Goal: Task Accomplishment & Management: Manage account settings

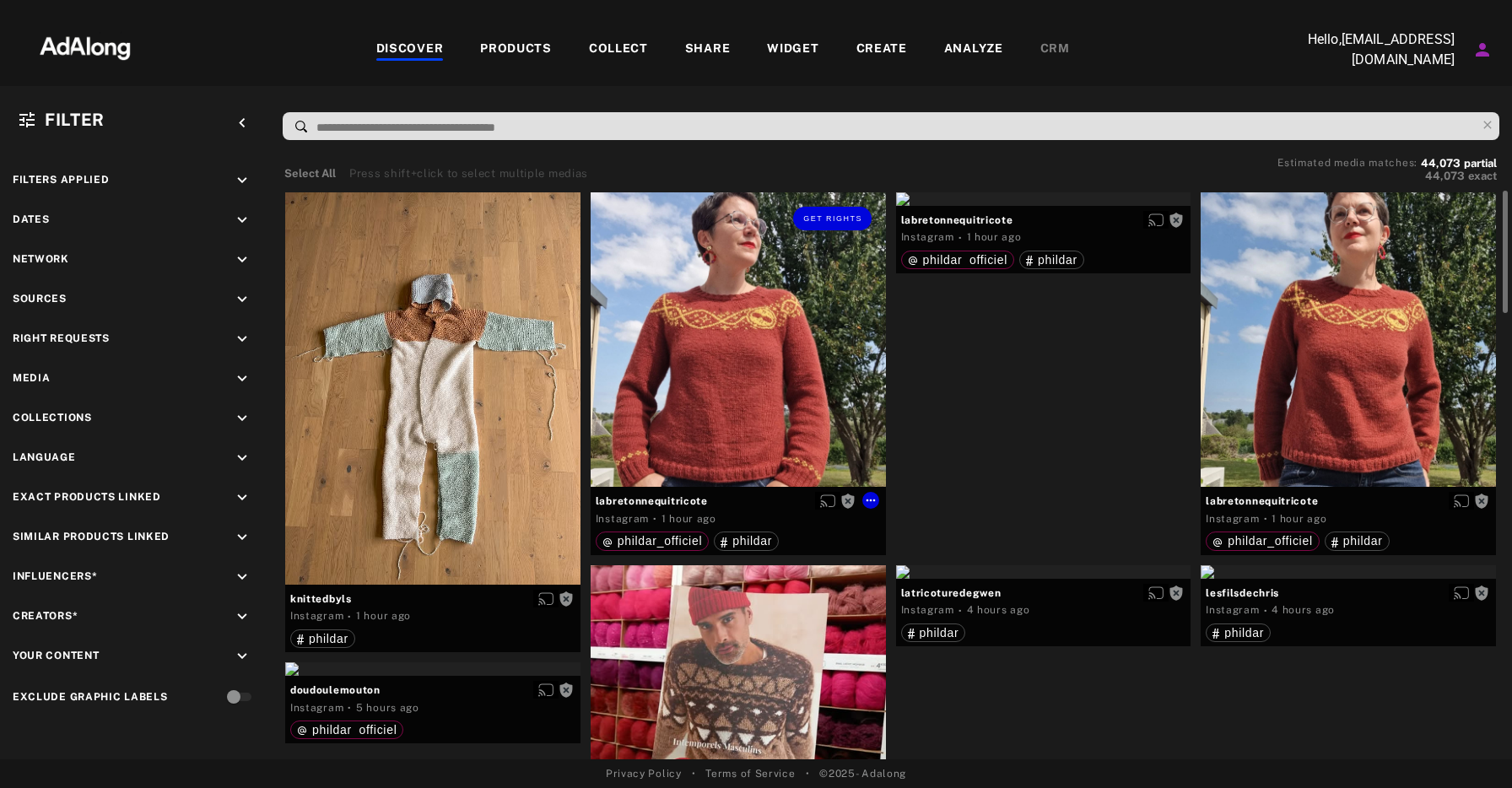
click at [731, 321] on div "Get rights" at bounding box center [738, 340] width 295 height 296
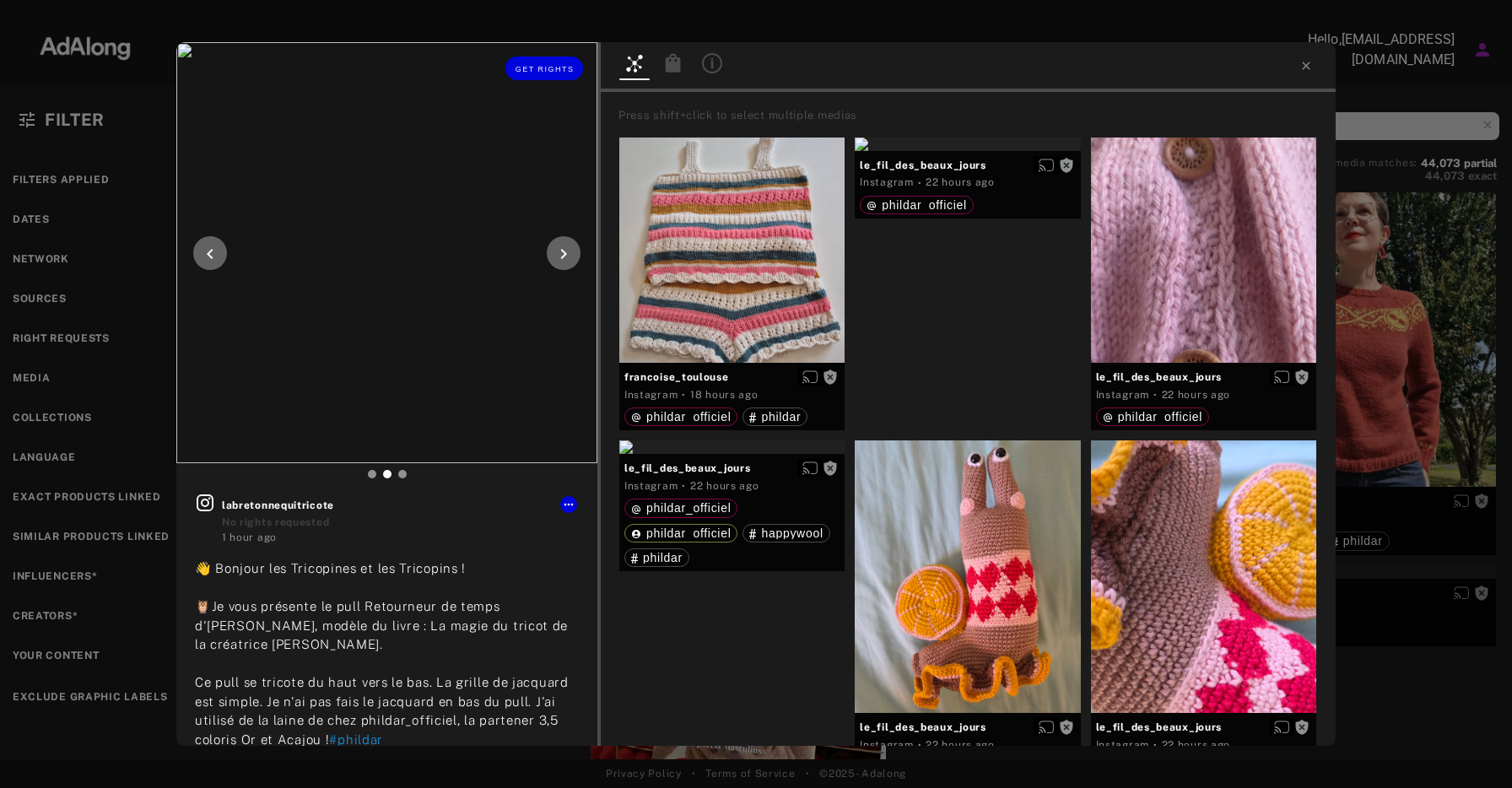
click at [557, 246] on icon at bounding box center [563, 253] width 20 height 20
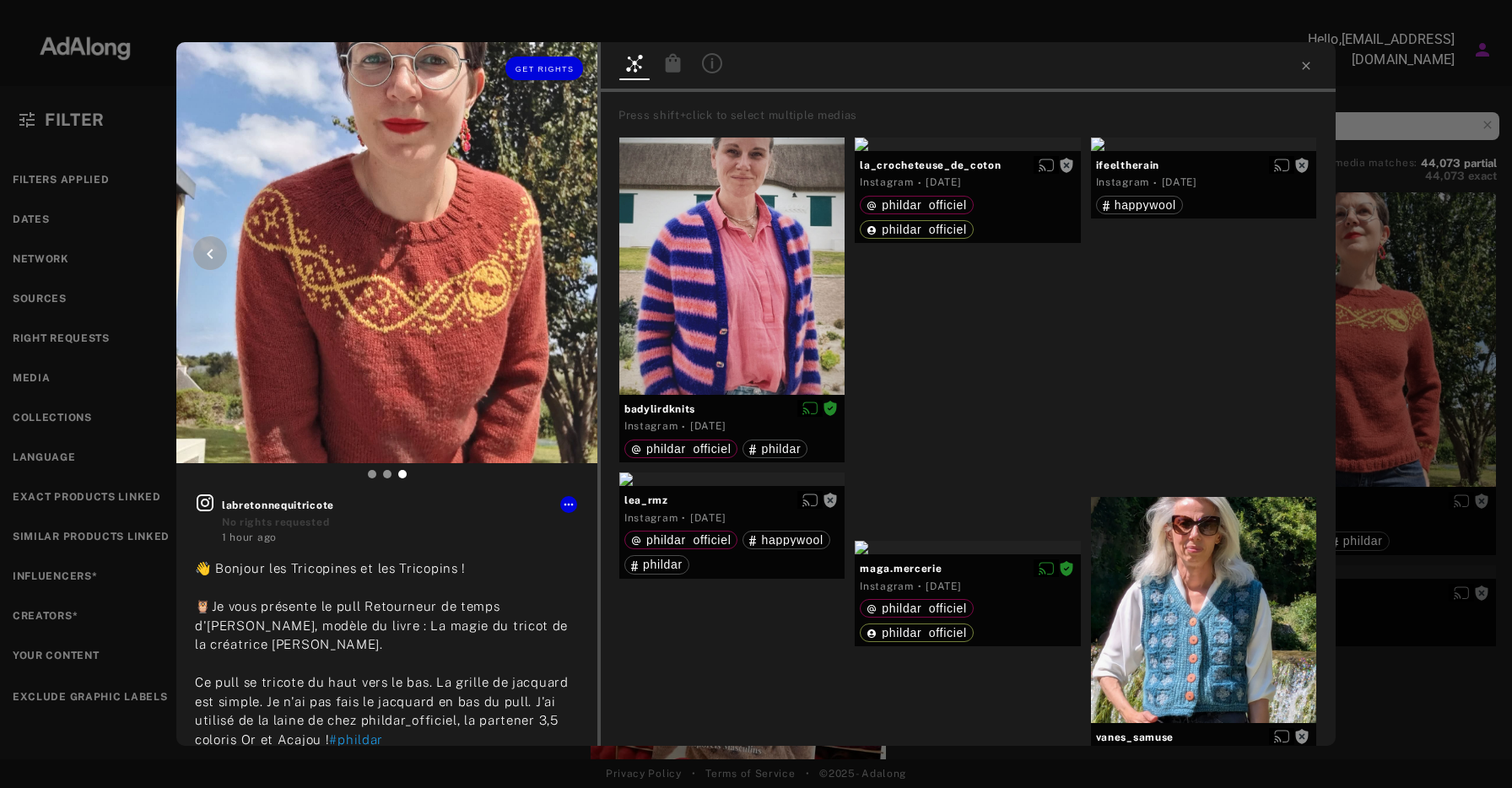
click at [214, 249] on icon at bounding box center [210, 253] width 20 height 20
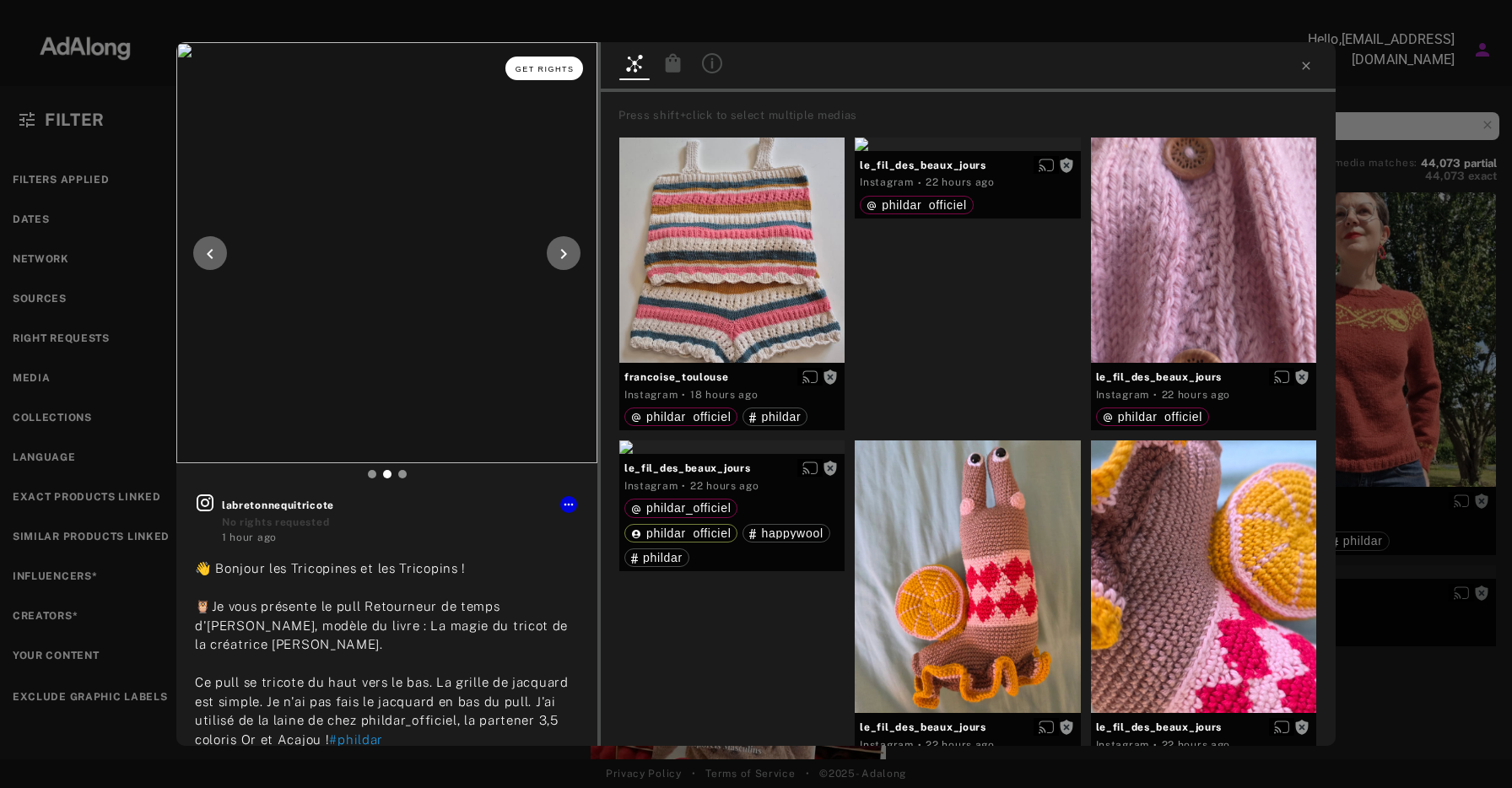
click at [538, 74] on button "Get rights" at bounding box center [544, 67] width 78 height 23
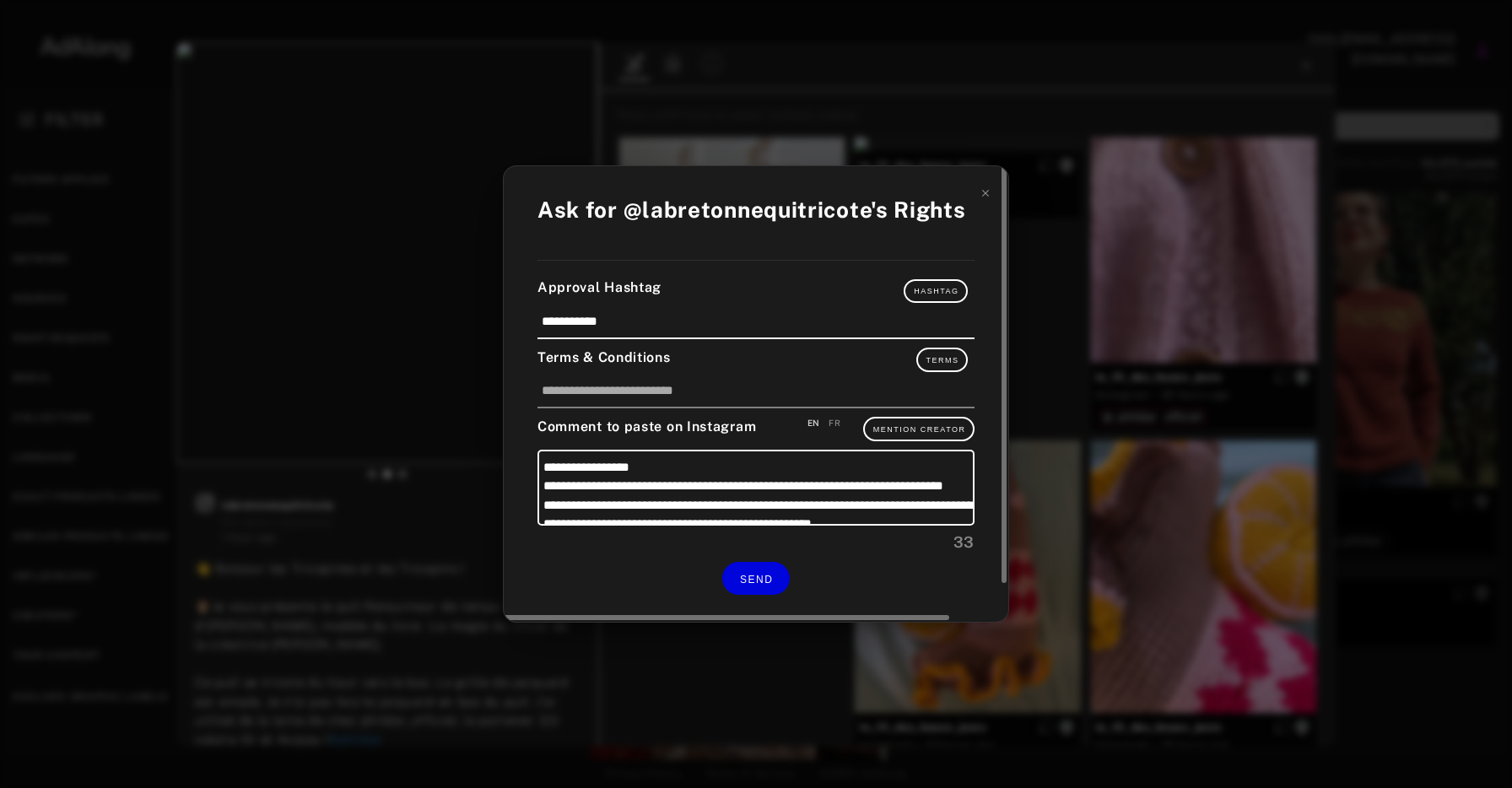
click at [837, 423] on div "FR" at bounding box center [834, 423] width 12 height 13
type textarea "**********"
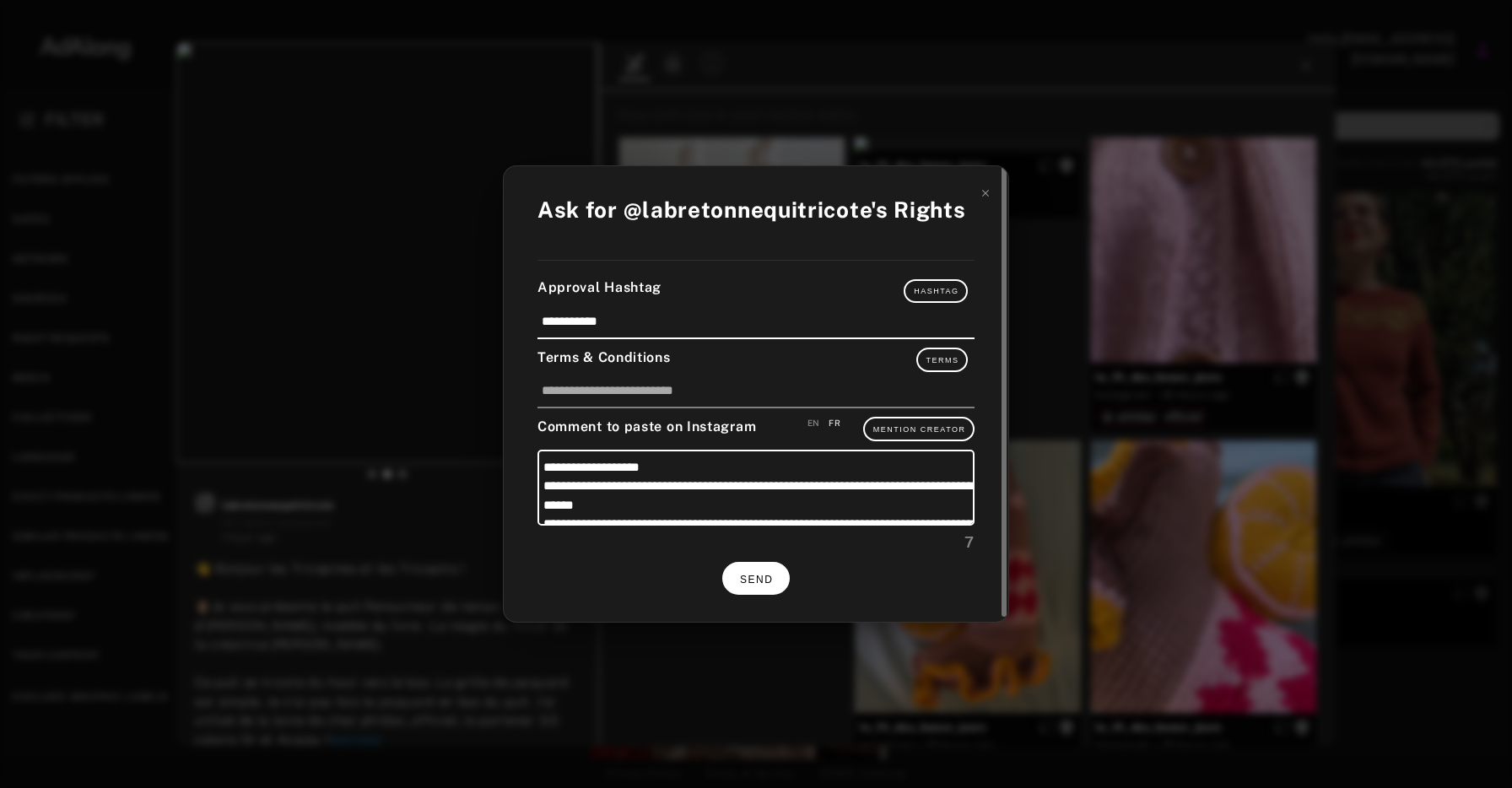
click at [757, 575] on span "SEND" at bounding box center [756, 580] width 33 height 12
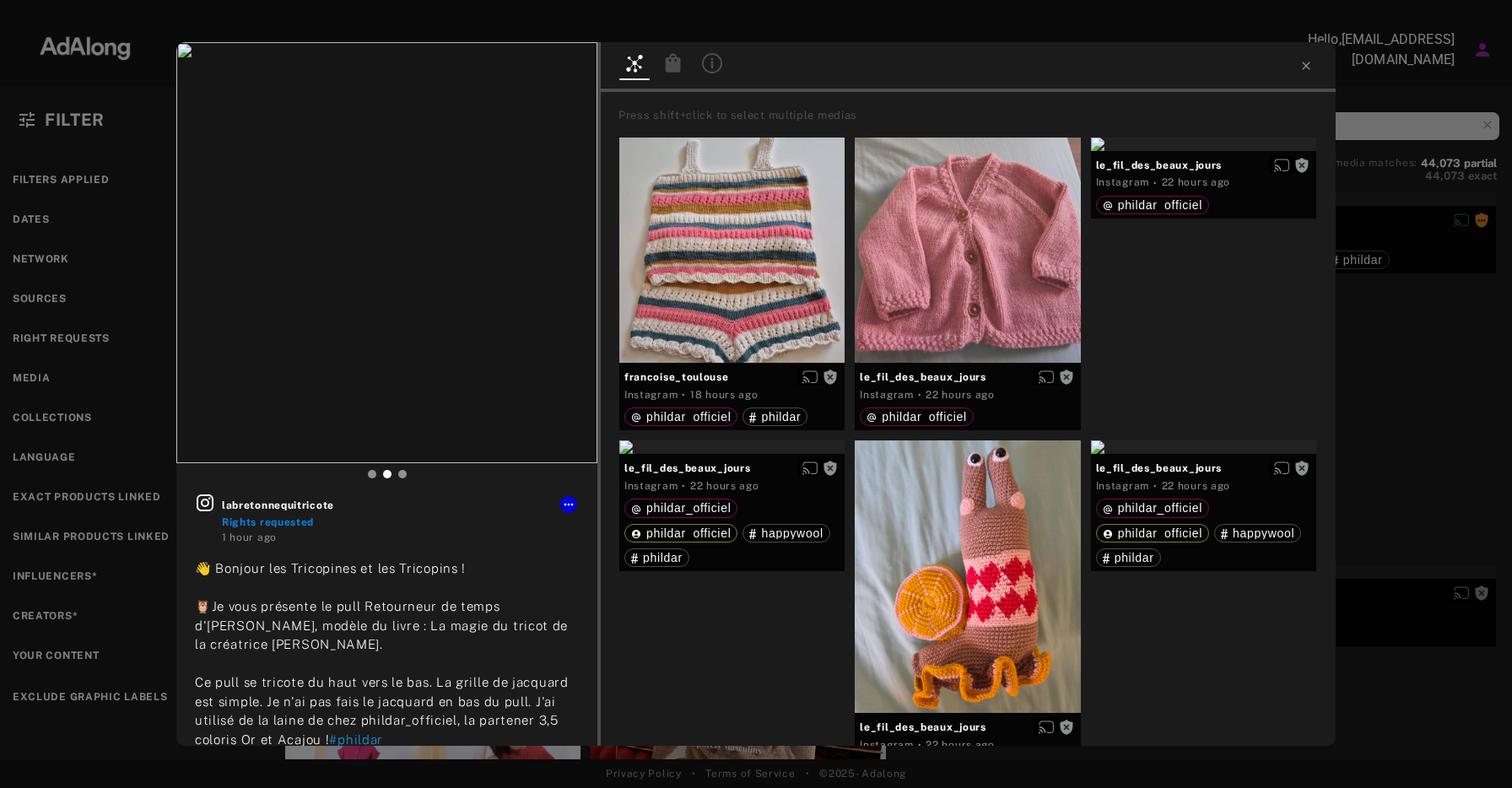
click at [1313, 66] on div at bounding box center [968, 67] width 735 height 50
click at [1305, 64] on icon at bounding box center [1306, 66] width 14 height 14
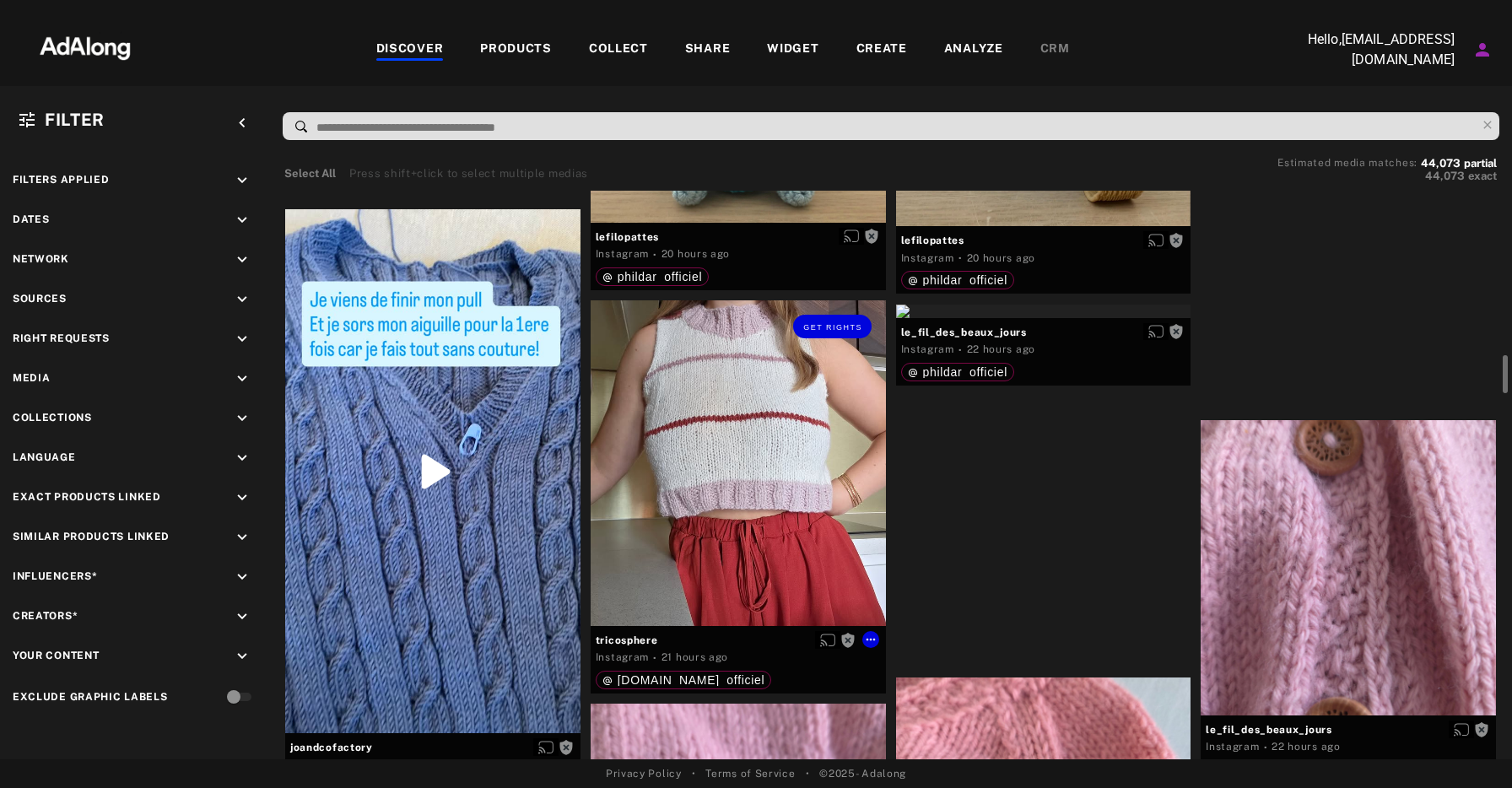
scroll to position [2421, 0]
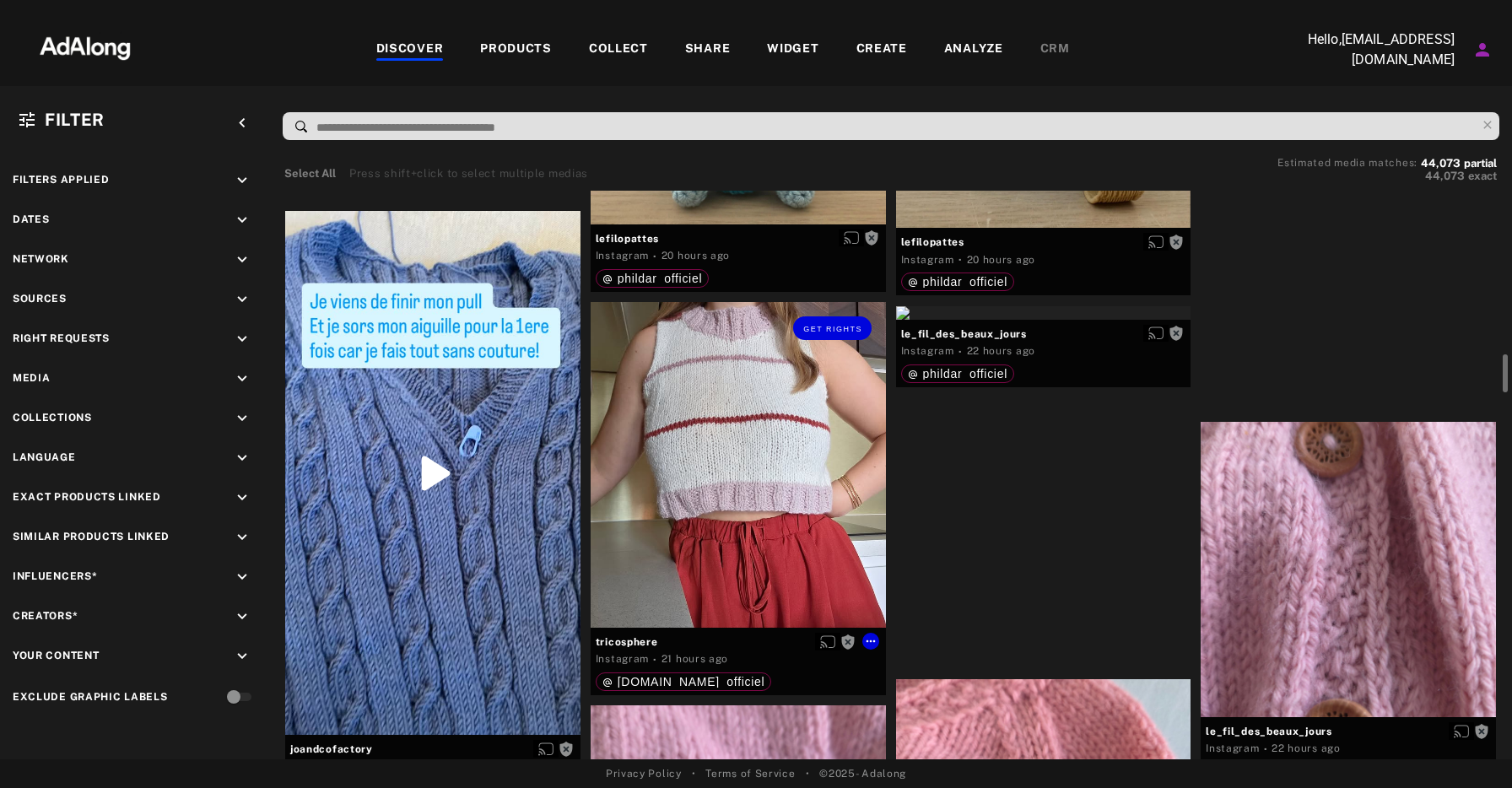
click at [759, 465] on div "Get rights" at bounding box center [738, 465] width 295 height 326
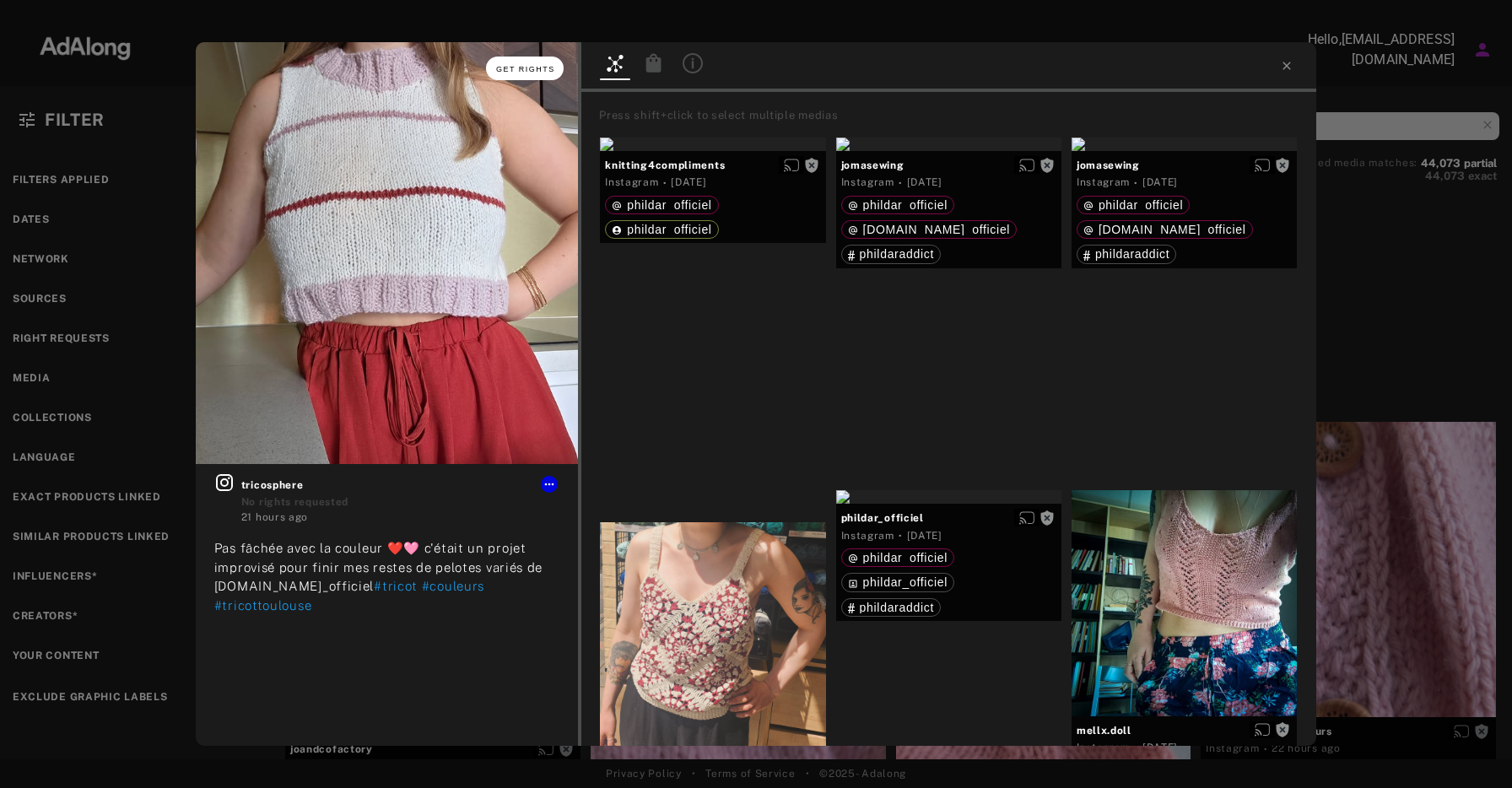
click at [523, 70] on span "Get rights" at bounding box center [525, 69] width 59 height 9
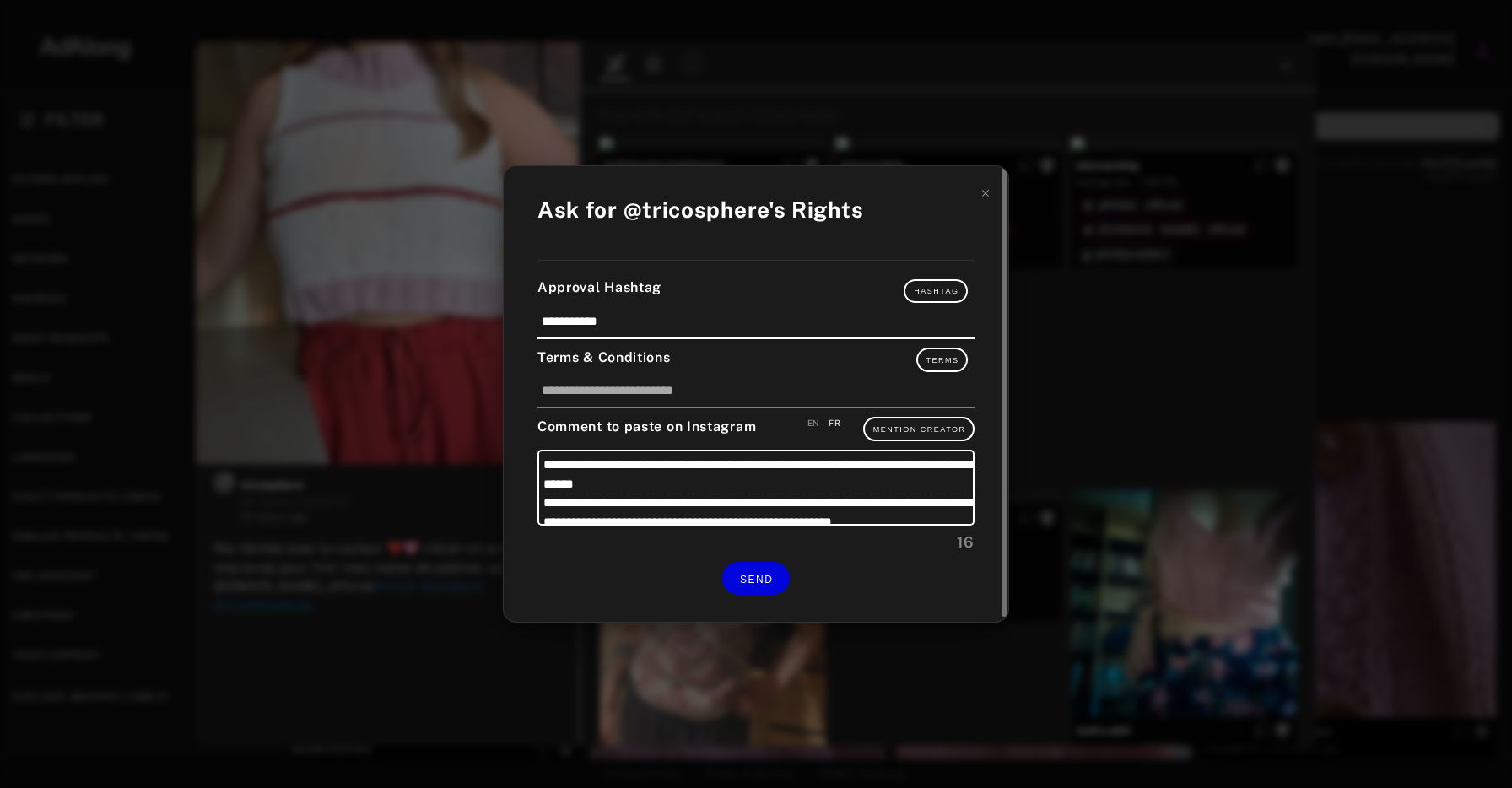
scroll to position [73, 0]
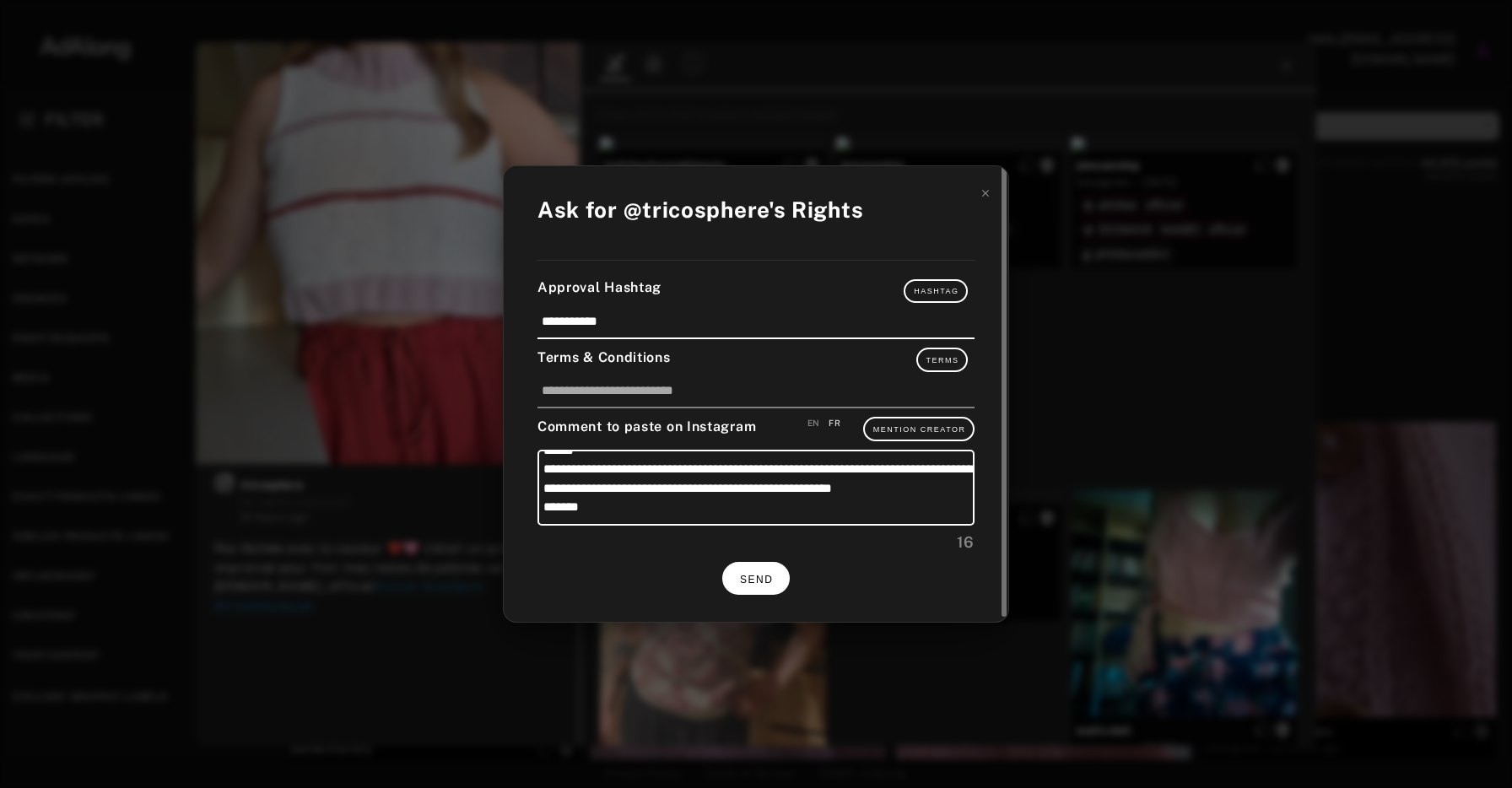
click at [746, 578] on span "SEND" at bounding box center [756, 580] width 33 height 12
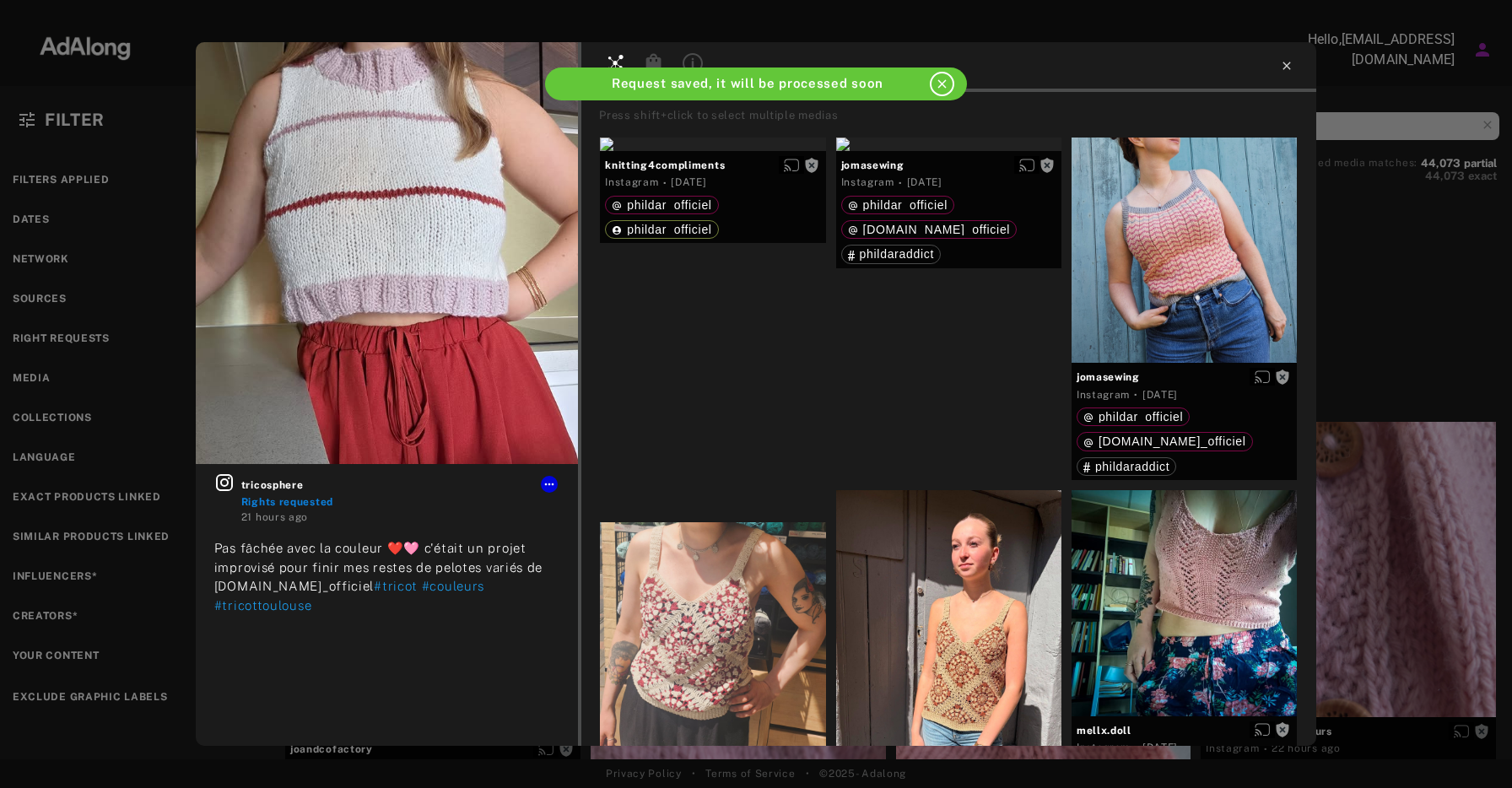
click at [1285, 59] on icon at bounding box center [1287, 66] width 14 height 14
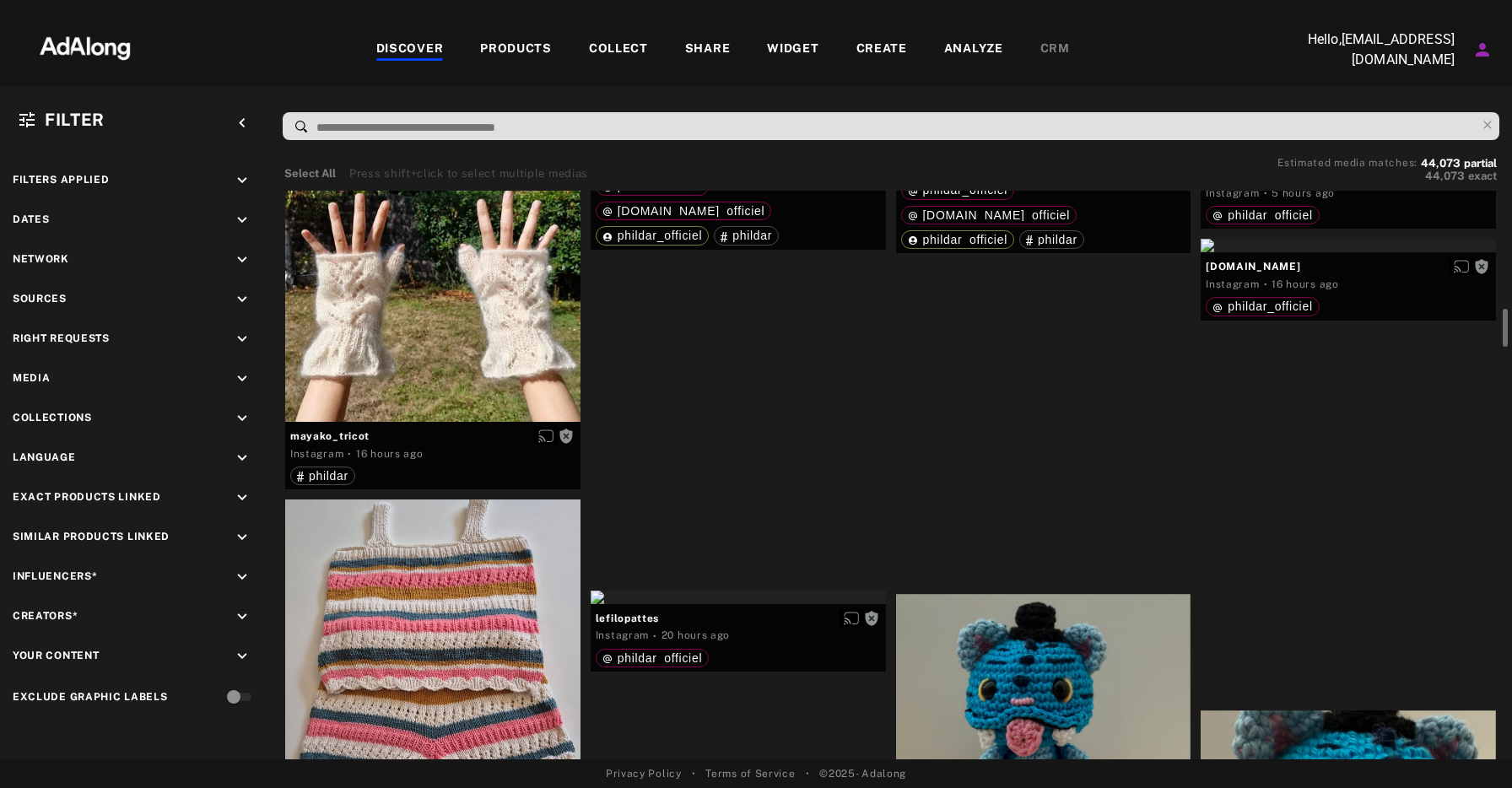
scroll to position [1698, 0]
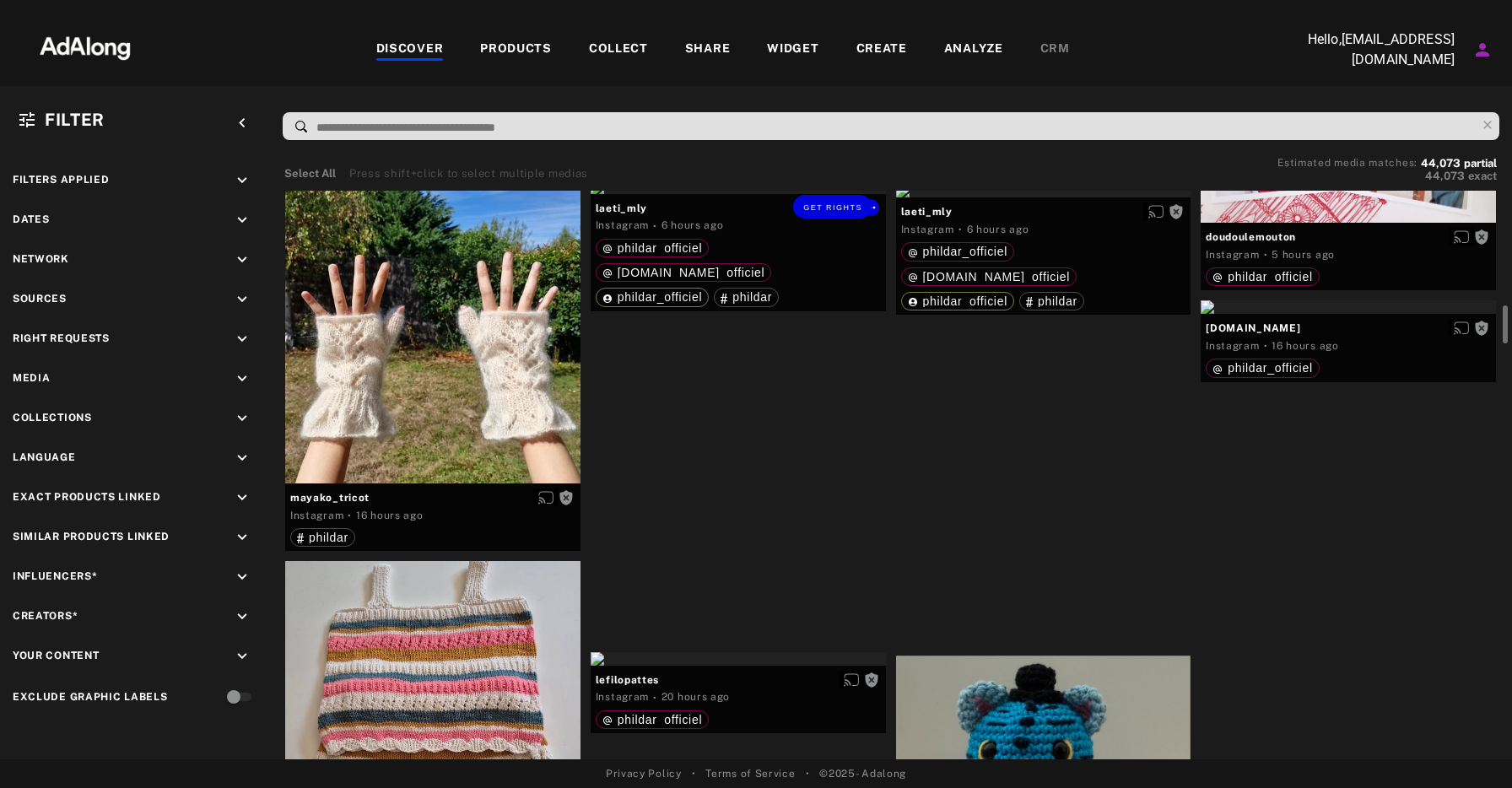
click at [467, 382] on div at bounding box center [433, 336] width 295 height 296
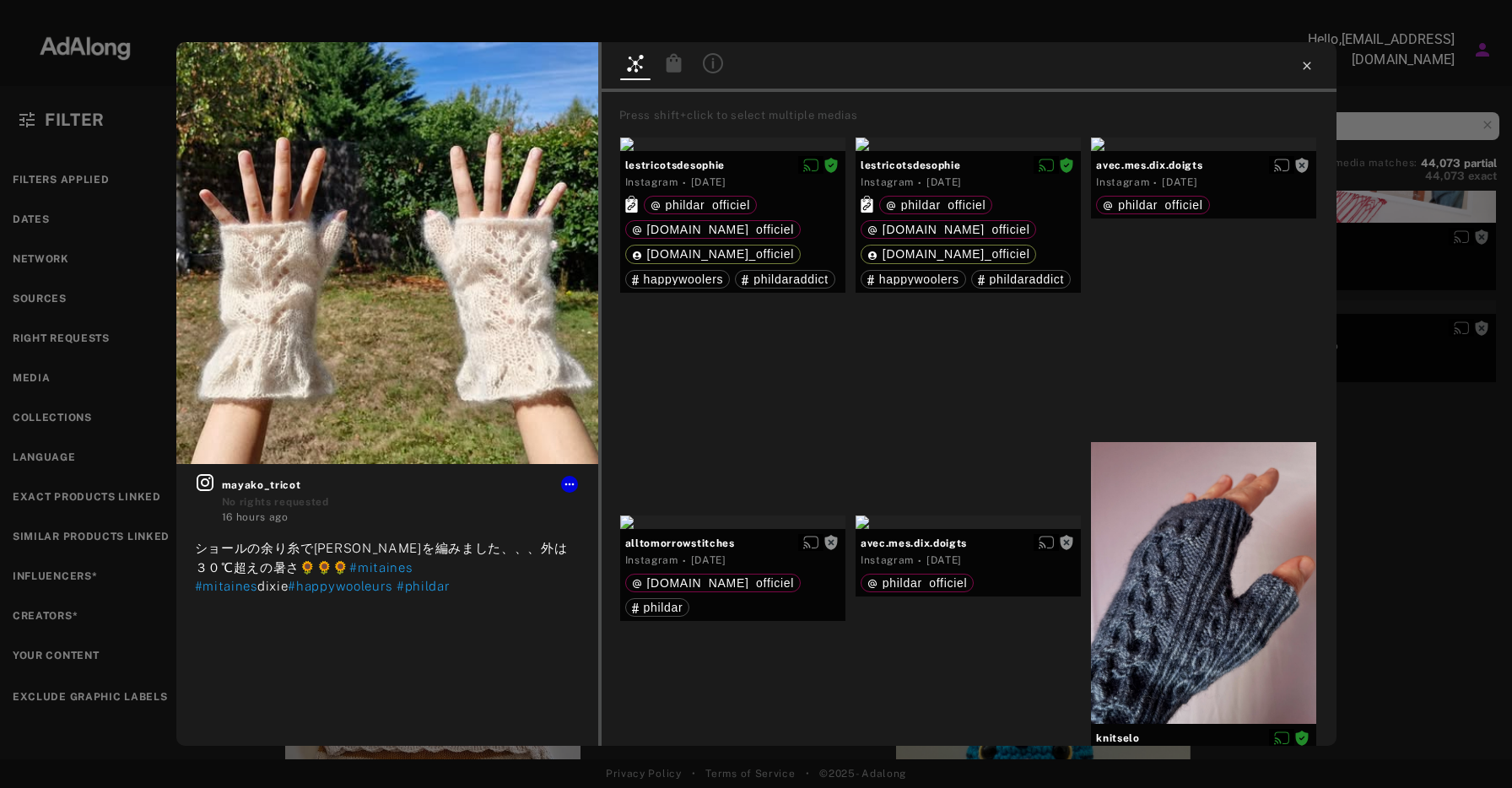
click at [1306, 64] on icon at bounding box center [1307, 66] width 14 height 14
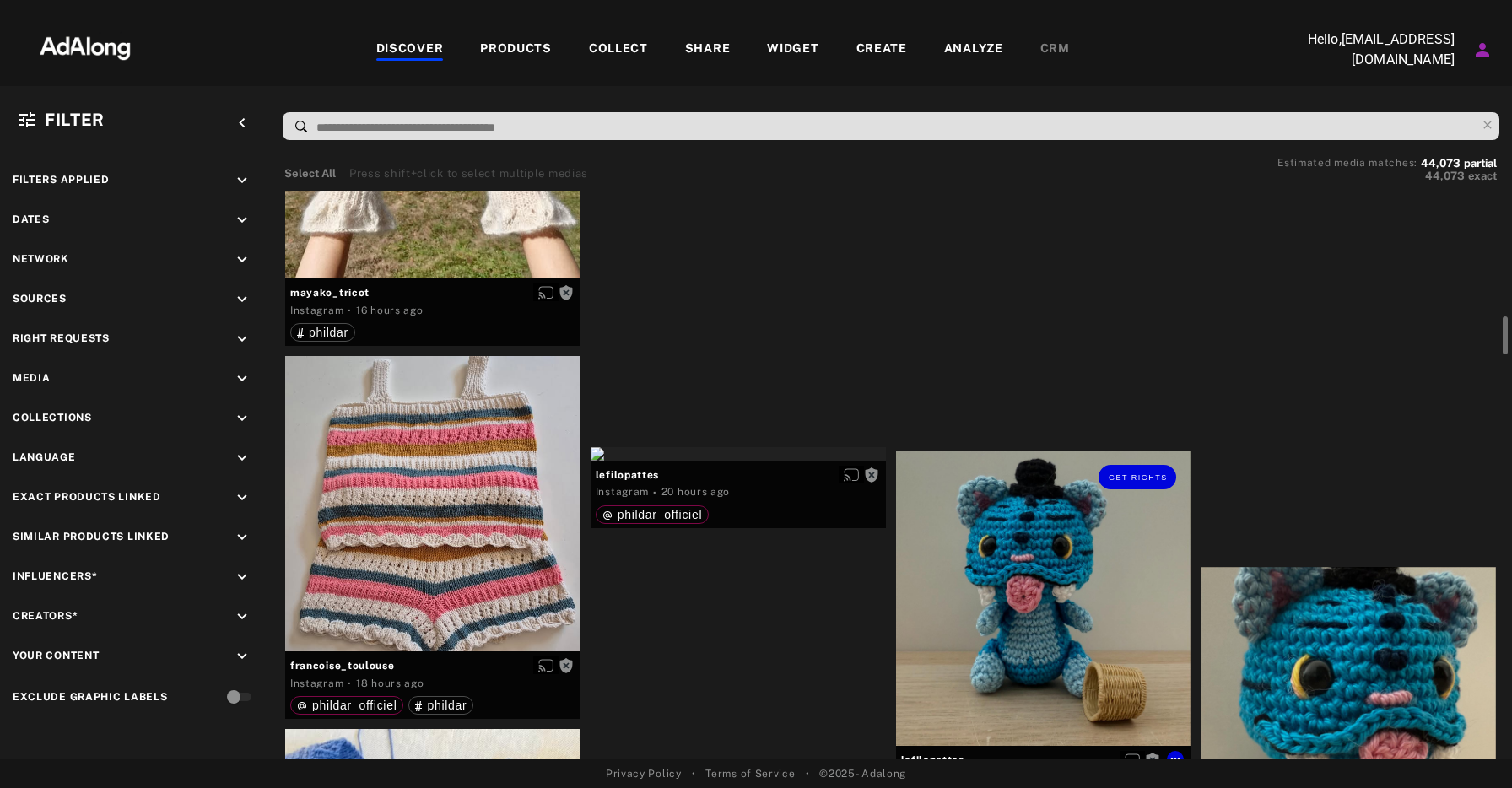
scroll to position [1899, 0]
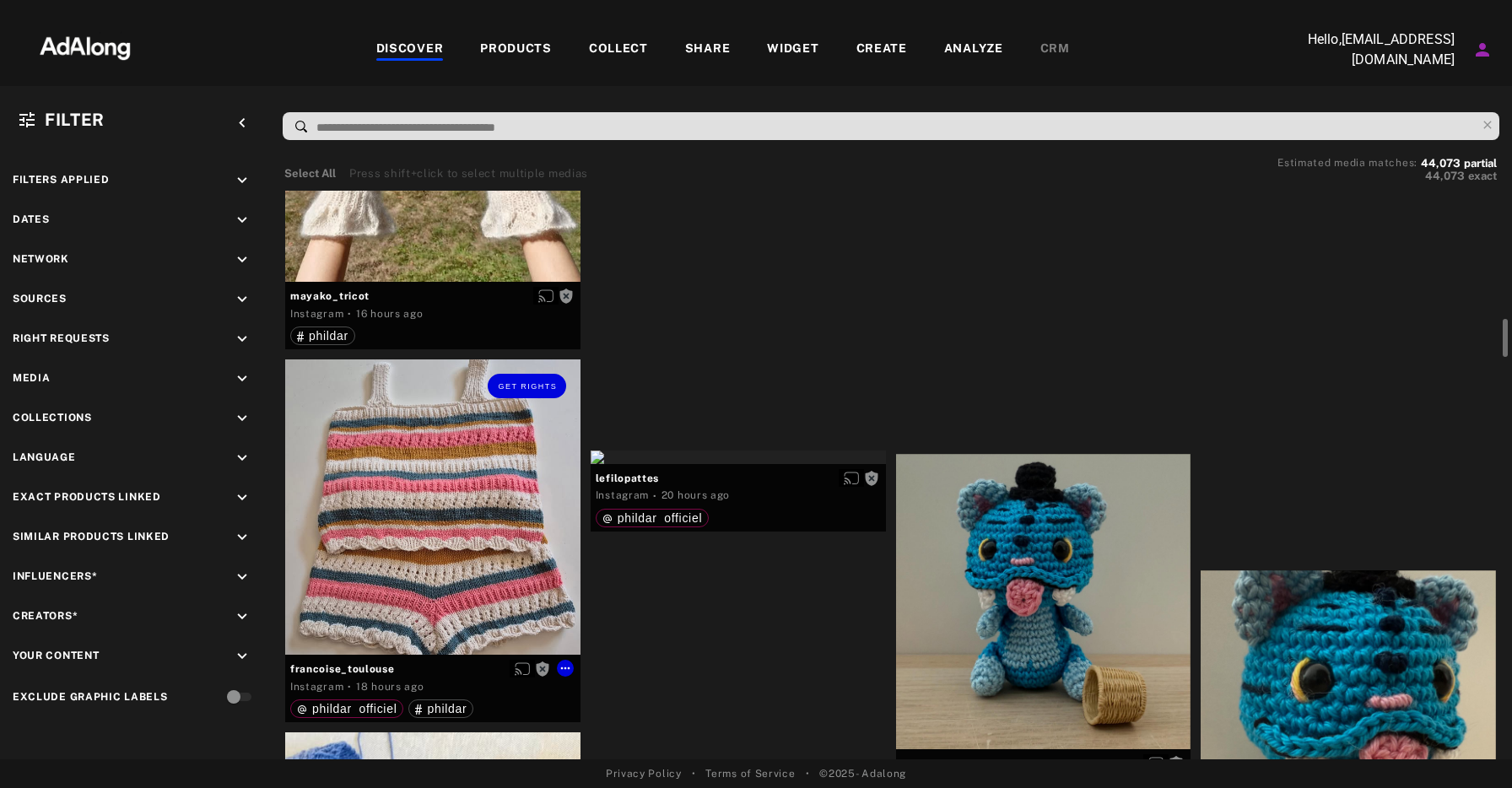
click at [491, 545] on div "Get rights" at bounding box center [433, 507] width 295 height 296
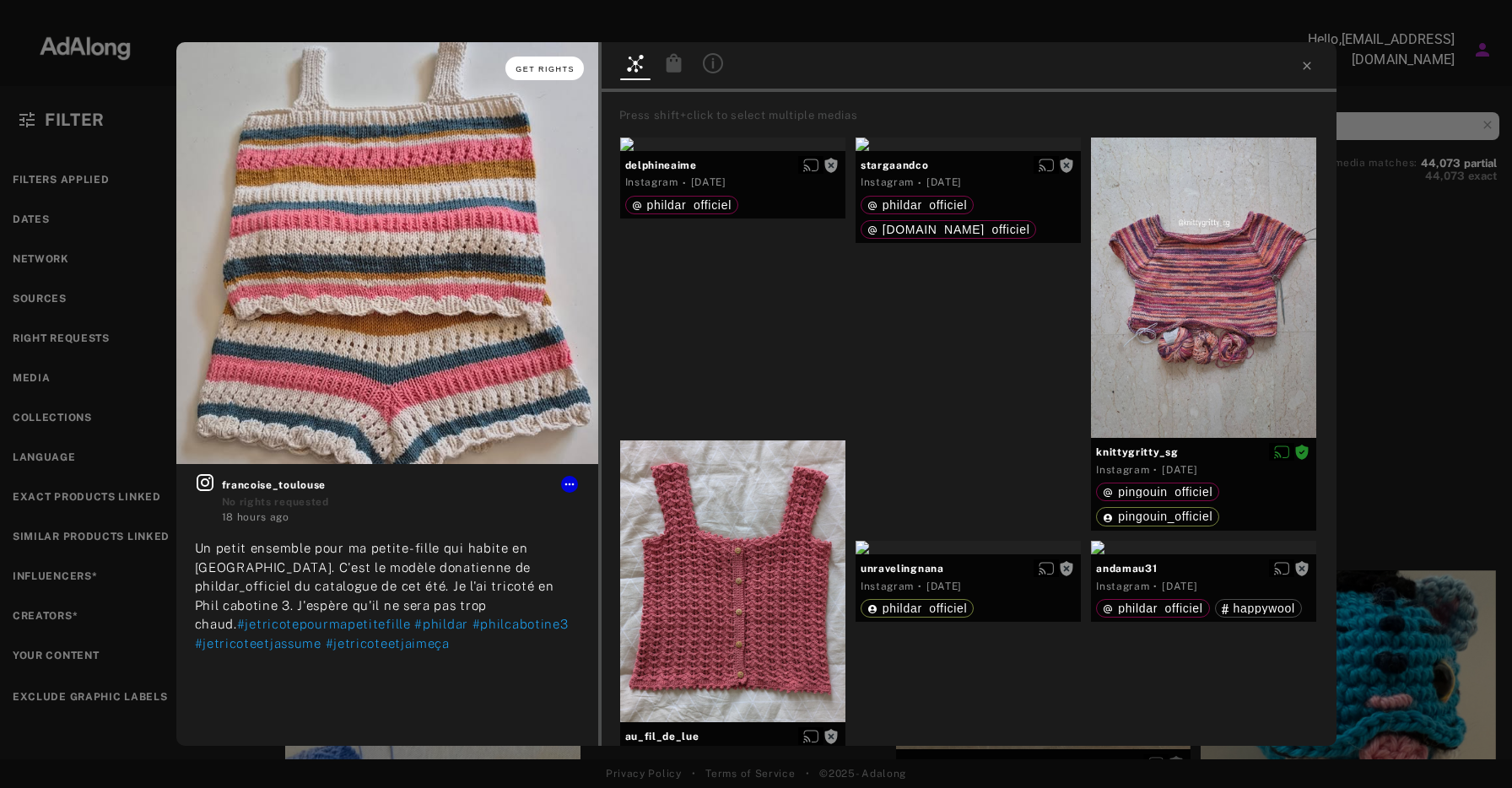
click at [541, 65] on span "Get rights" at bounding box center [545, 69] width 59 height 9
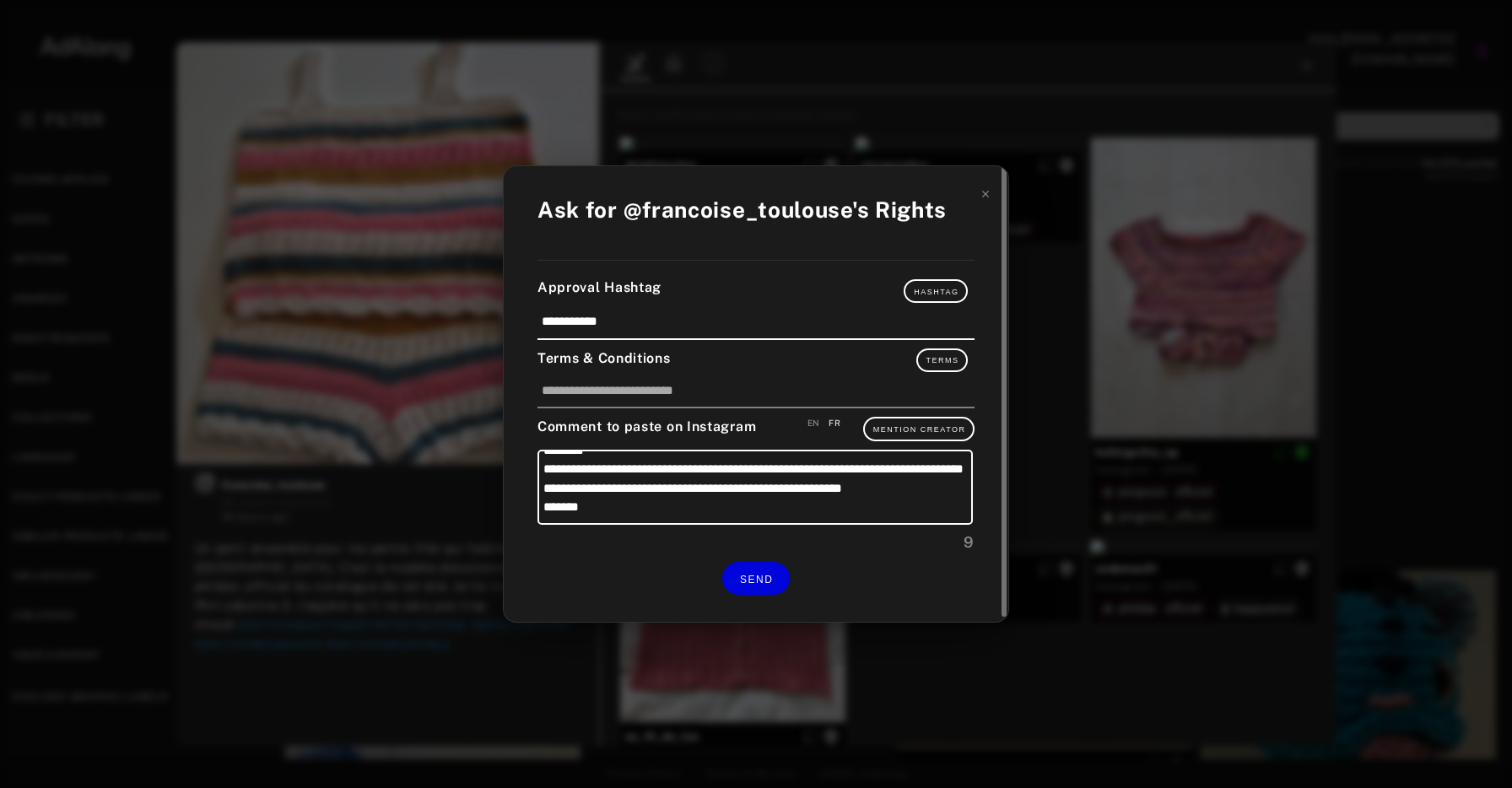
scroll to position [73, 0]
click at [751, 581] on span "SEND" at bounding box center [756, 580] width 33 height 12
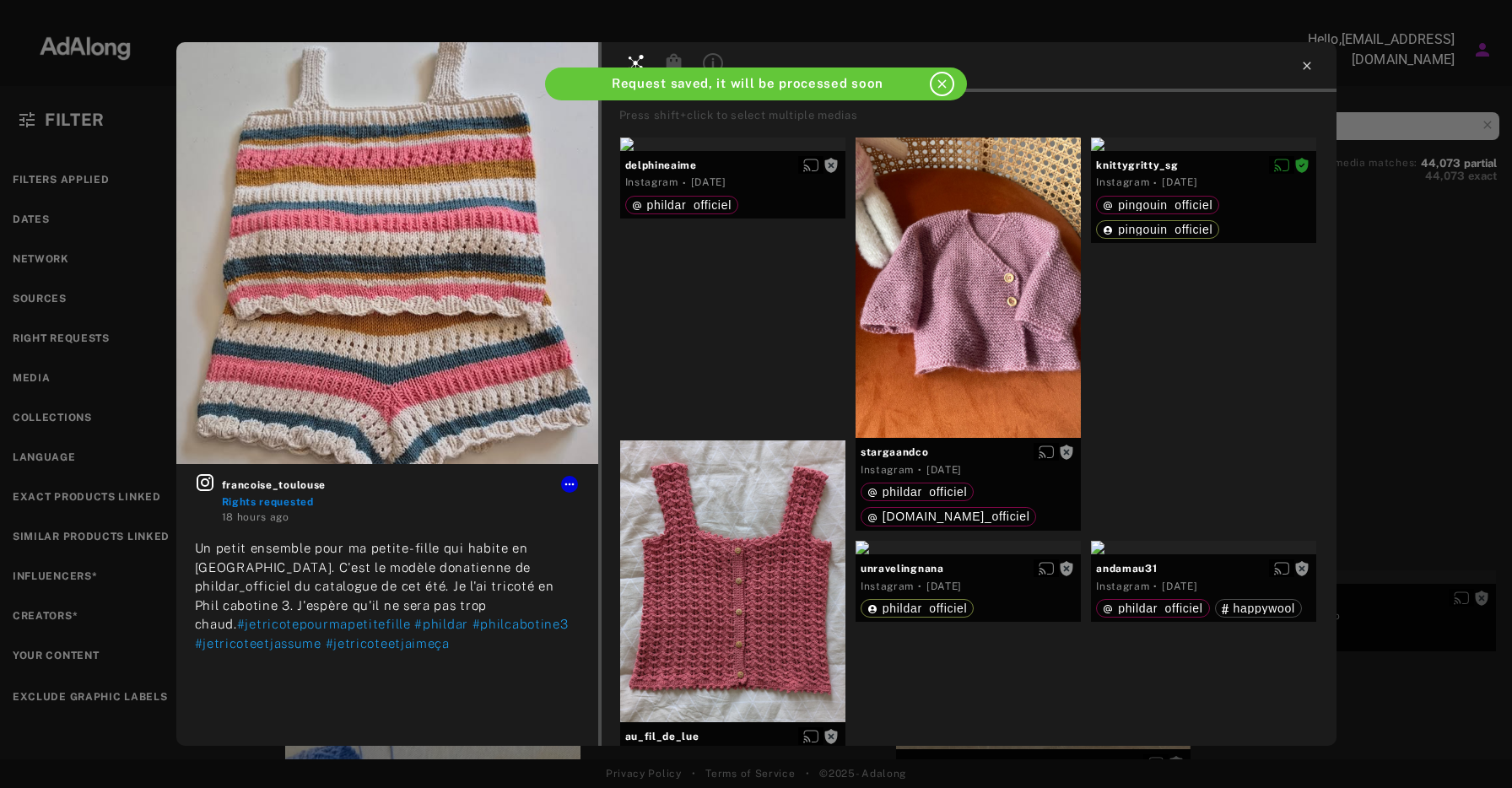
click at [1303, 67] on icon at bounding box center [1307, 66] width 14 height 14
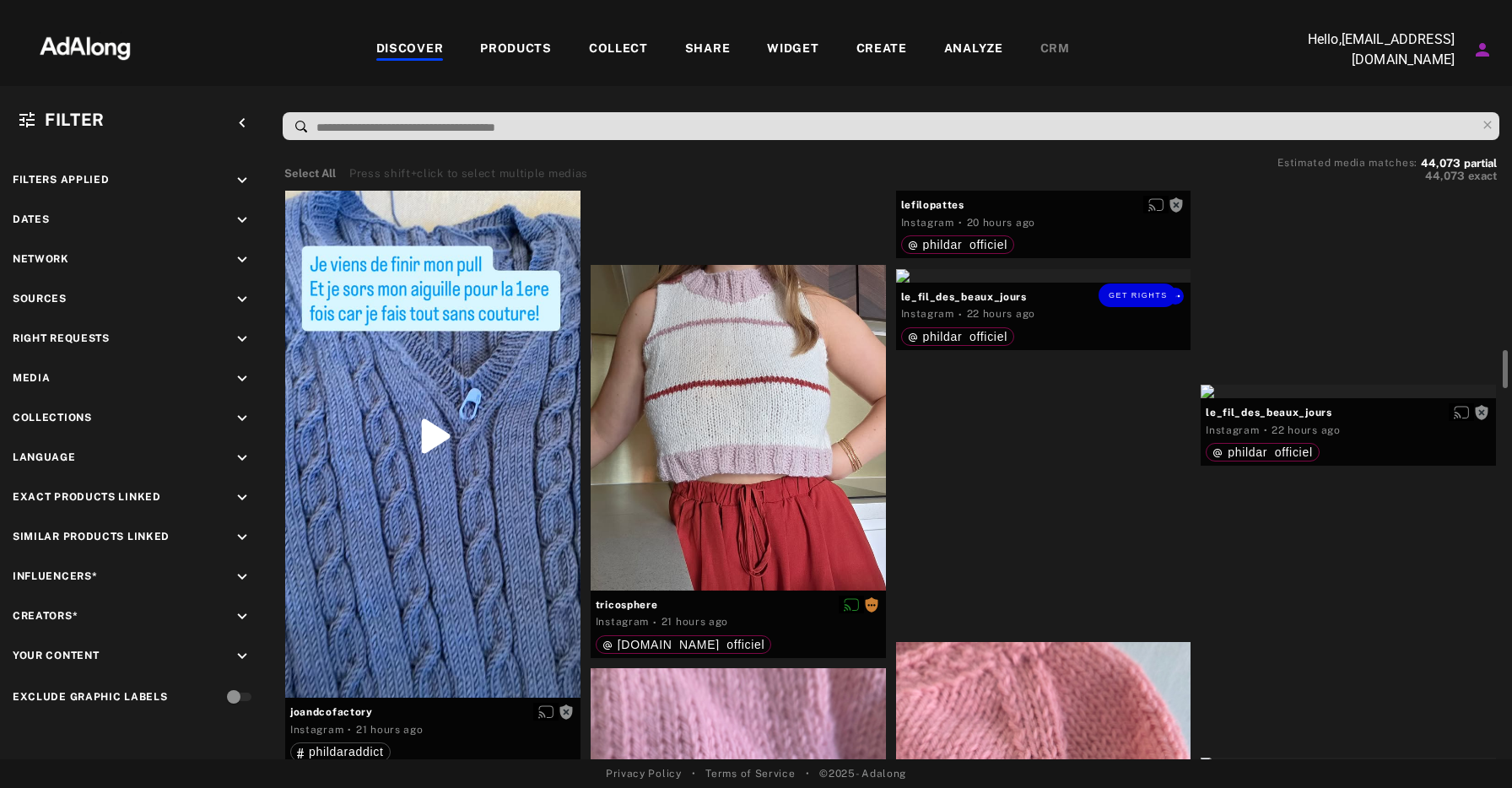
scroll to position [2449, 0]
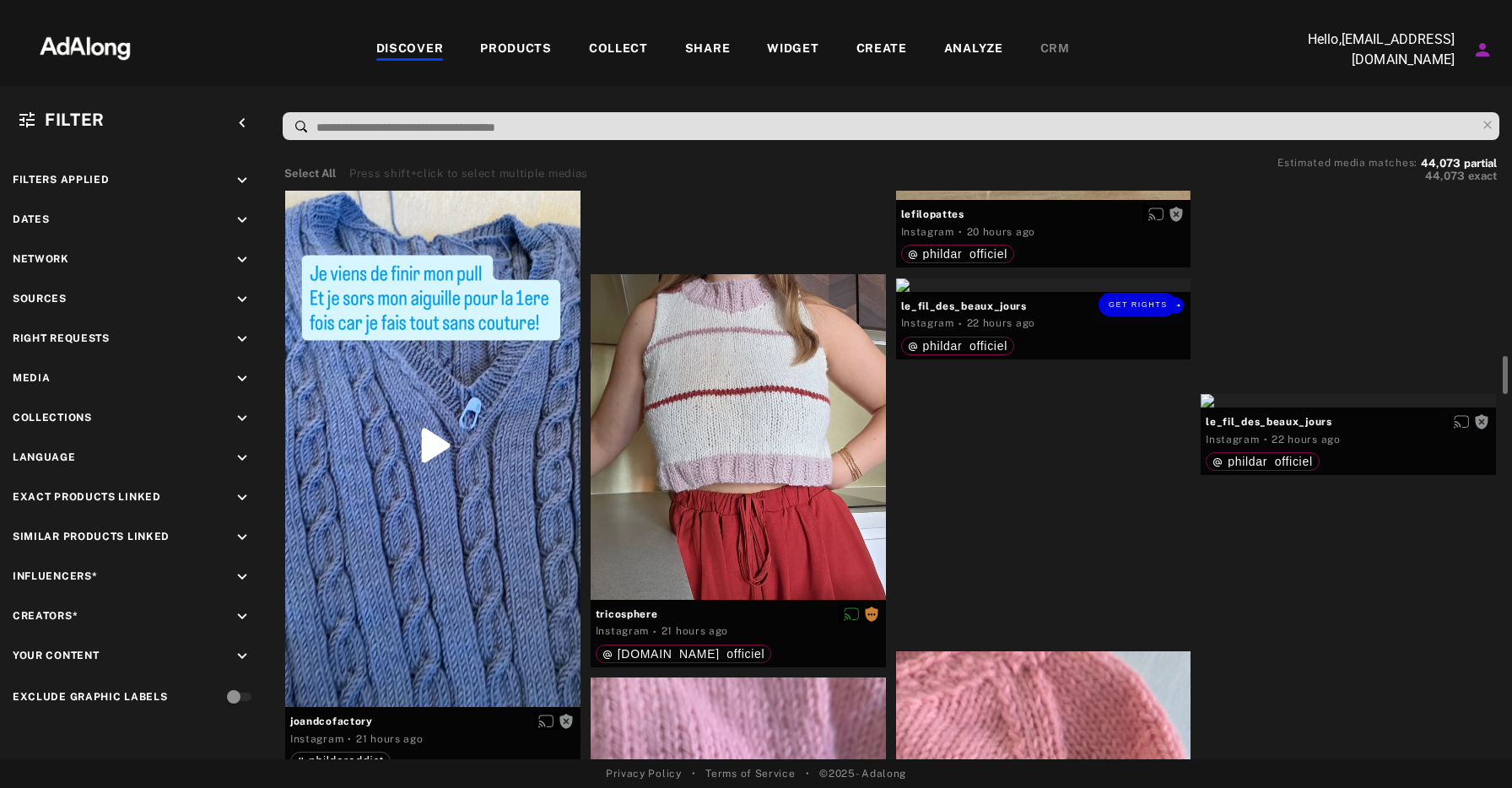
click at [1066, 292] on div "Get rights" at bounding box center [1044, 285] width 295 height 14
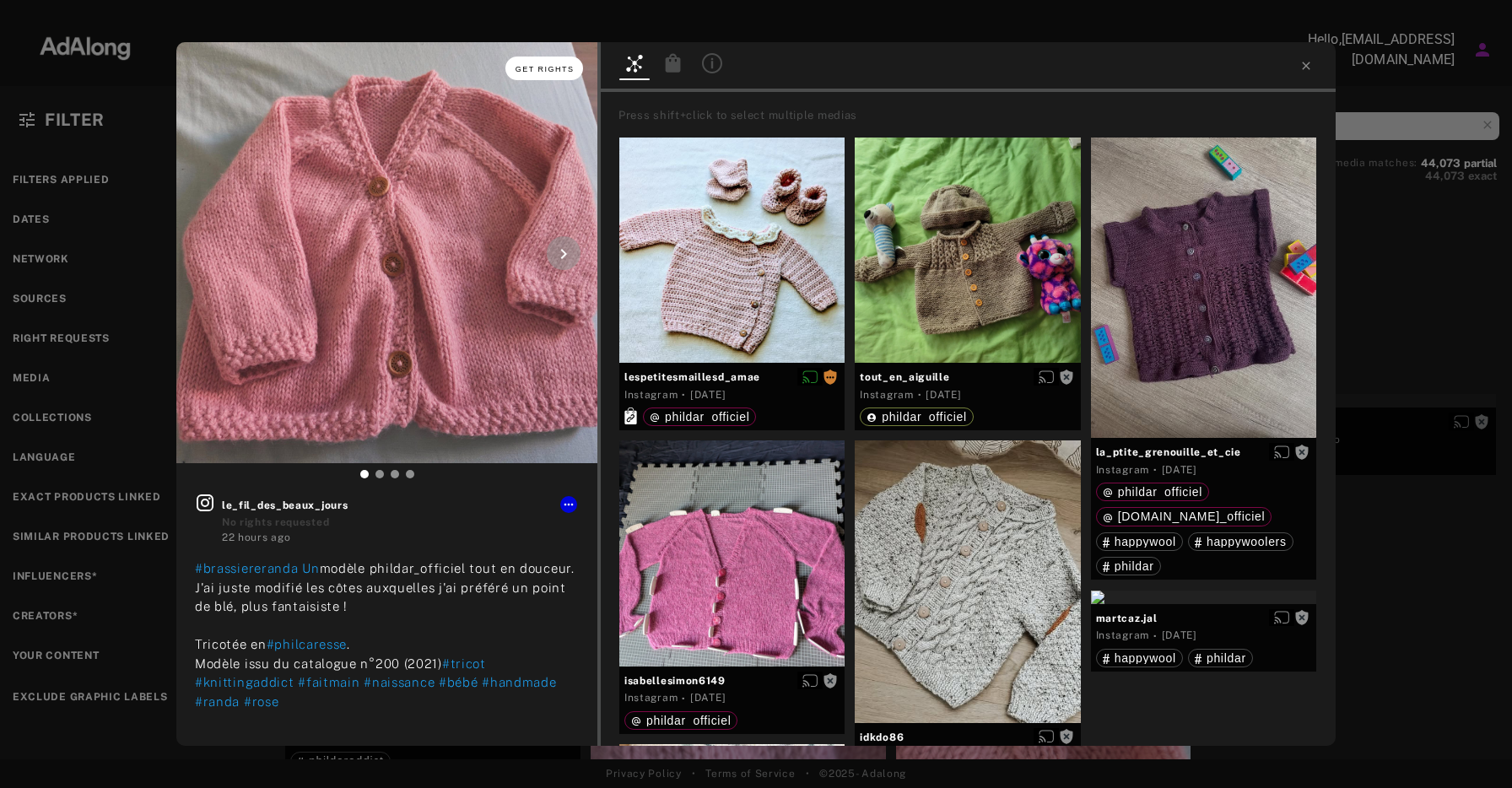
click at [547, 72] on span "Get rights" at bounding box center [545, 69] width 59 height 9
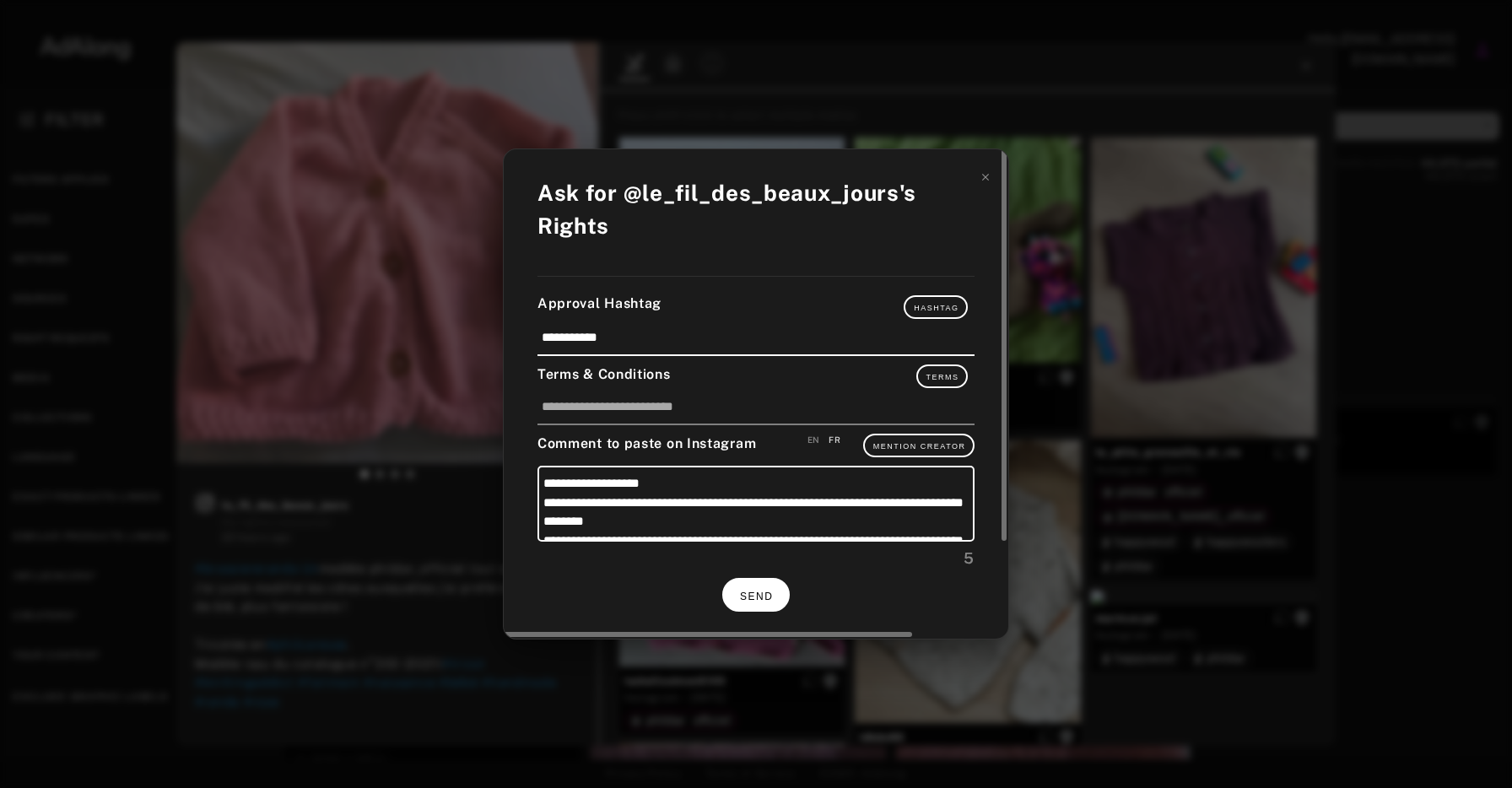
click at [776, 591] on button "SEND" at bounding box center [756, 594] width 67 height 33
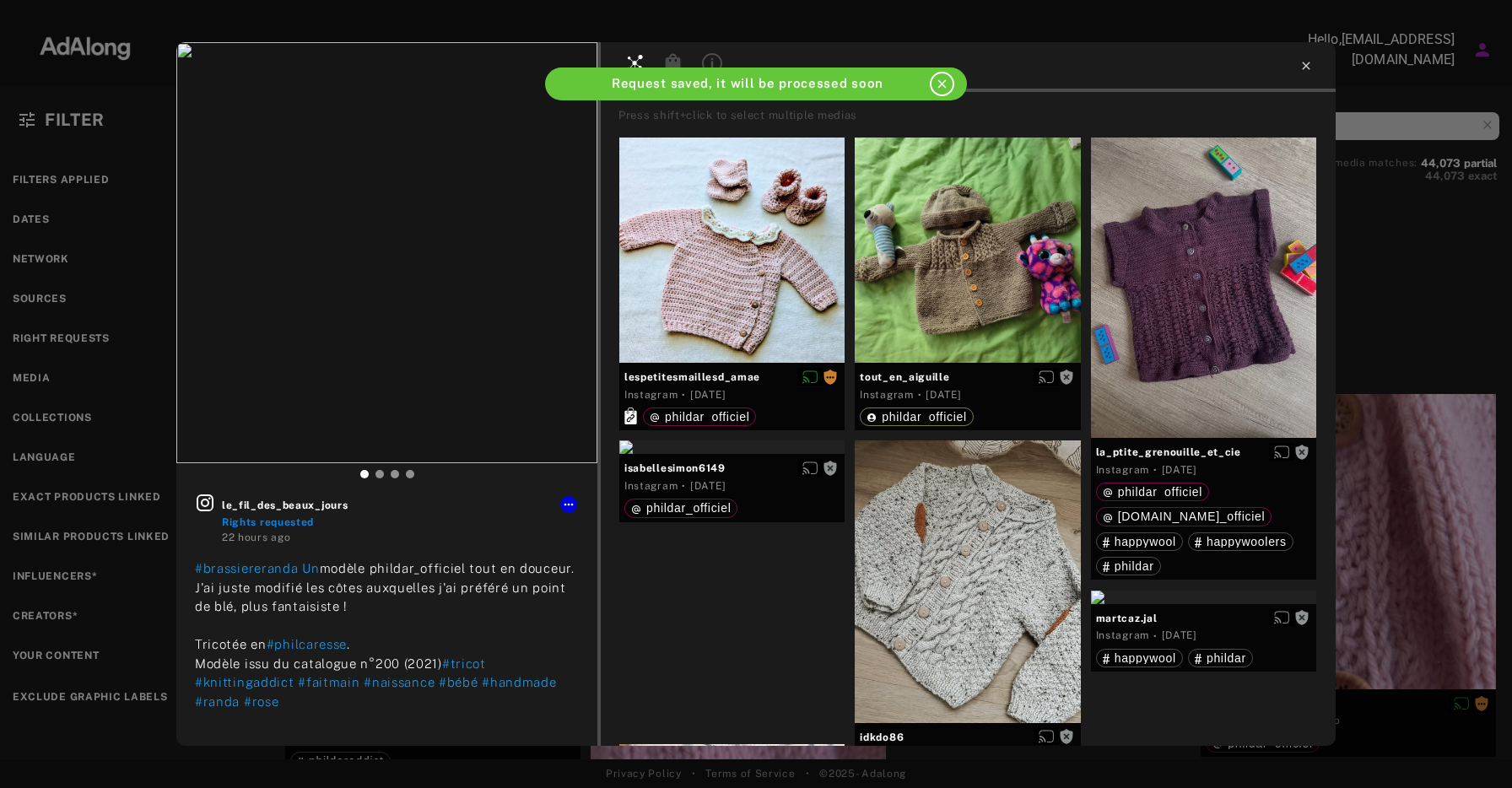
click at [1306, 65] on icon at bounding box center [1305, 65] width 8 height 8
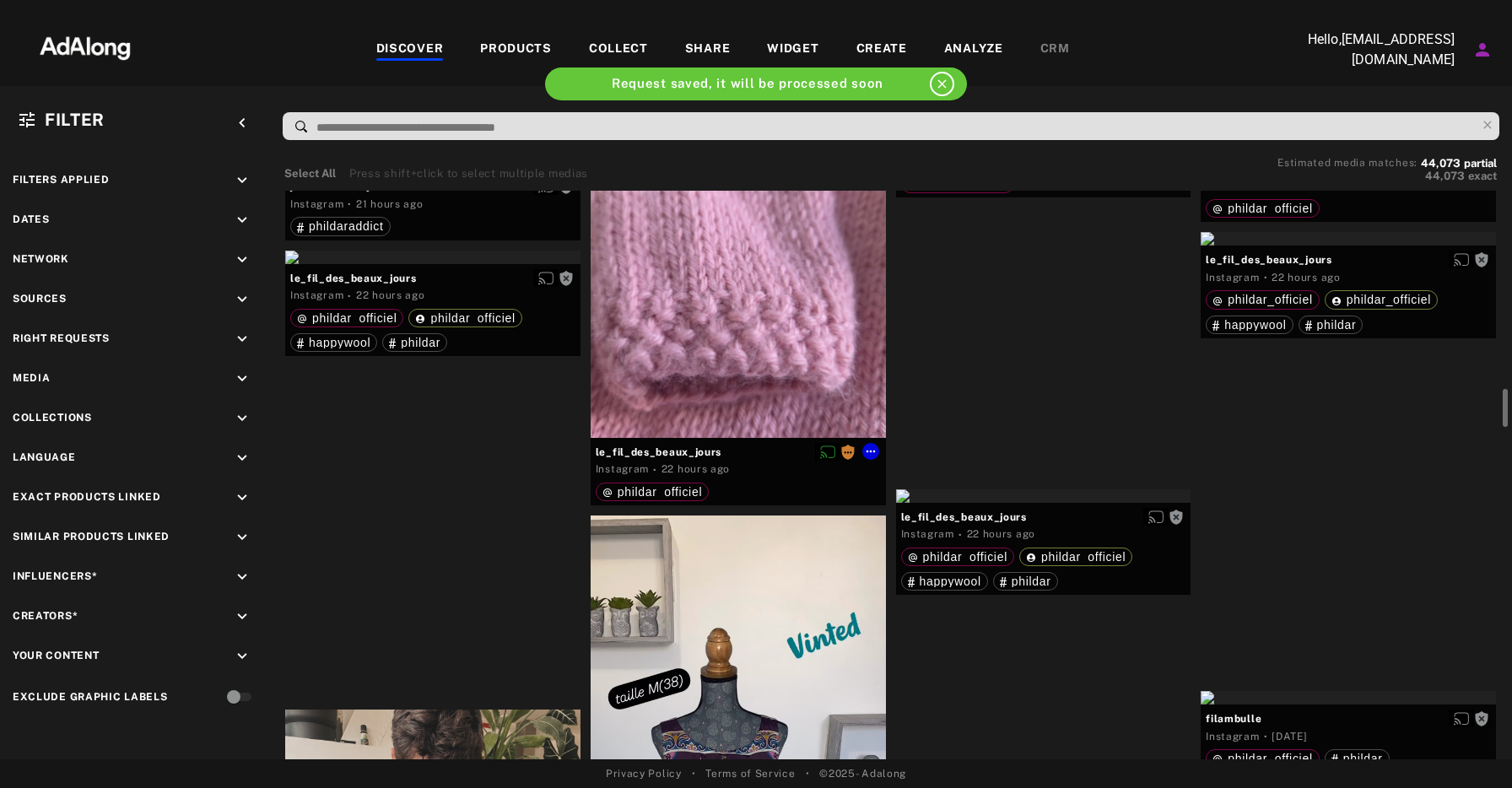
scroll to position [2987, 0]
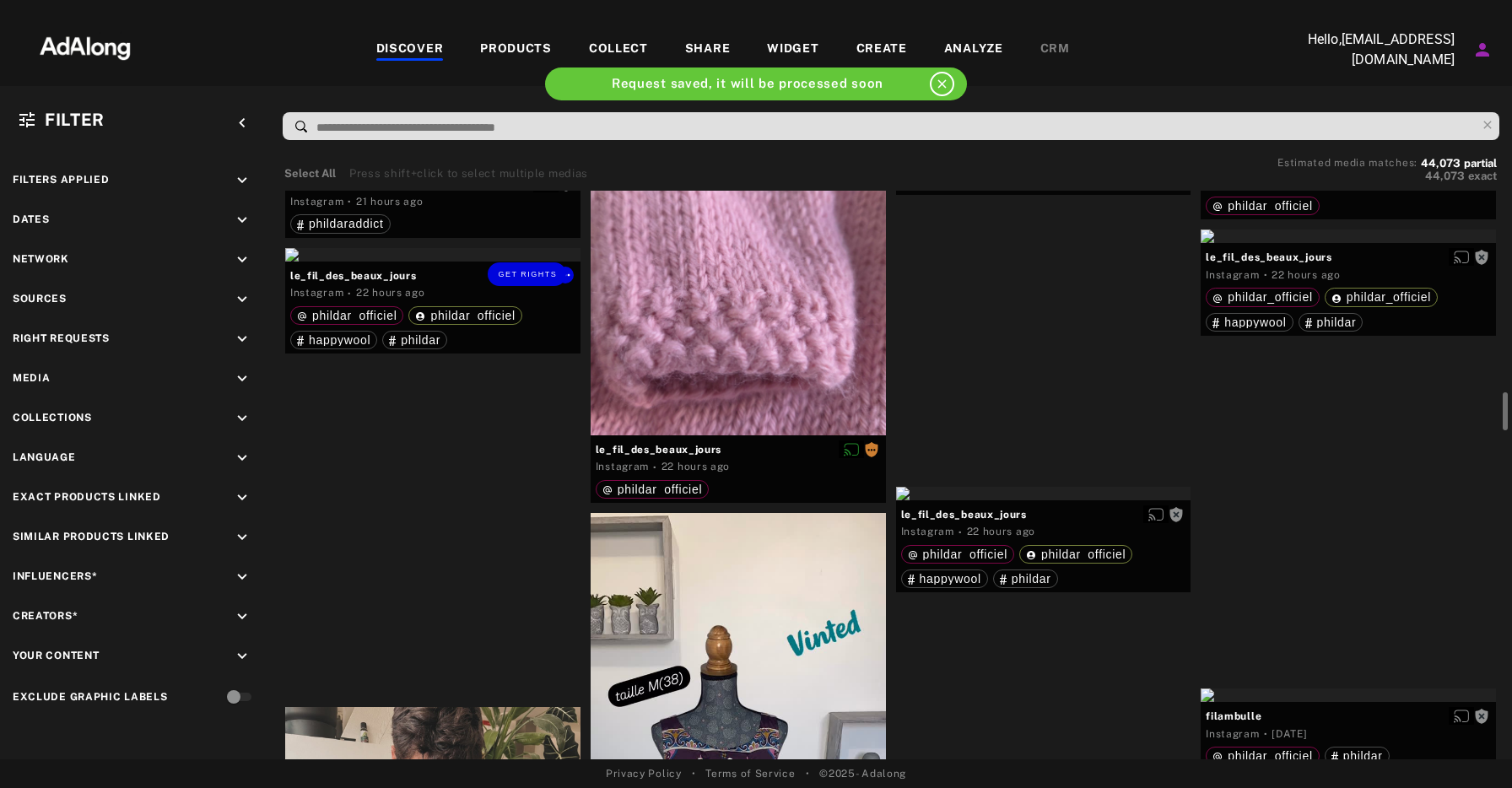
click at [433, 262] on div "Get rights" at bounding box center [433, 255] width 295 height 14
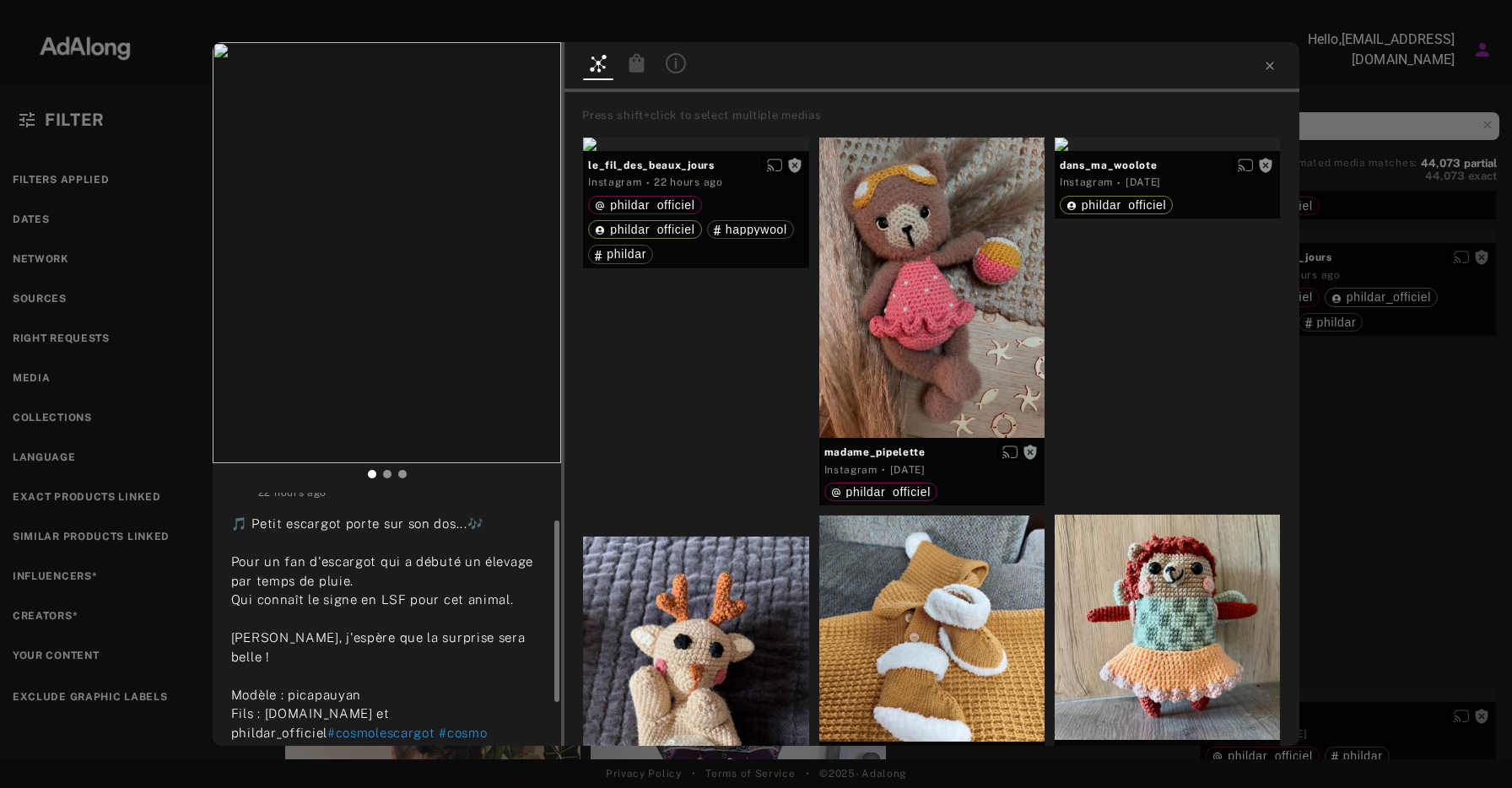
scroll to position [48, 0]
click at [1275, 62] on icon at bounding box center [1270, 66] width 14 height 14
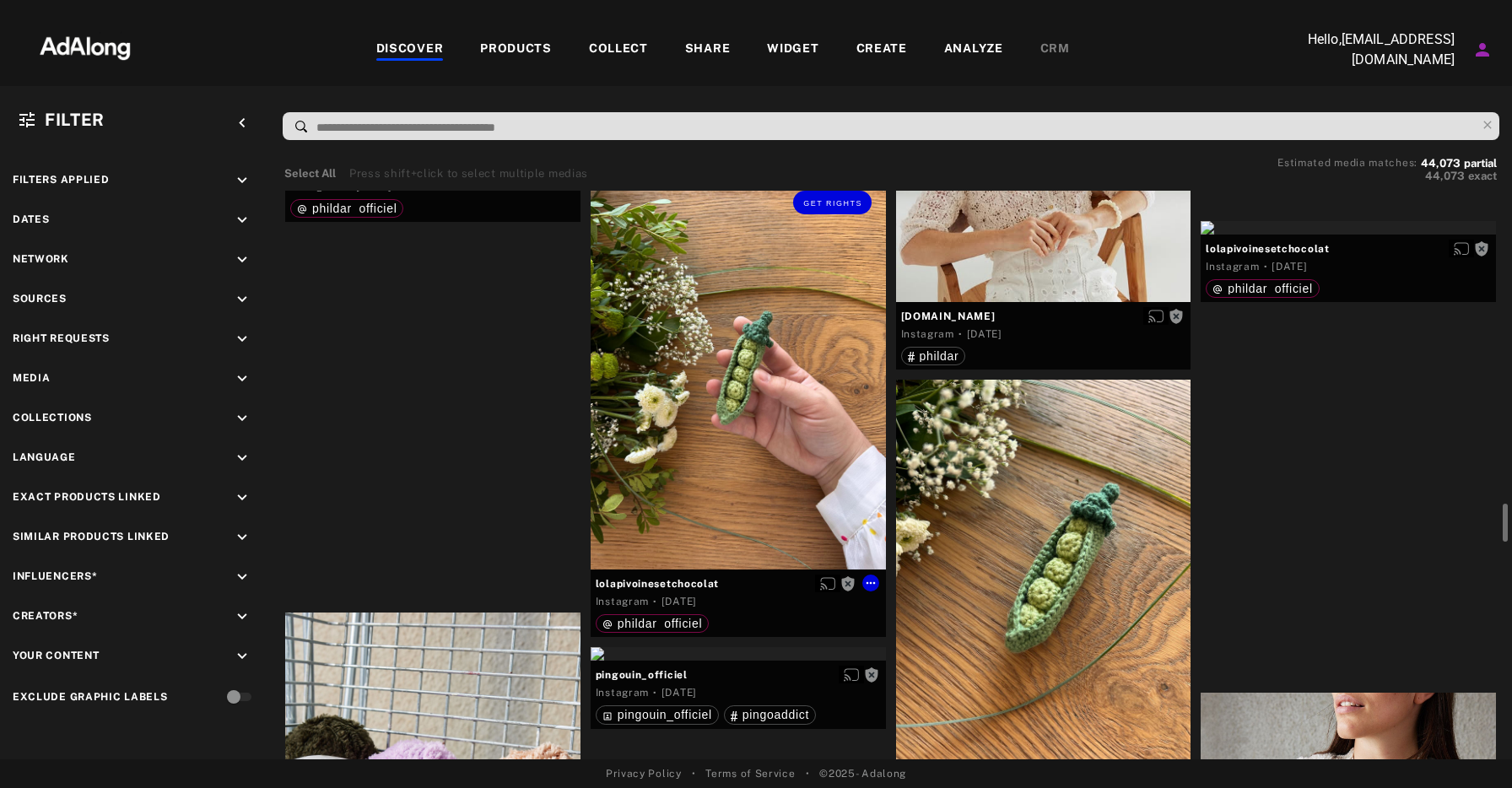
scroll to position [4388, 0]
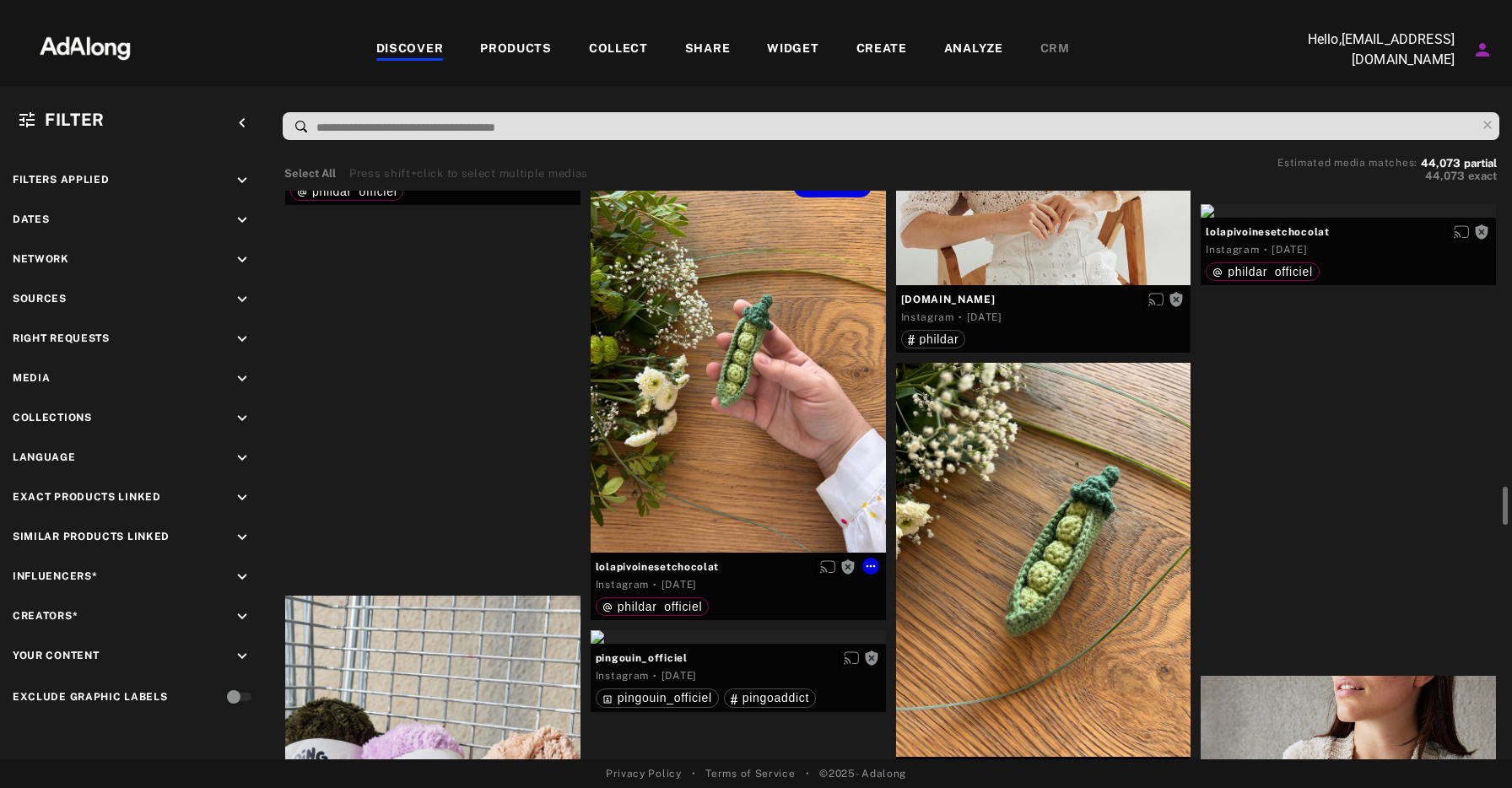
click at [766, 402] on div "Get rights" at bounding box center [738, 356] width 295 height 393
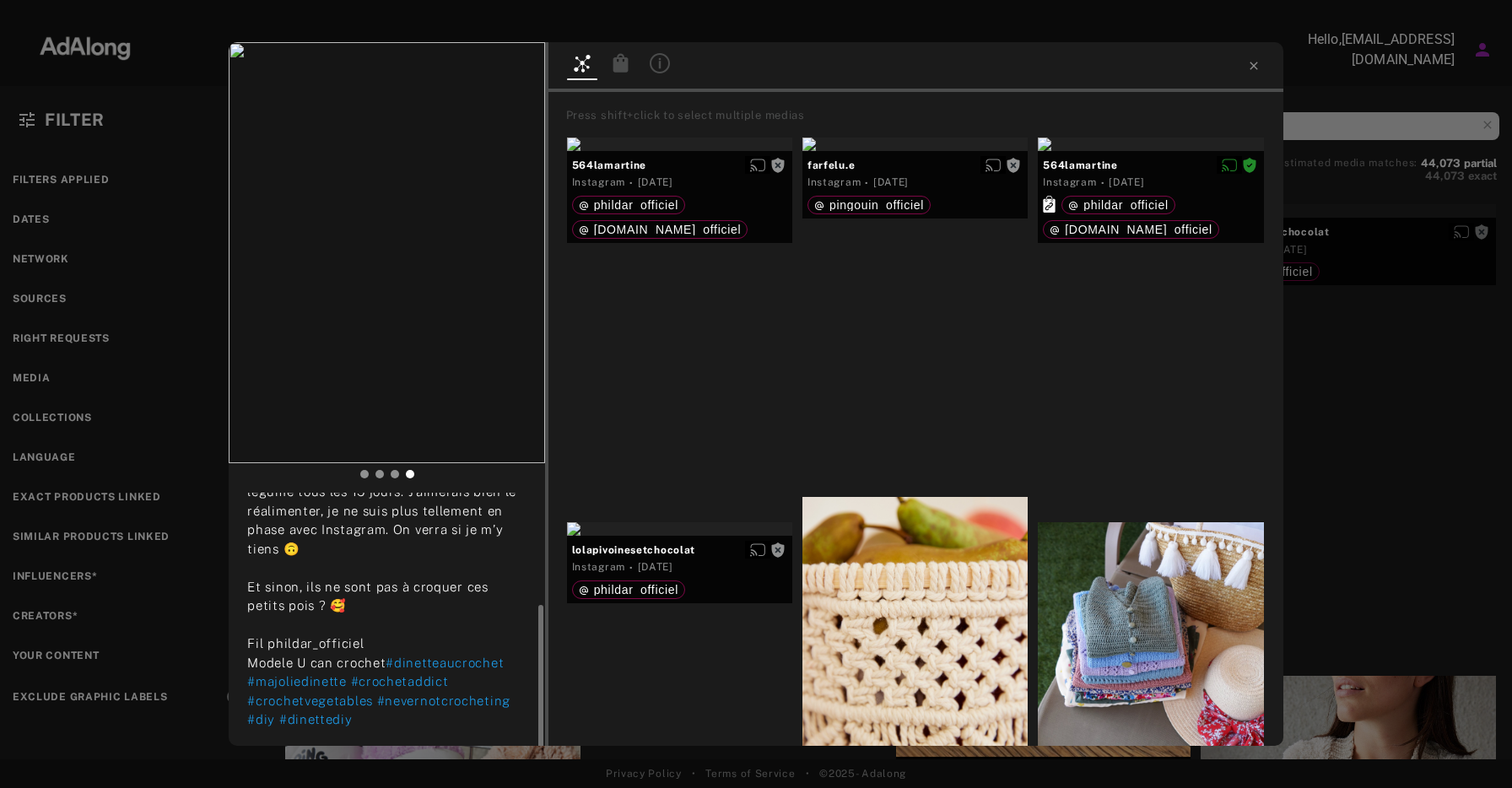
scroll to position [194, 0]
click at [489, 68] on span "Get rights" at bounding box center [491, 69] width 59 height 9
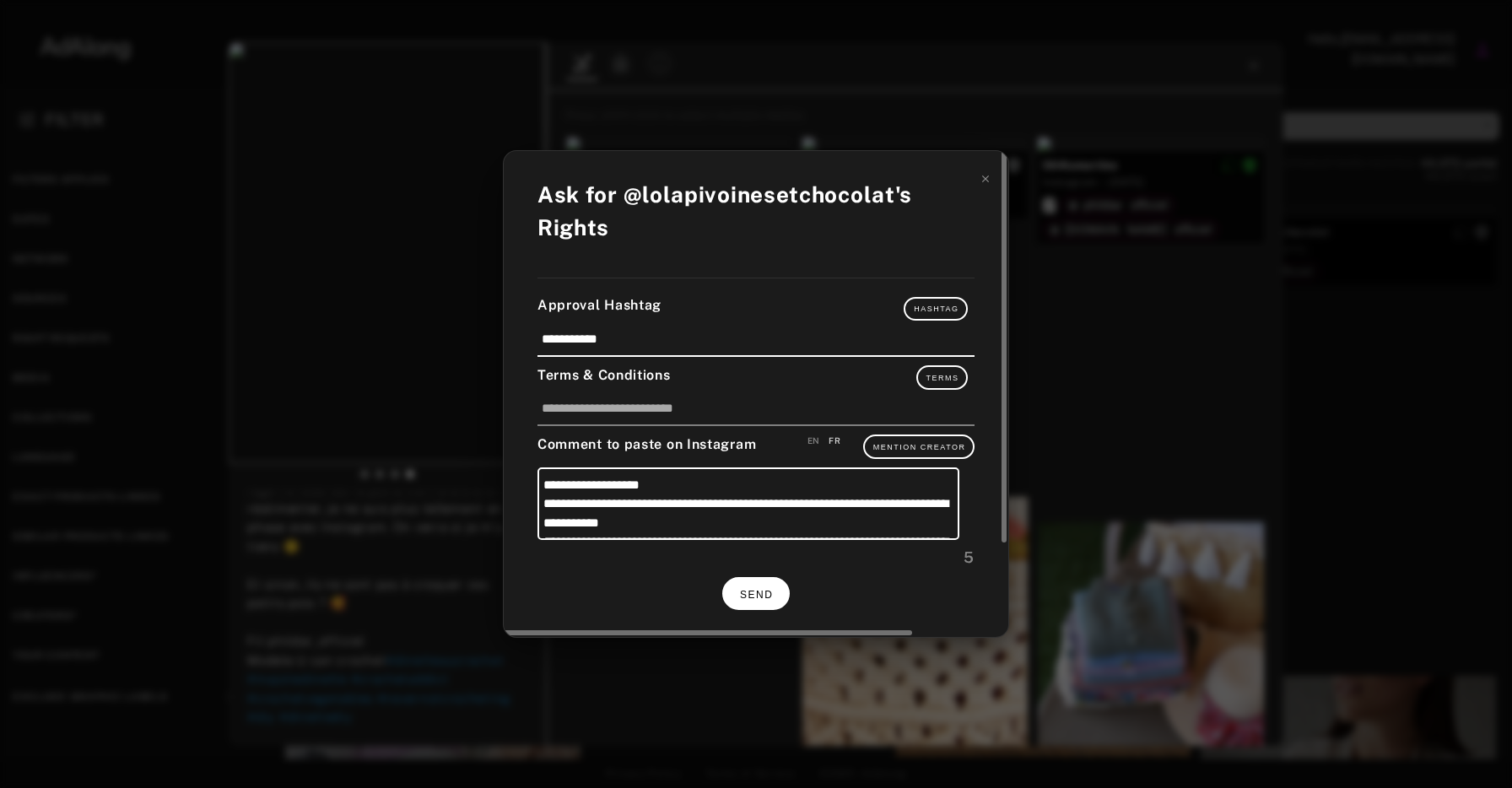
click at [743, 593] on span "SEND" at bounding box center [756, 595] width 33 height 12
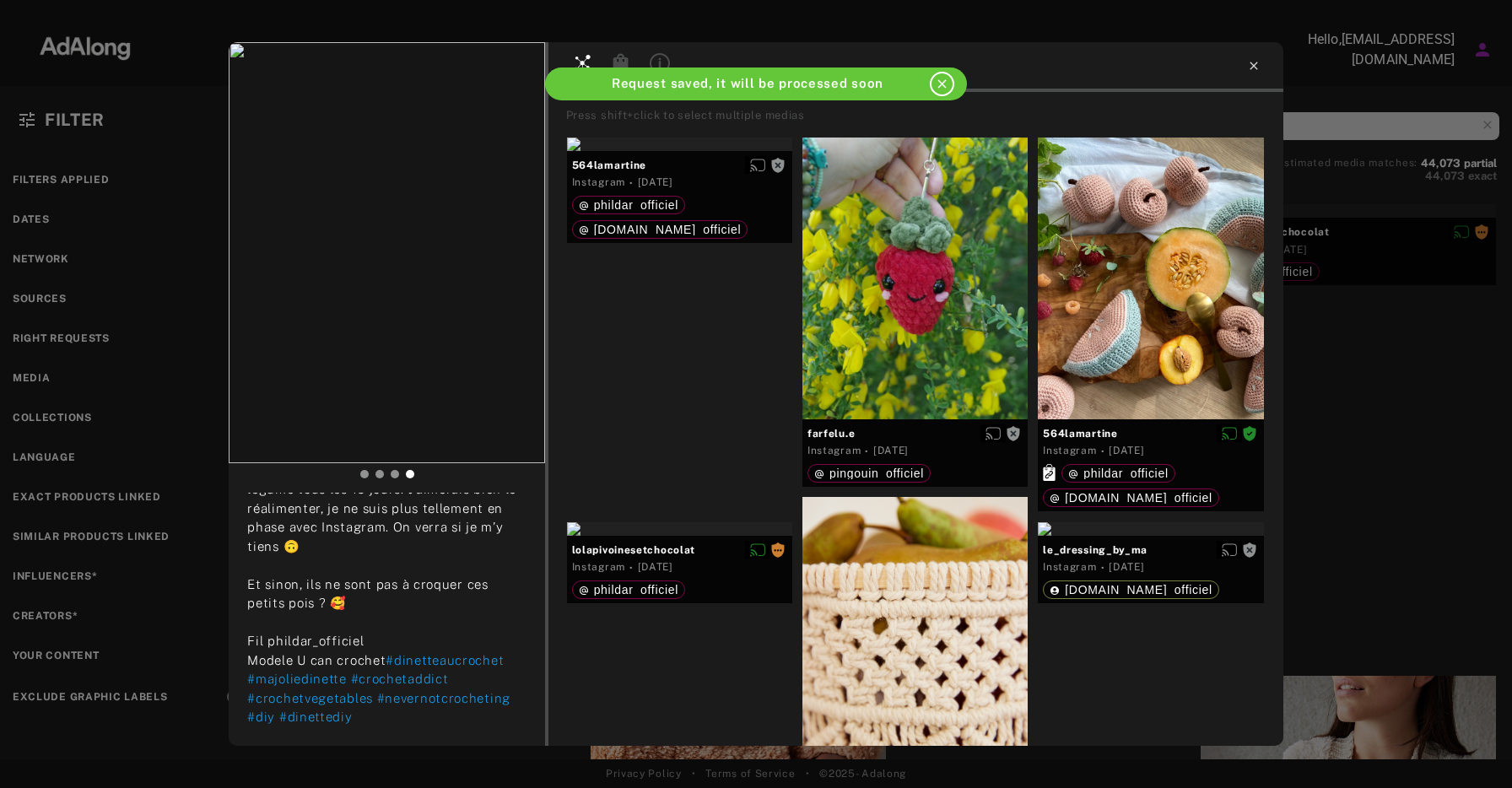
click at [1251, 67] on icon at bounding box center [1253, 65] width 8 height 8
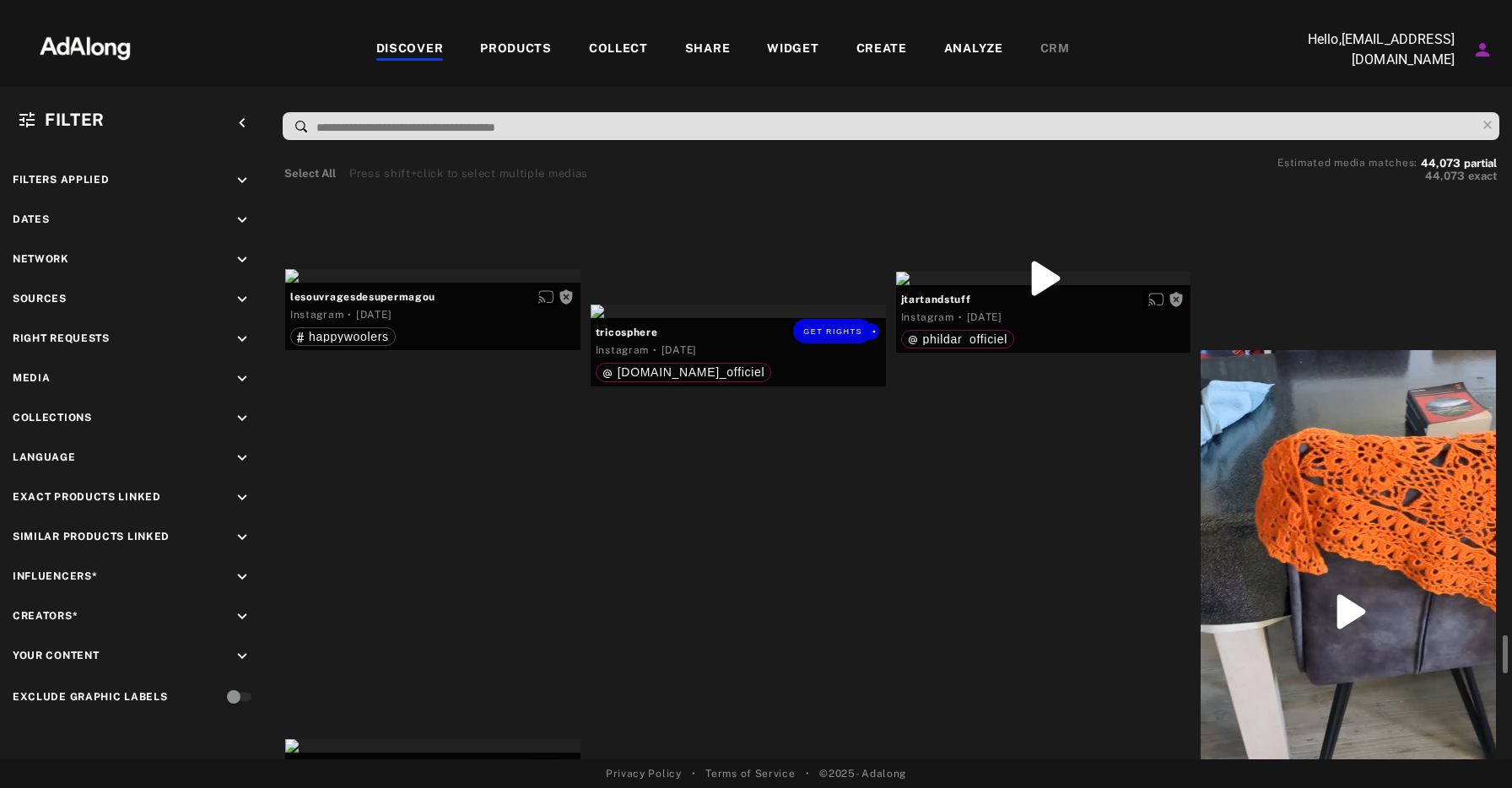
scroll to position [6129, 0]
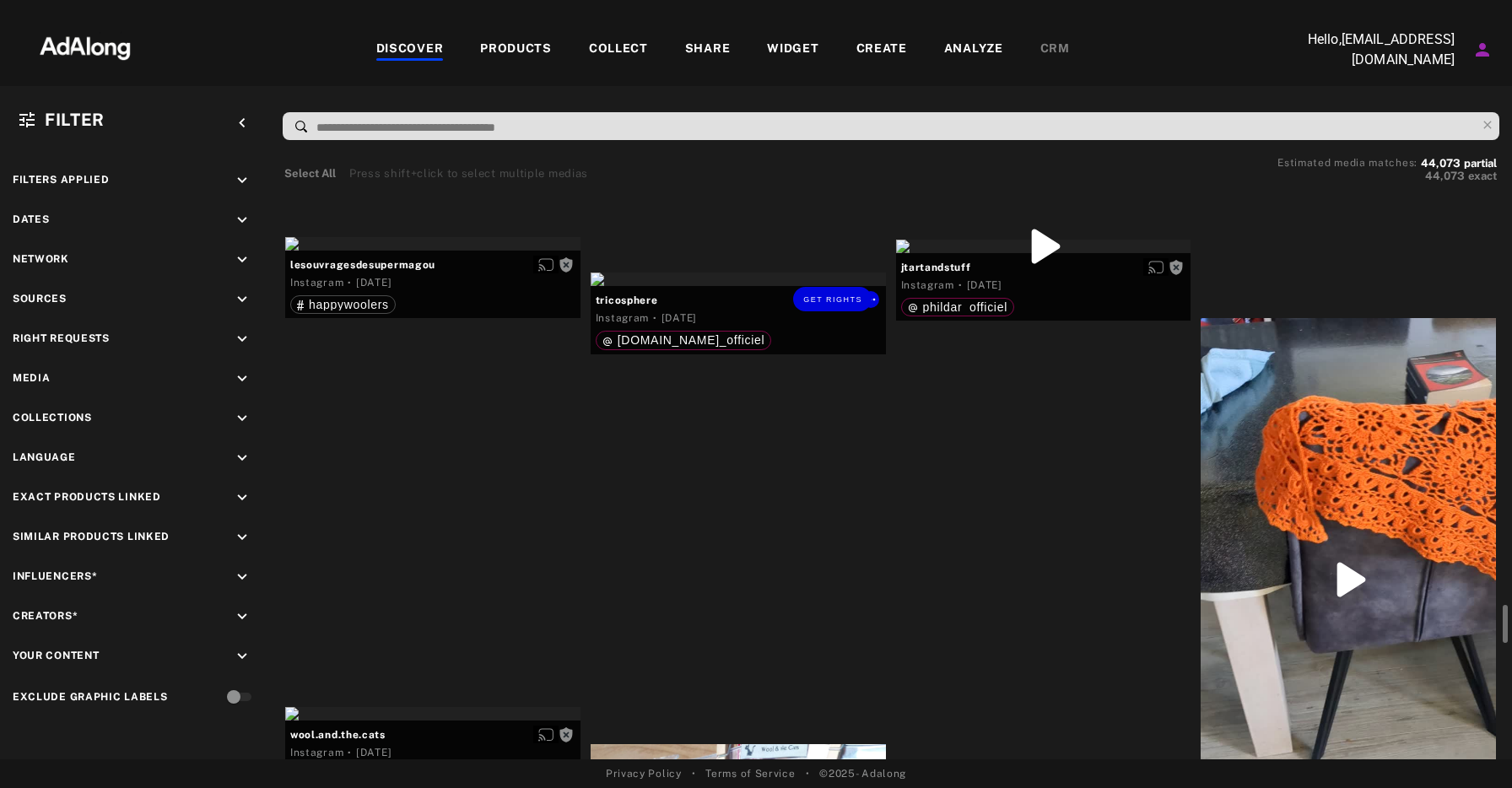
click at [807, 286] on div "Get rights" at bounding box center [738, 280] width 295 height 14
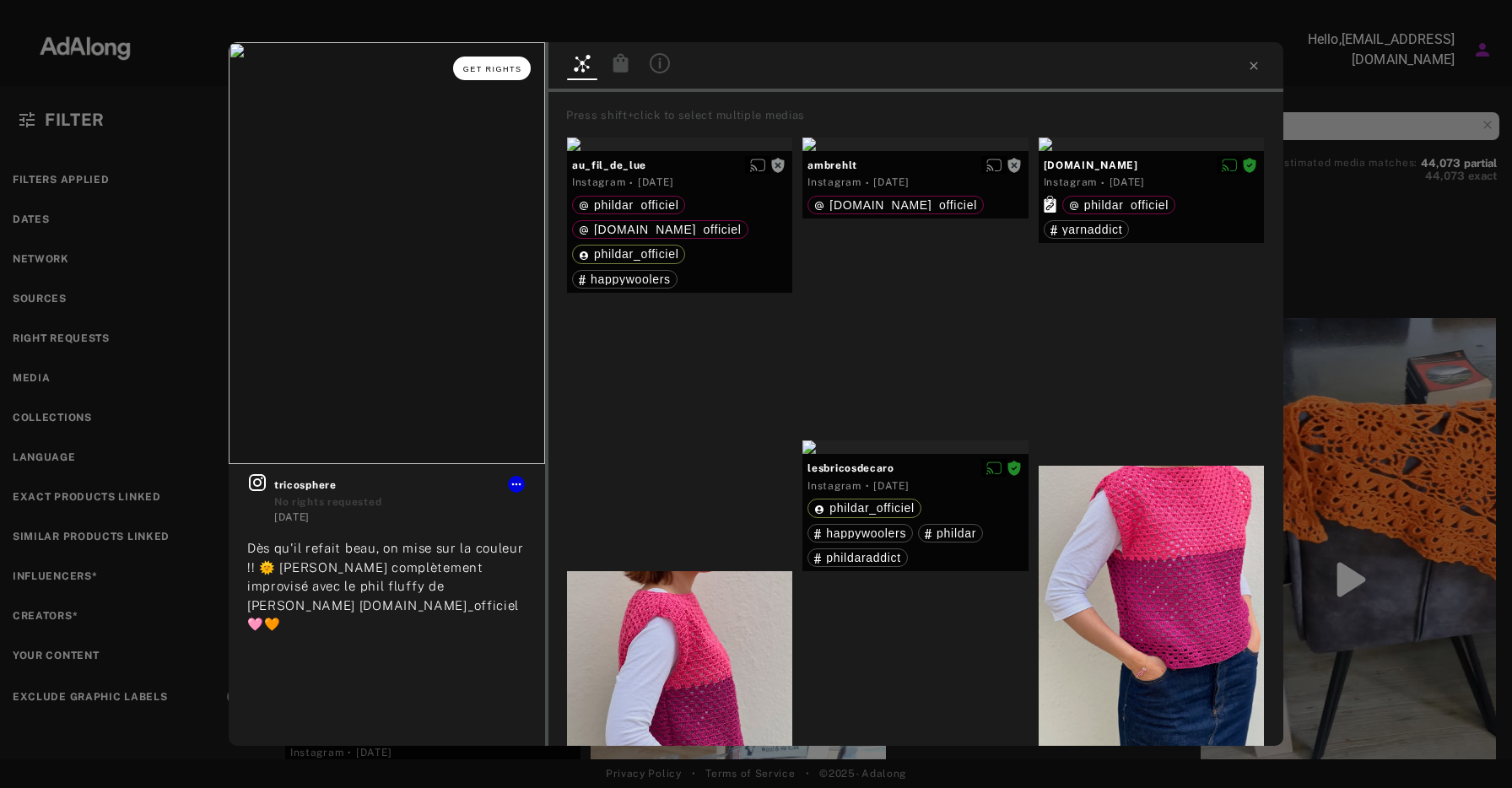
click at [503, 67] on span "Get rights" at bounding box center [492, 69] width 59 height 9
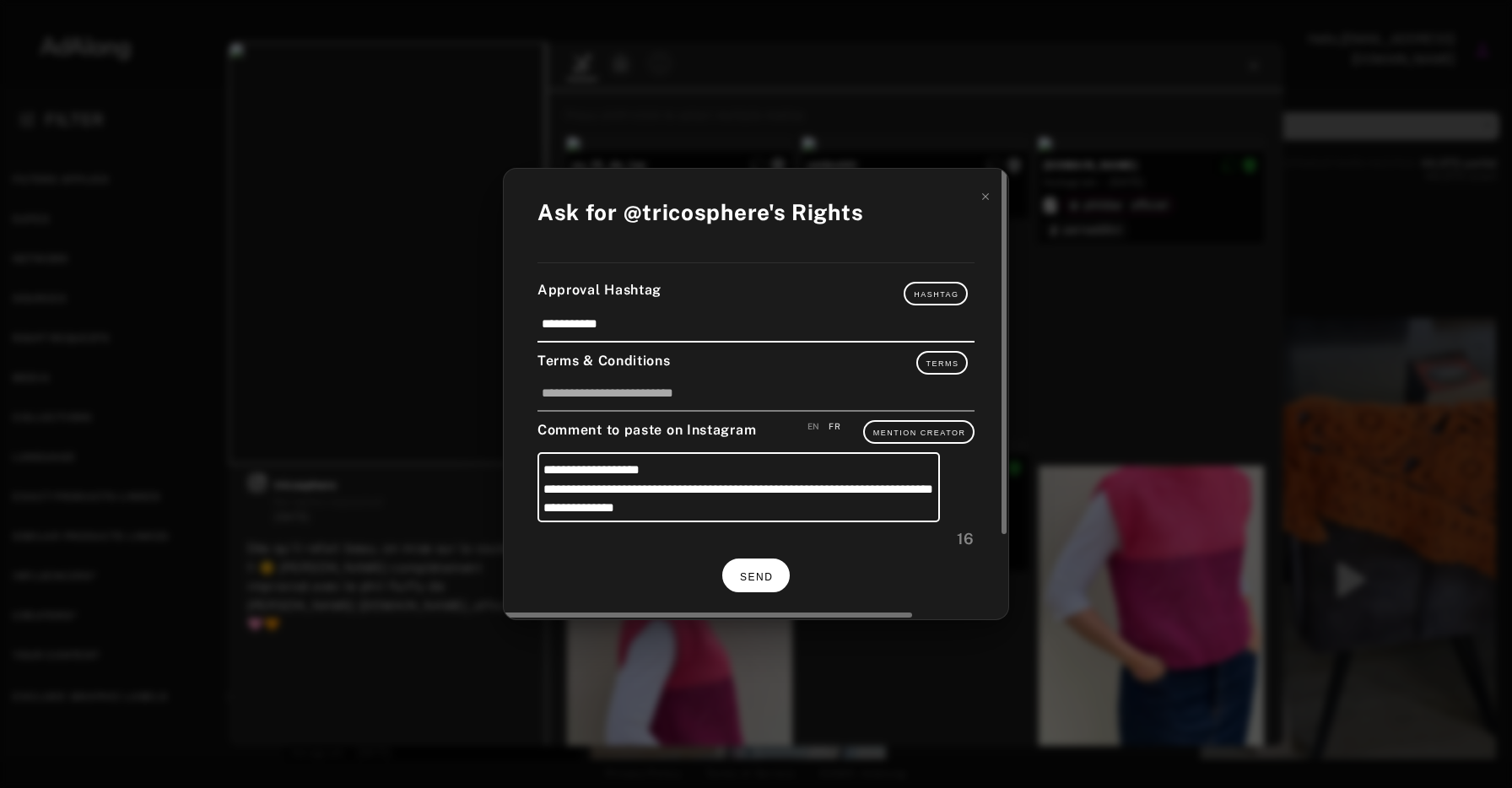
click at [756, 575] on span "SEND" at bounding box center [756, 577] width 33 height 12
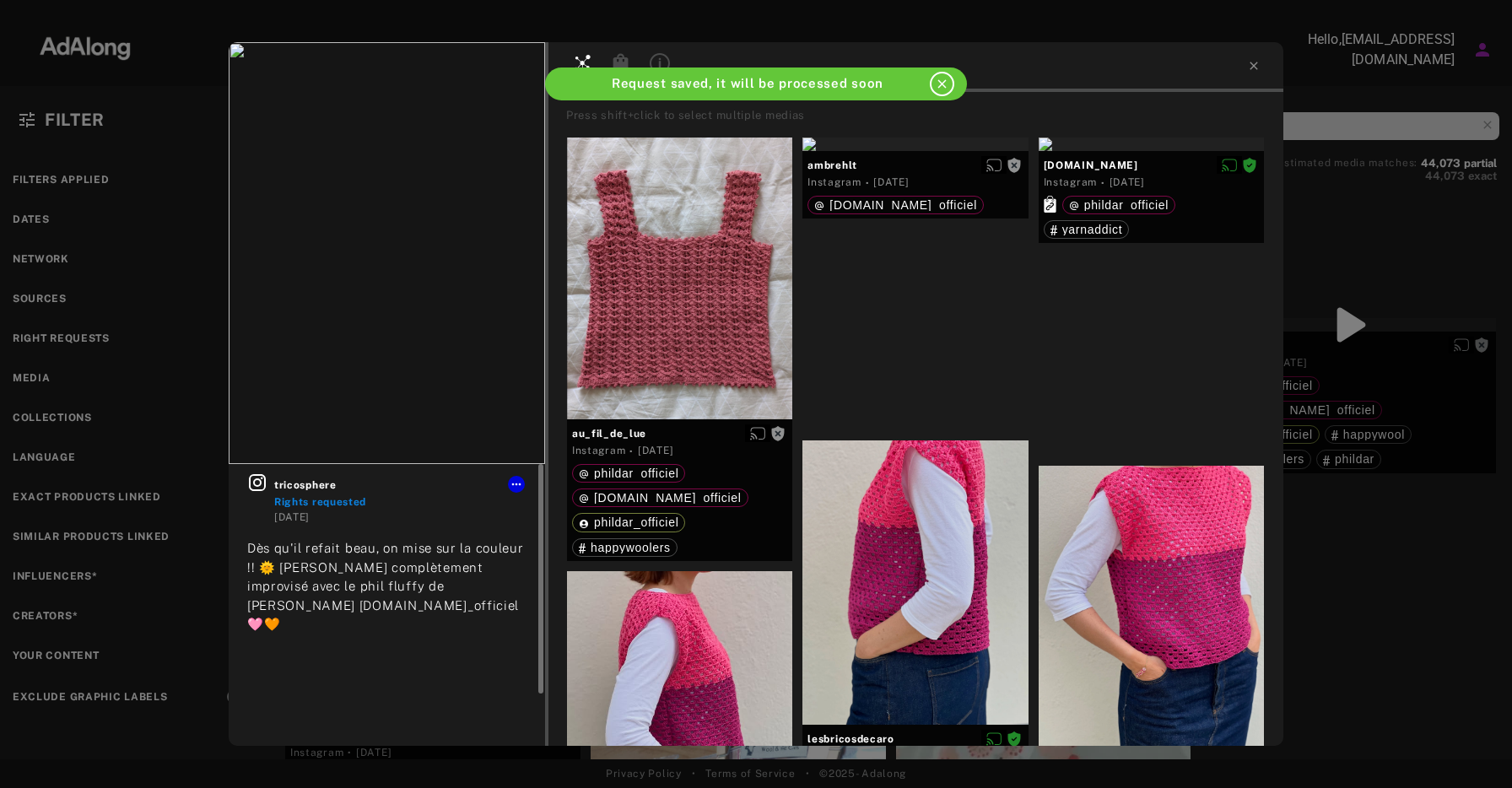
click at [323, 502] on span "Rights requested" at bounding box center [320, 502] width 92 height 12
click at [312, 491] on span "tricosphere" at bounding box center [401, 486] width 252 height 16
click at [252, 487] on icon at bounding box center [256, 482] width 20 height 20
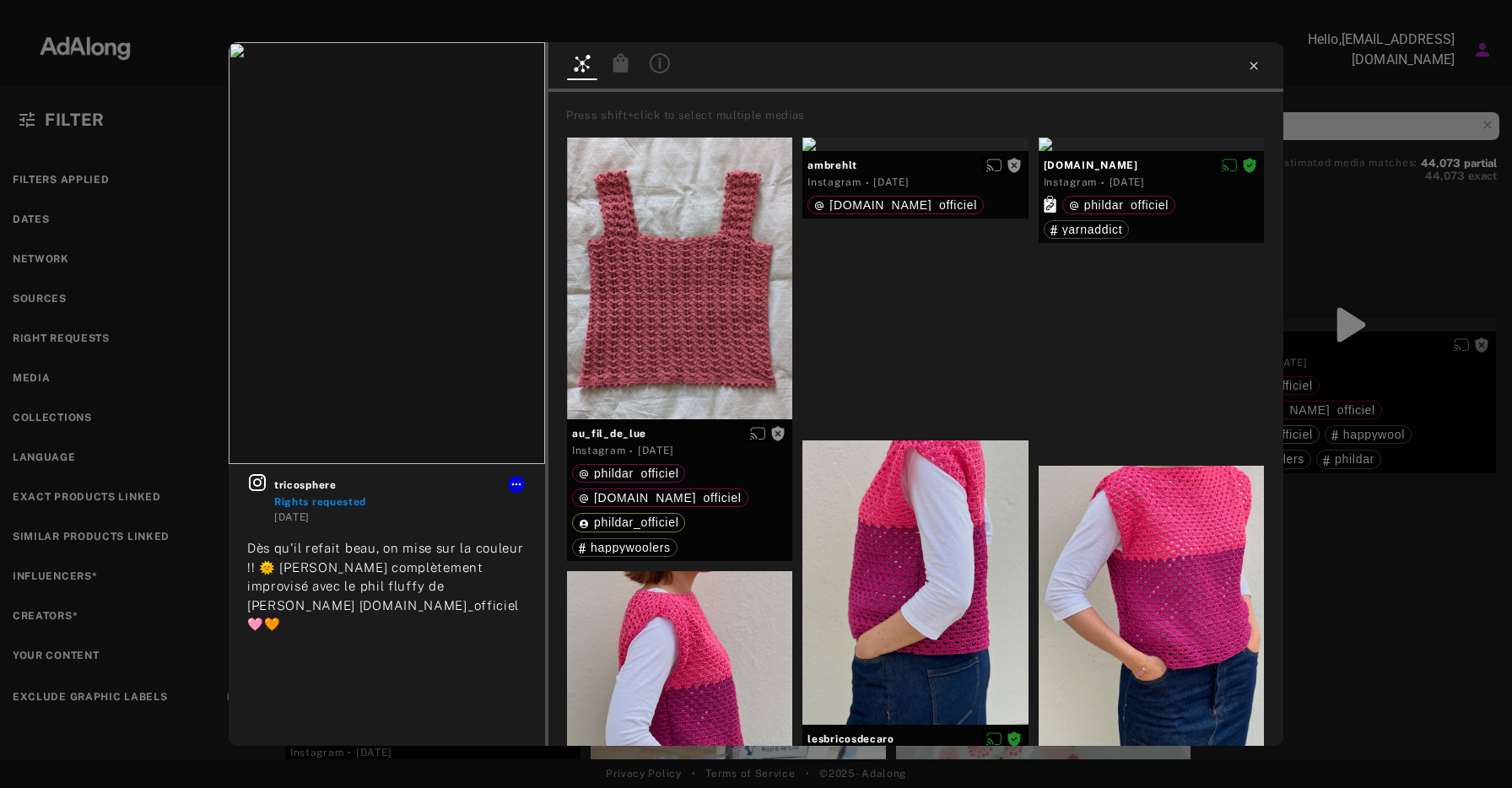
click at [1247, 63] on icon at bounding box center [1254, 66] width 14 height 14
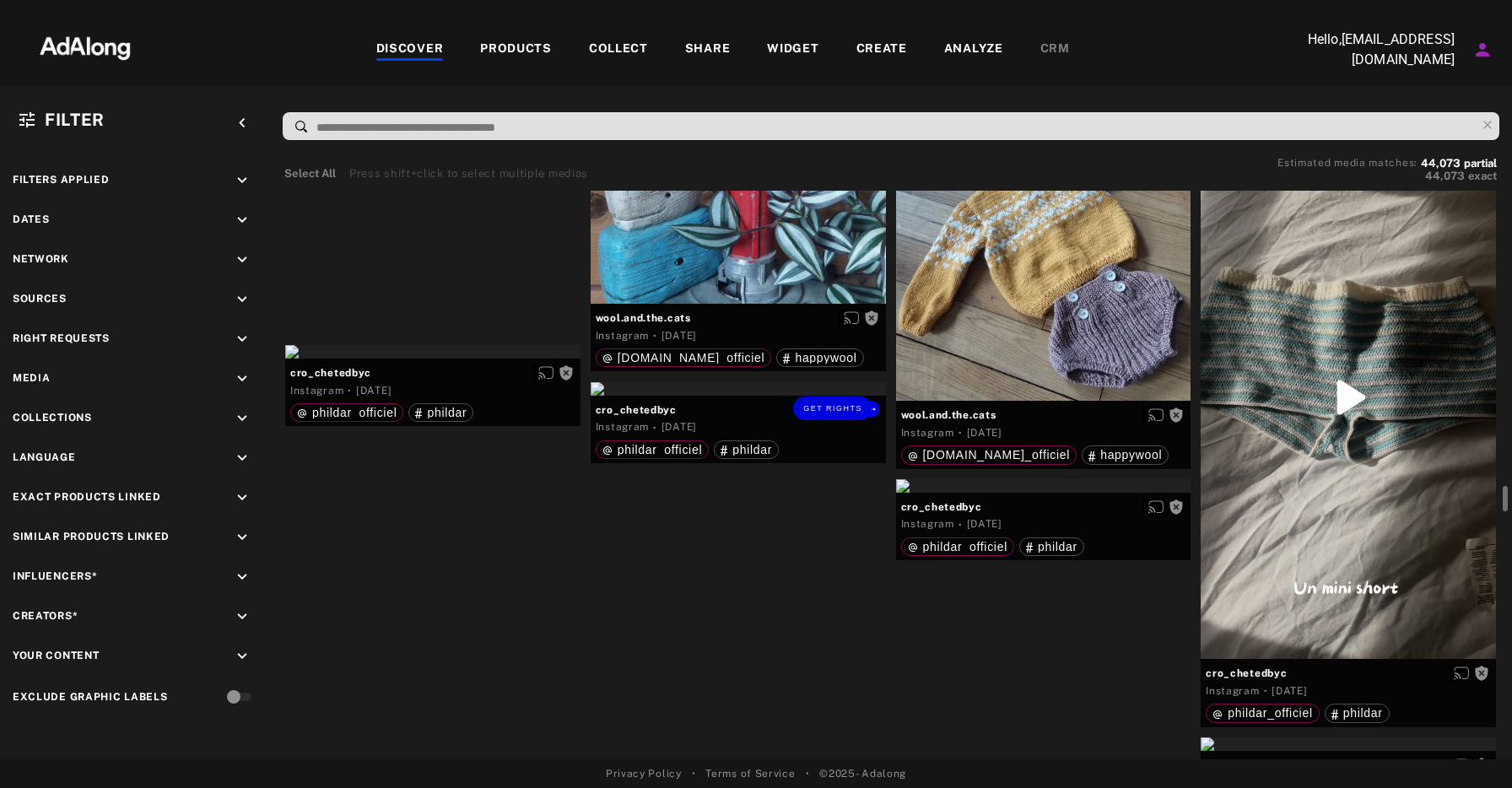
scroll to position [6959, 0]
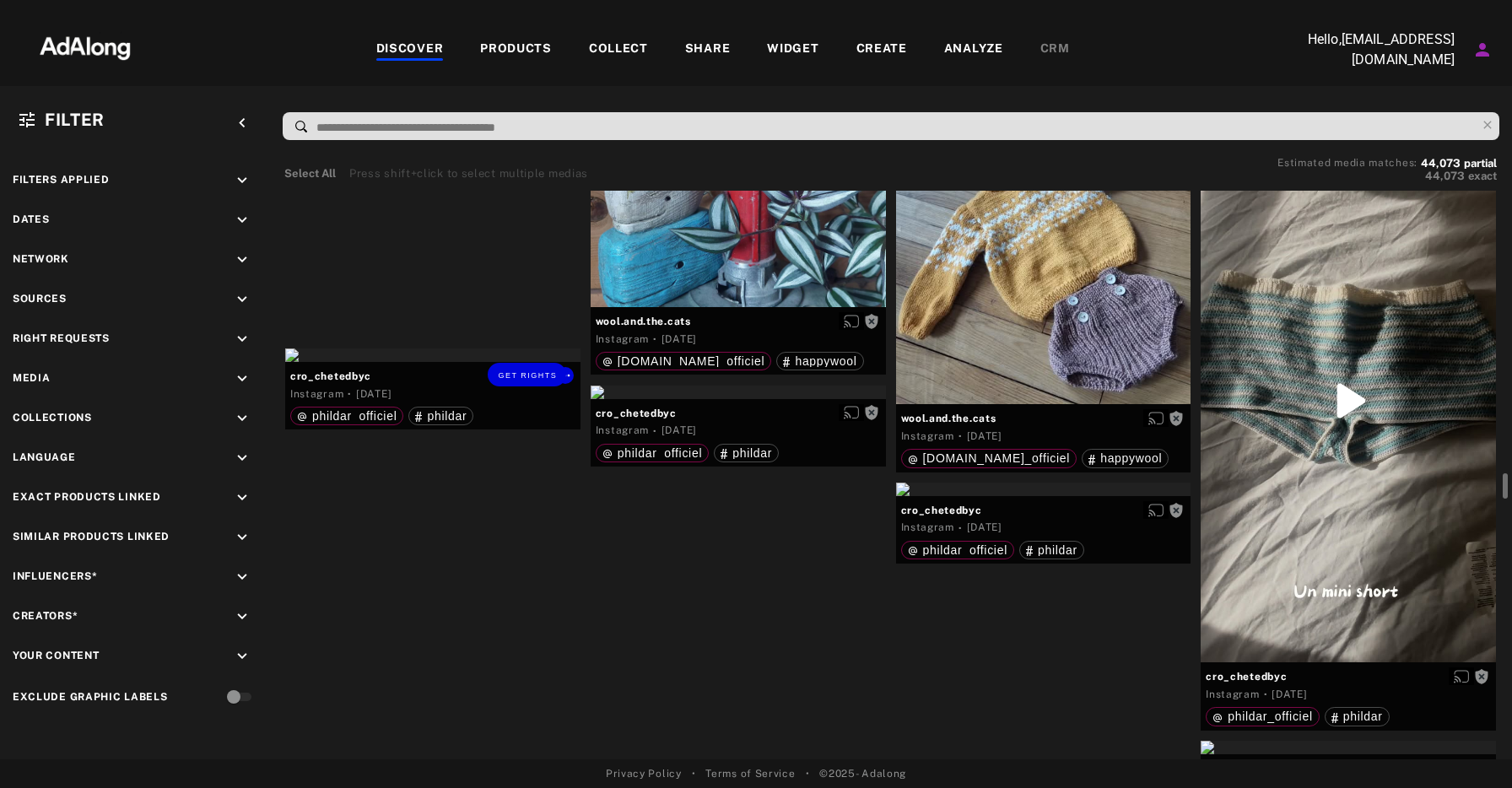
click at [527, 362] on div "Get rights" at bounding box center [433, 355] width 295 height 14
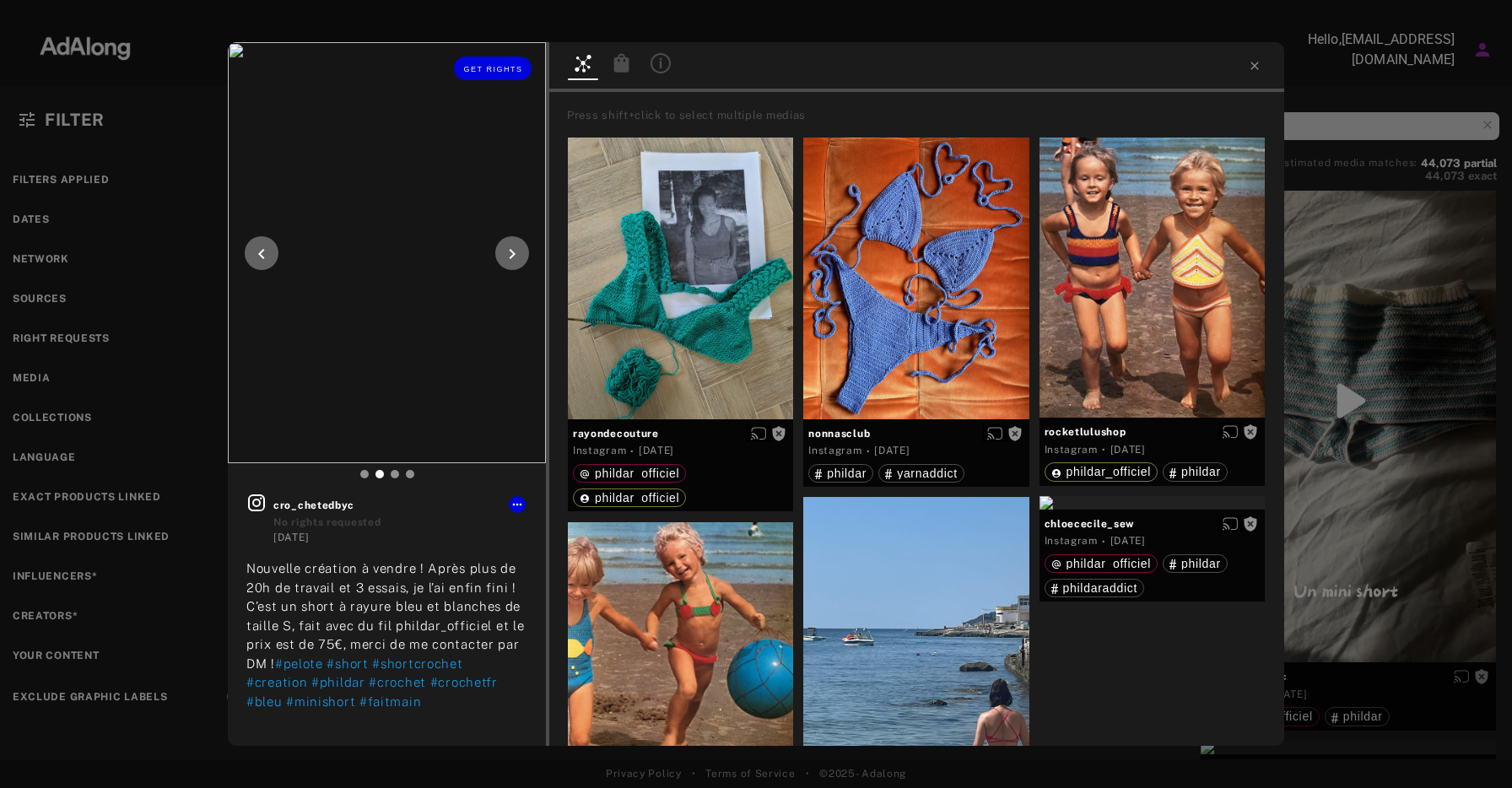
click at [512, 250] on icon at bounding box center [511, 253] width 20 height 20
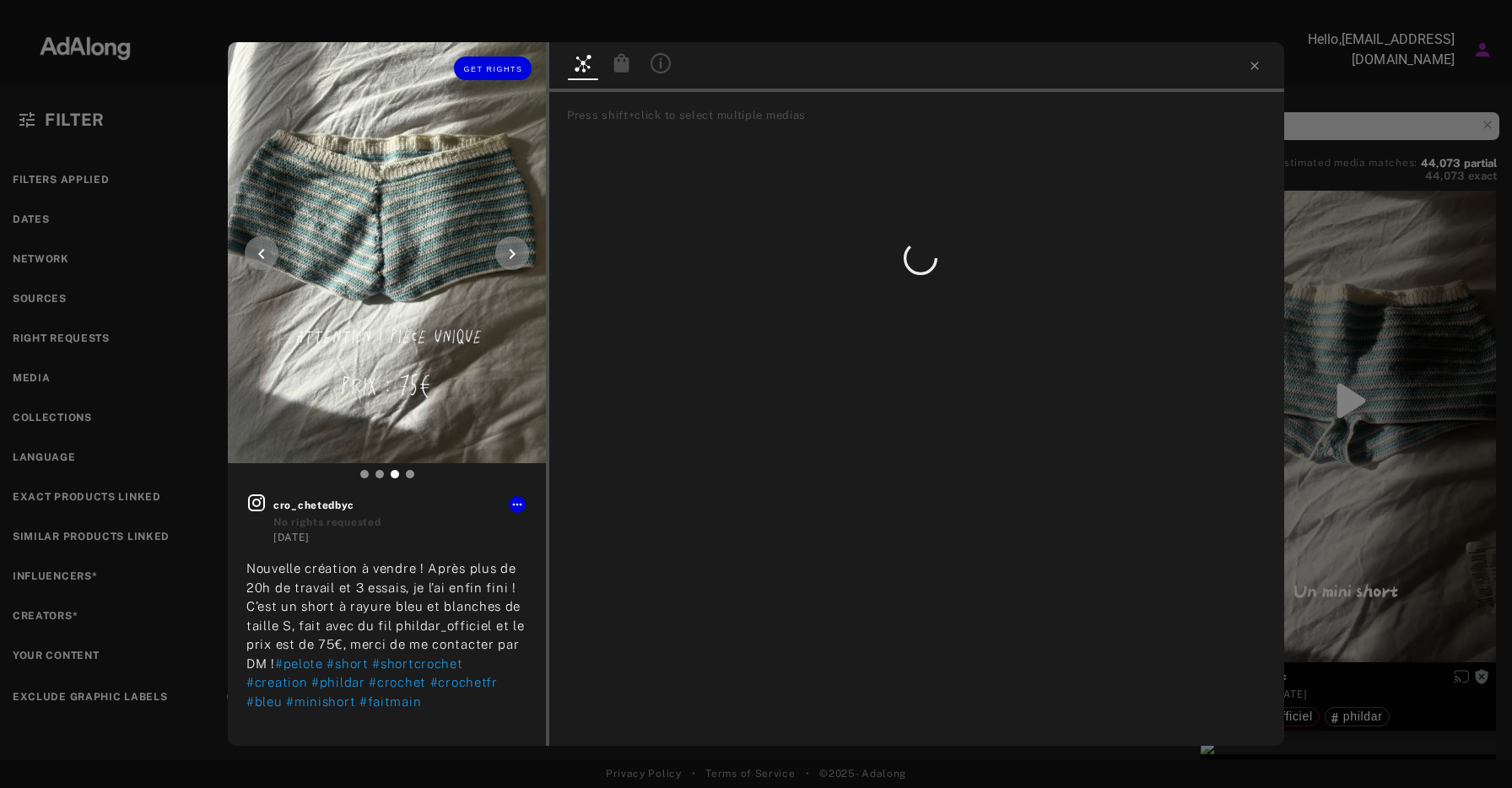
click at [512, 250] on icon at bounding box center [512, 254] width 6 height 10
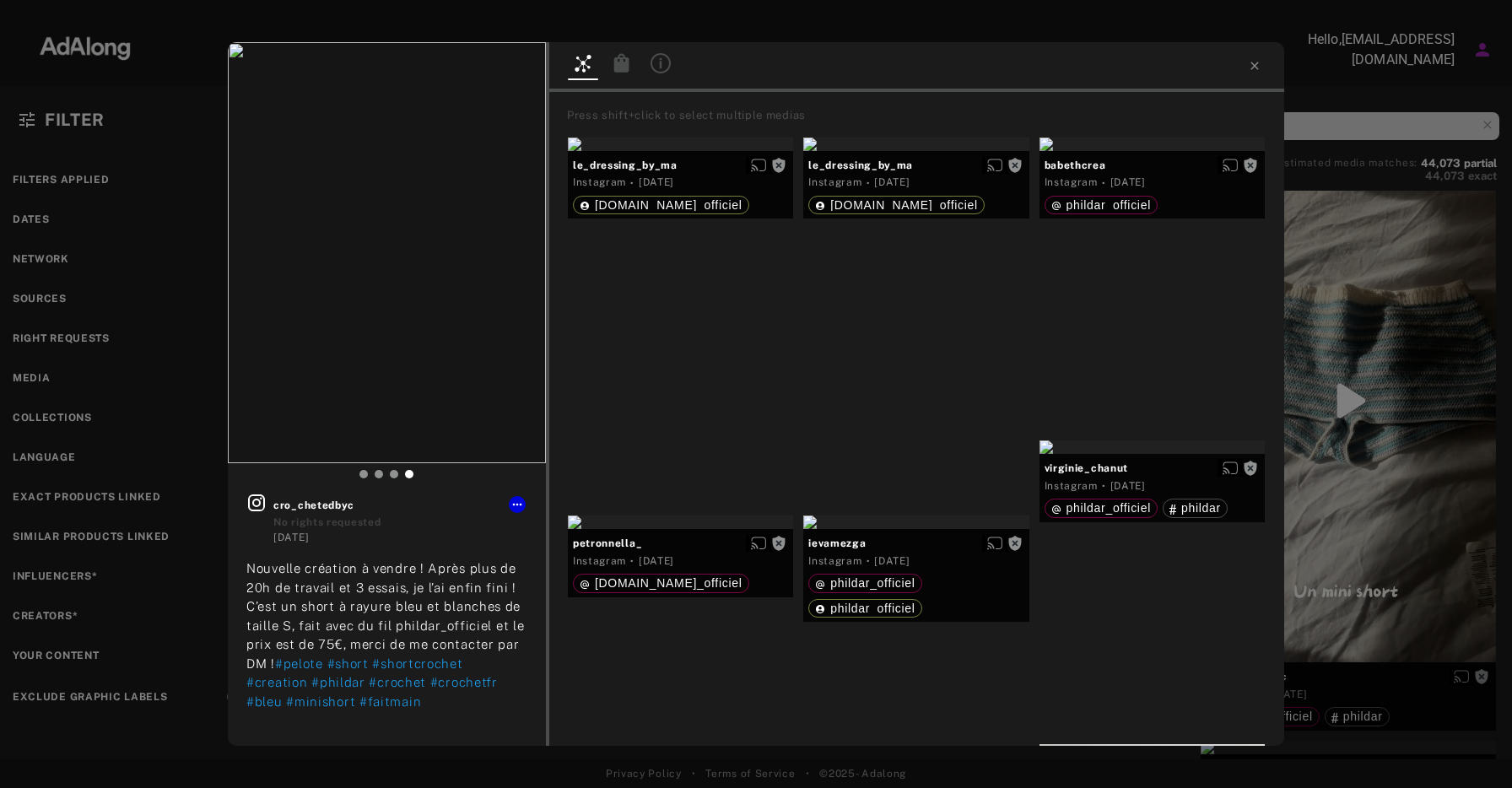
click at [1265, 65] on div at bounding box center [916, 67] width 735 height 50
click at [1263, 71] on div at bounding box center [916, 67] width 735 height 50
click at [1253, 66] on icon at bounding box center [1254, 65] width 8 height 8
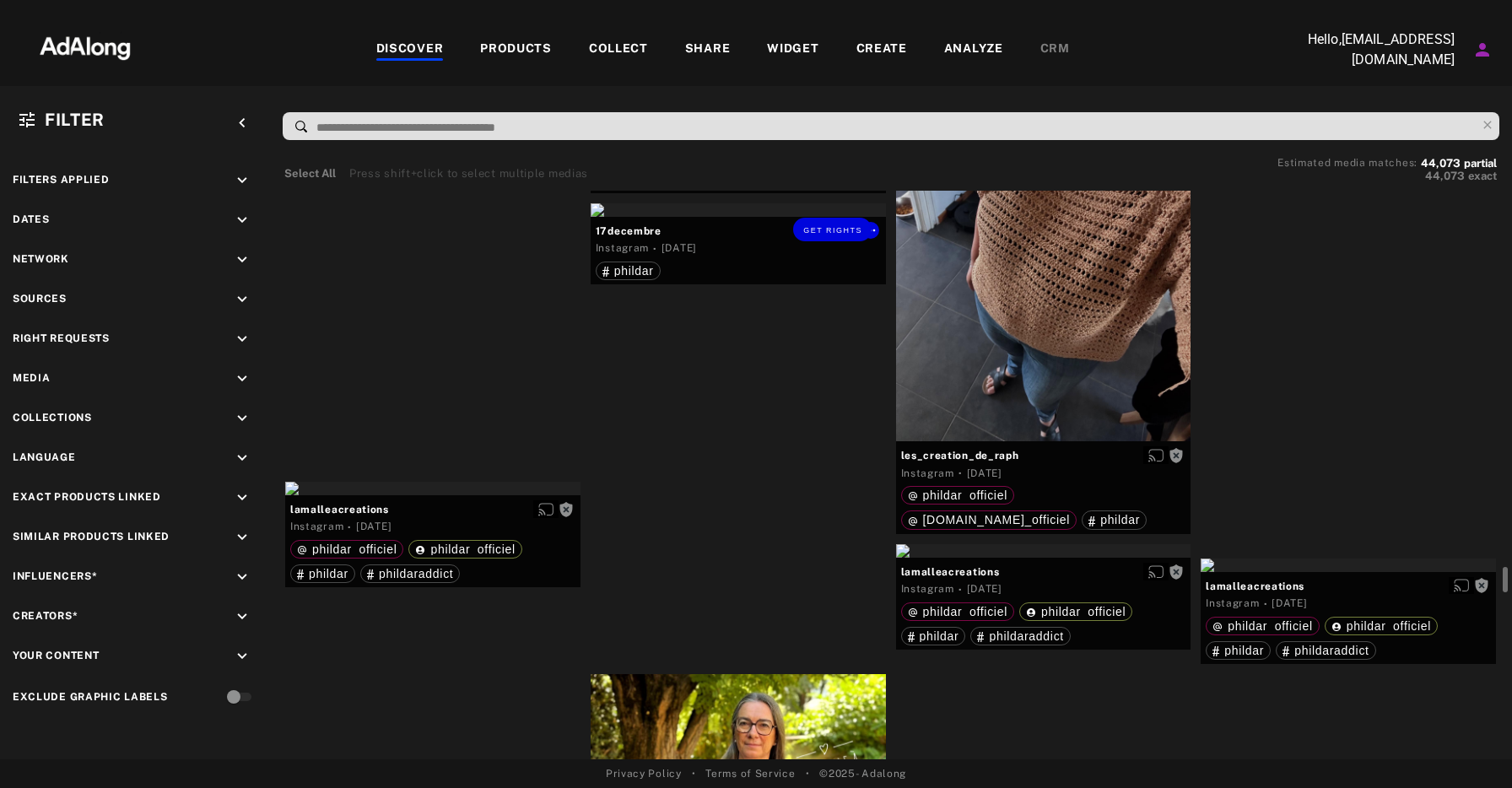
scroll to position [9558, 0]
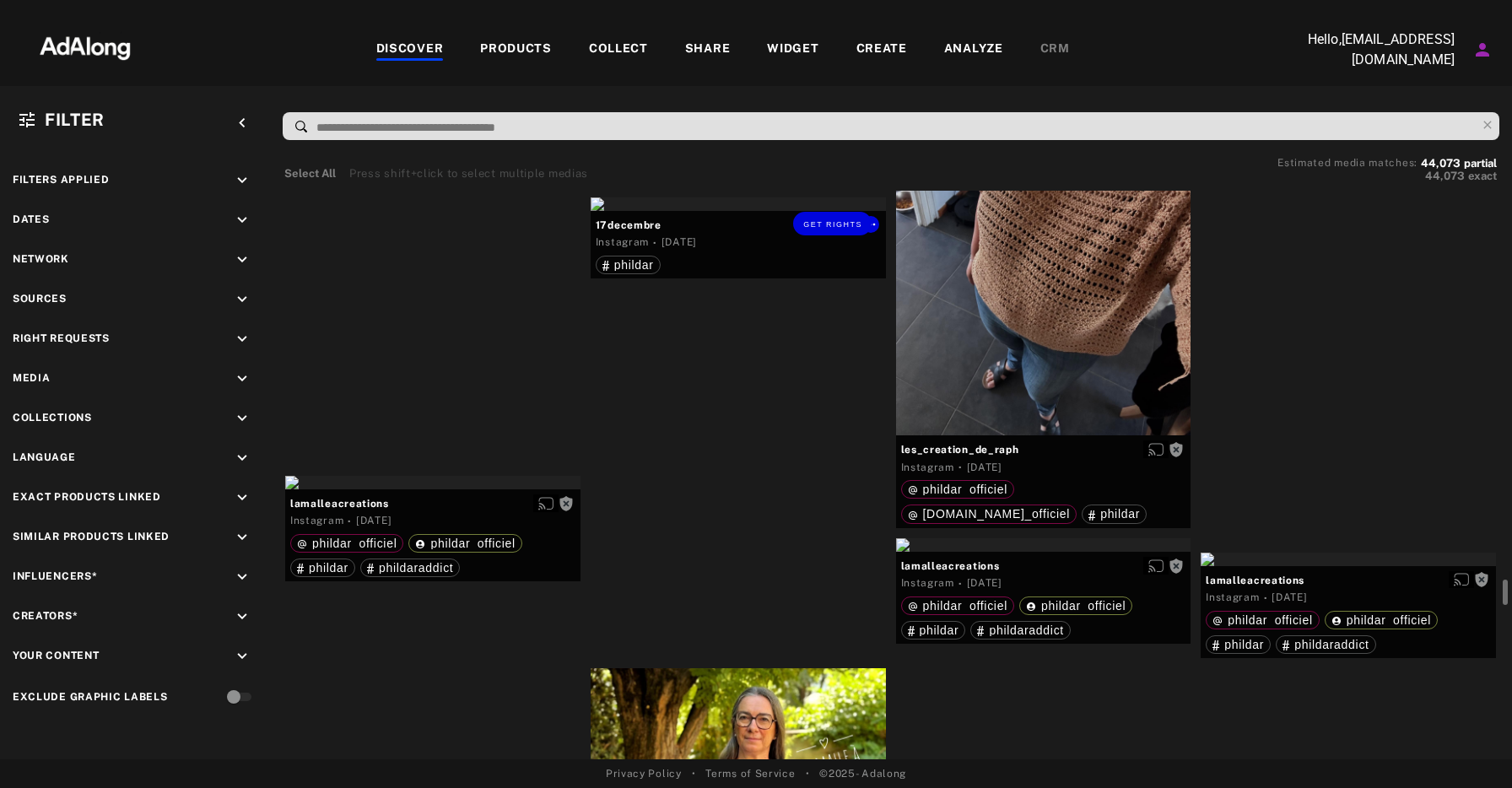
click at [756, 211] on div "Get rights" at bounding box center [738, 205] width 295 height 14
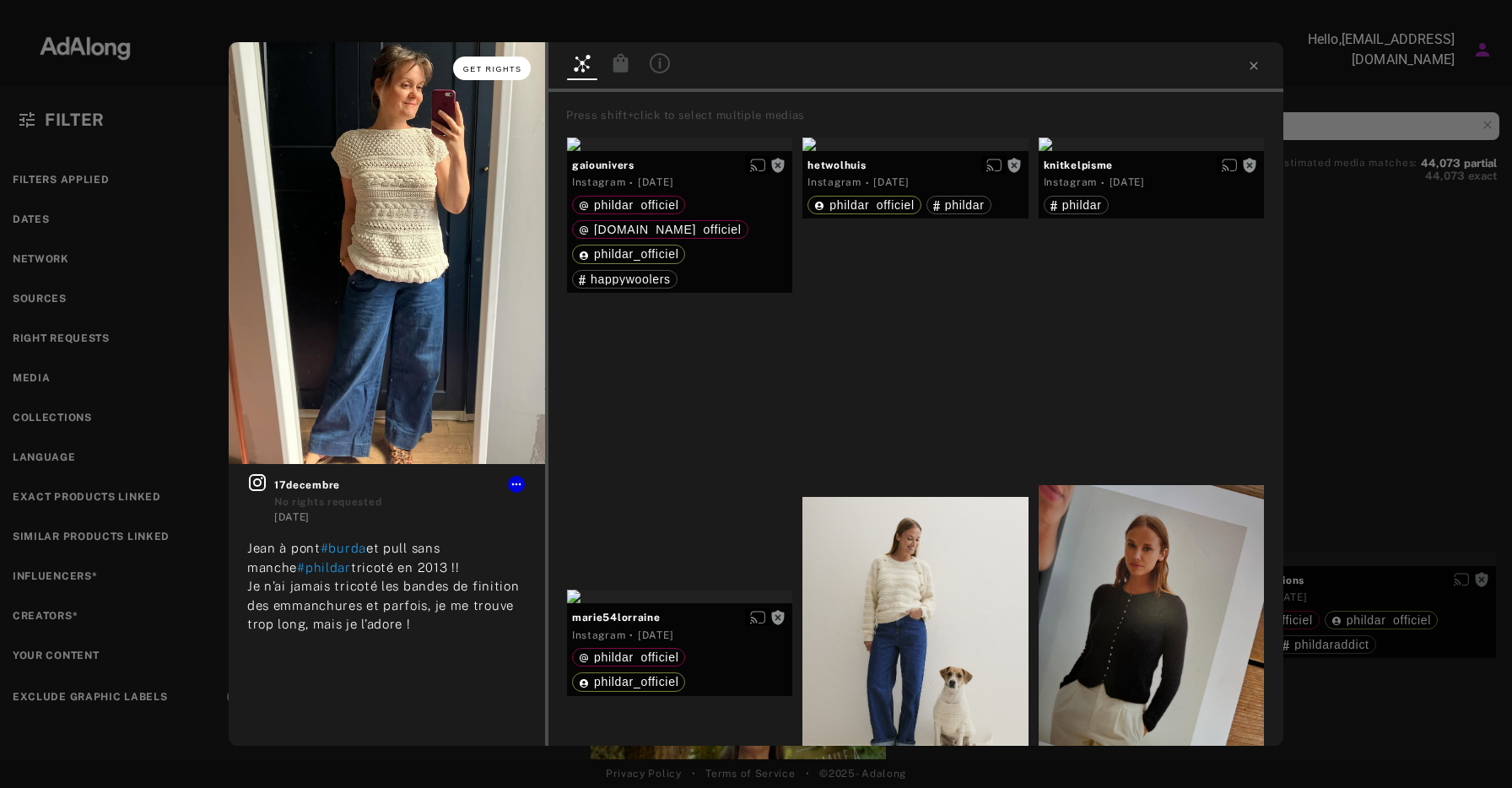
click at [497, 72] on span "Get rights" at bounding box center [492, 69] width 59 height 9
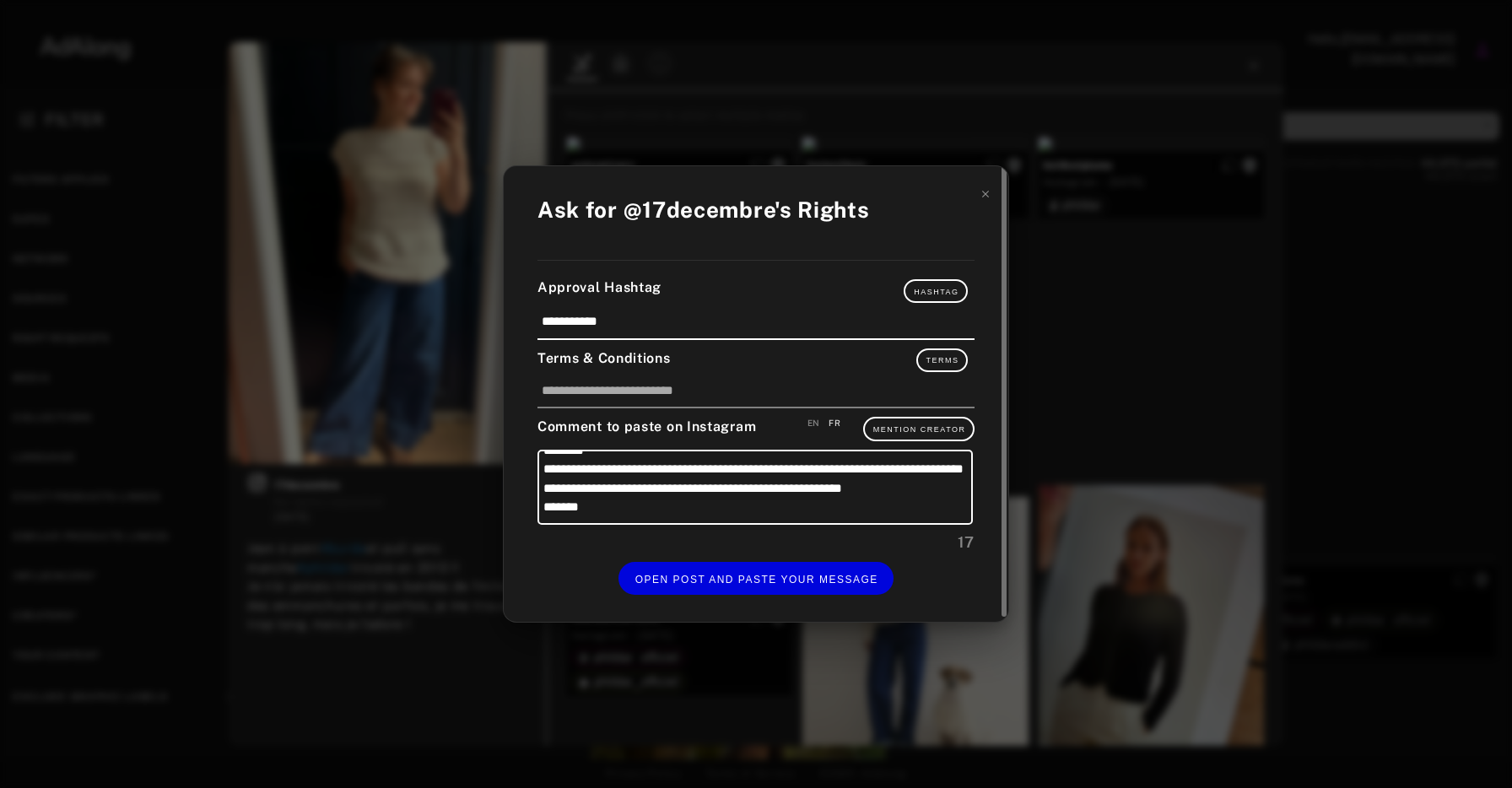
scroll to position [73, 0]
click at [812, 574] on span "OPEN POST AND PASTE YOUR MESSAGE" at bounding box center [756, 580] width 243 height 12
click at [987, 198] on icon at bounding box center [985, 194] width 7 height 7
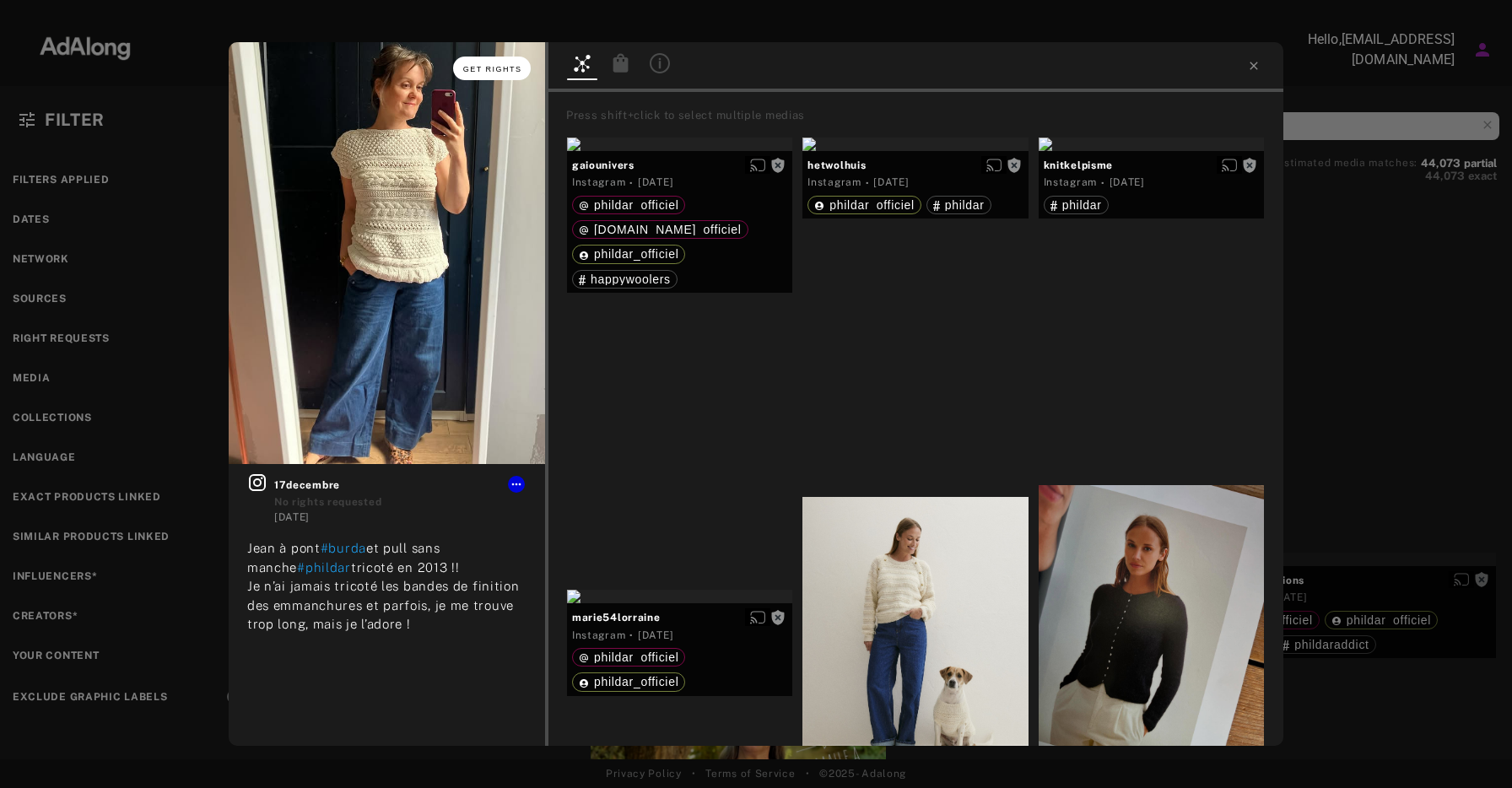
click at [494, 67] on span "Get rights" at bounding box center [492, 69] width 59 height 9
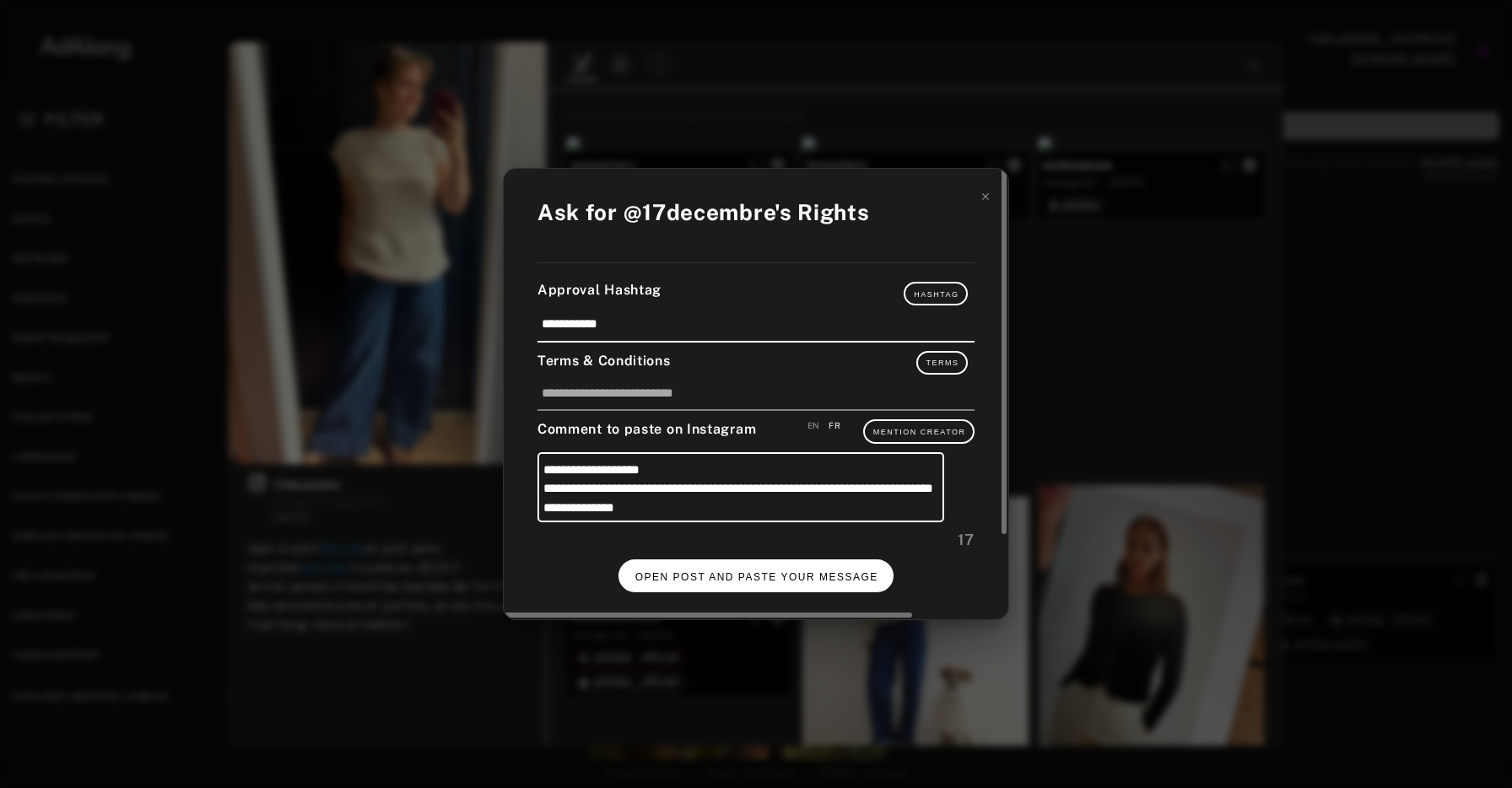
click at [832, 578] on span "OPEN POST AND PASTE YOUR MESSAGE" at bounding box center [756, 577] width 243 height 12
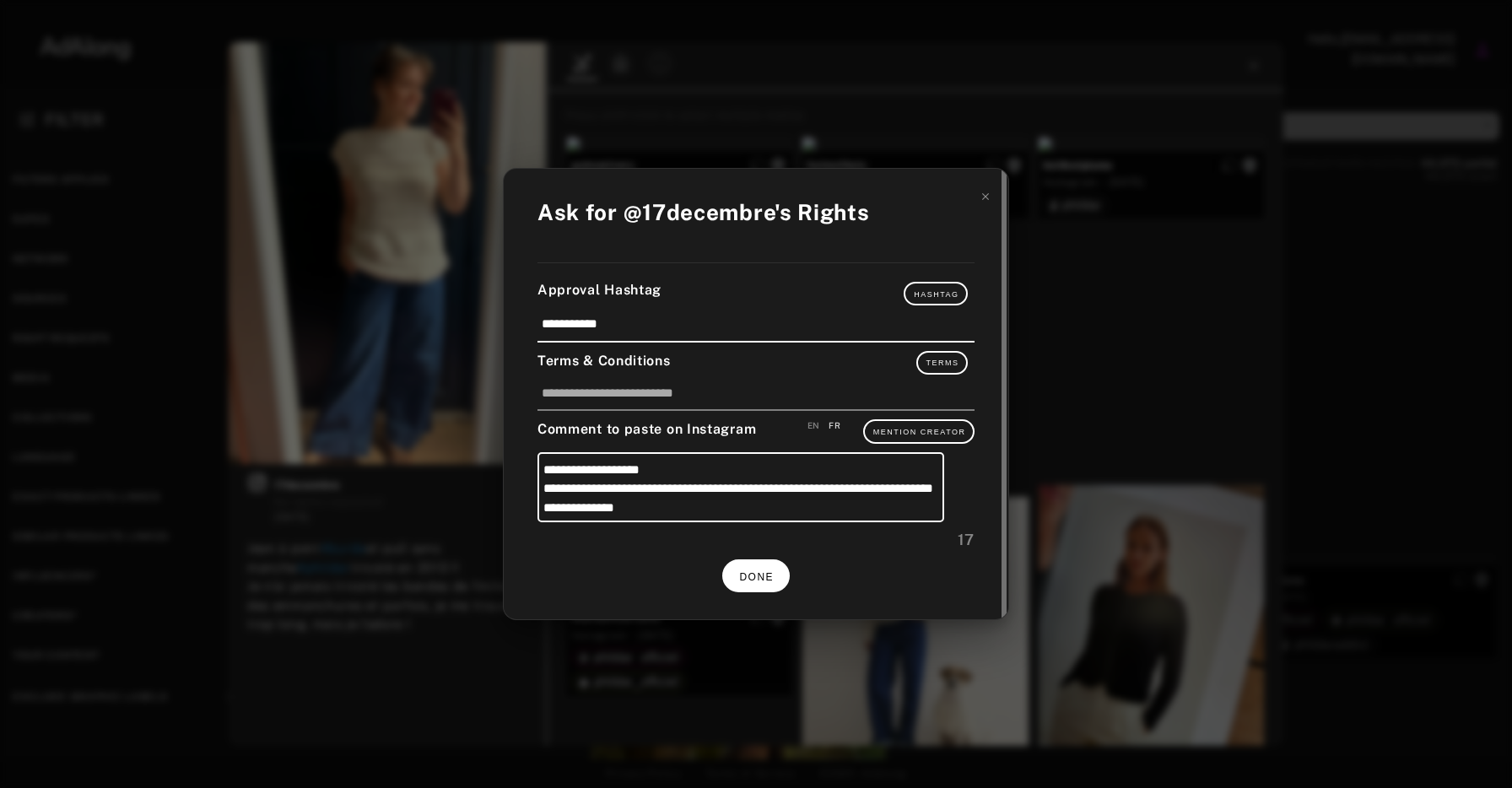
click at [755, 579] on span "DONE" at bounding box center [756, 577] width 35 height 12
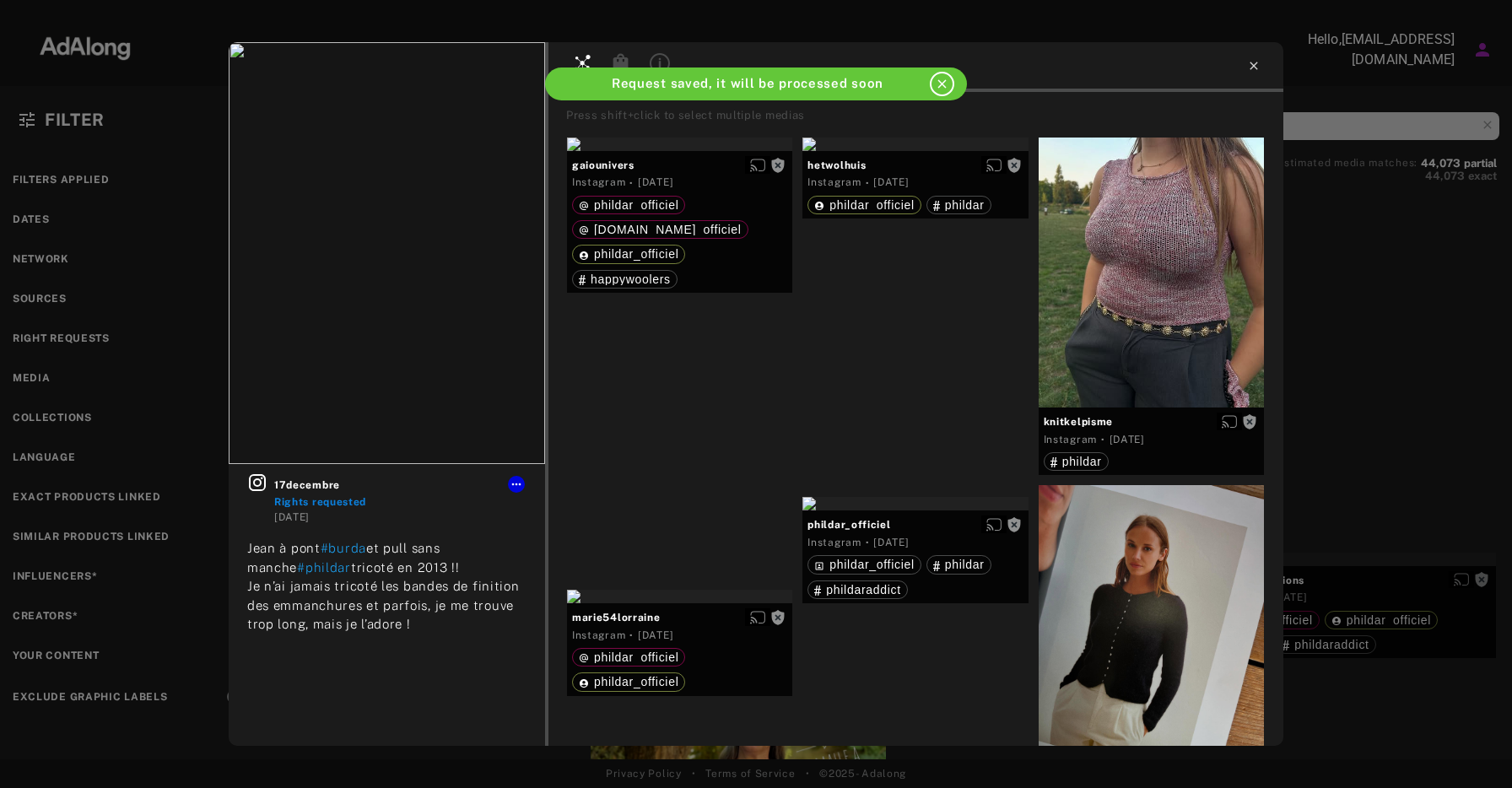
click at [1257, 59] on icon at bounding box center [1254, 66] width 14 height 14
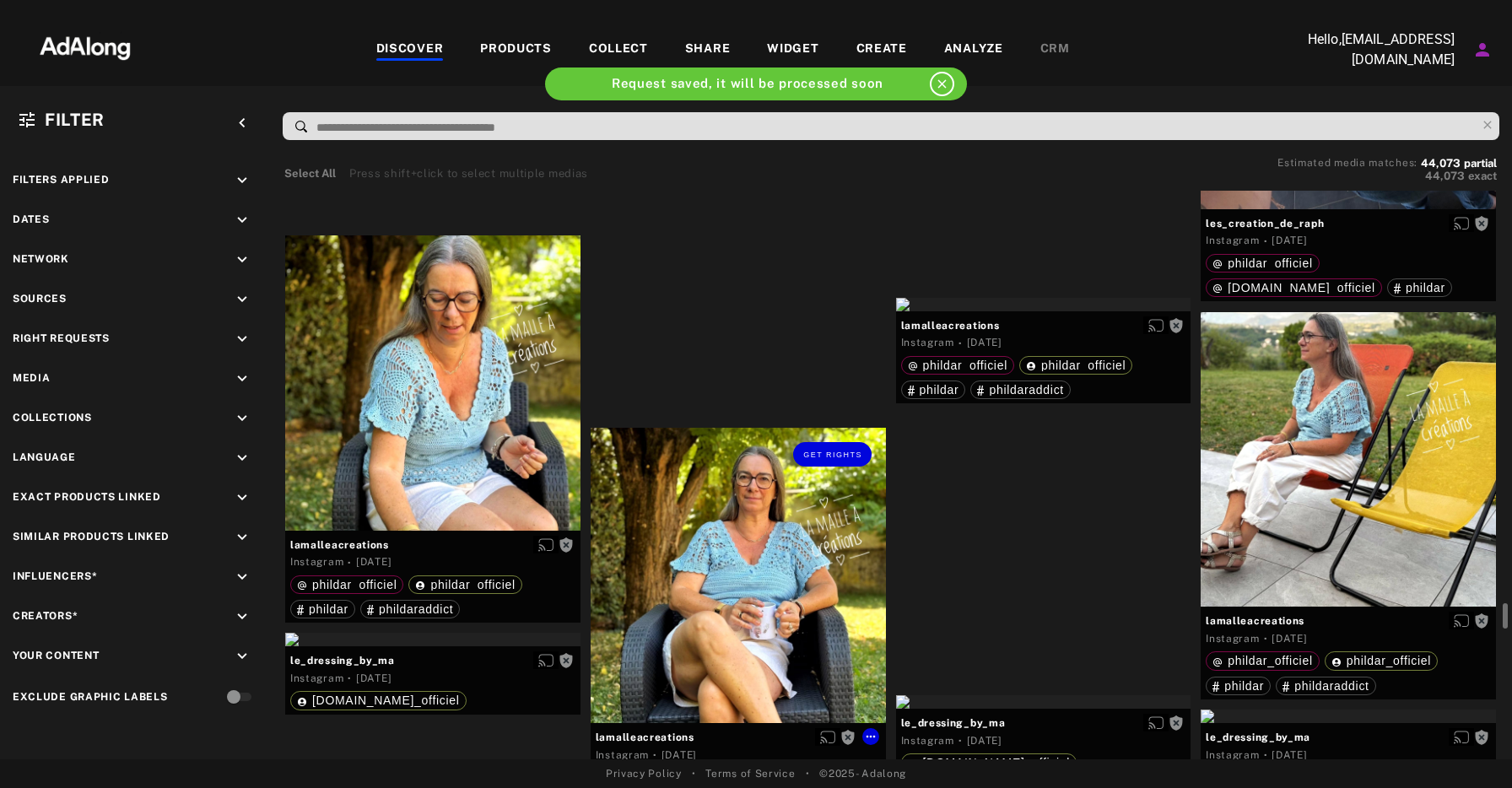
scroll to position [9841, 0]
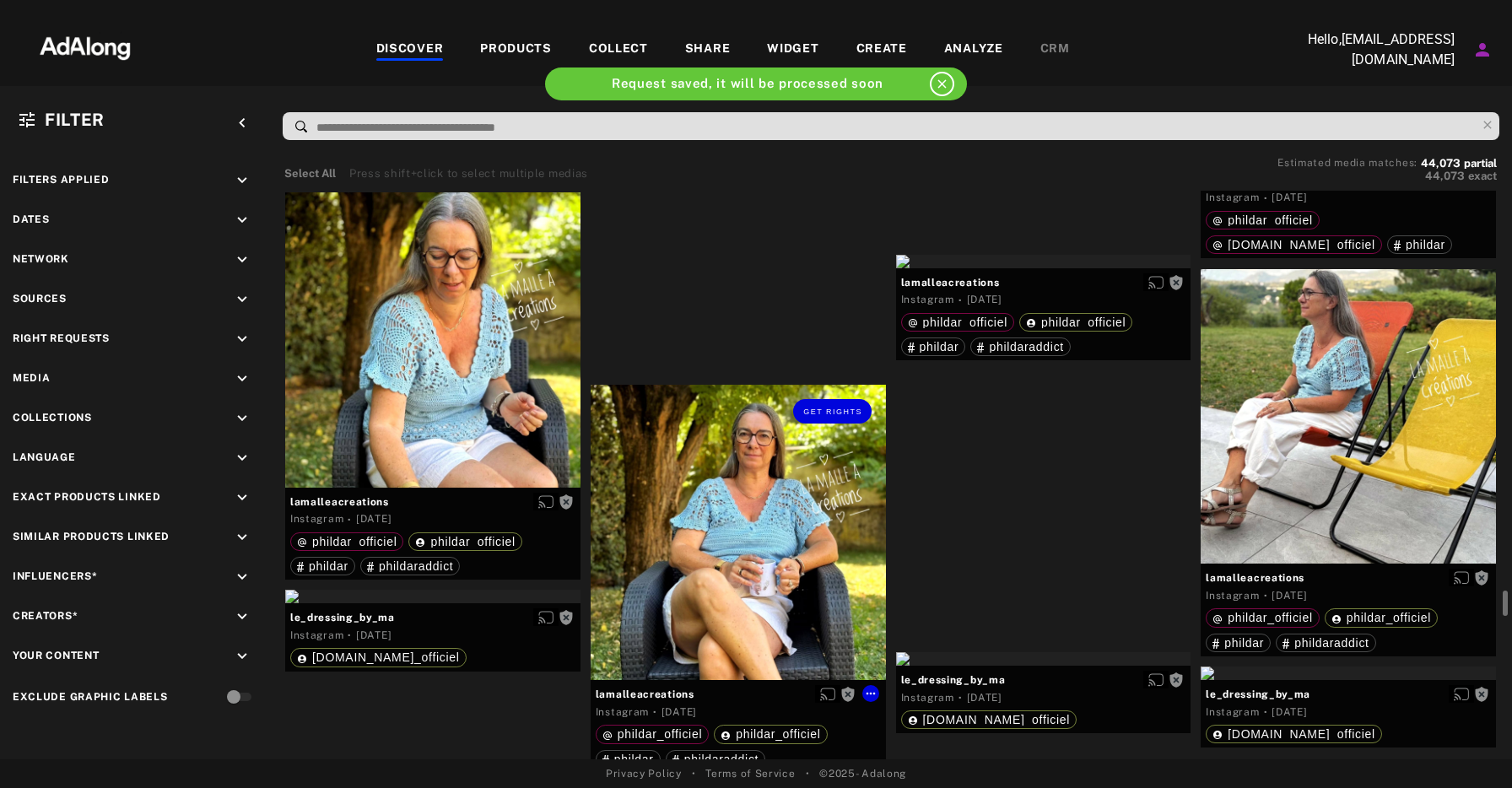
click at [746, 498] on div "Get rights" at bounding box center [738, 532] width 295 height 296
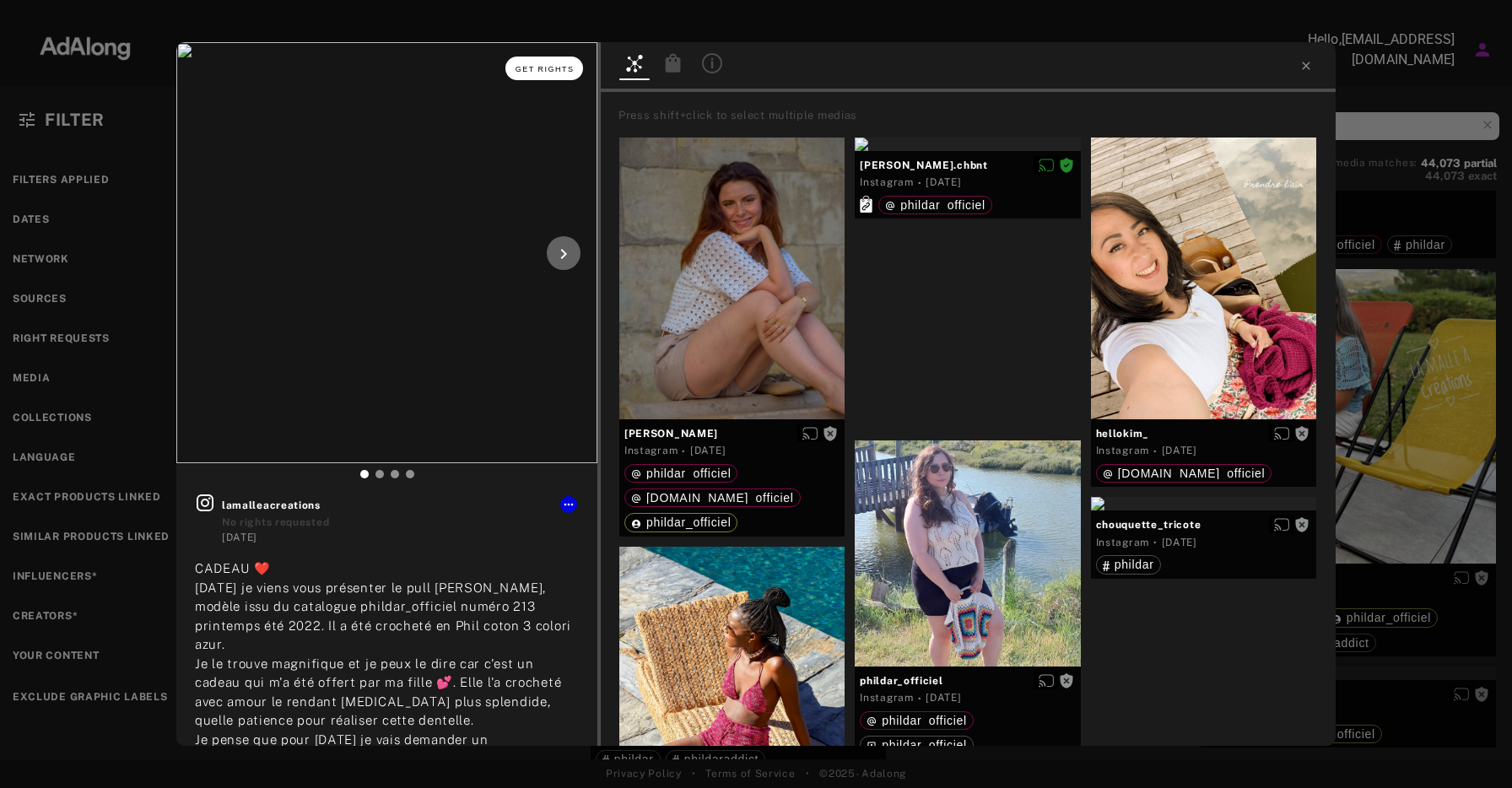
click at [556, 69] on span "Get rights" at bounding box center [545, 69] width 59 height 9
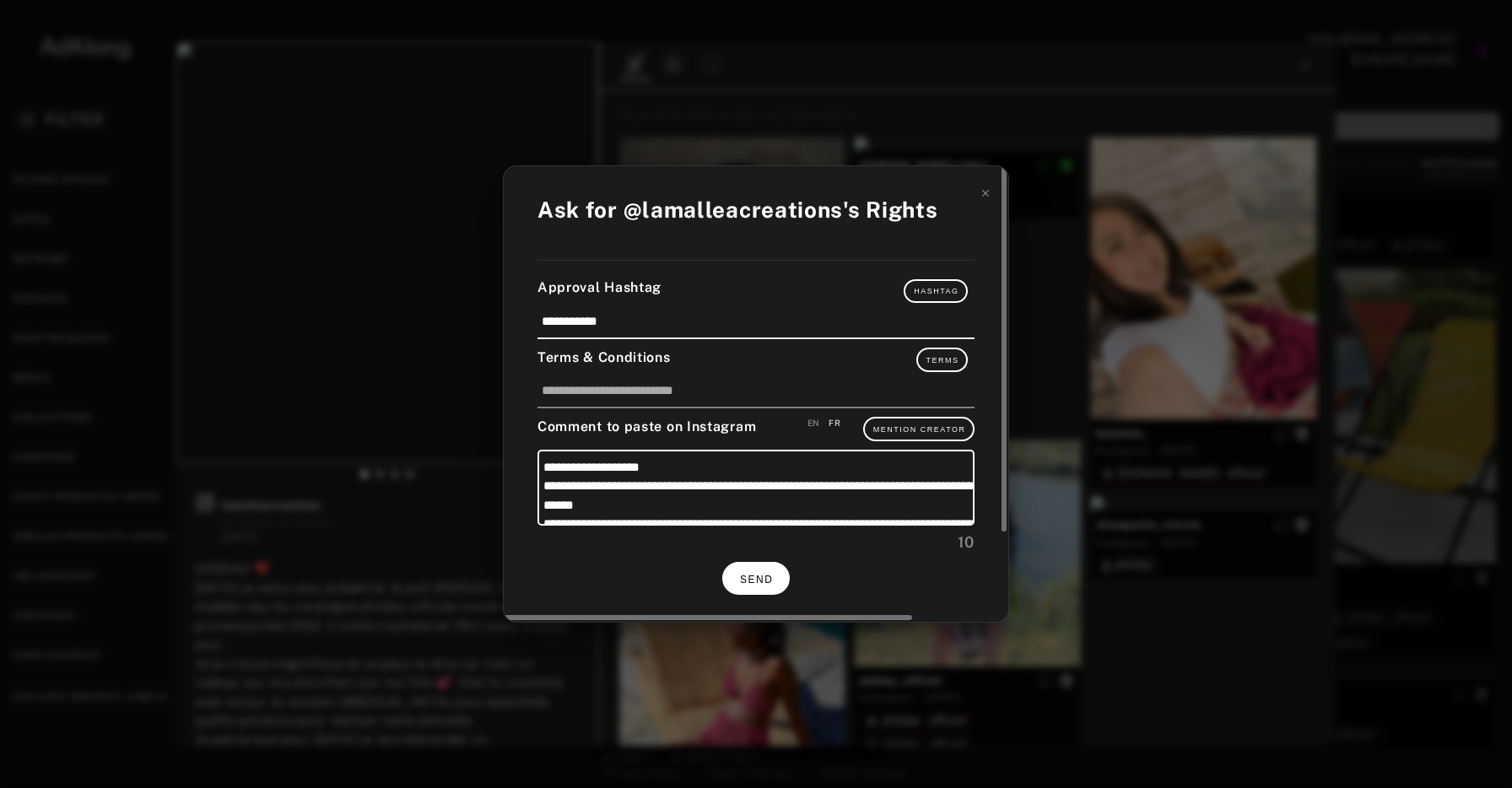
click at [744, 579] on span "SEND" at bounding box center [756, 580] width 33 height 12
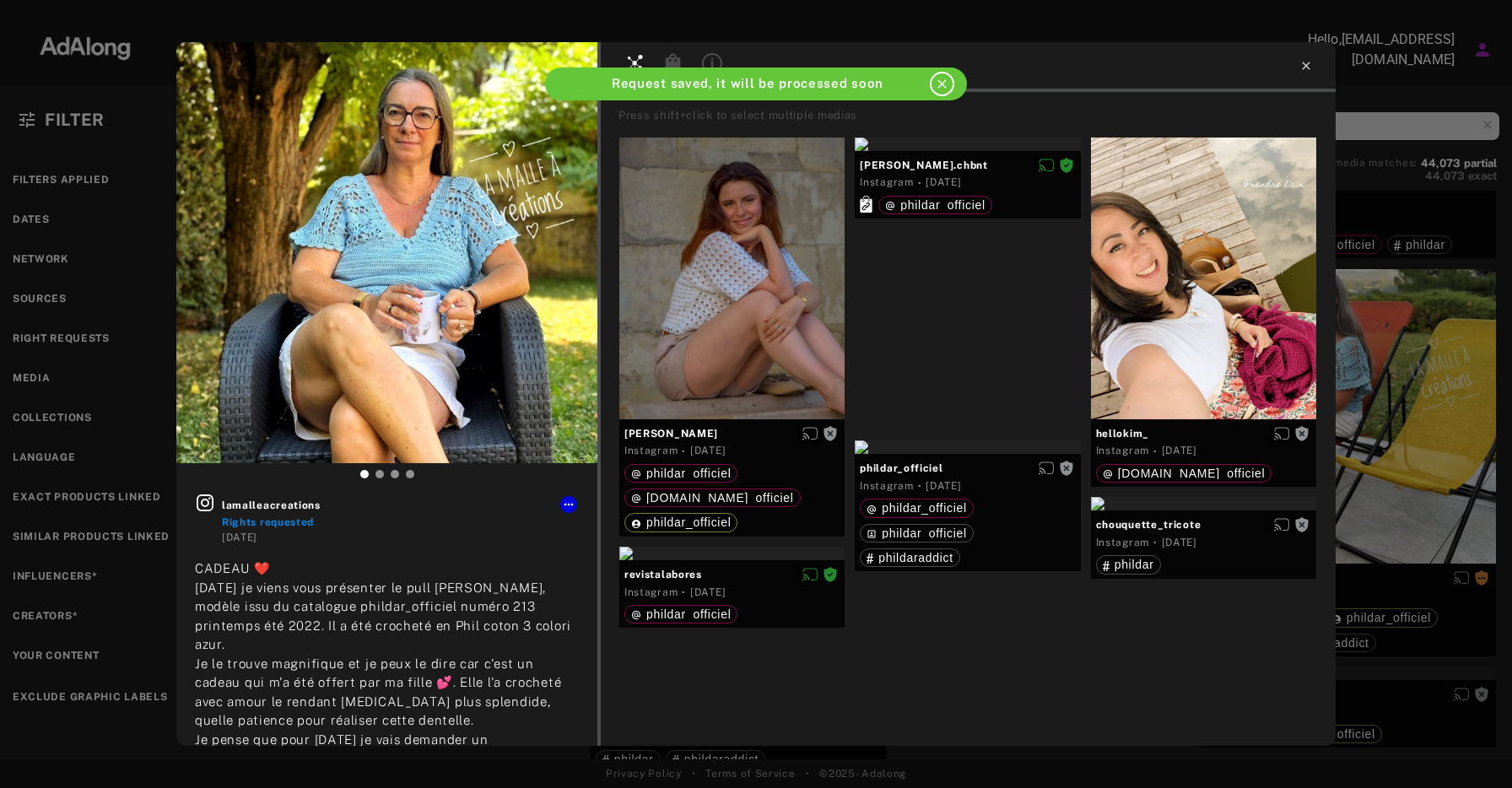
click at [1308, 68] on icon at bounding box center [1305, 65] width 8 height 8
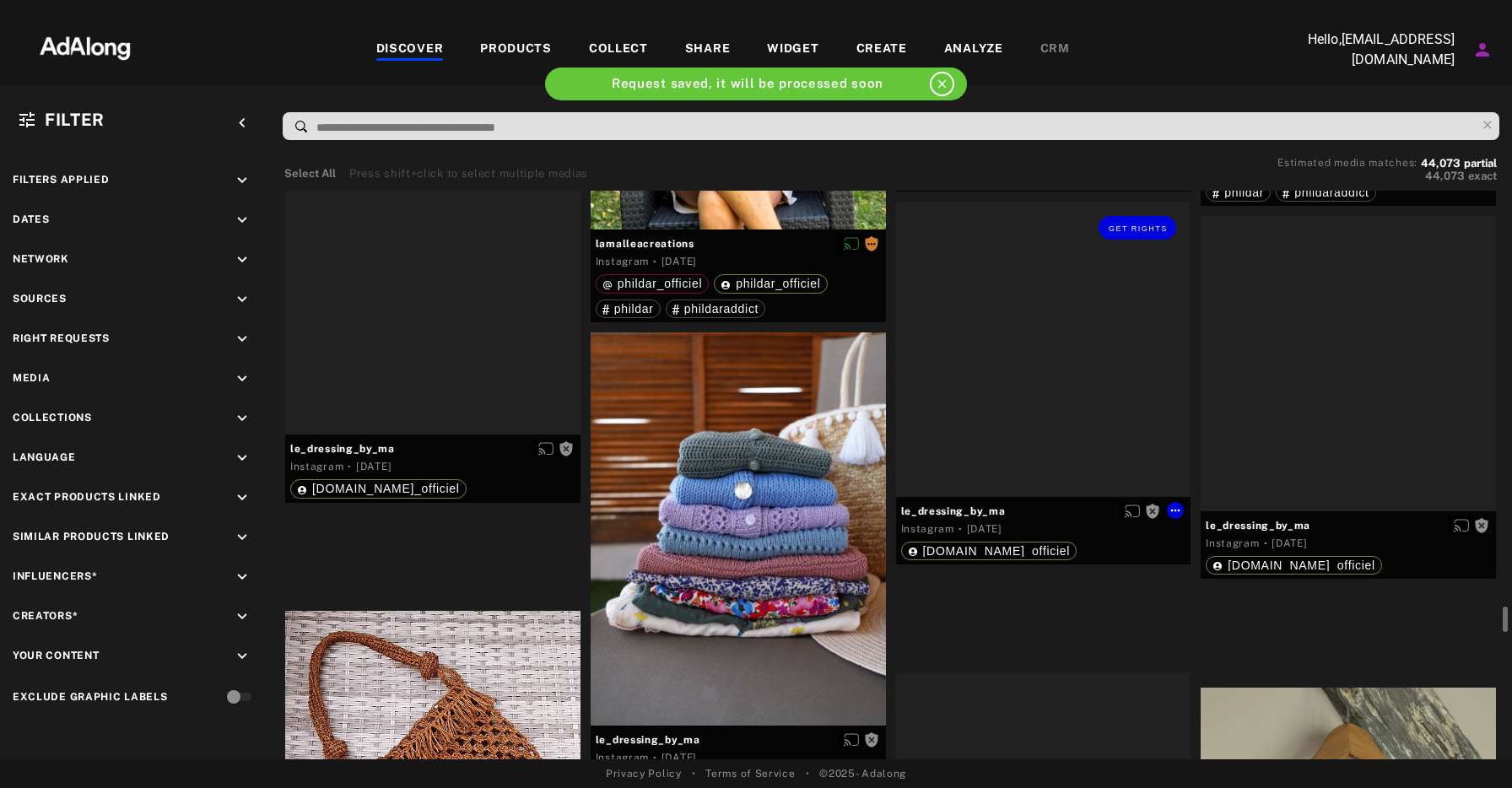
scroll to position [10290, 0]
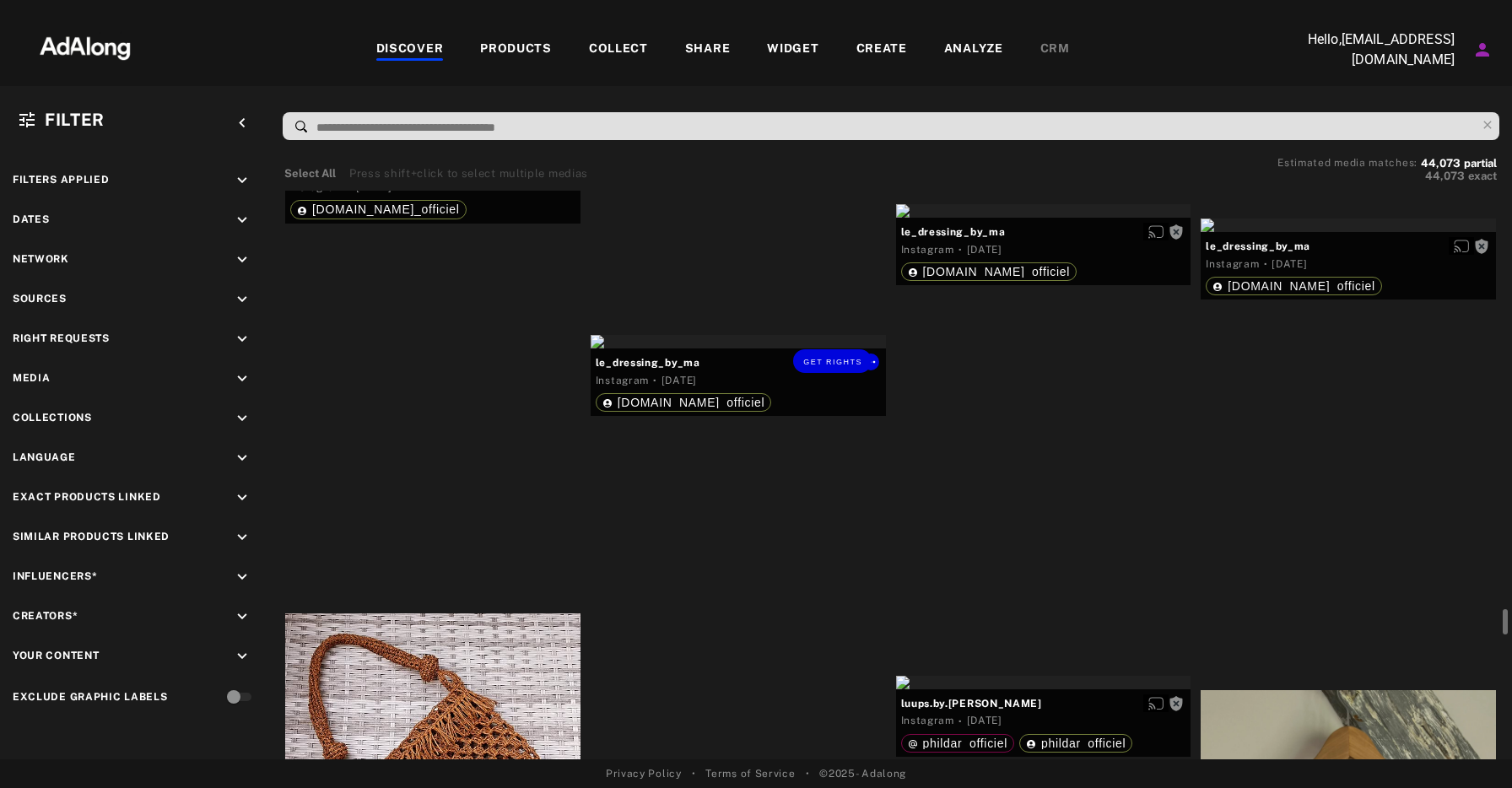
click at [736, 348] on div "Get rights" at bounding box center [738, 342] width 295 height 14
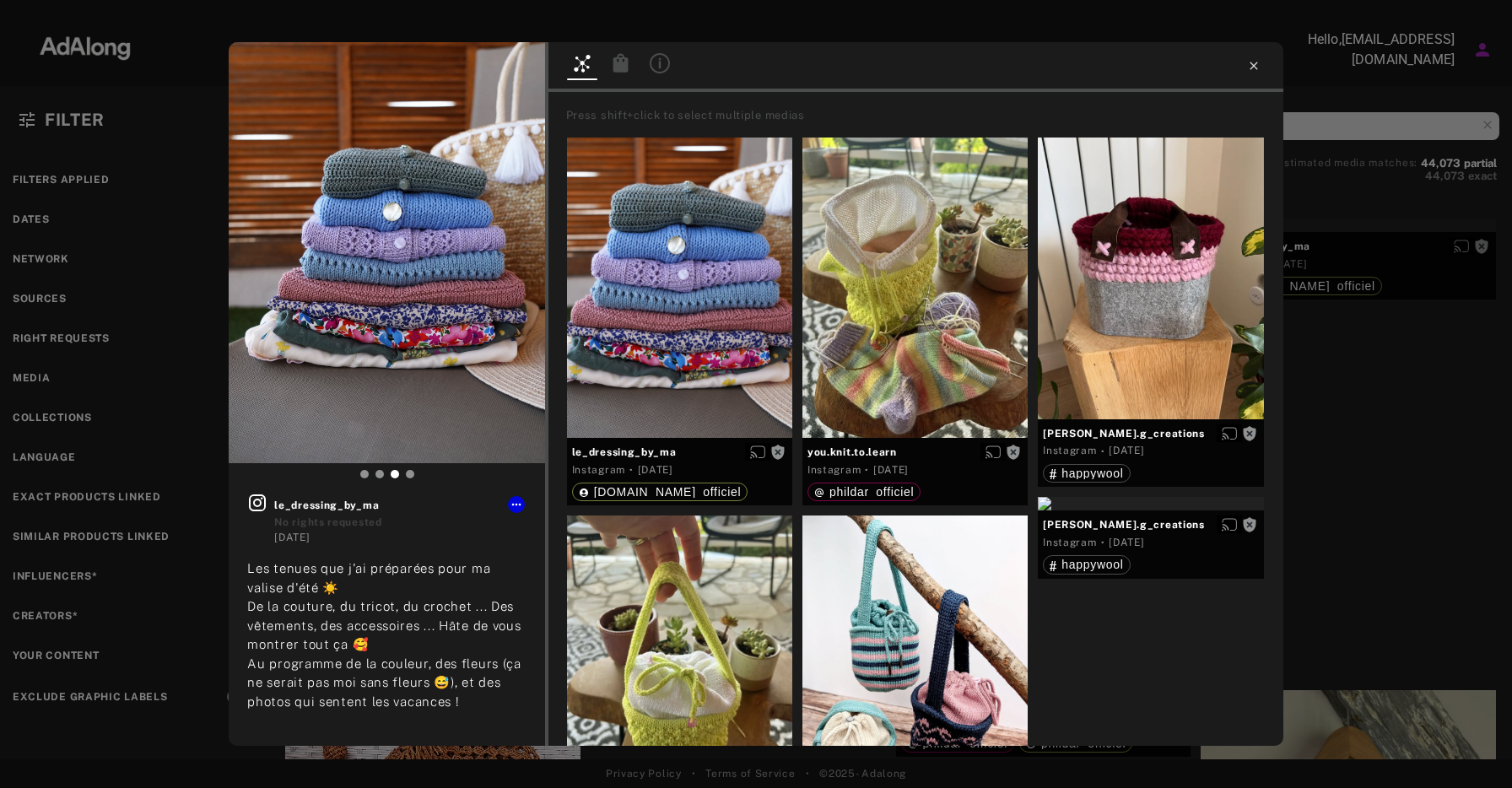
click at [1251, 66] on icon at bounding box center [1254, 66] width 14 height 14
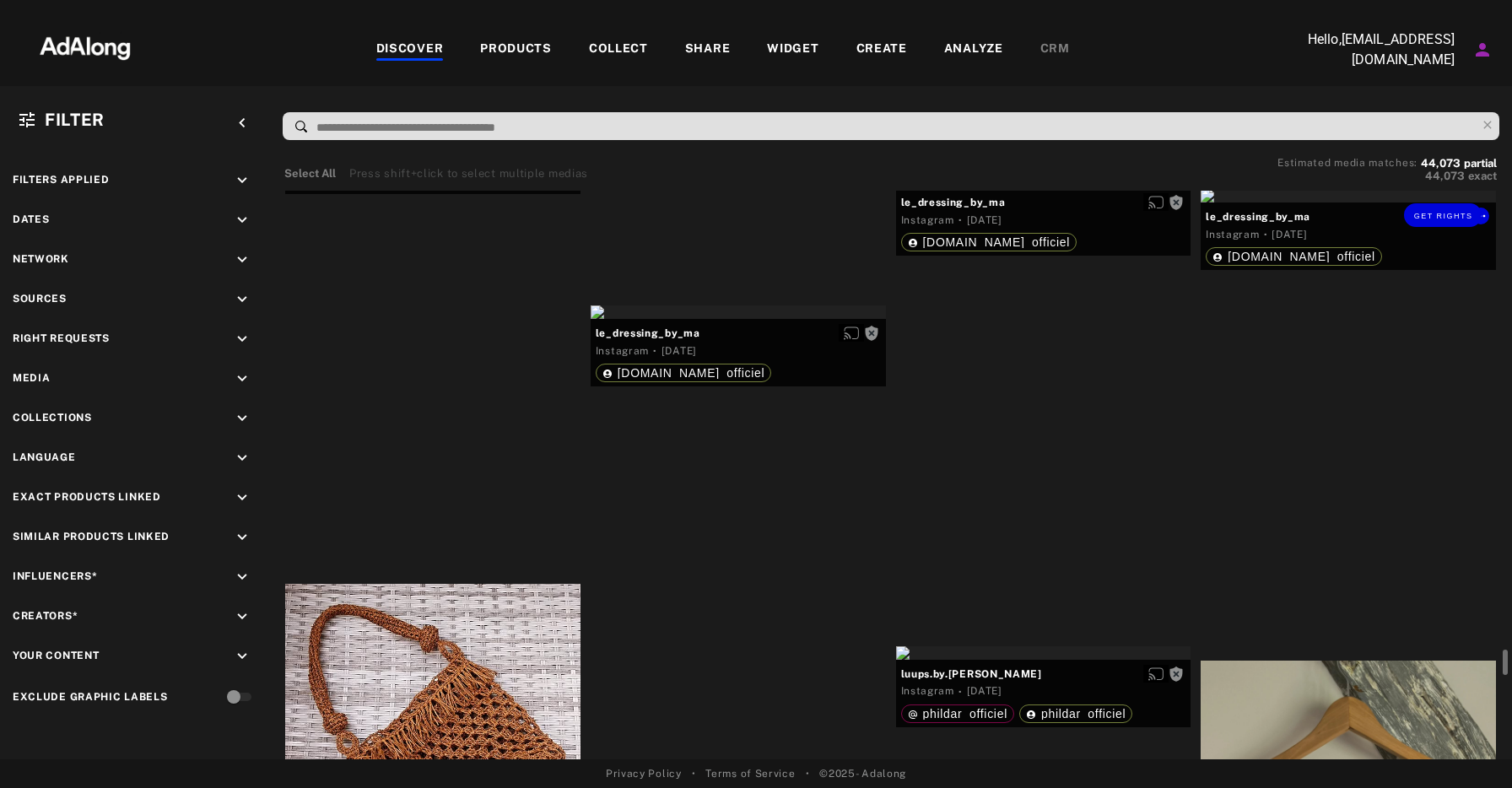
scroll to position [10301, 0]
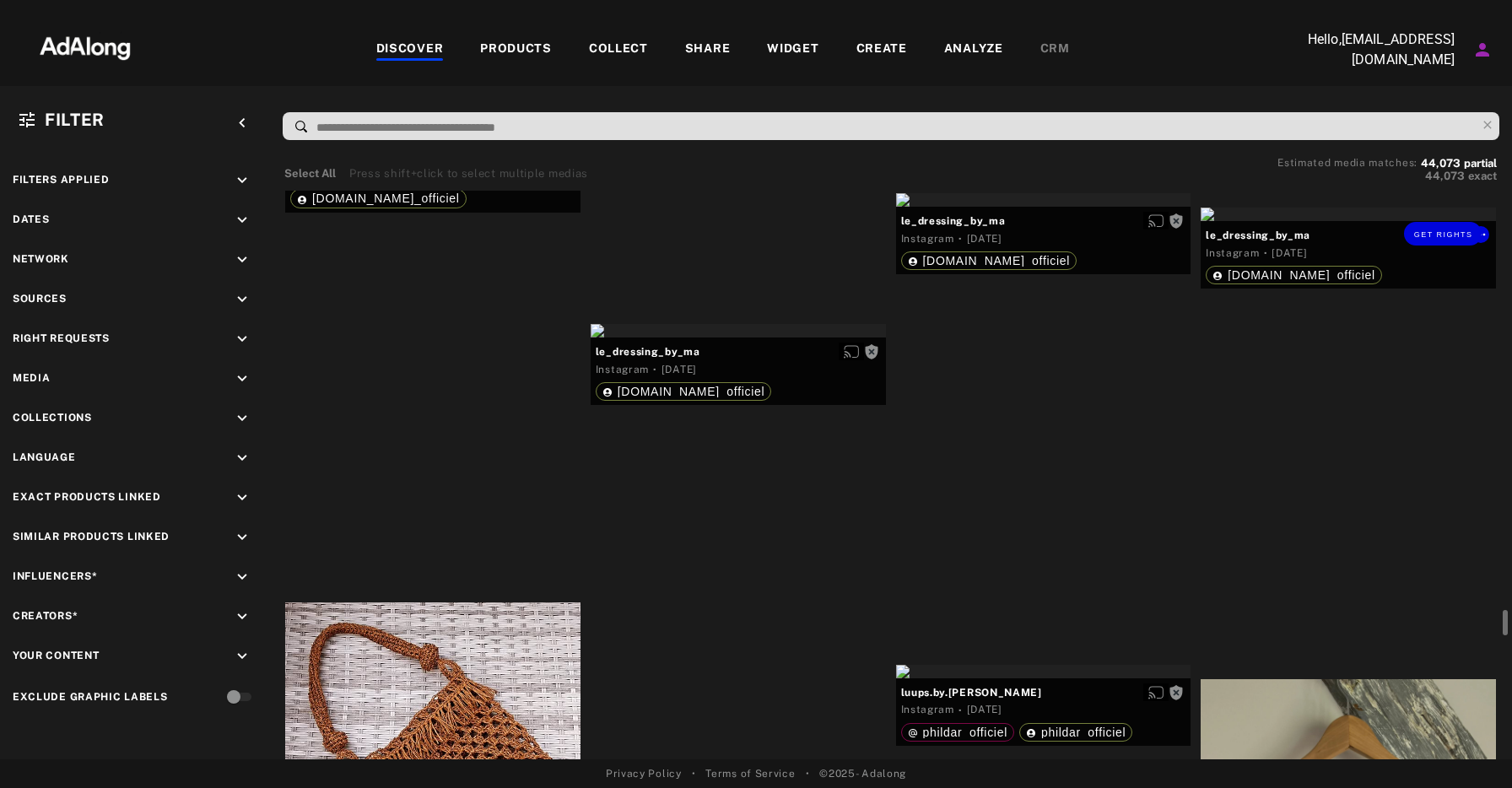
click at [1285, 221] on div "Get rights" at bounding box center [1348, 214] width 295 height 14
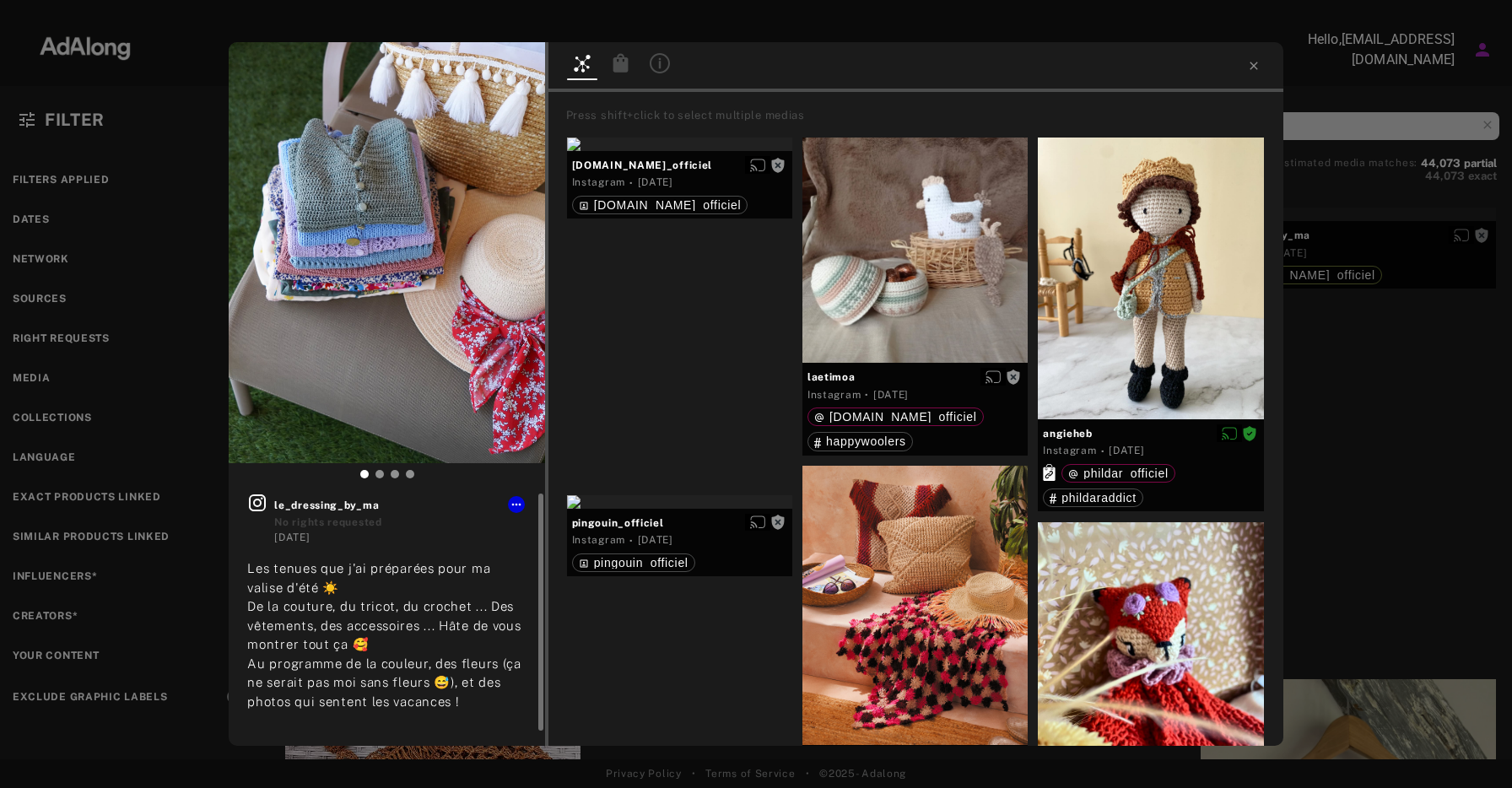
scroll to position [17, 0]
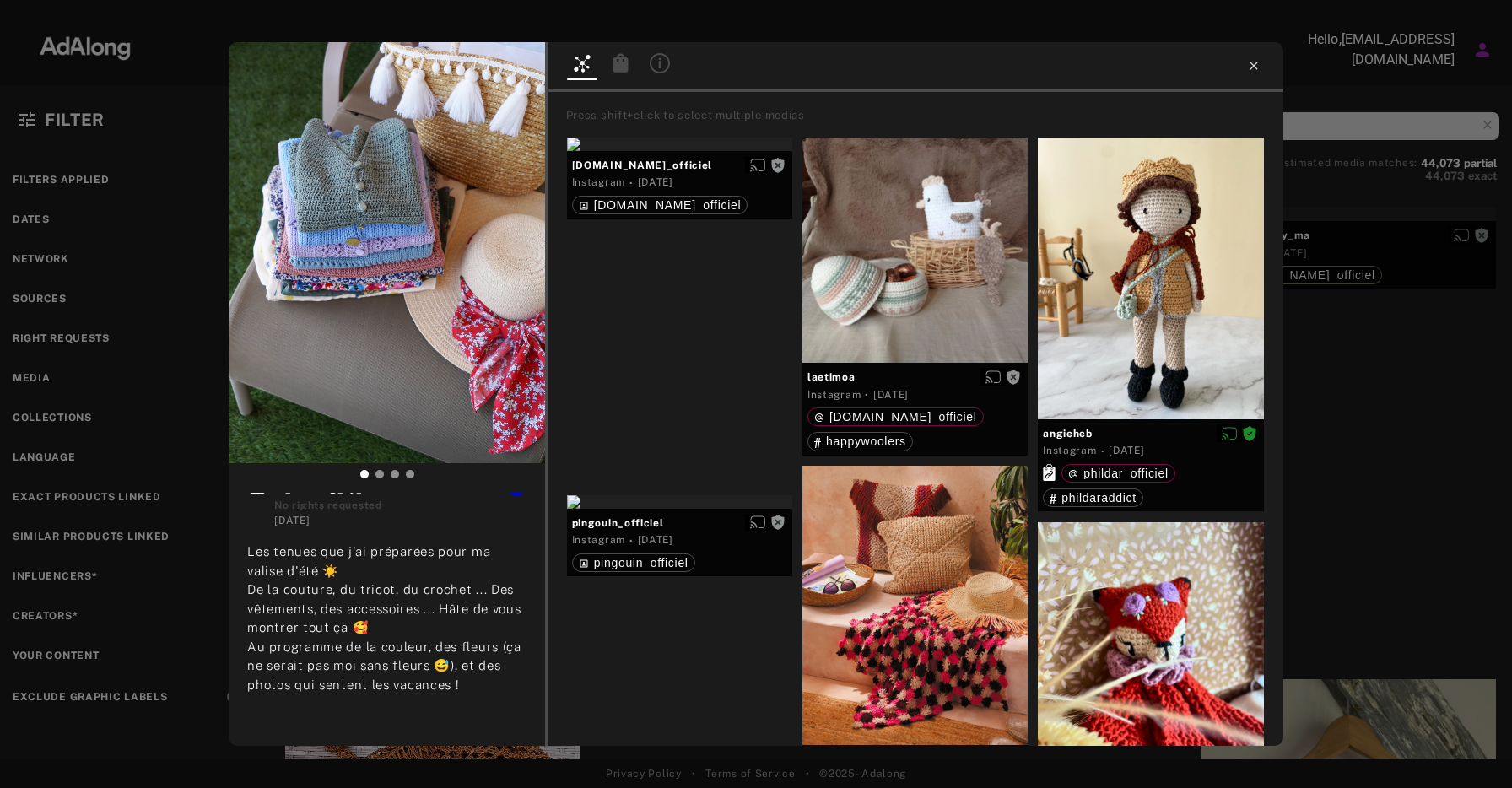
click at [1248, 71] on icon at bounding box center [1254, 66] width 14 height 14
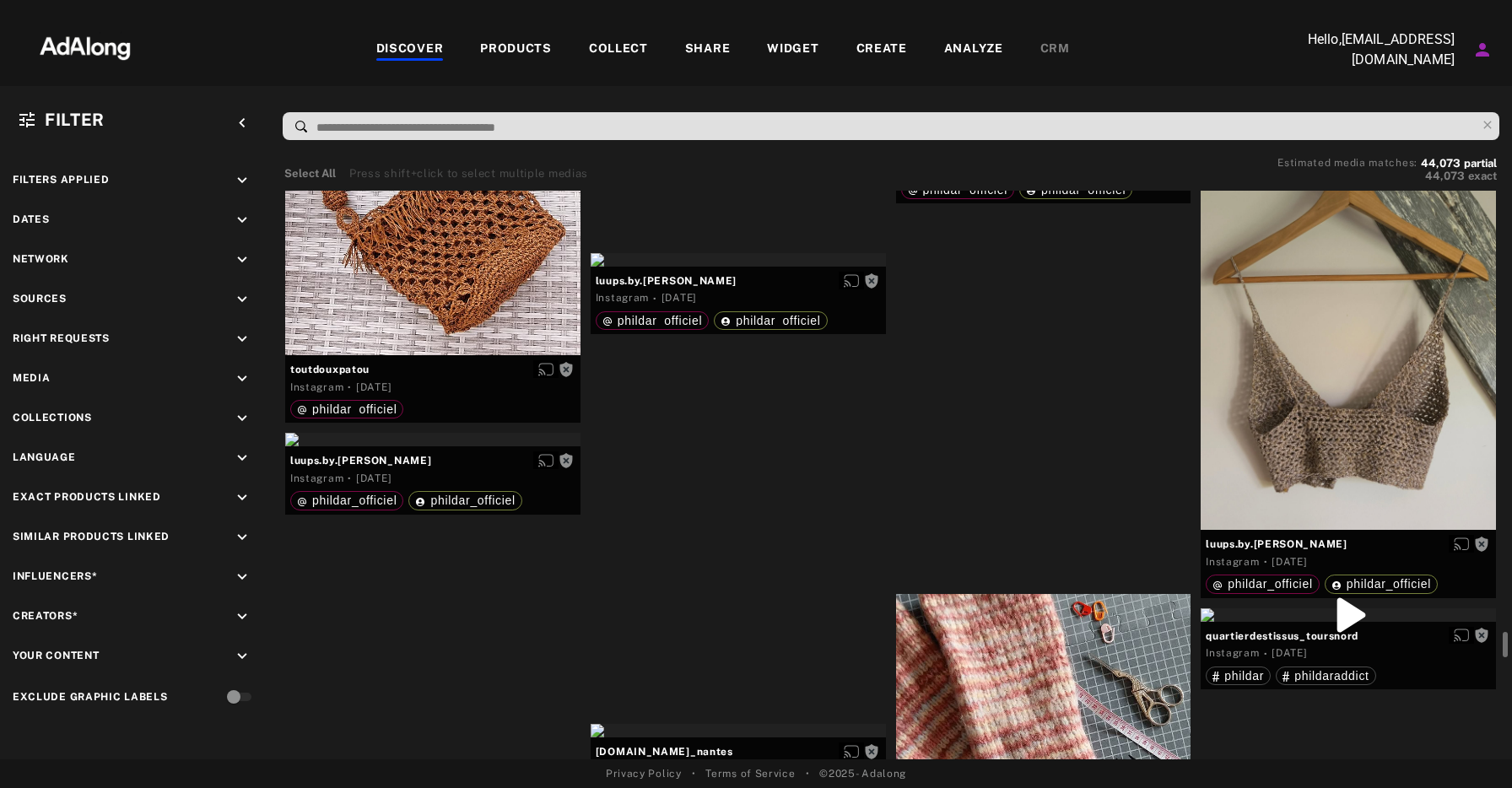
scroll to position [10880, 0]
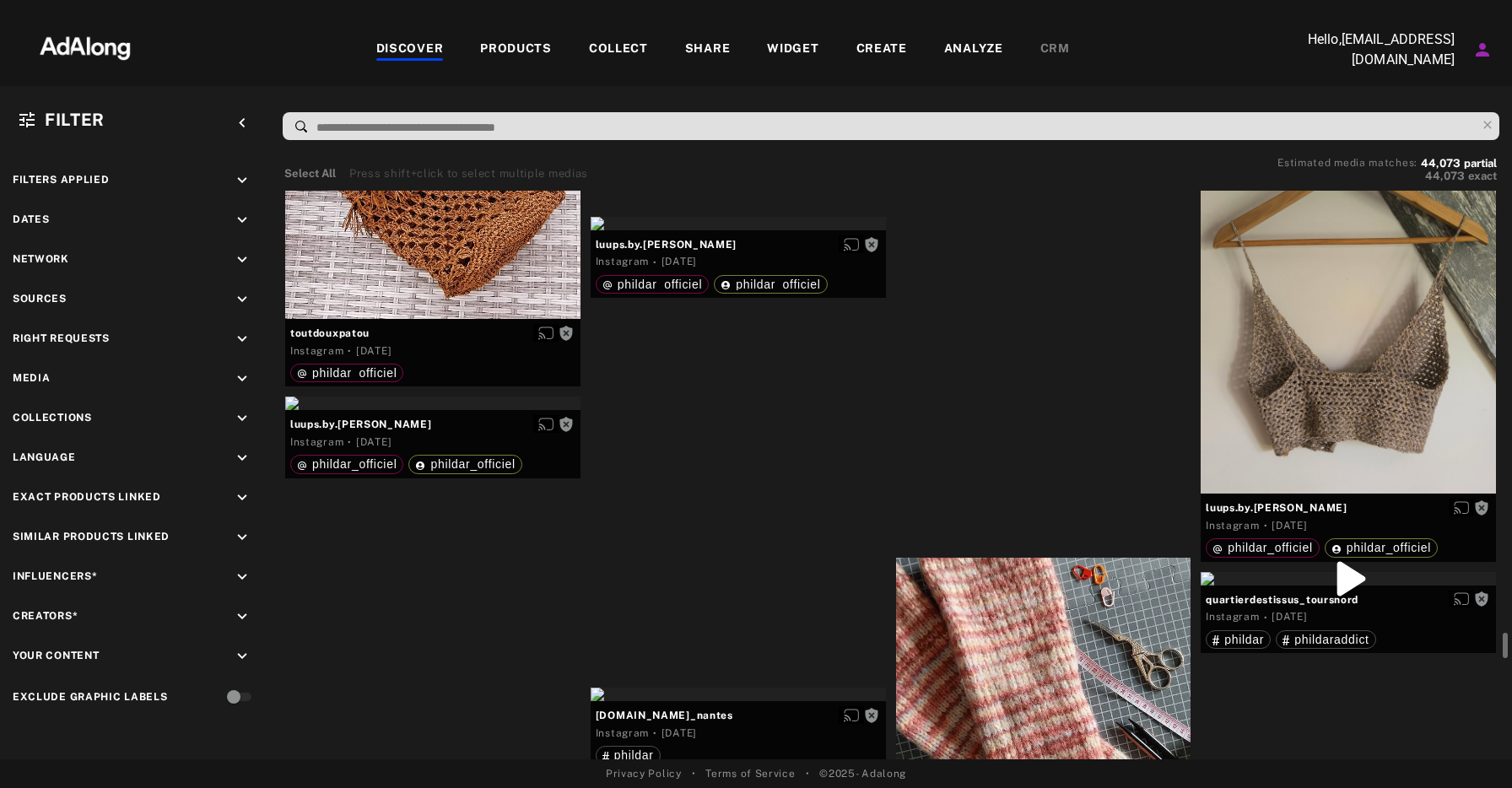
click at [1056, 99] on div "Get rights" at bounding box center [1044, 93] width 295 height 14
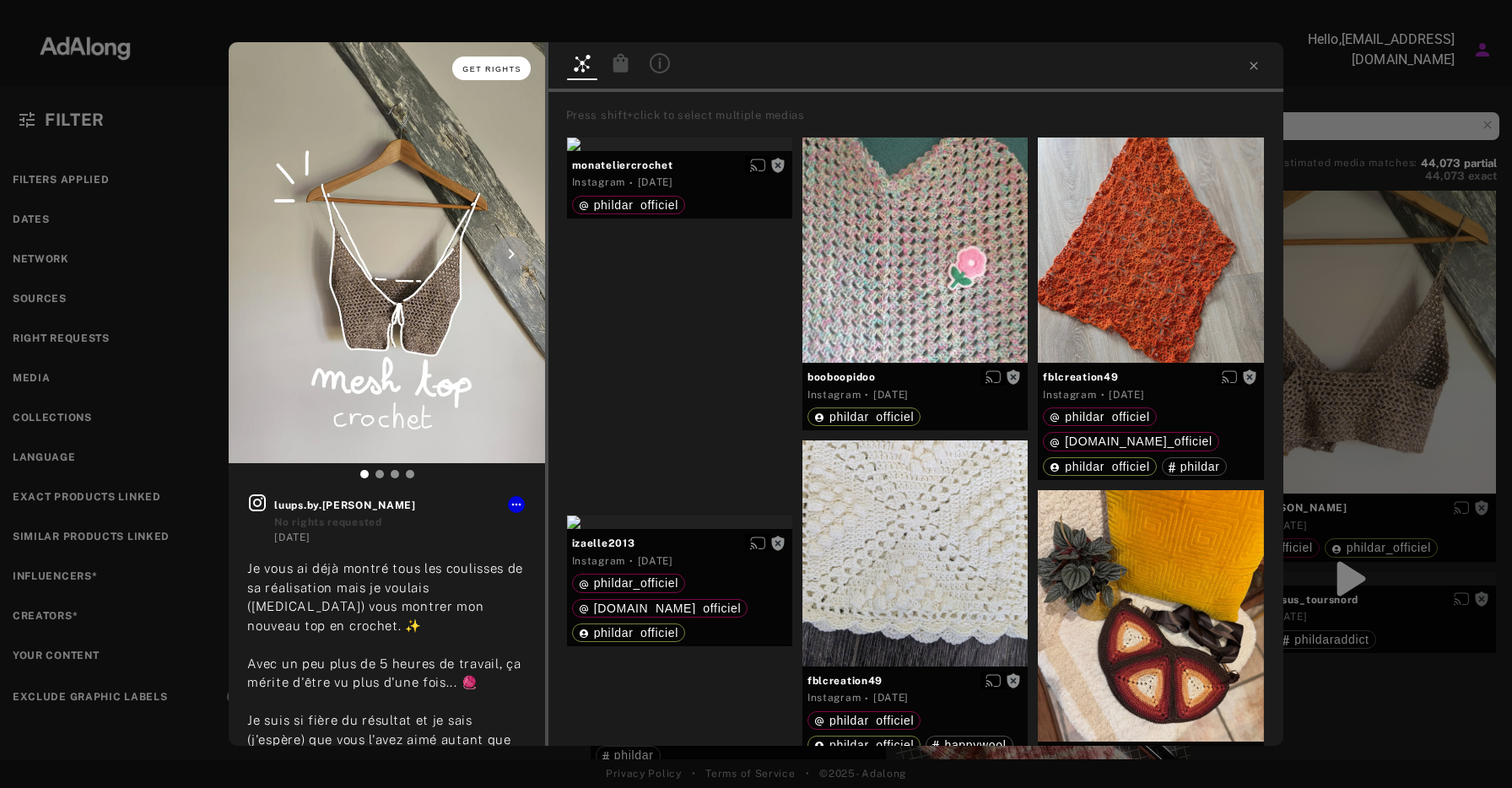
click at [495, 74] on button "Get rights" at bounding box center [491, 67] width 78 height 23
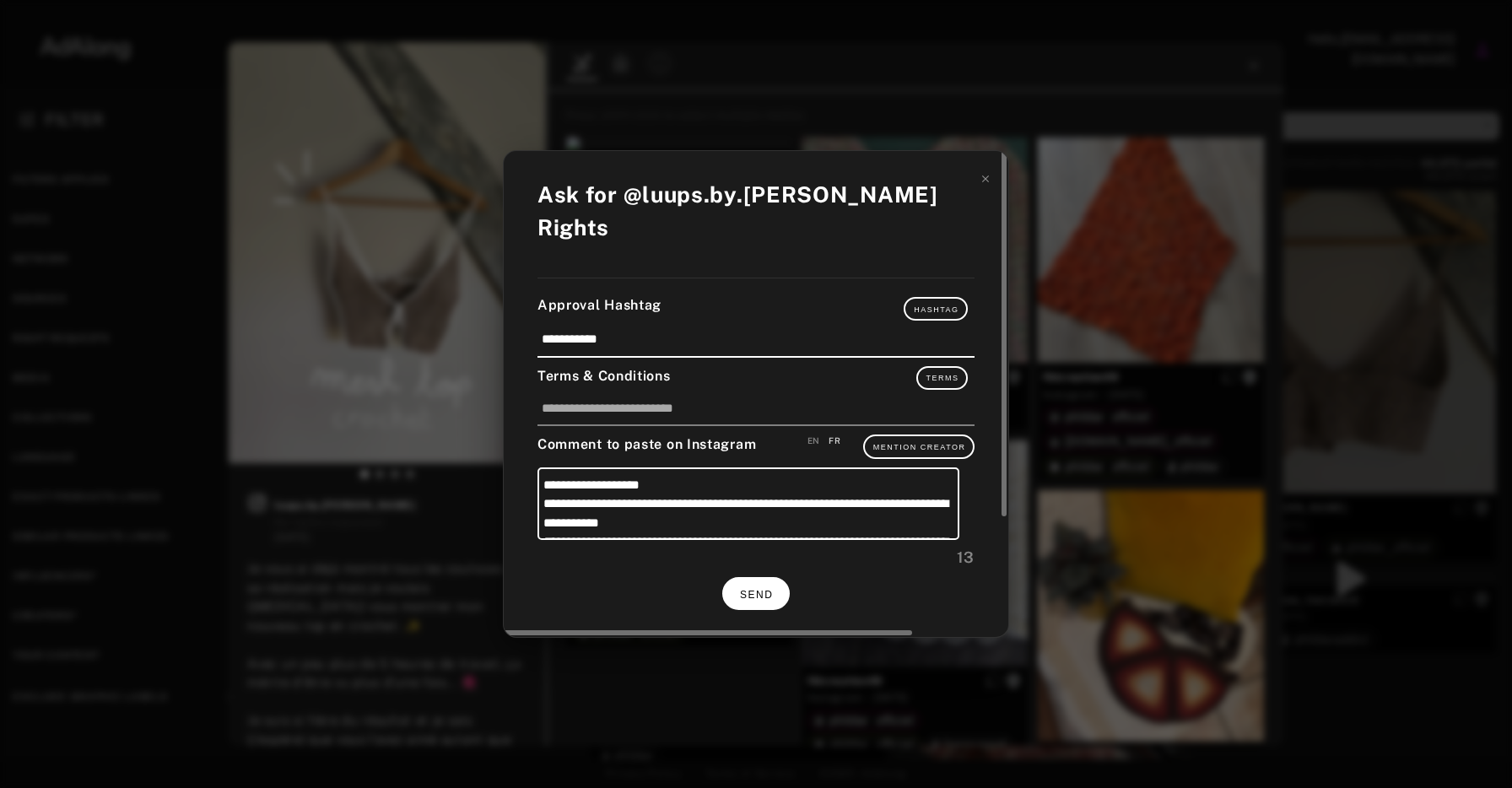
click at [757, 586] on button "SEND" at bounding box center [756, 594] width 67 height 33
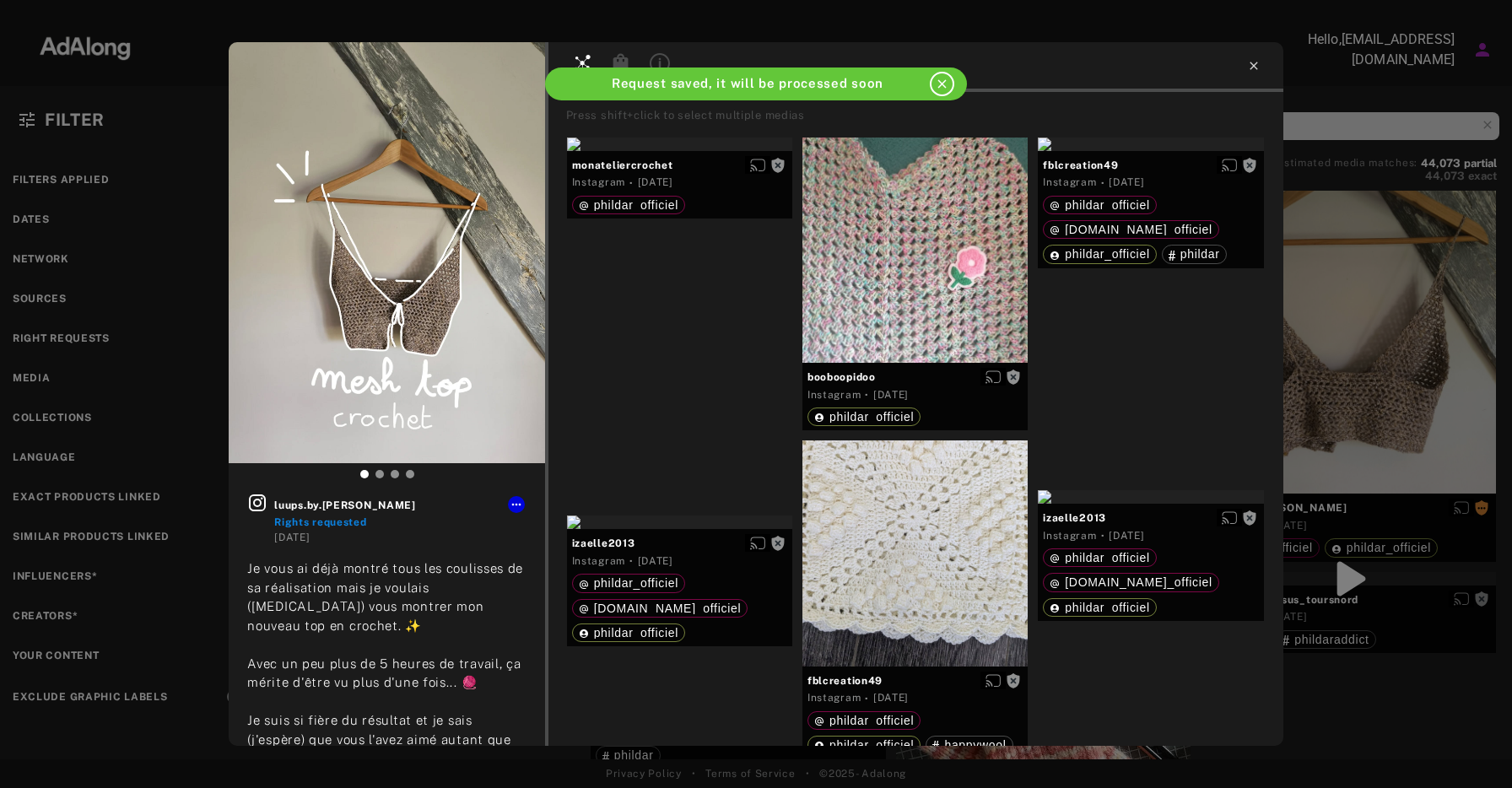
click at [1254, 64] on icon at bounding box center [1253, 65] width 8 height 8
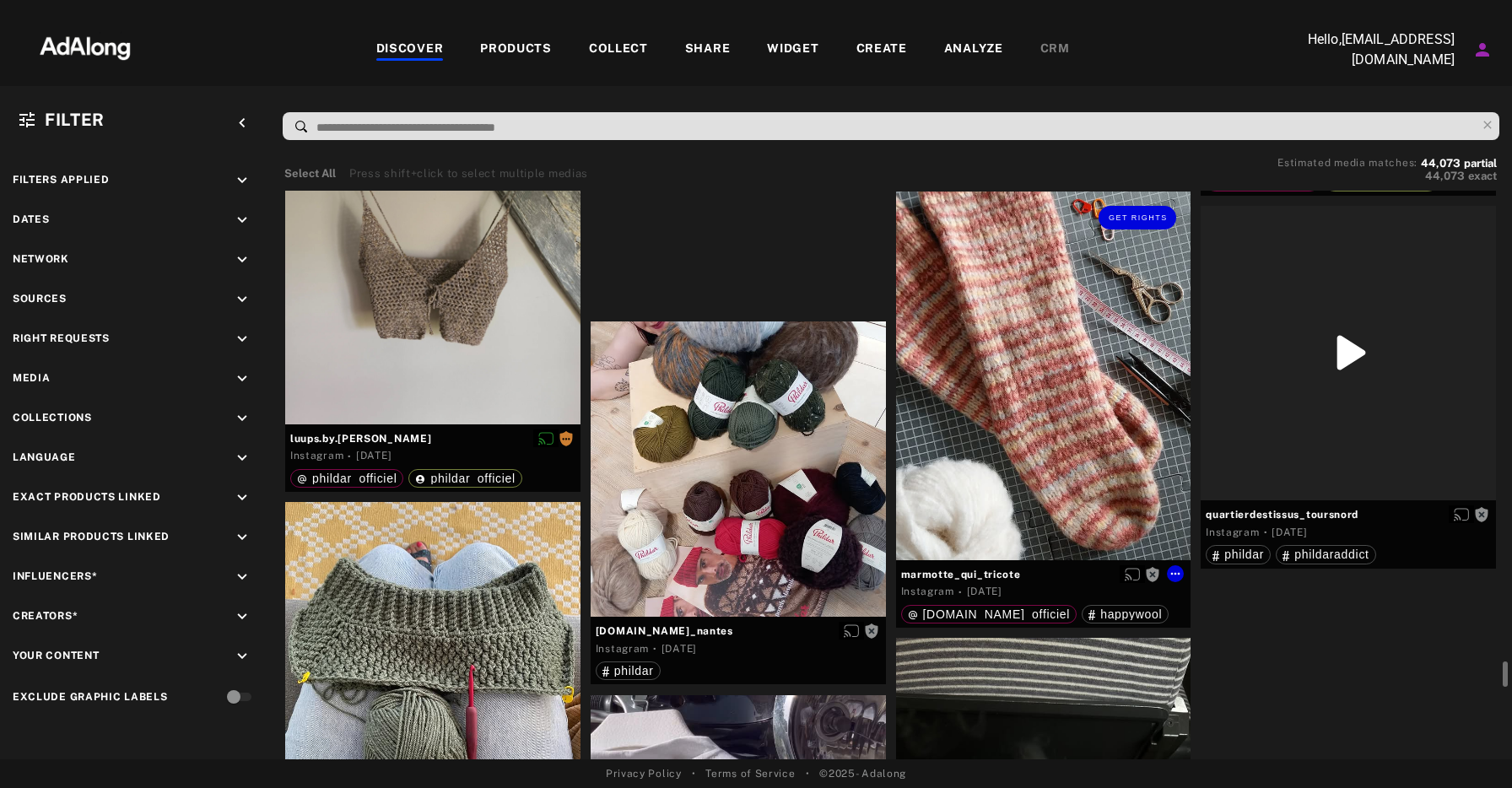
scroll to position [11259, 0]
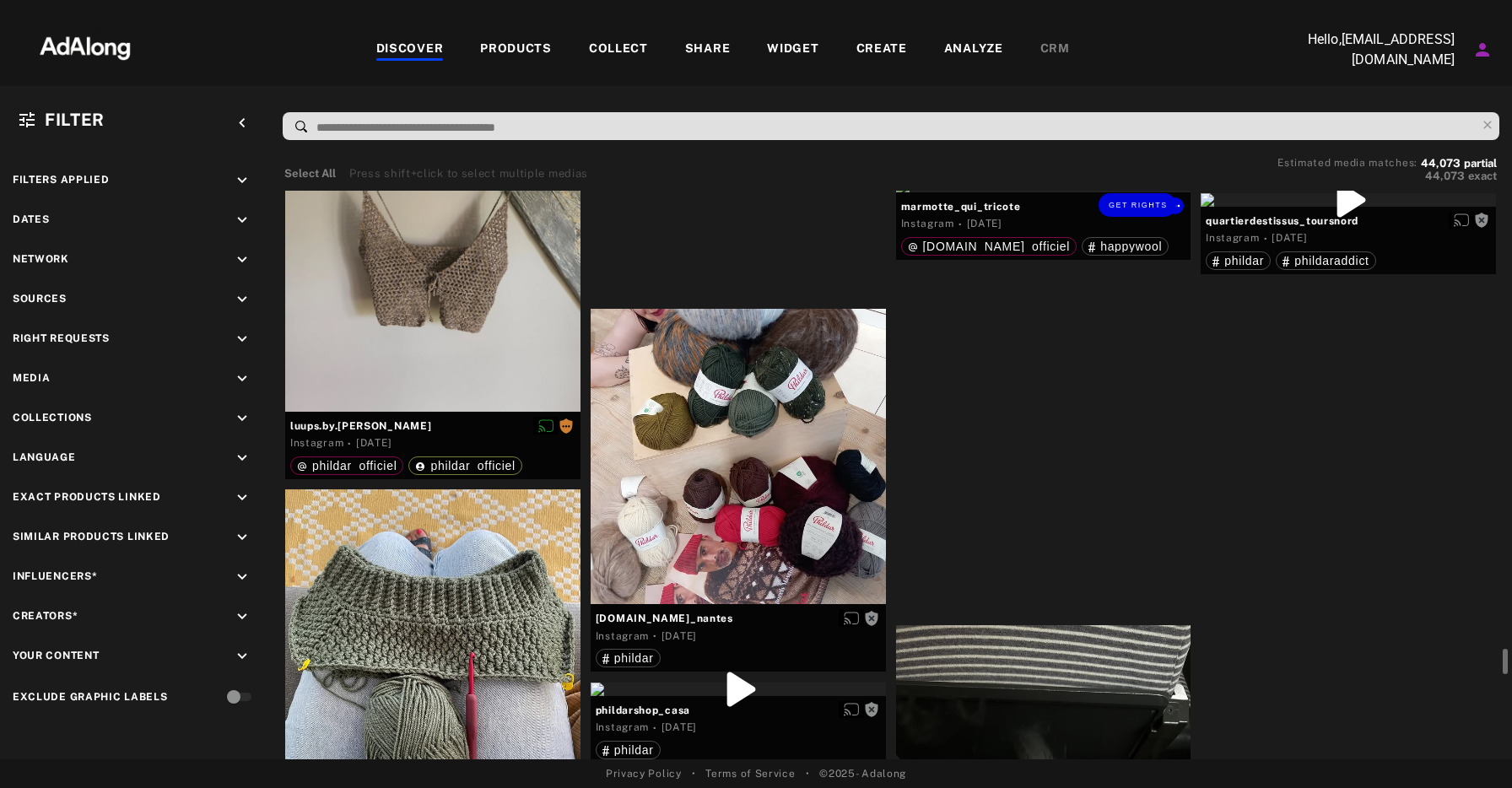
click at [1023, 193] on div "Get rights" at bounding box center [1044, 186] width 295 height 14
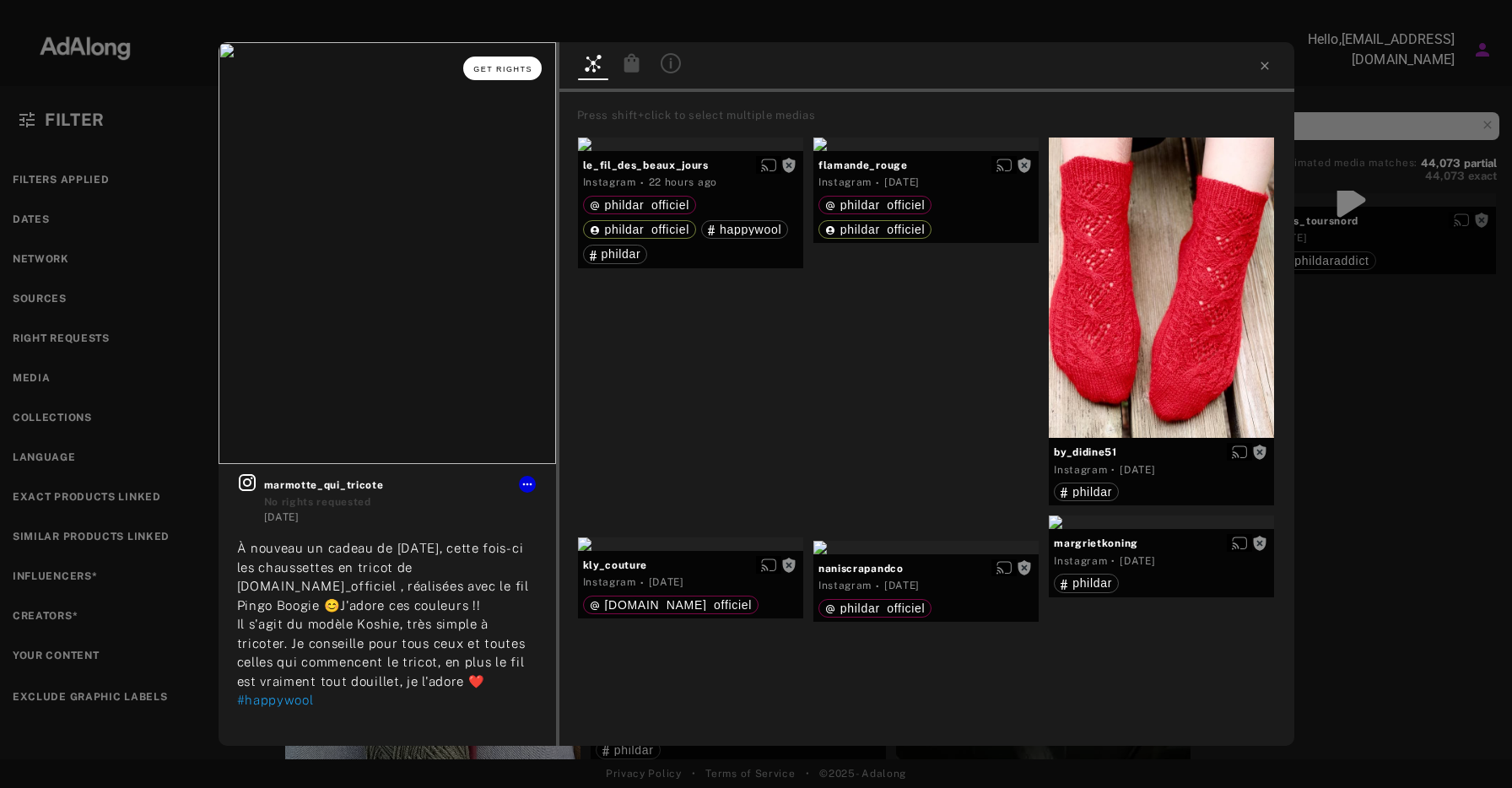
click at [512, 73] on span "Get rights" at bounding box center [503, 69] width 59 height 9
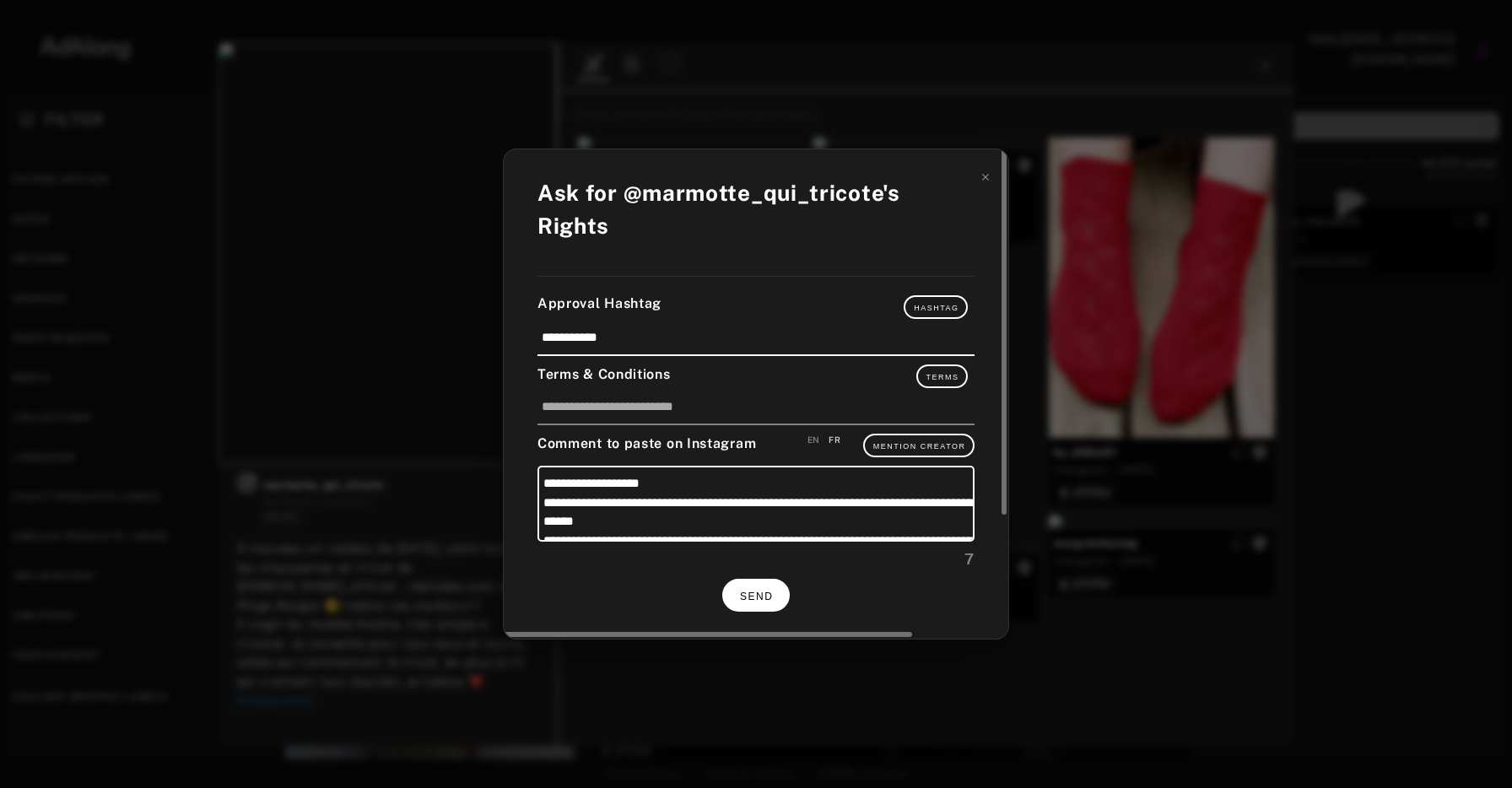
click at [757, 579] on button "SEND" at bounding box center [756, 595] width 67 height 33
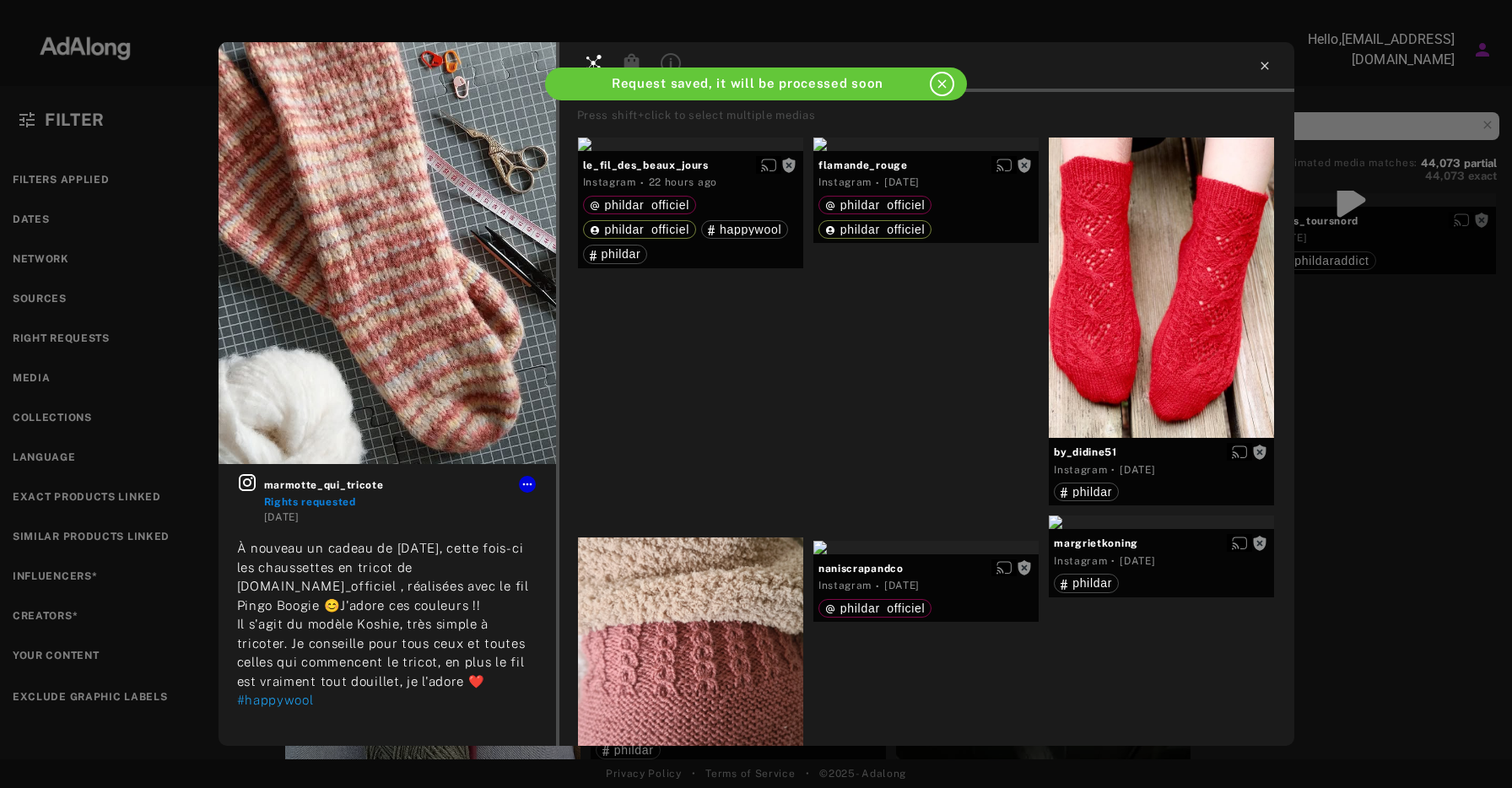
click at [1259, 69] on icon at bounding box center [1265, 66] width 14 height 14
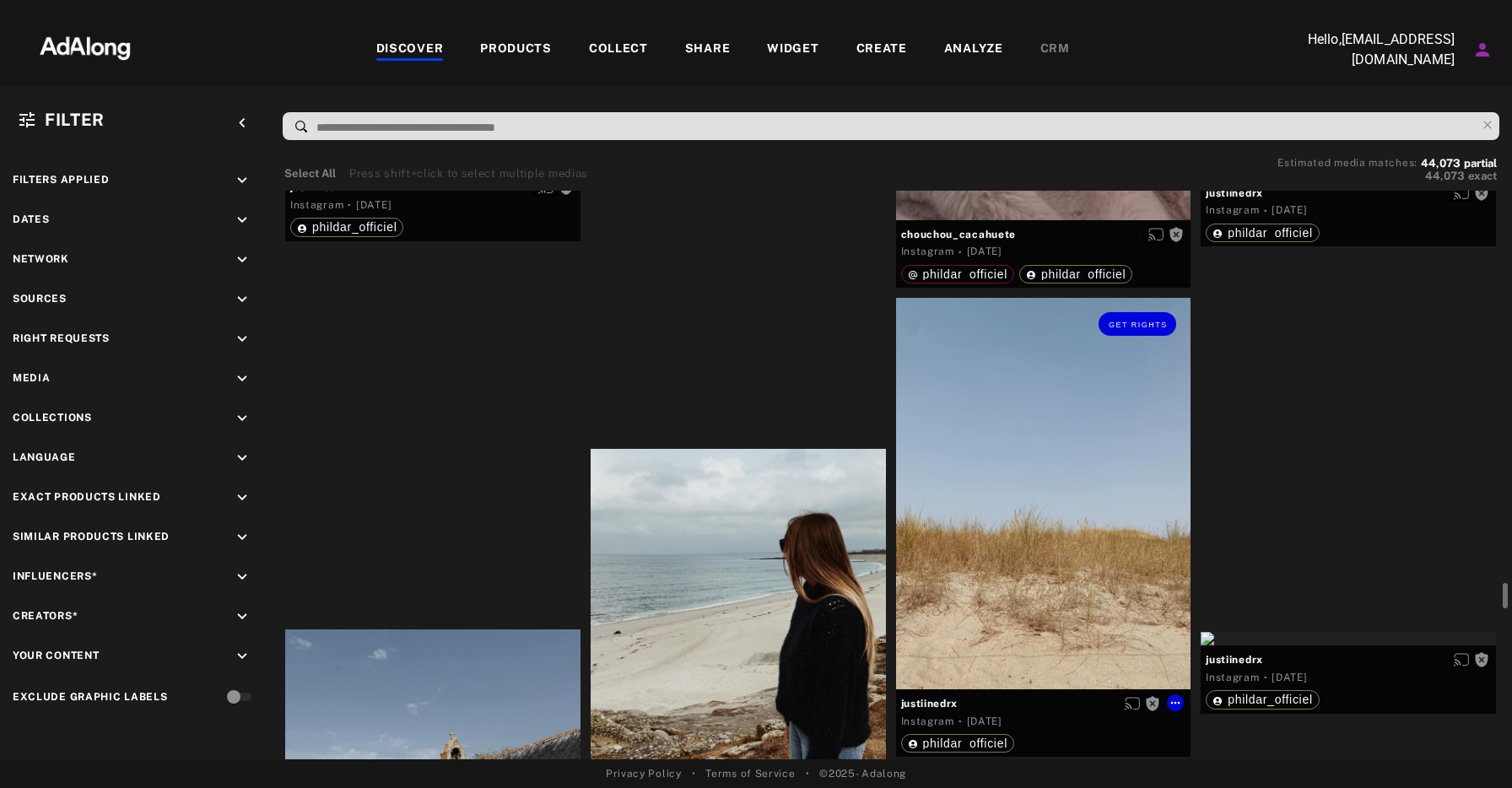
scroll to position [13832, 0]
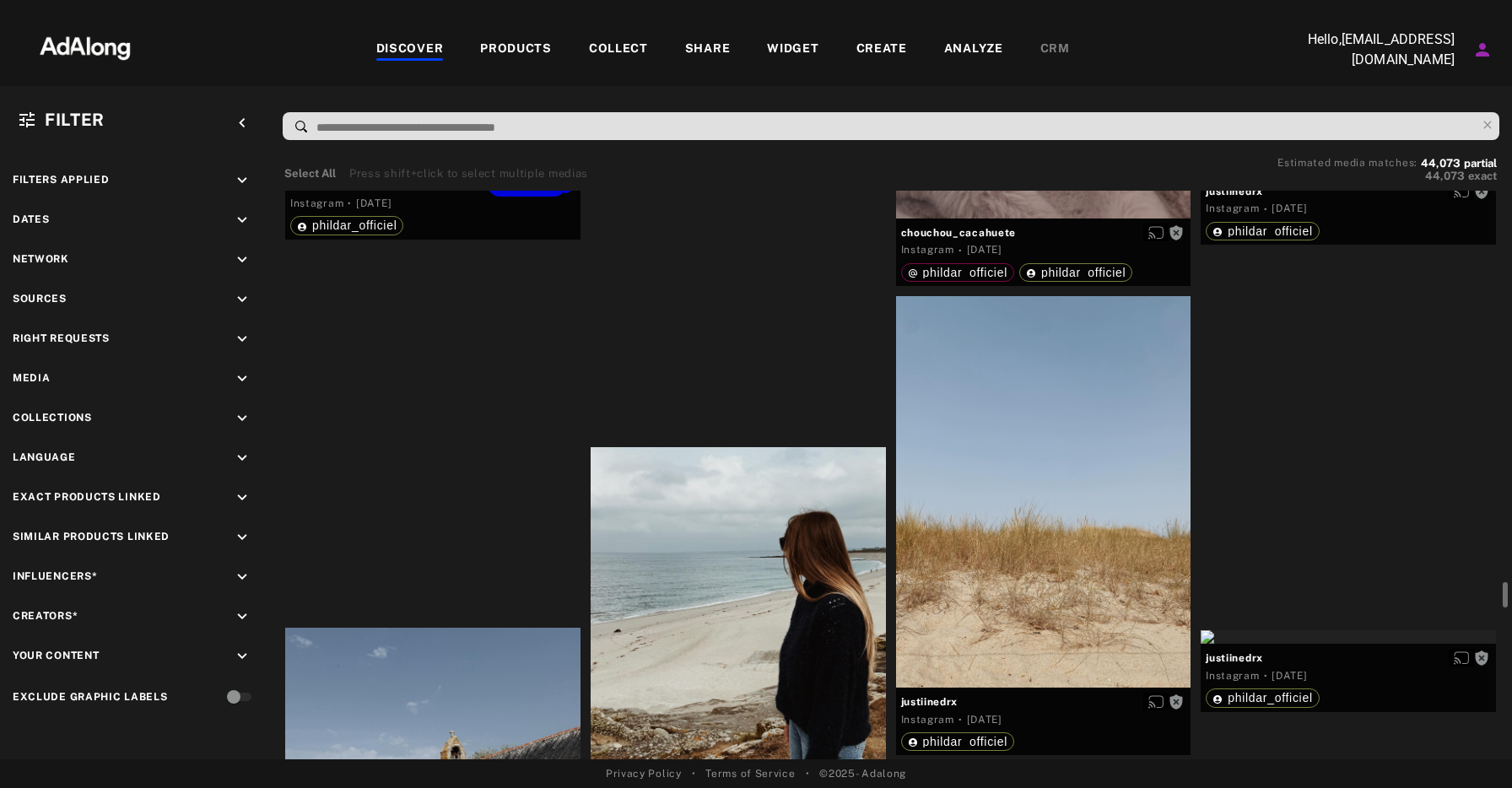
click at [493, 171] on div "Get rights" at bounding box center [433, 165] width 295 height 14
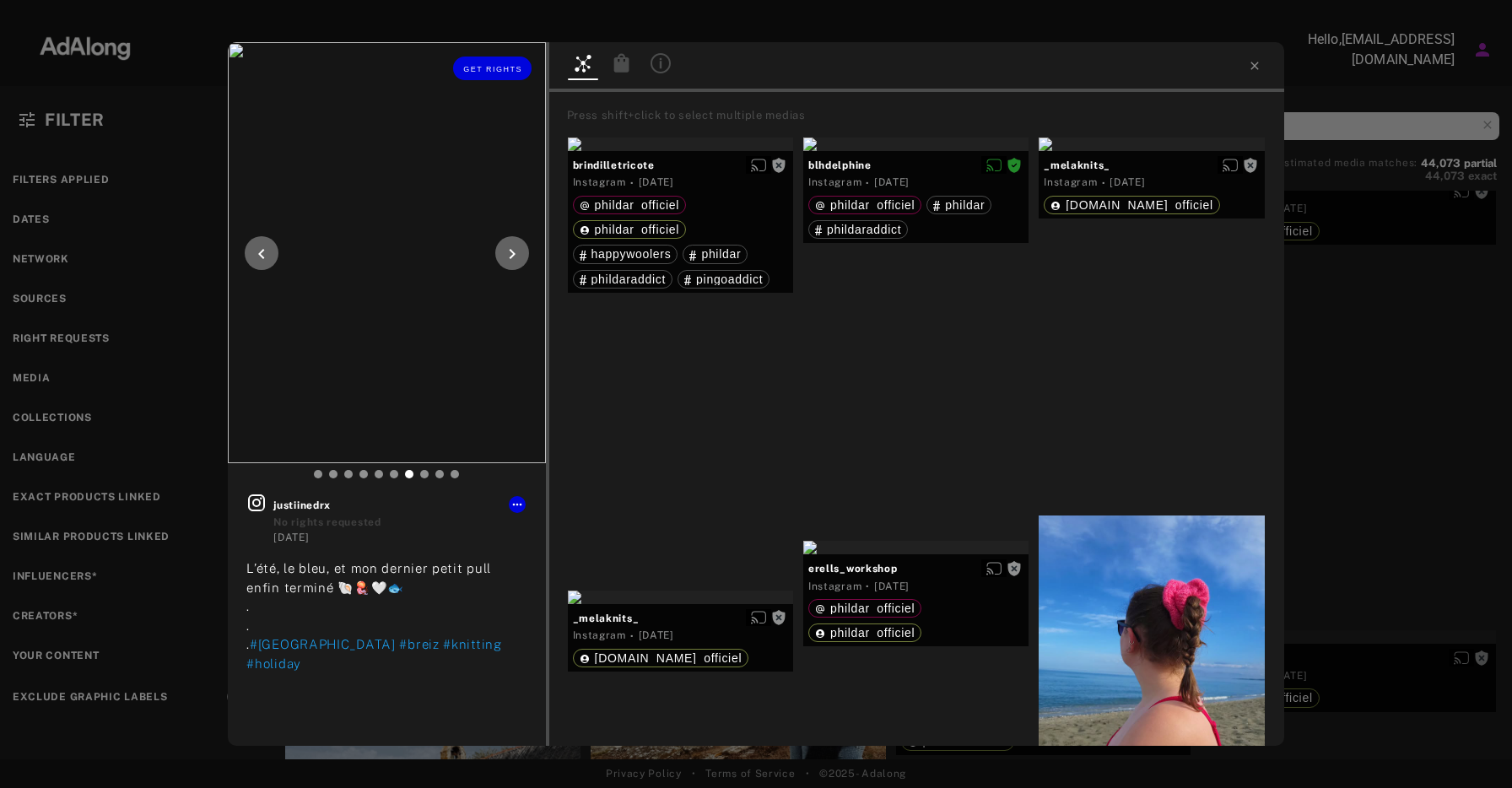
click at [520, 252] on icon at bounding box center [511, 253] width 20 height 20
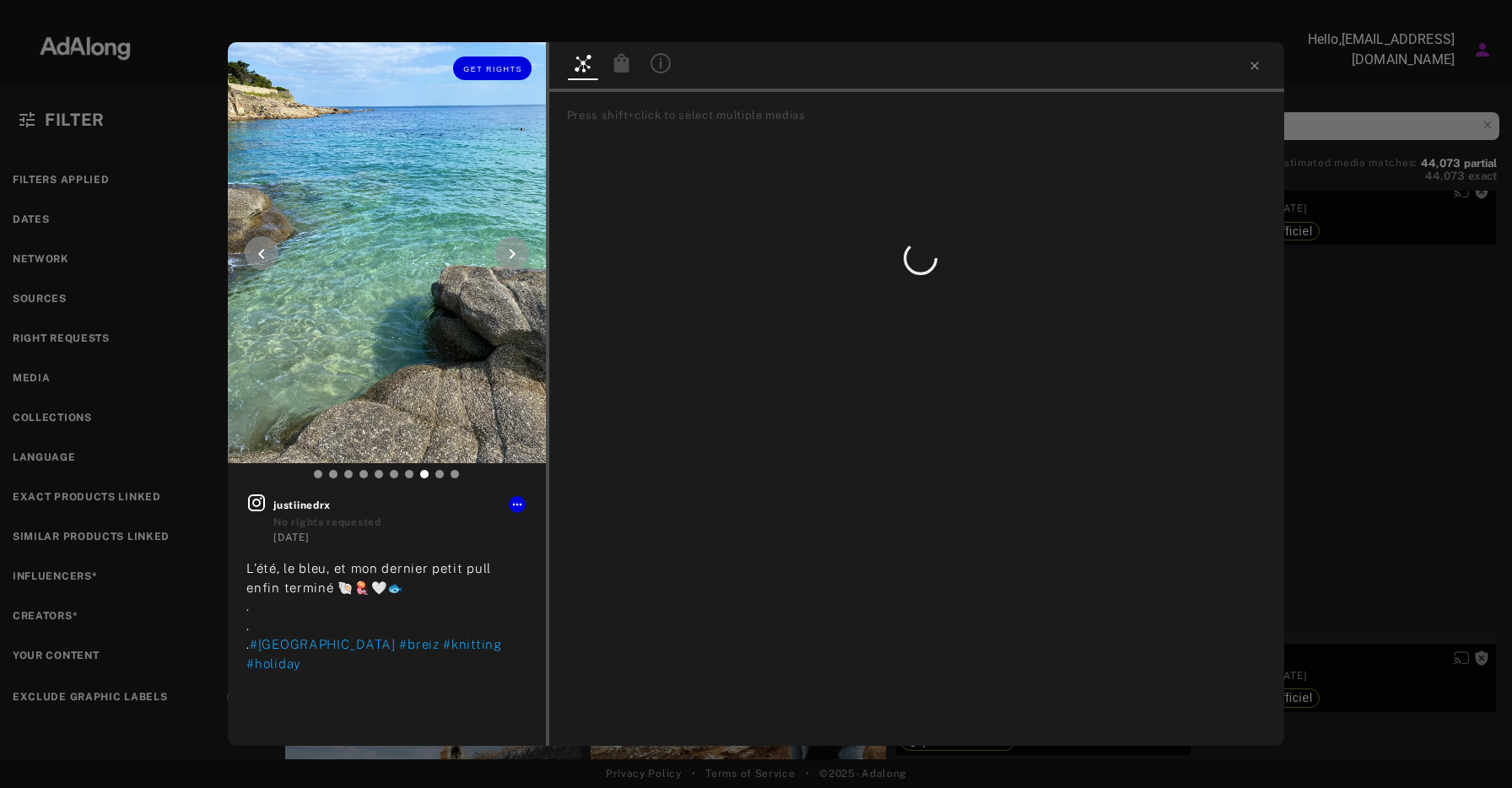
click at [516, 253] on icon at bounding box center [511, 253] width 20 height 20
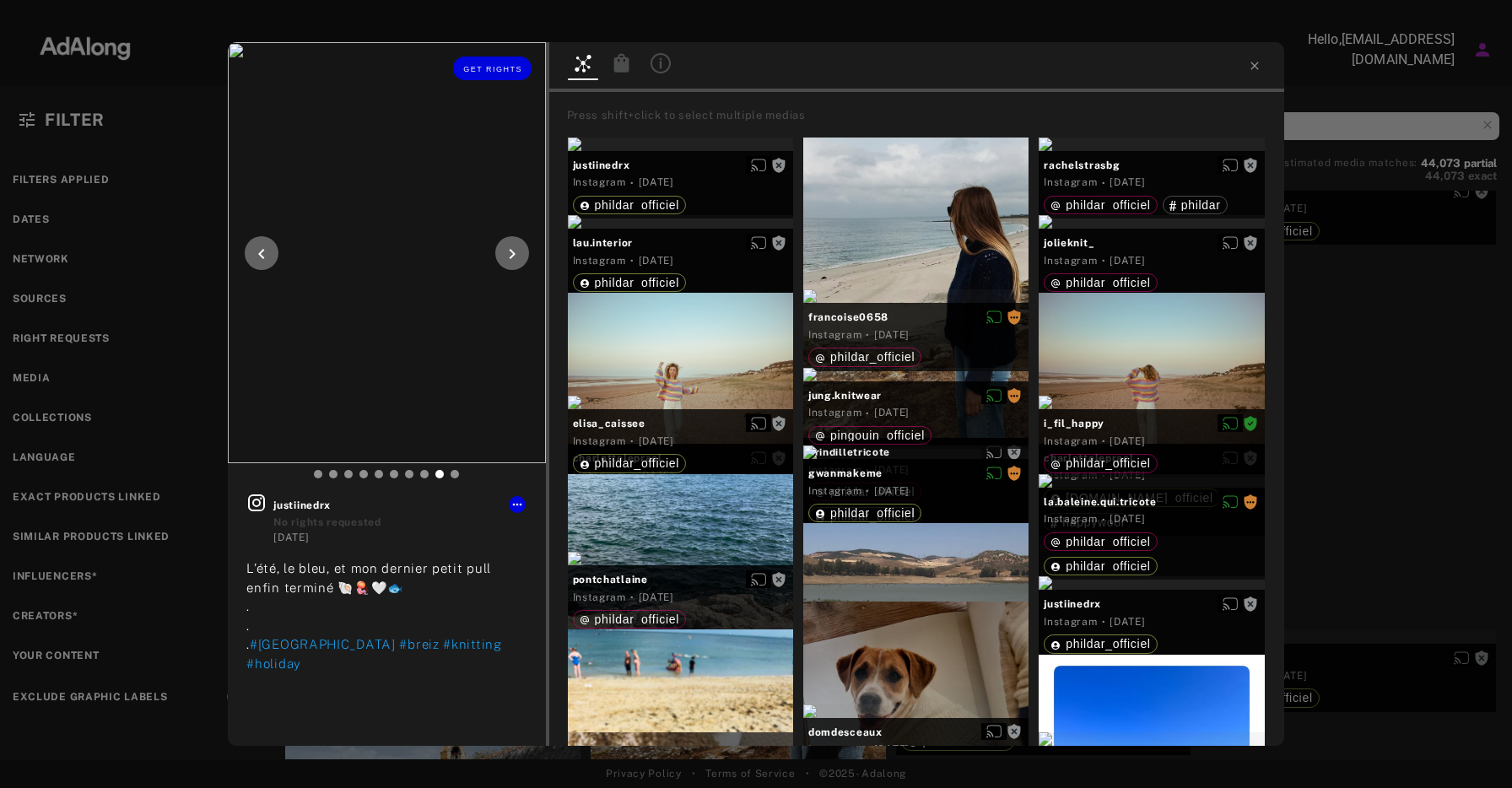
click at [516, 253] on icon at bounding box center [511, 253] width 20 height 20
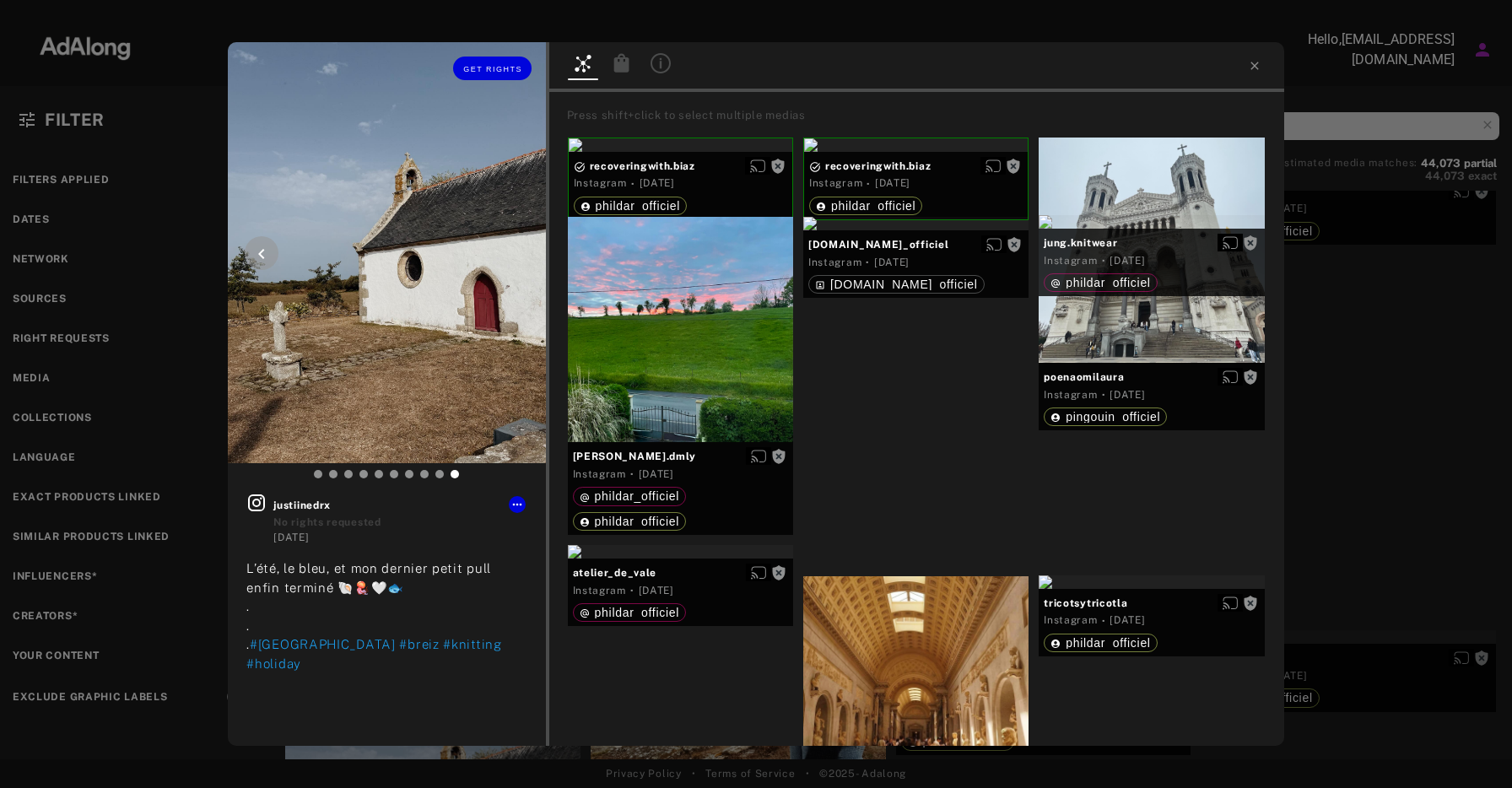
click at [264, 254] on icon at bounding box center [261, 253] width 20 height 20
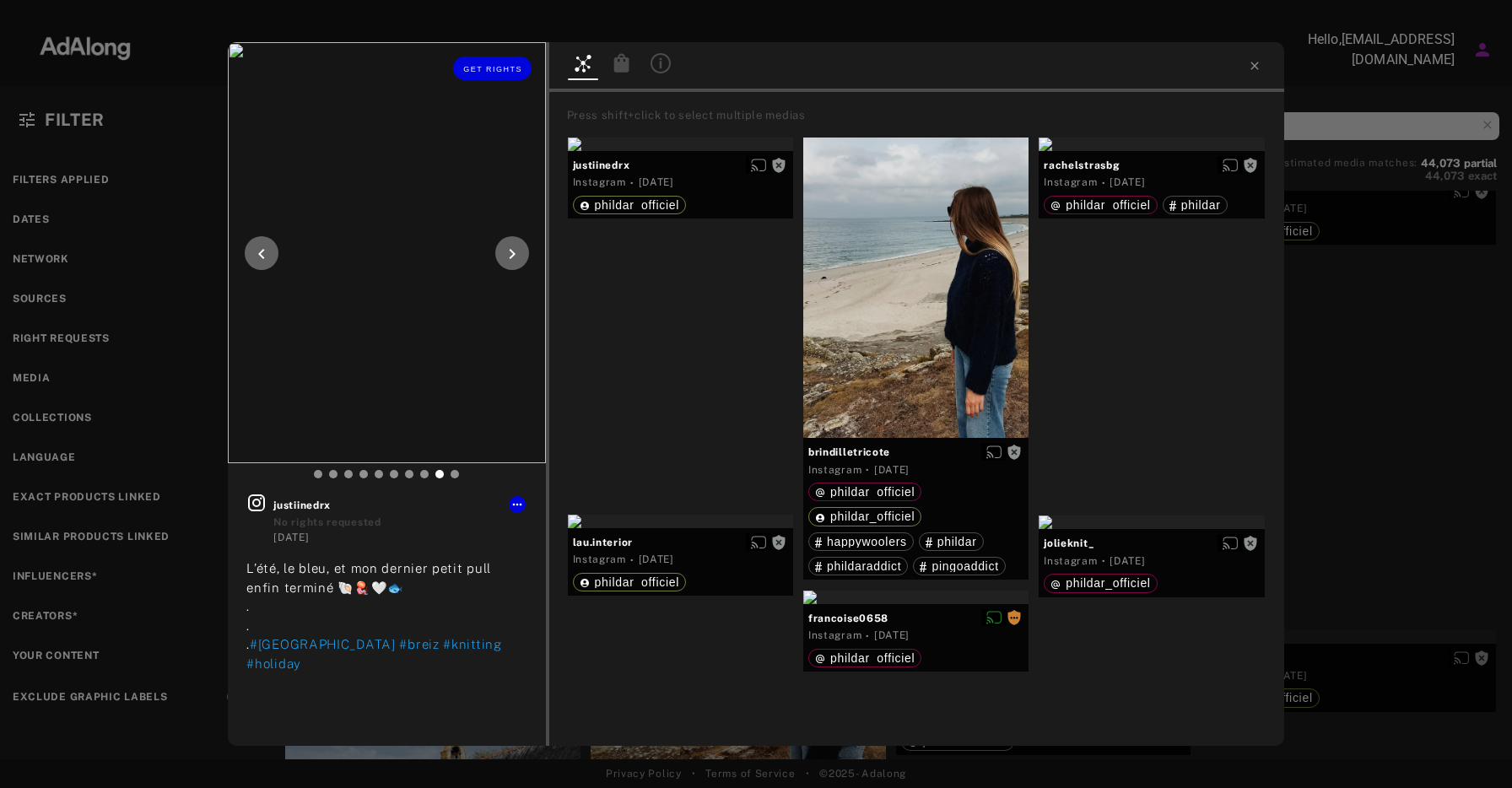
click at [264, 254] on icon at bounding box center [261, 253] width 20 height 20
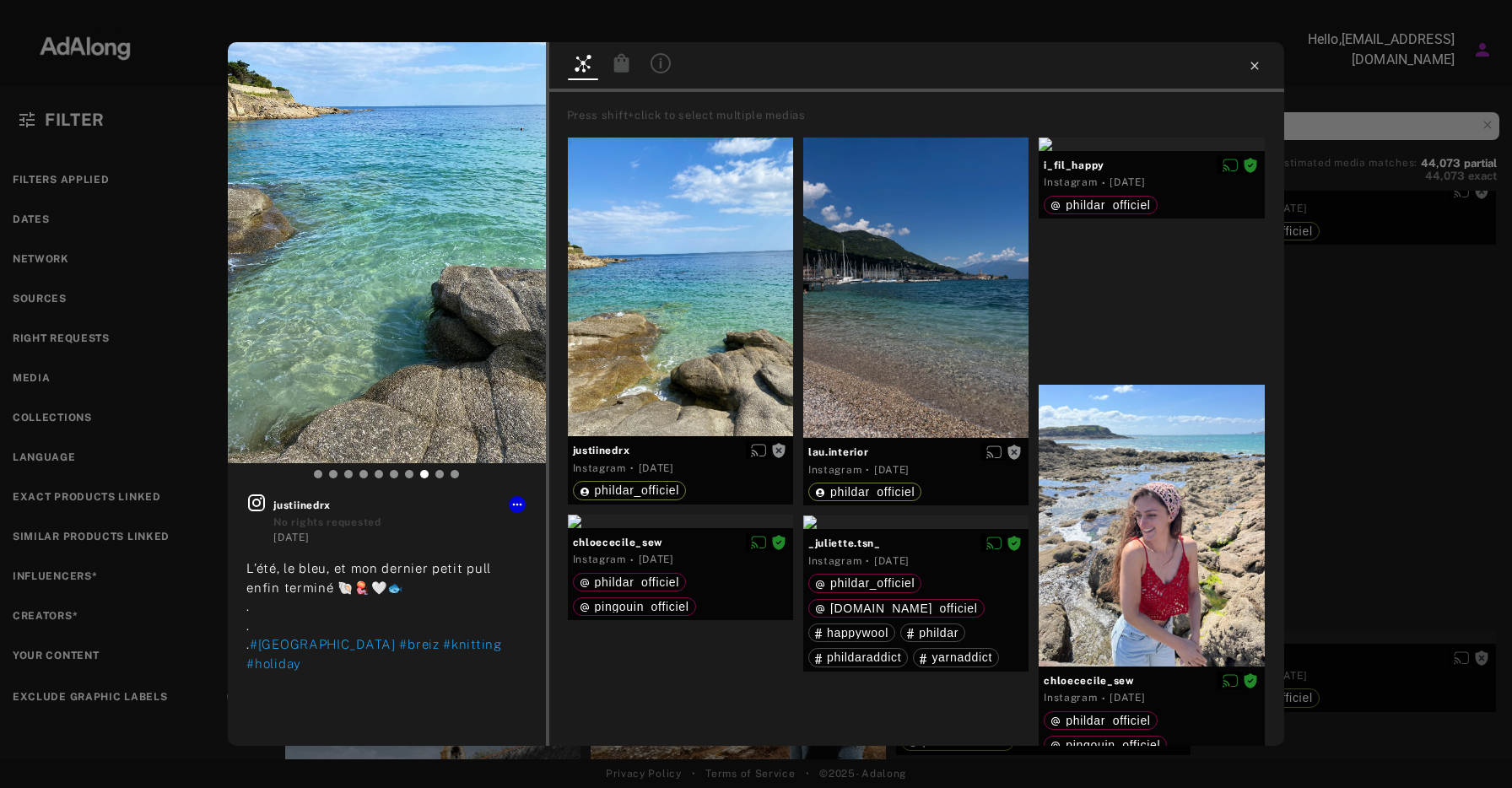
click at [1255, 69] on icon at bounding box center [1255, 66] width 14 height 14
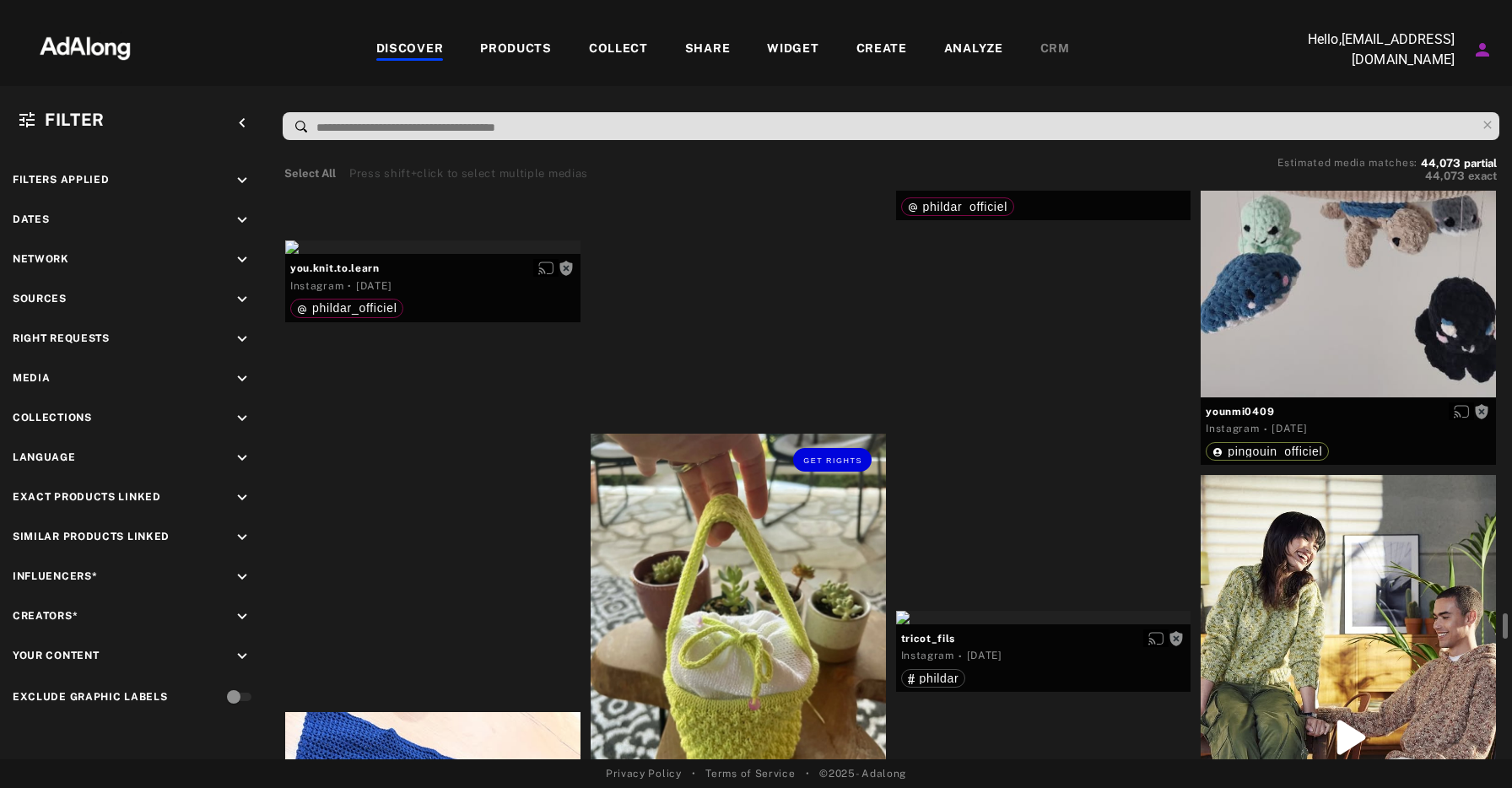
scroll to position [15504, 0]
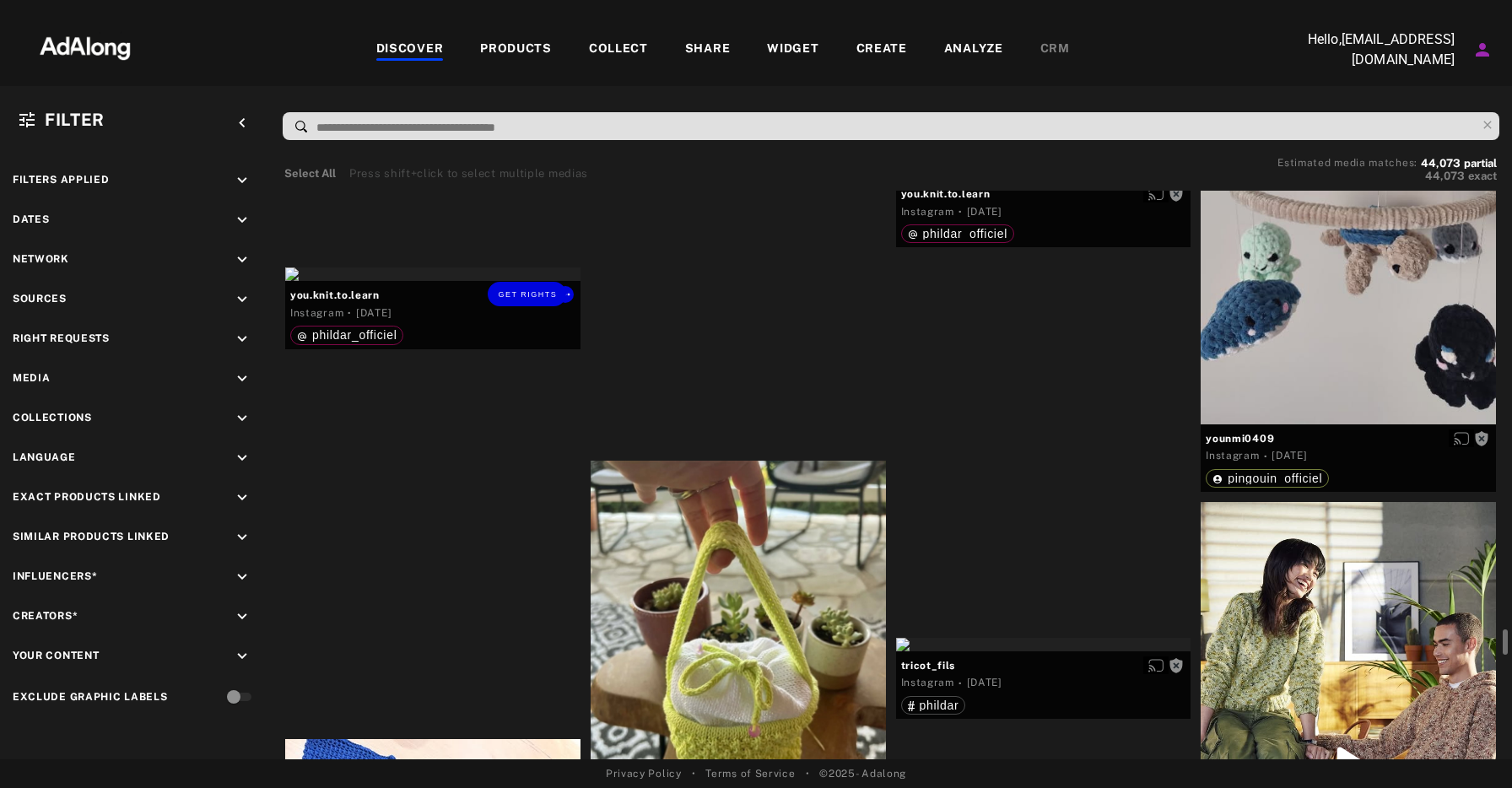
click at [492, 281] on div "Get rights" at bounding box center [433, 275] width 295 height 14
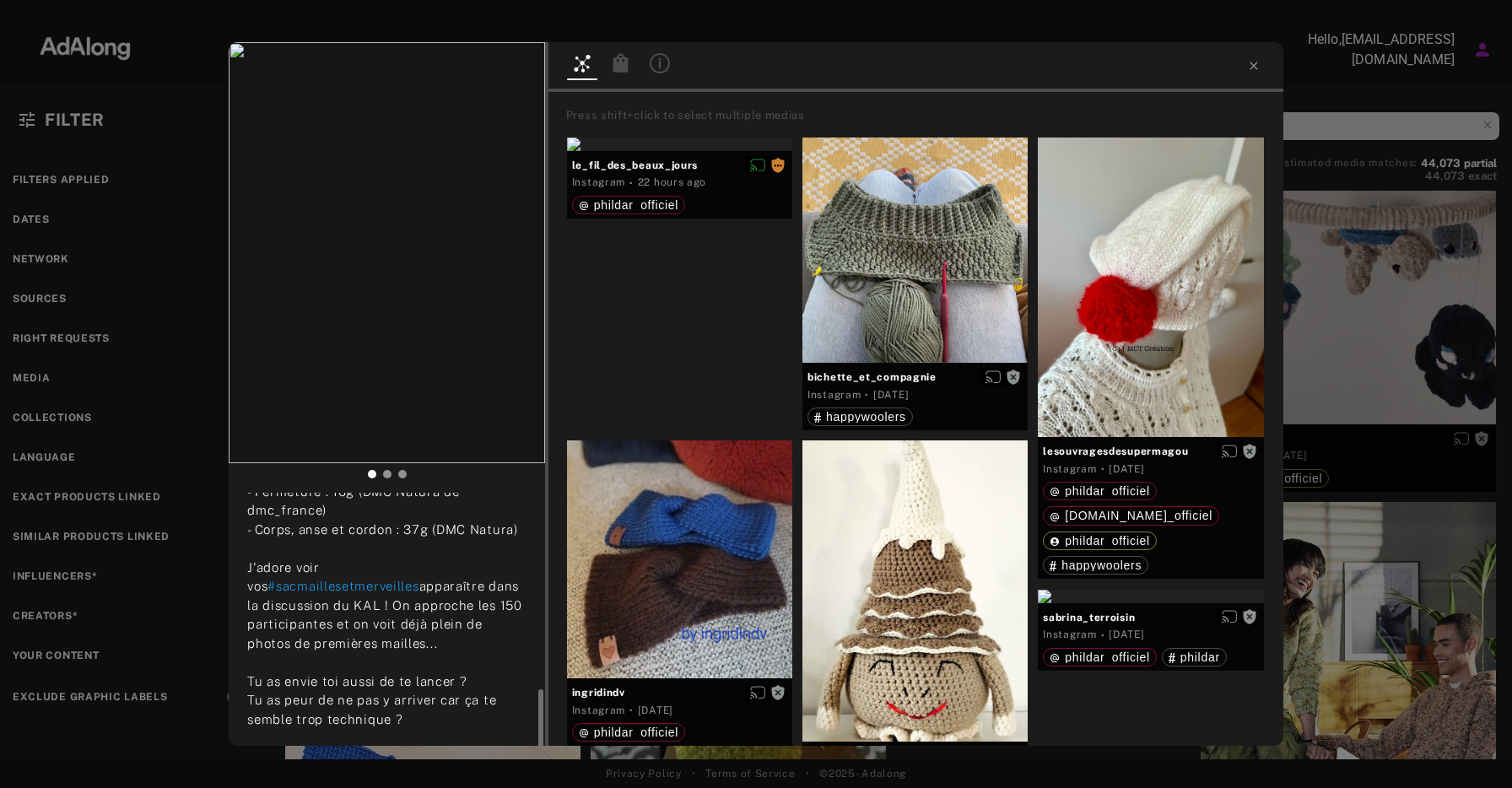
scroll to position [516, 0]
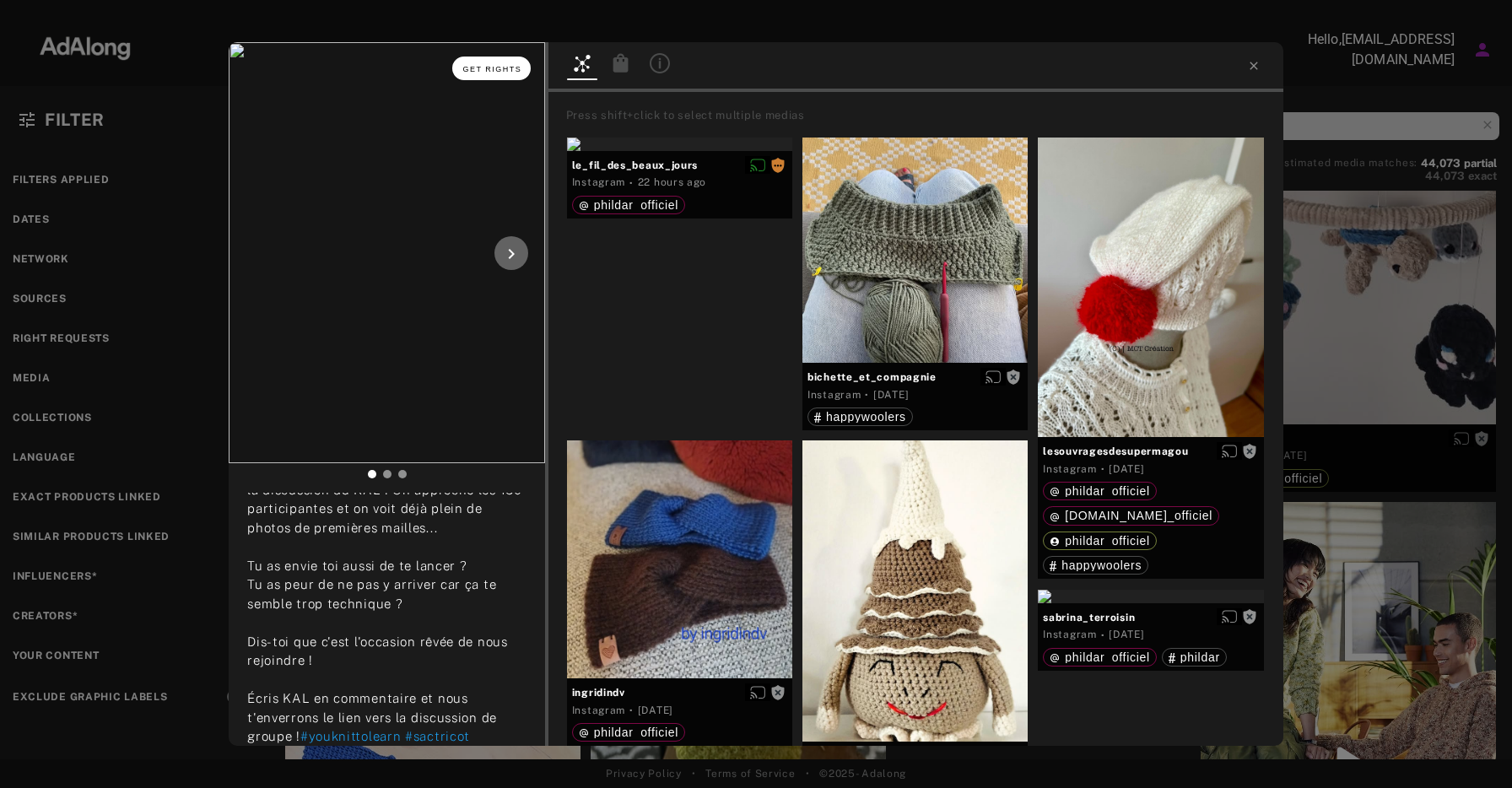
click at [469, 72] on span "Get rights" at bounding box center [491, 69] width 59 height 9
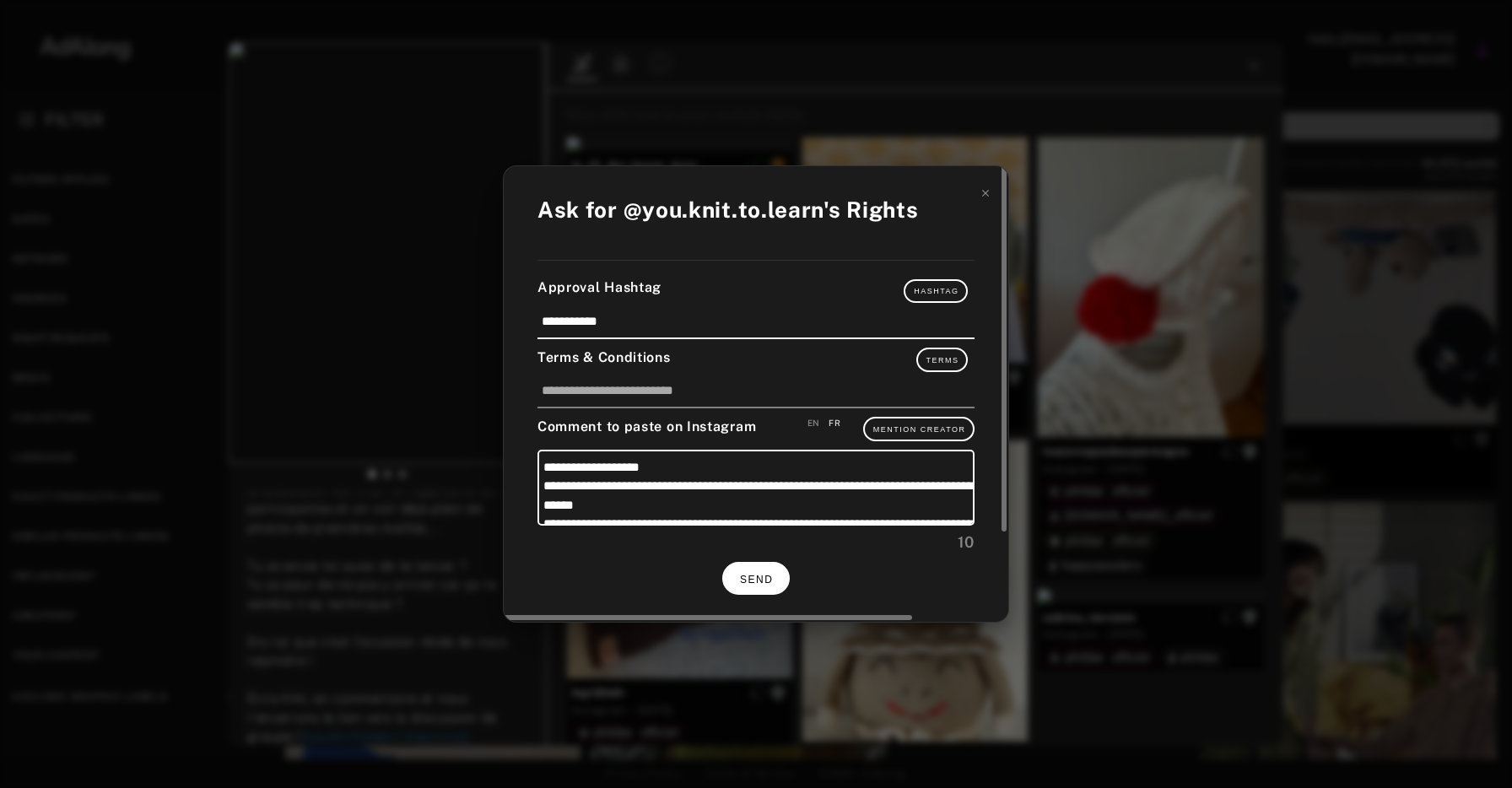
click at [760, 568] on button "SEND" at bounding box center [756, 579] width 67 height 33
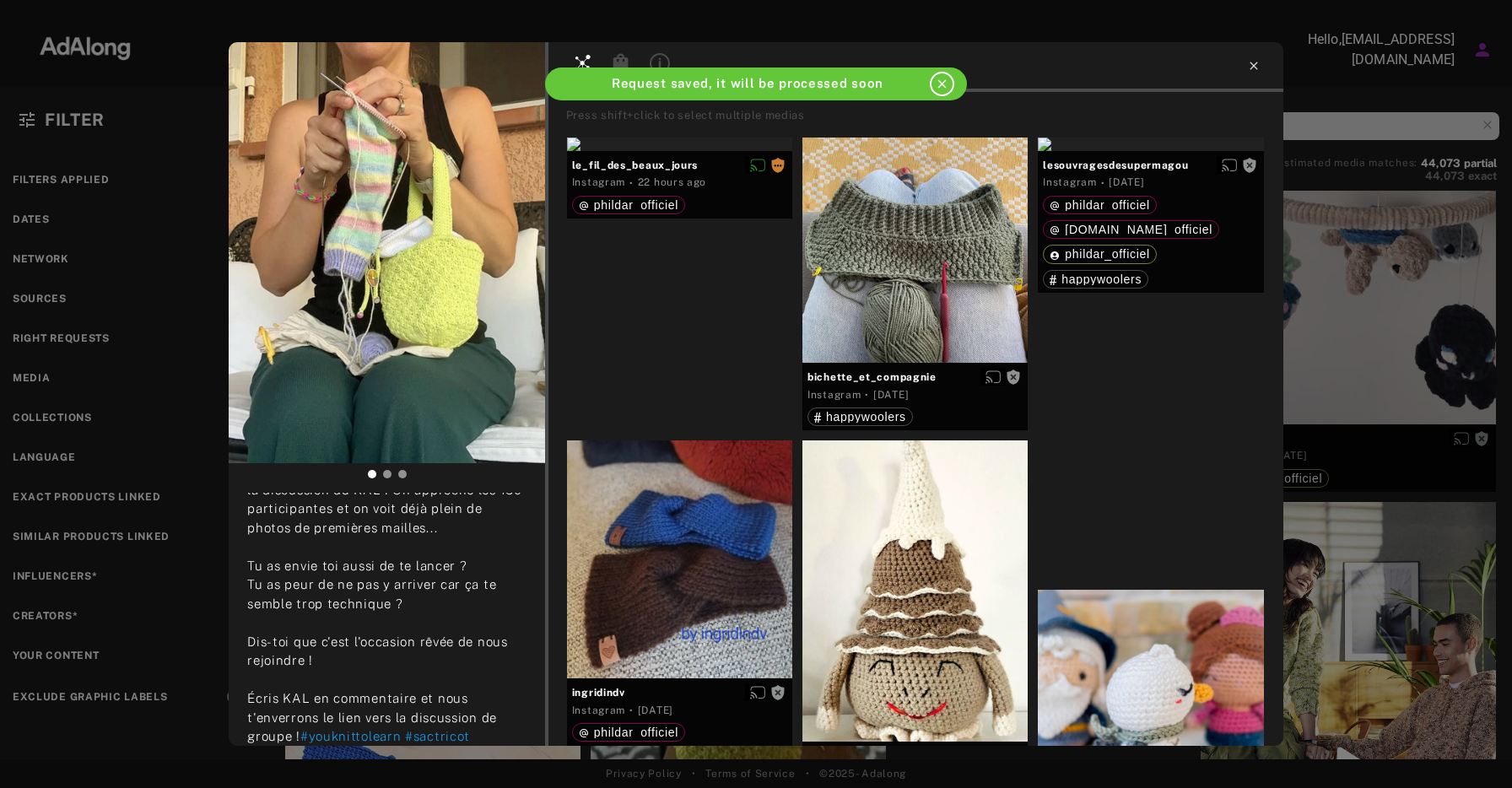
click at [1250, 70] on icon at bounding box center [1254, 66] width 14 height 14
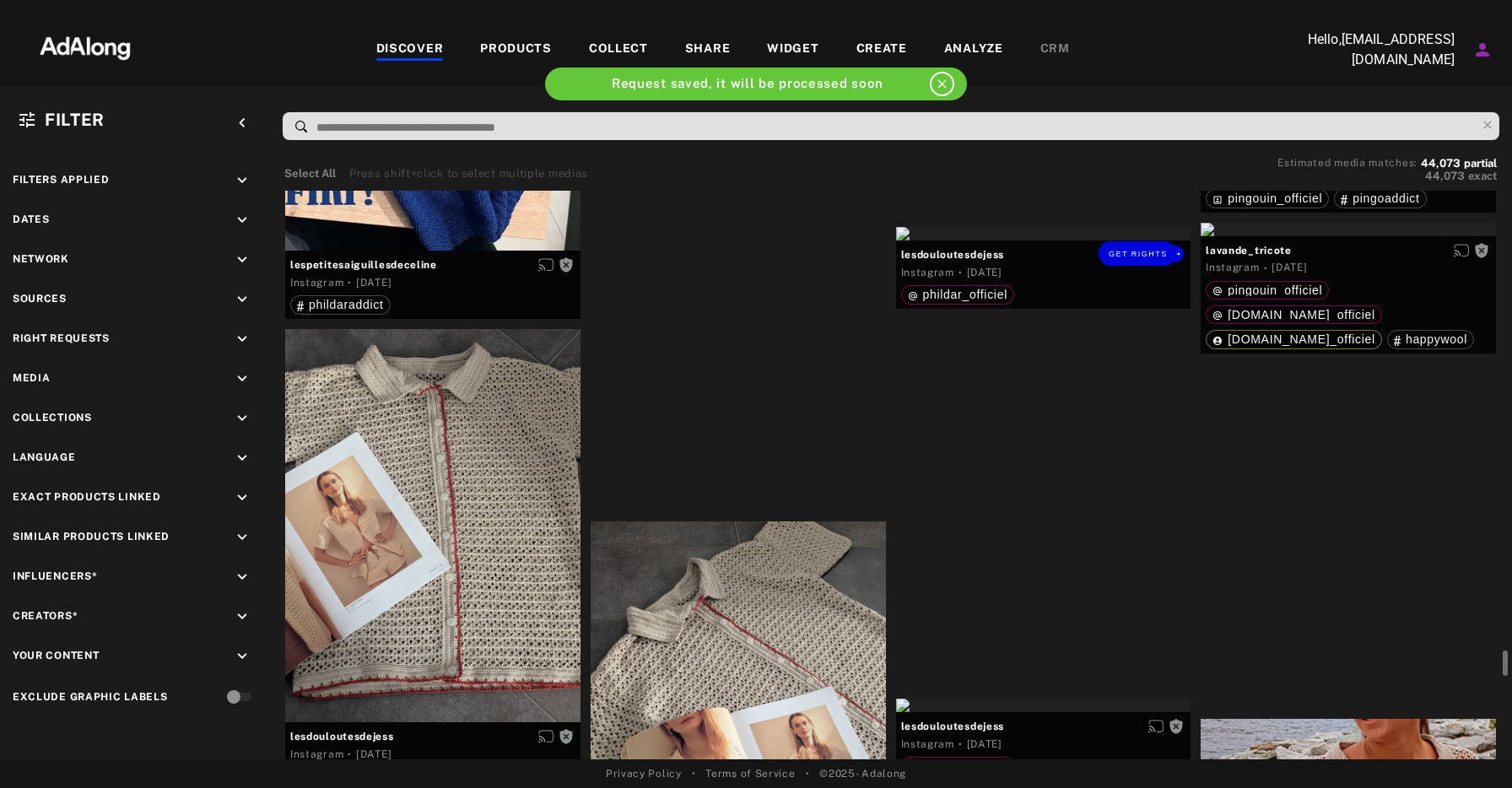
scroll to position [16383, 0]
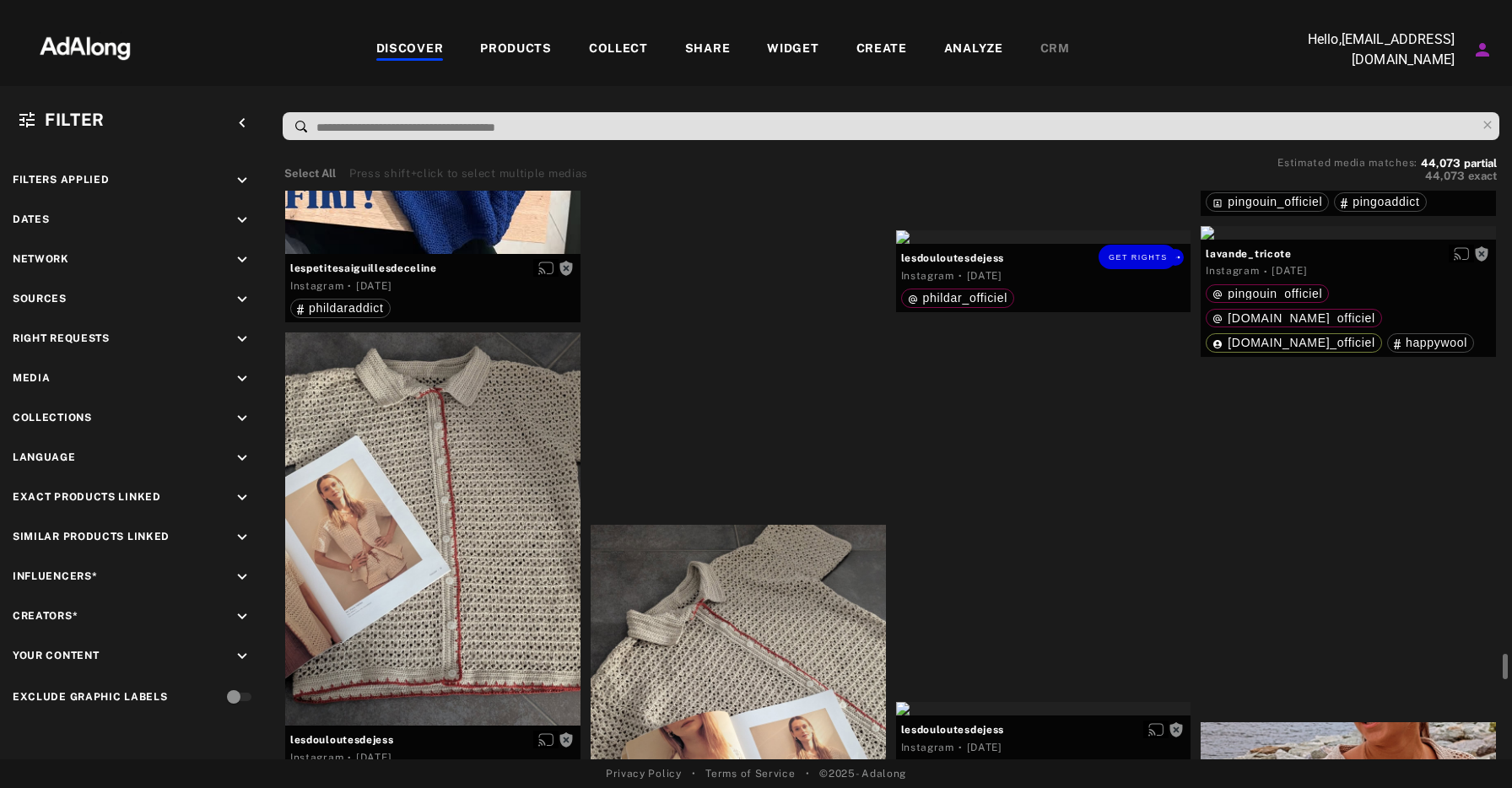
click at [1076, 244] on div "Get rights" at bounding box center [1044, 238] width 295 height 14
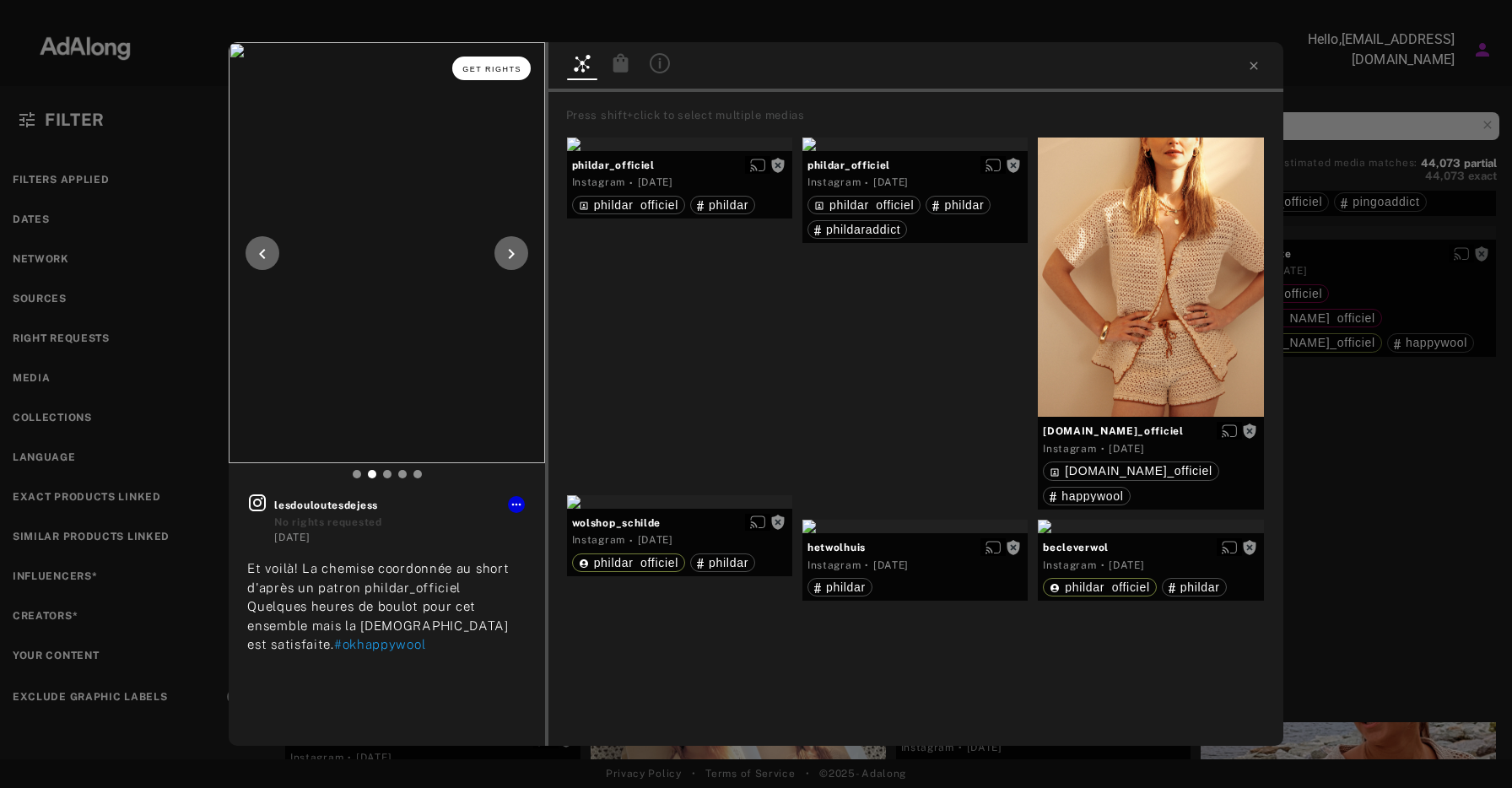
click at [505, 67] on span "Get rights" at bounding box center [491, 69] width 59 height 9
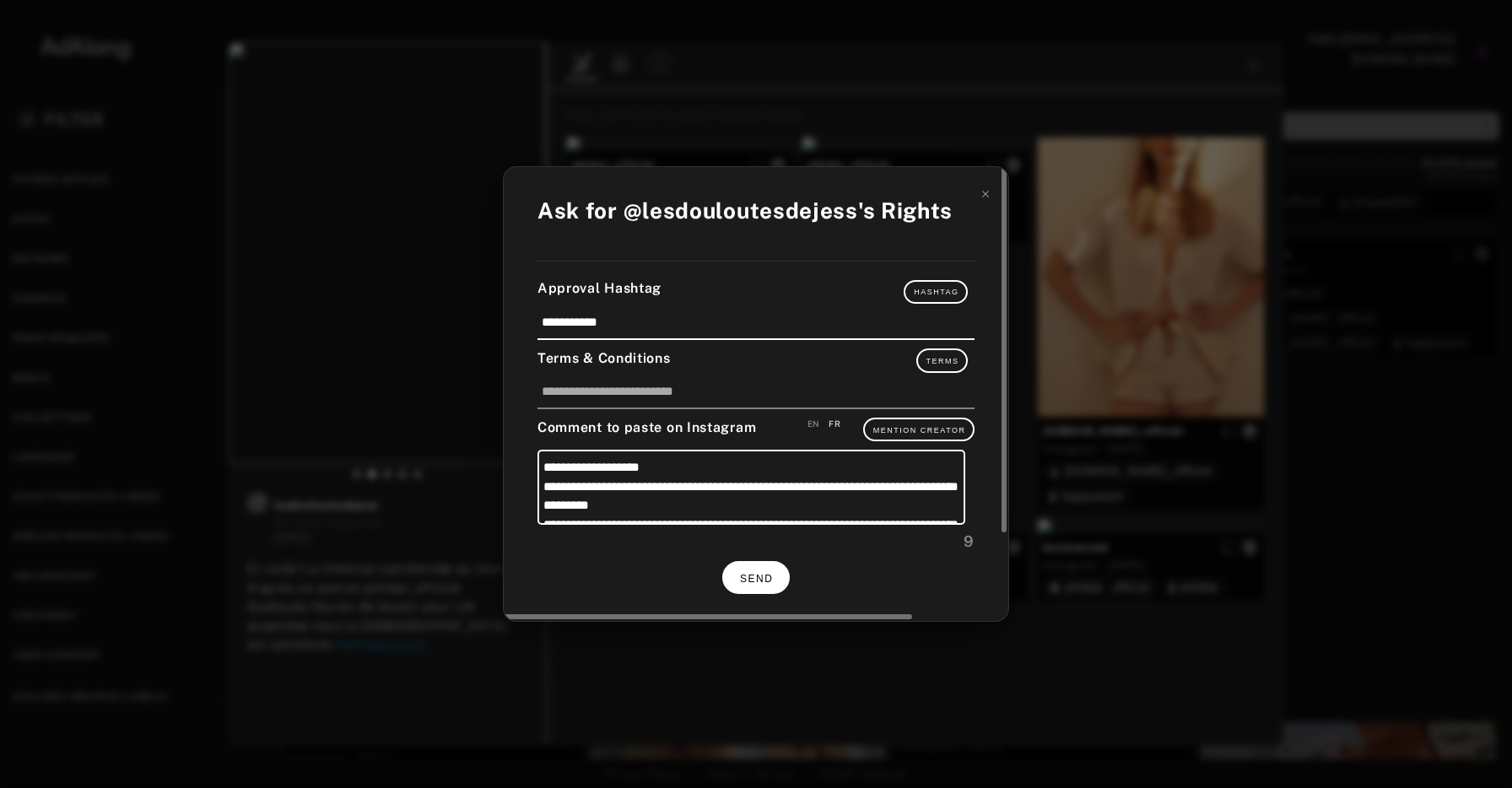
click at [762, 576] on span "SEND" at bounding box center [756, 579] width 33 height 12
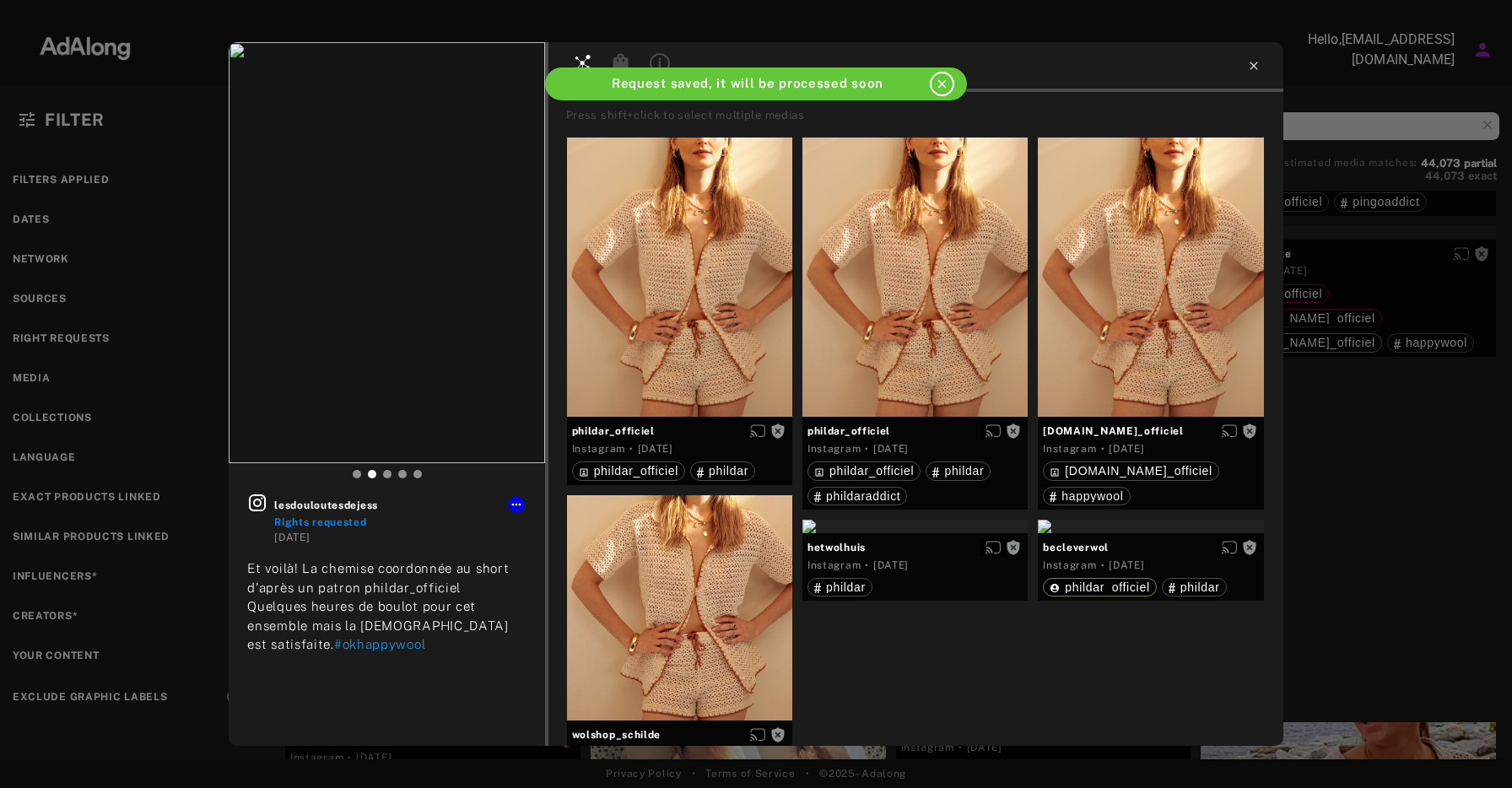
click at [1252, 63] on icon at bounding box center [1254, 66] width 14 height 14
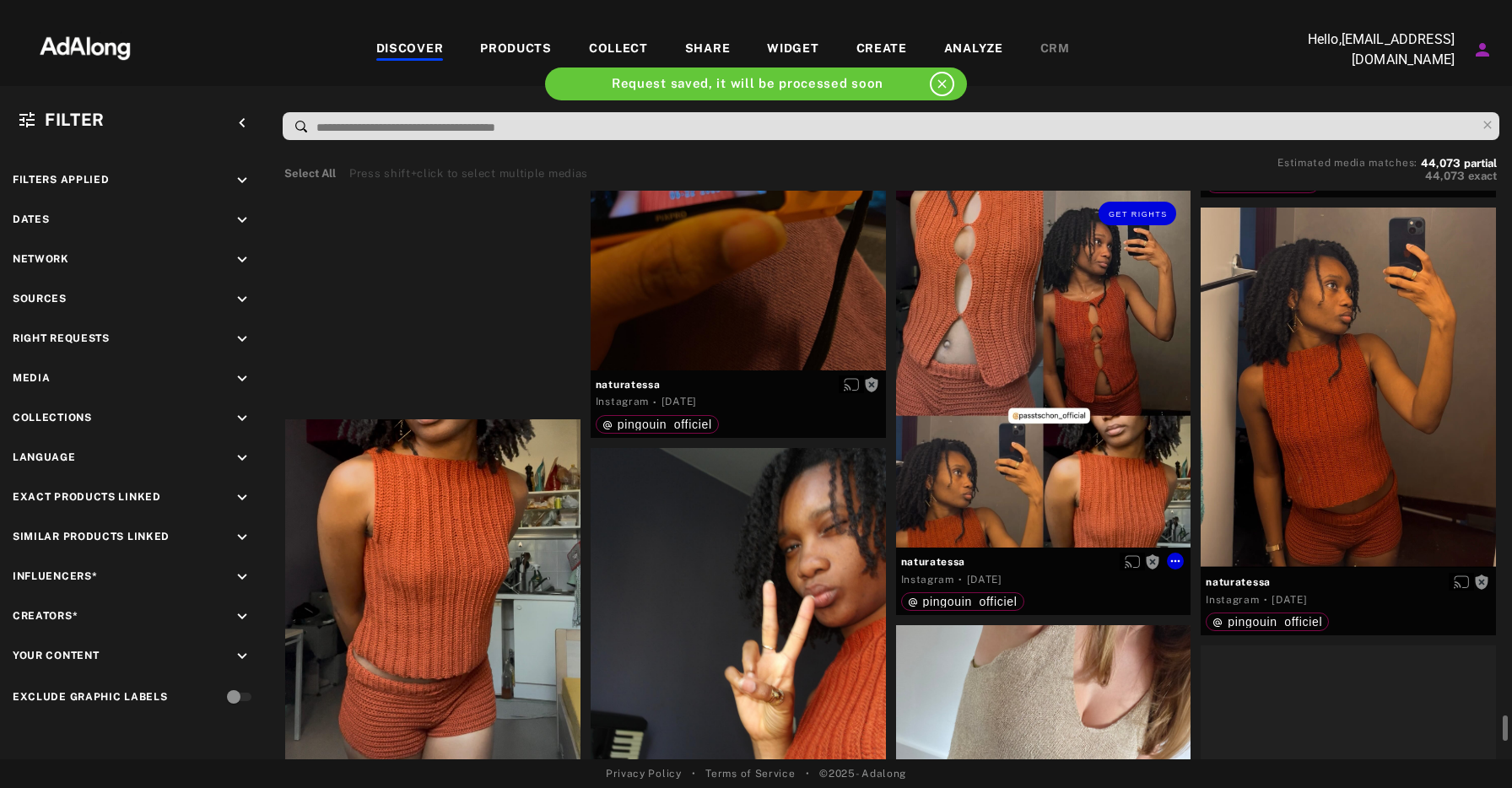
scroll to position [17407, 0]
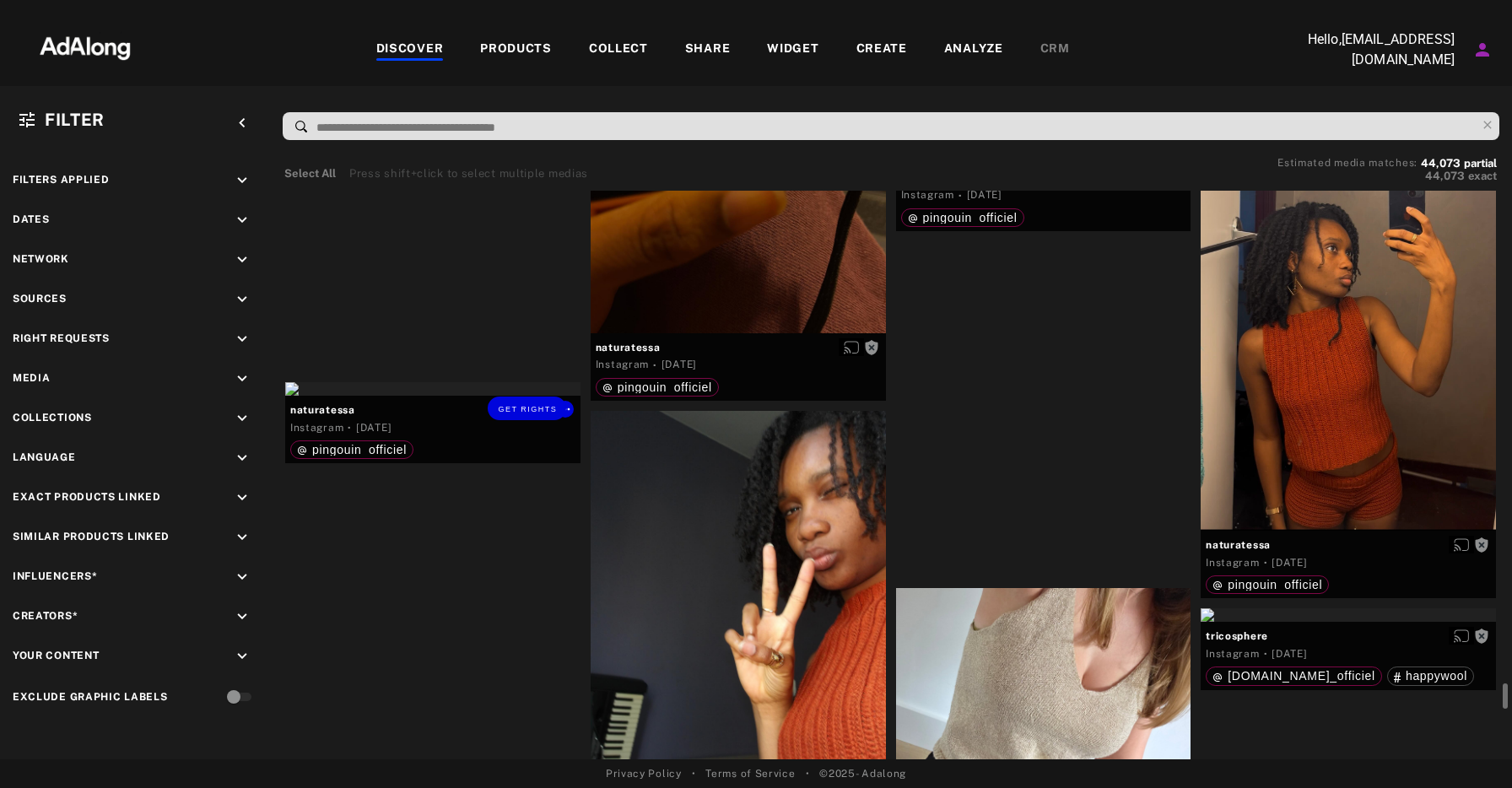
click at [414, 396] on div "Get rights" at bounding box center [433, 390] width 295 height 14
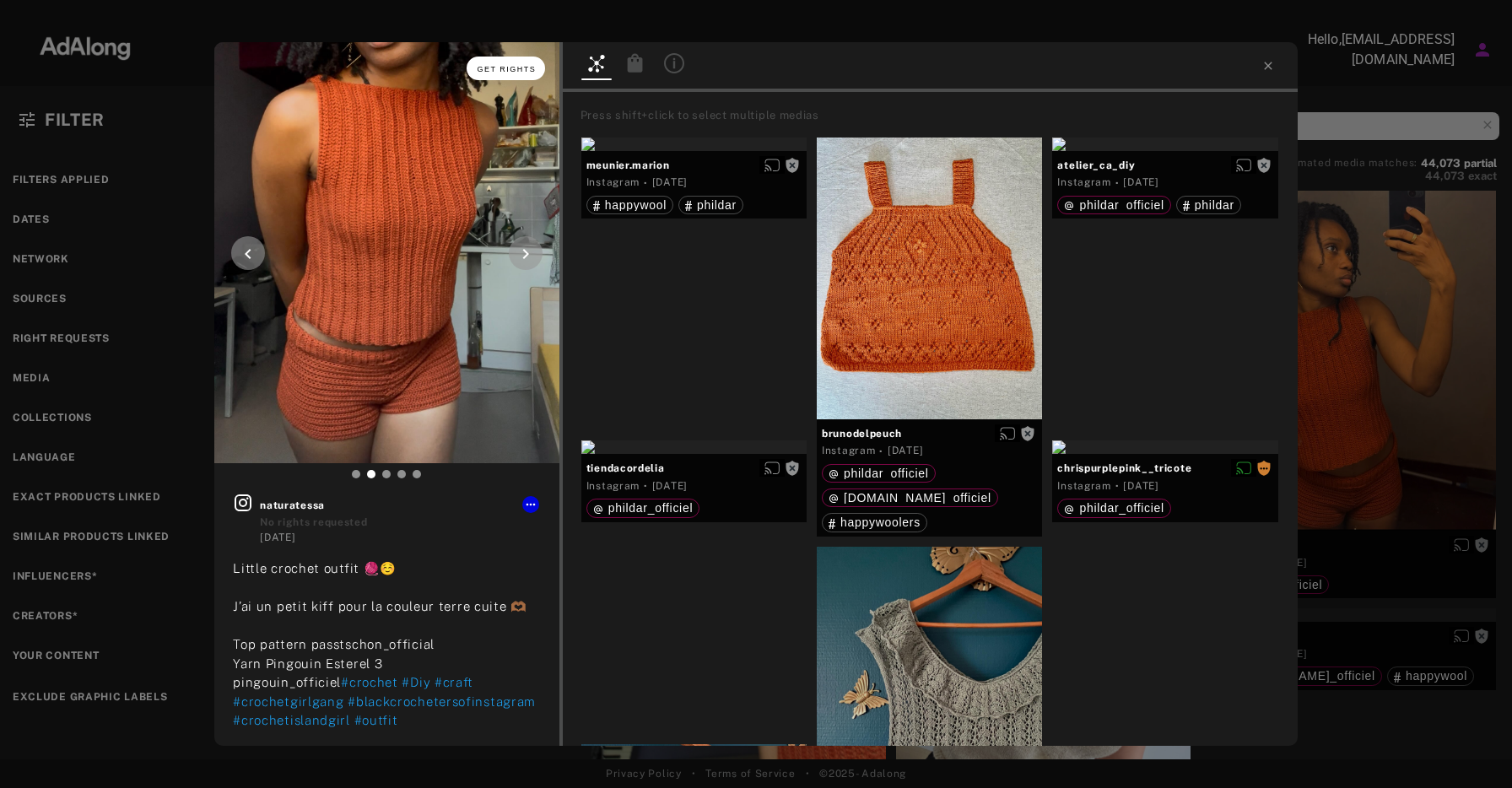
click at [517, 71] on span "Get rights" at bounding box center [506, 69] width 59 height 9
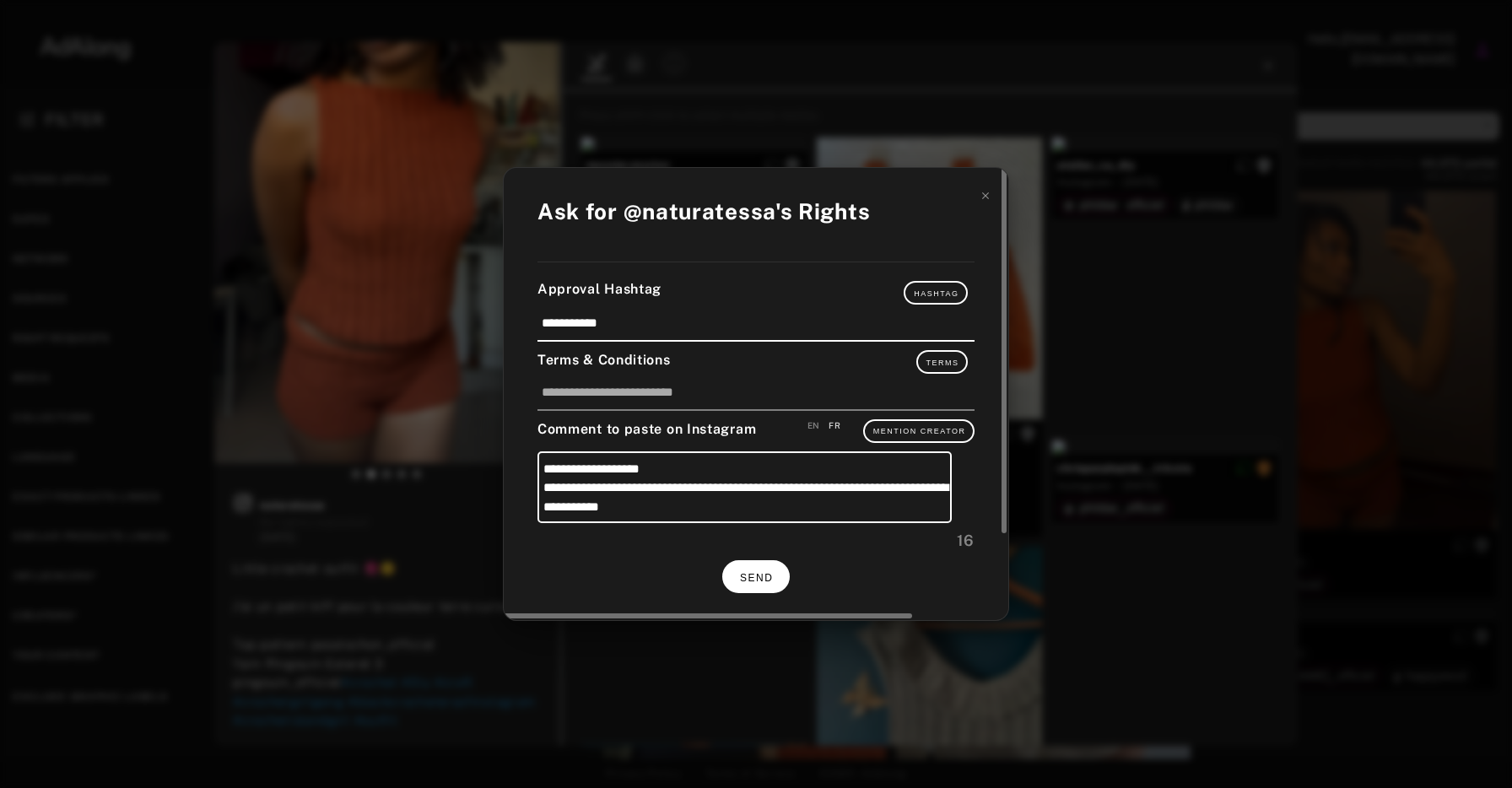
click at [771, 573] on span "SEND" at bounding box center [756, 578] width 33 height 12
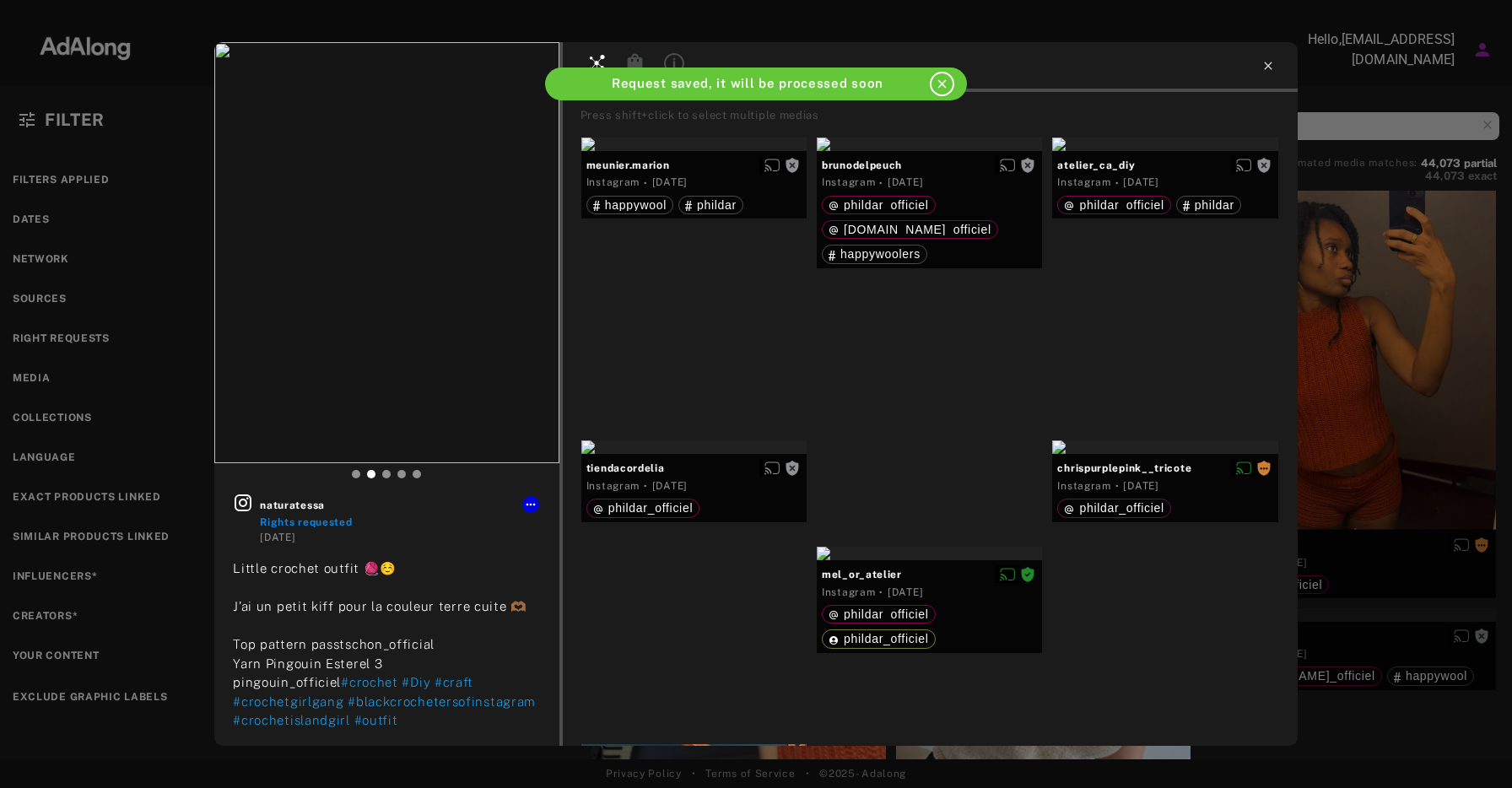
click at [1267, 66] on icon at bounding box center [1267, 65] width 8 height 8
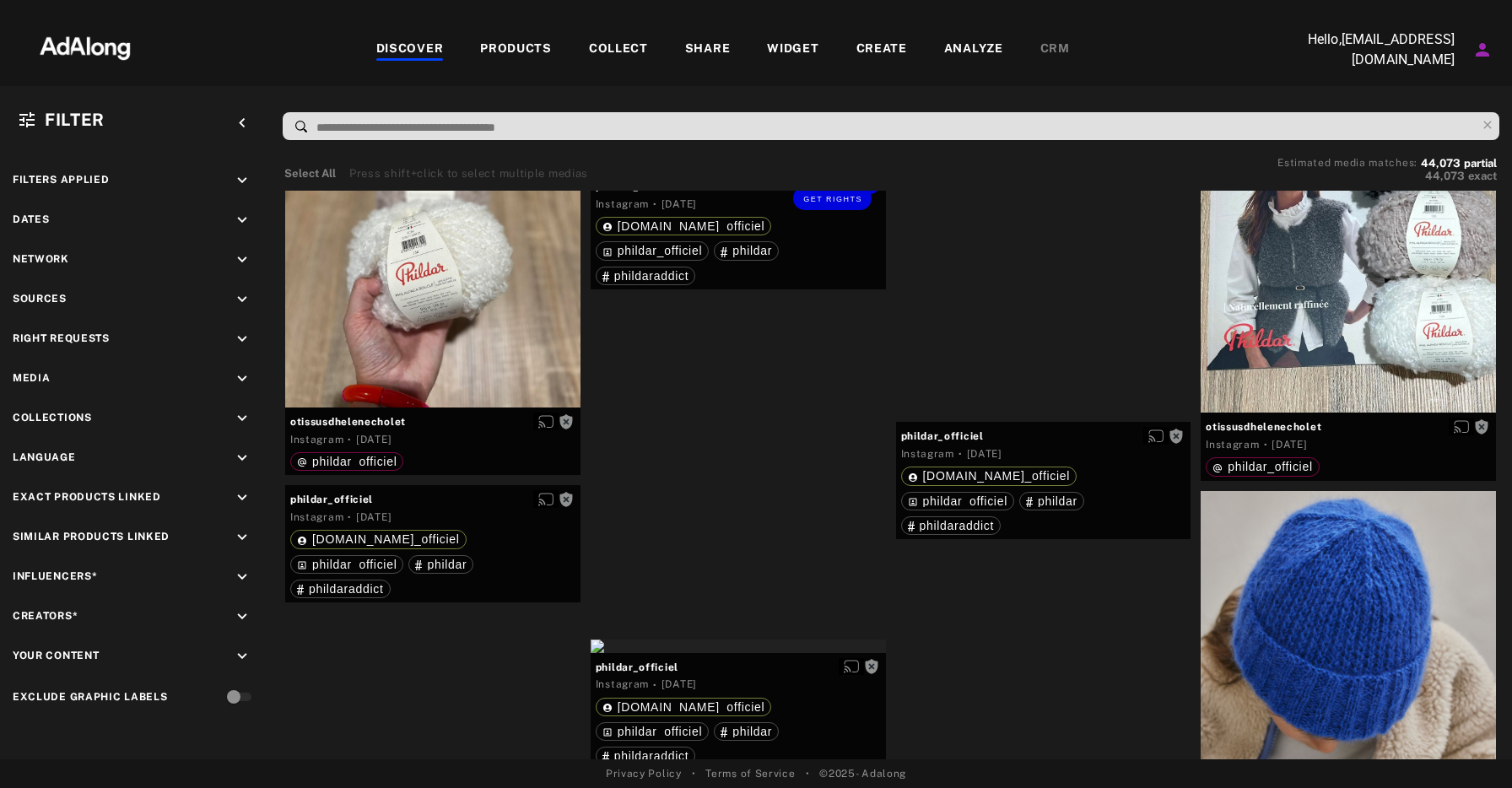
scroll to position [22061, 0]
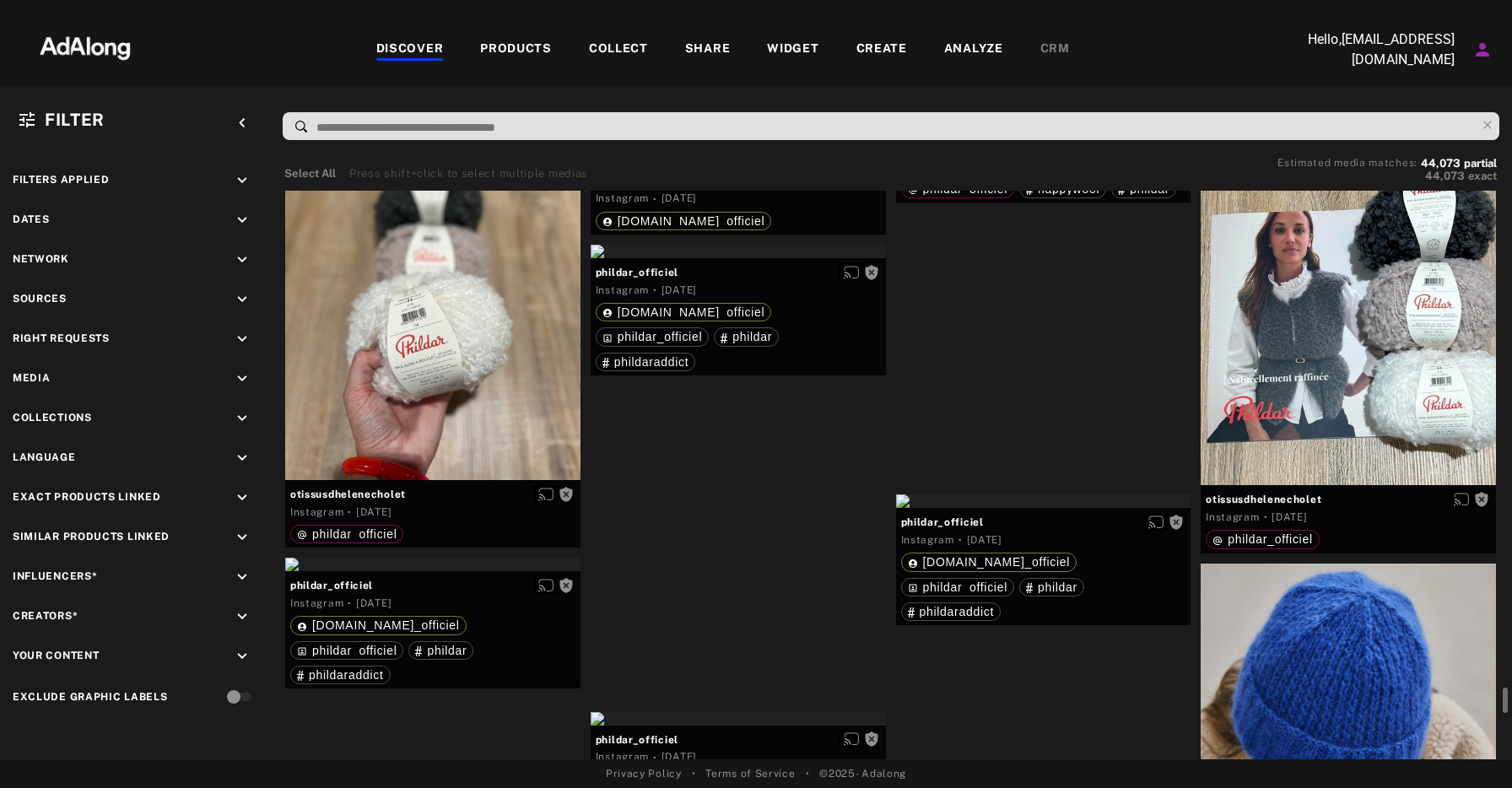
click at [614, 52] on div "COLLECT" at bounding box center [618, 49] width 59 height 20
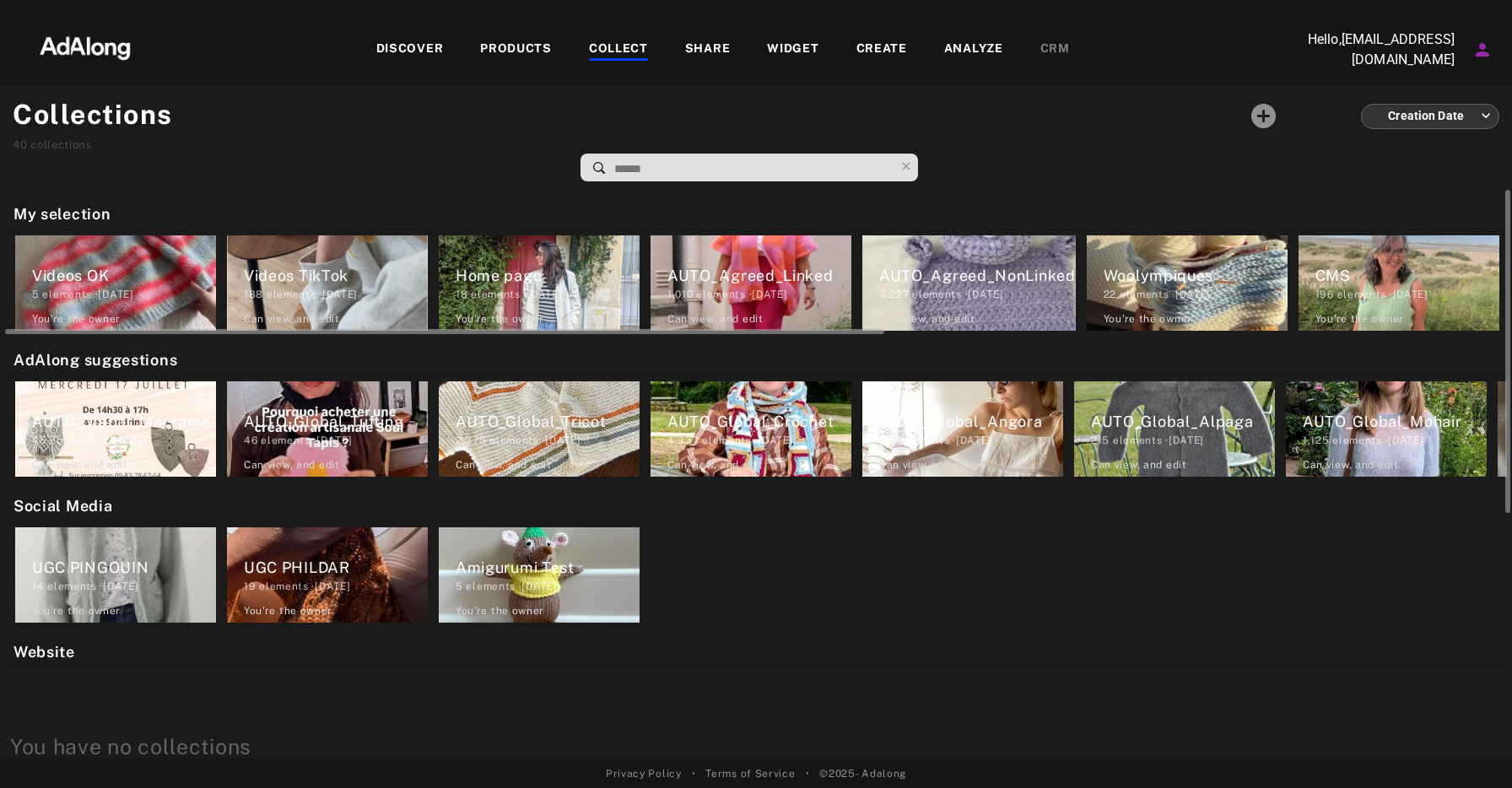
click at [882, 261] on div "AUTO_Agreed_NonLinked 3,227 elements · [DATE] Can view , and edit" at bounding box center [968, 283] width 213 height 95
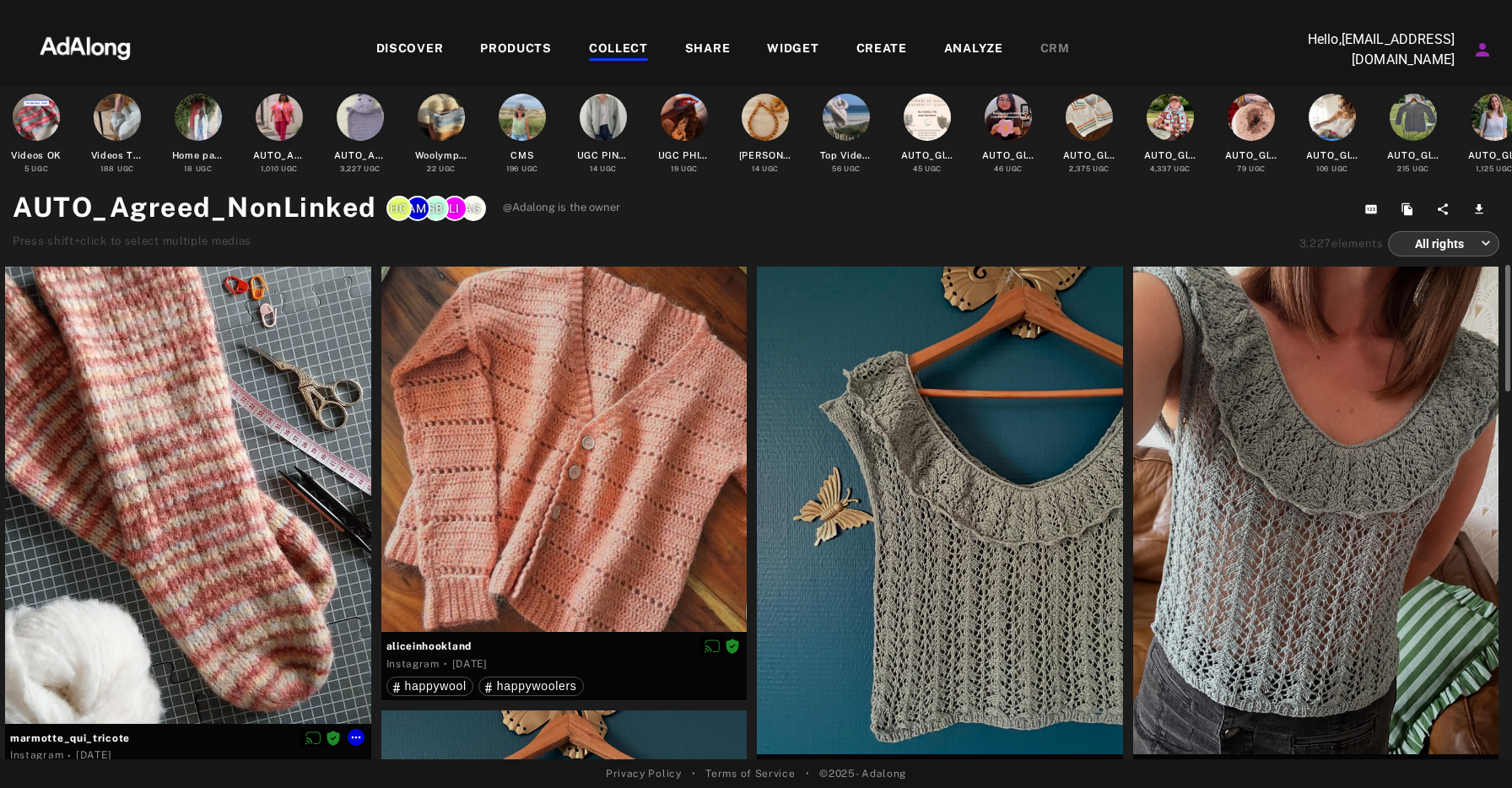
click at [218, 462] on div at bounding box center [188, 496] width 366 height 458
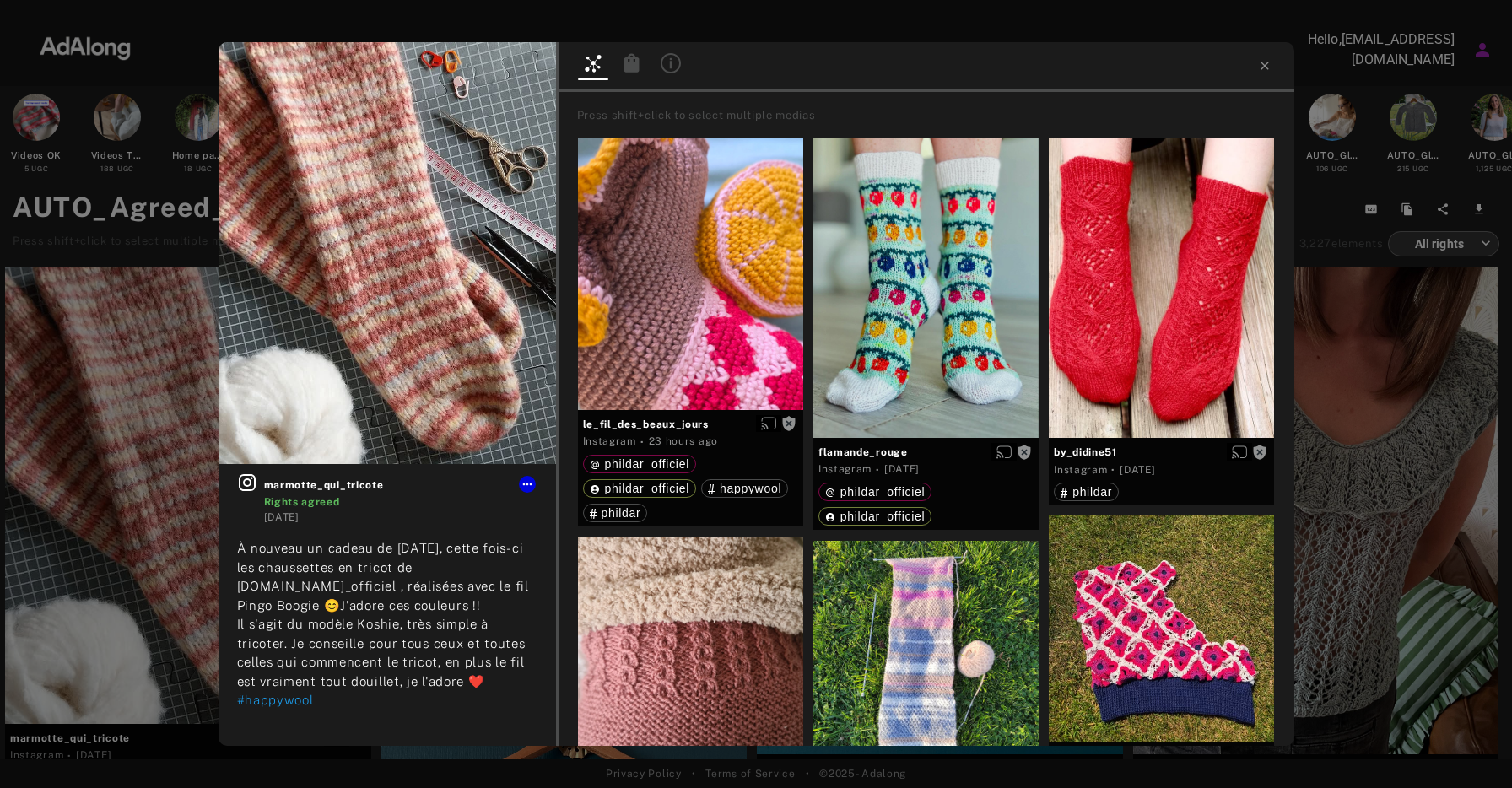
click at [639, 70] on icon at bounding box center [631, 63] width 20 height 20
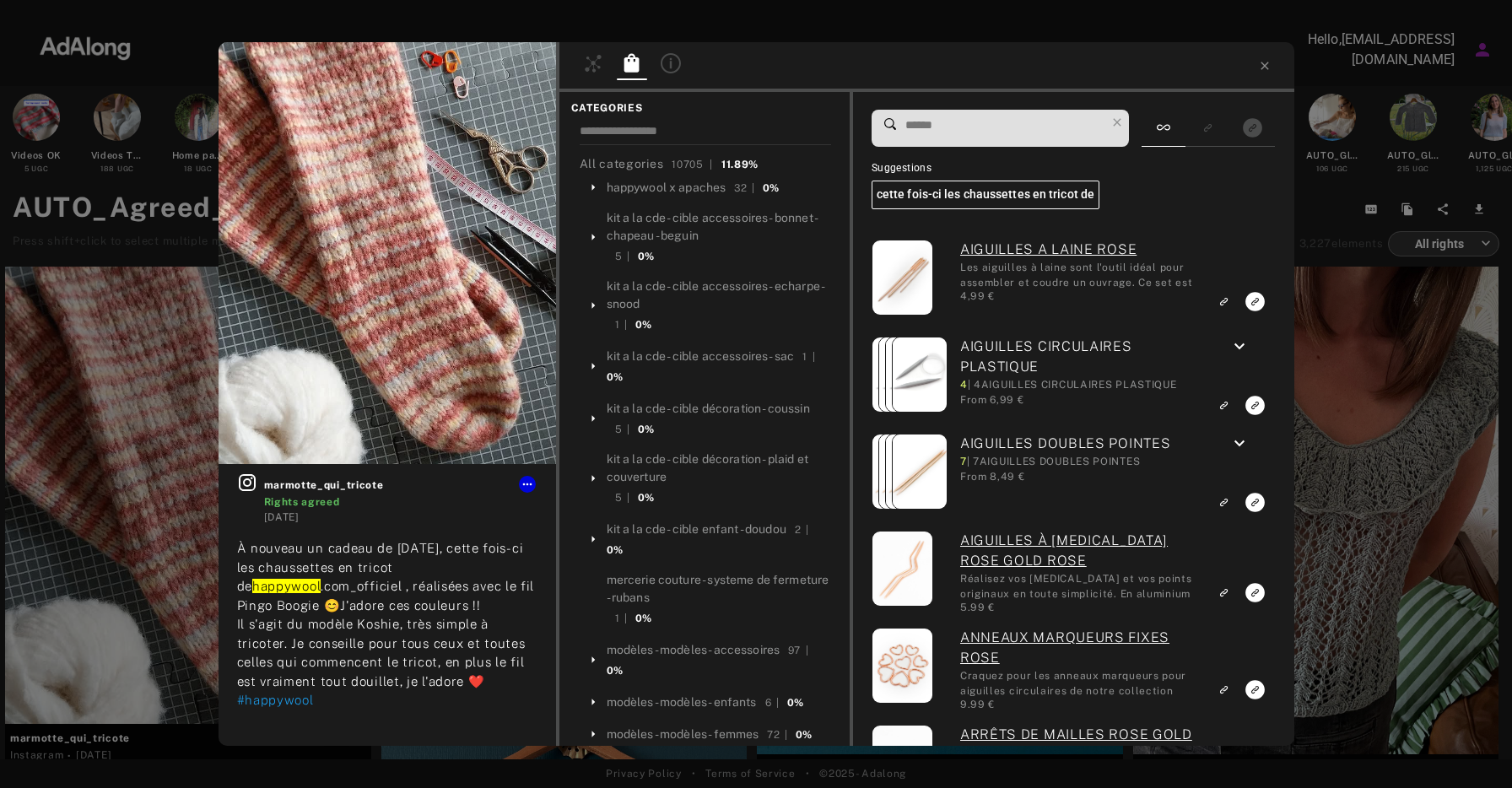
click at [993, 131] on input at bounding box center [1004, 125] width 202 height 22
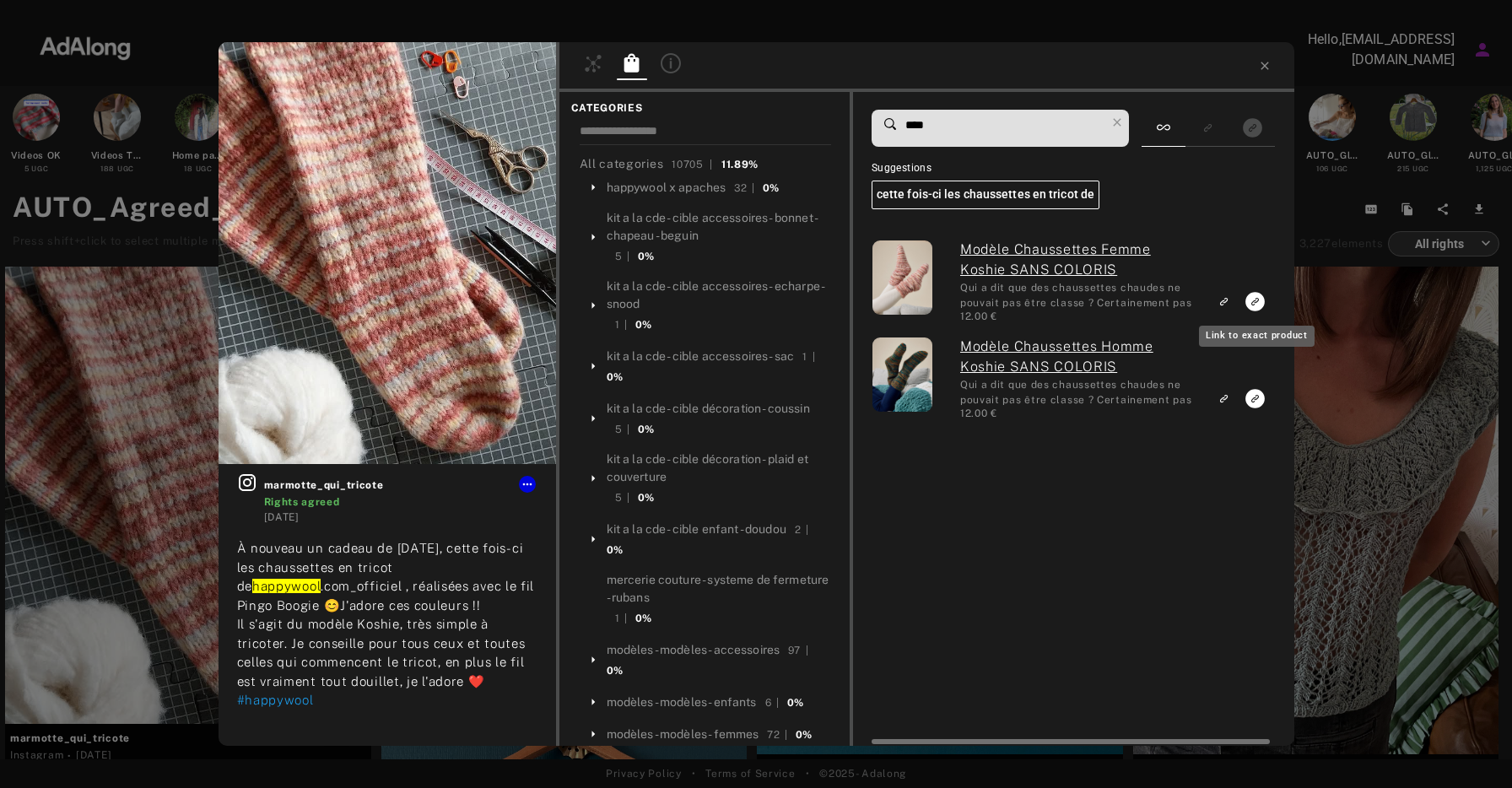
type input "****"
click at [1261, 305] on icon "Link to exact product" at bounding box center [1256, 302] width 19 height 19
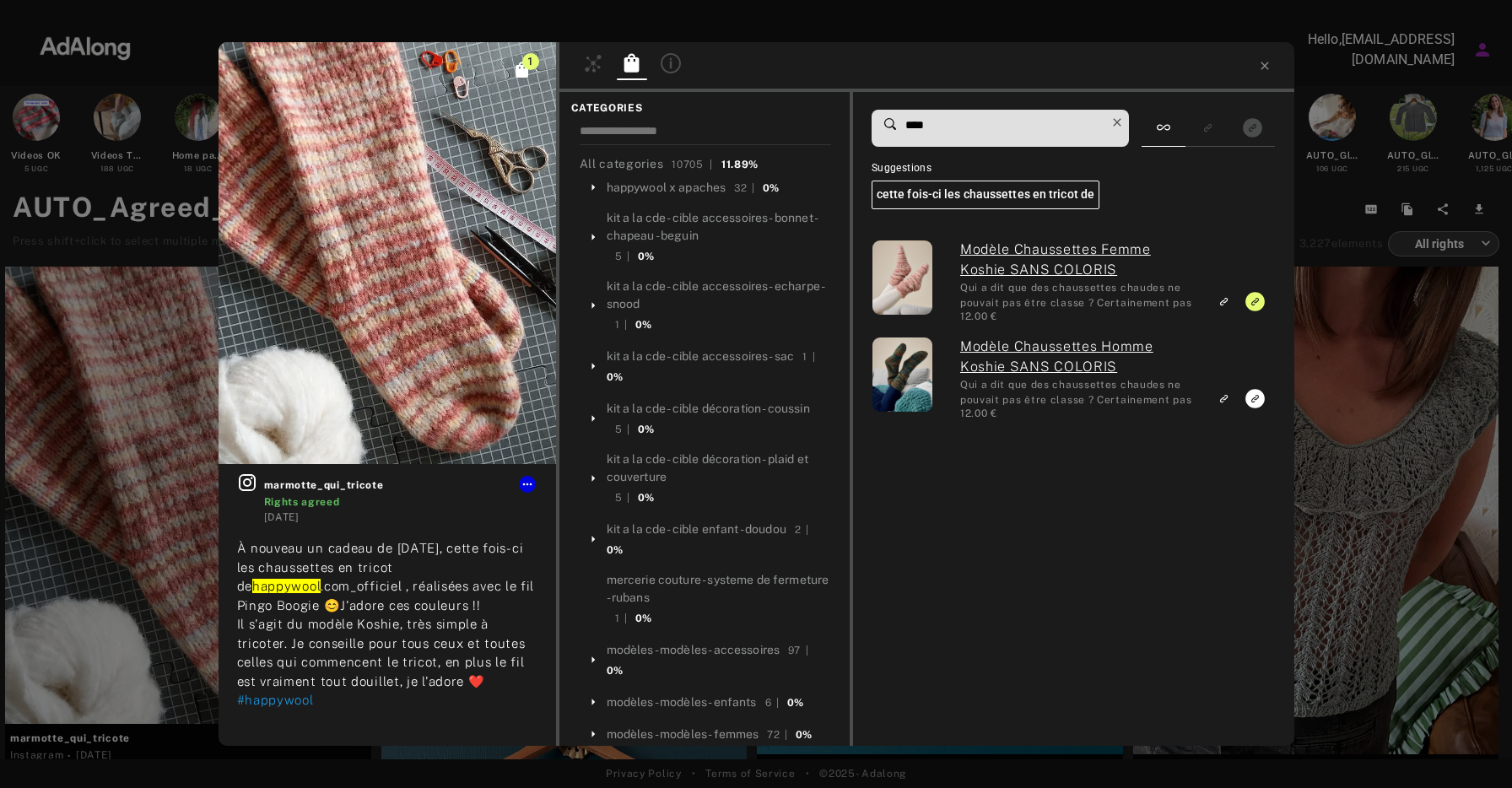
click at [1117, 118] on icon at bounding box center [1117, 122] width 23 height 23
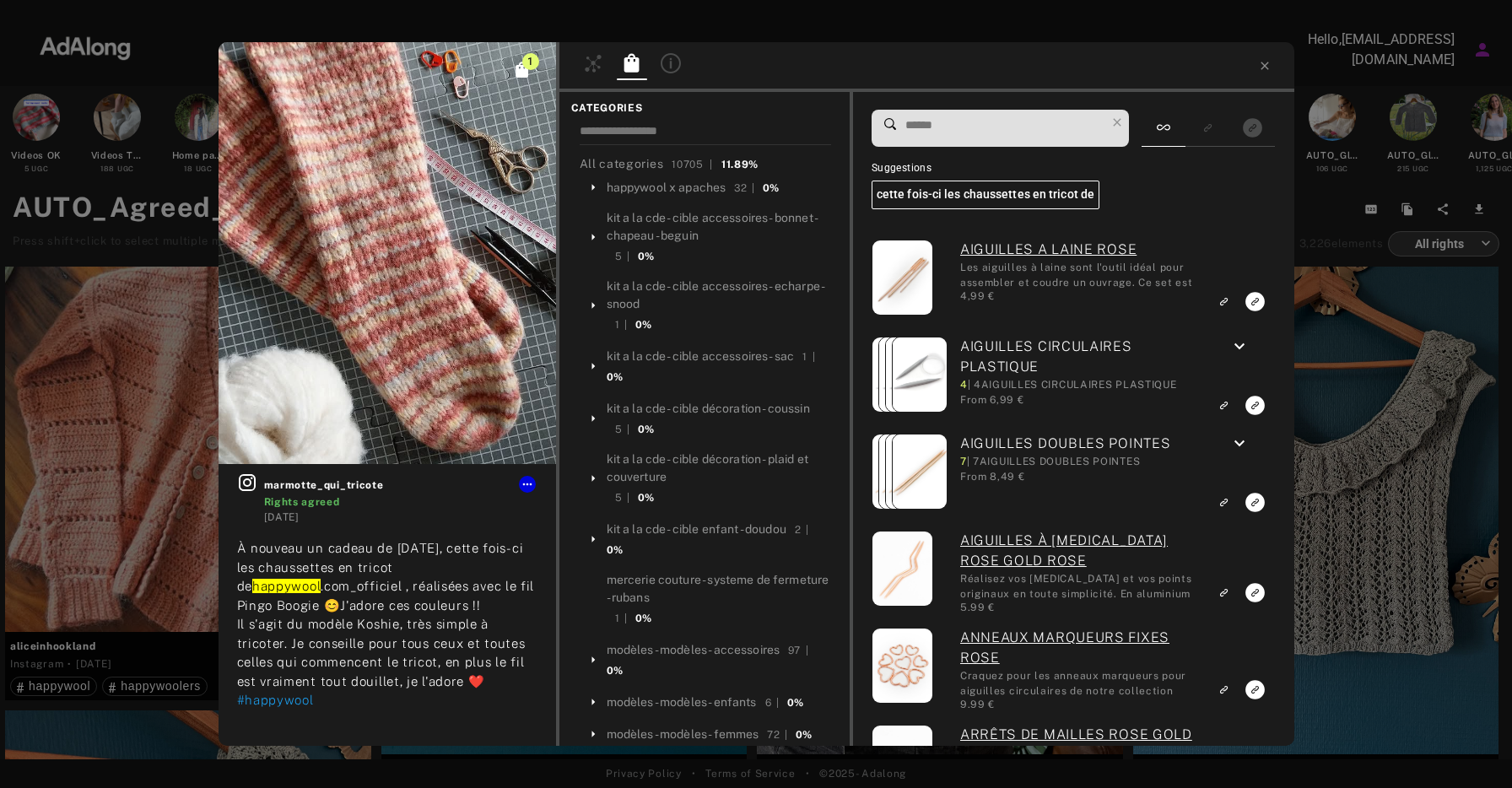
click at [1036, 133] on input at bounding box center [1004, 125] width 202 height 22
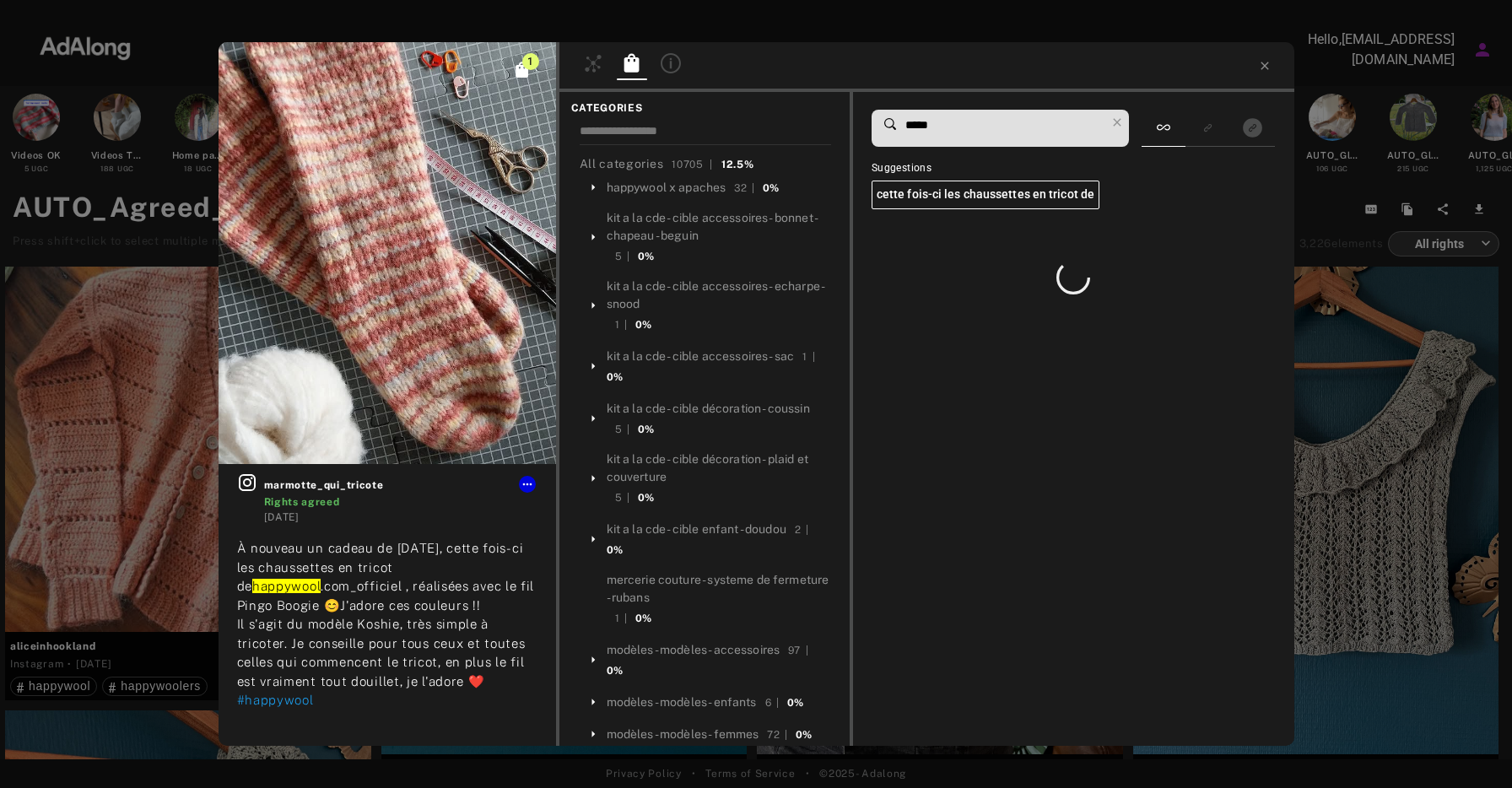
type input "******"
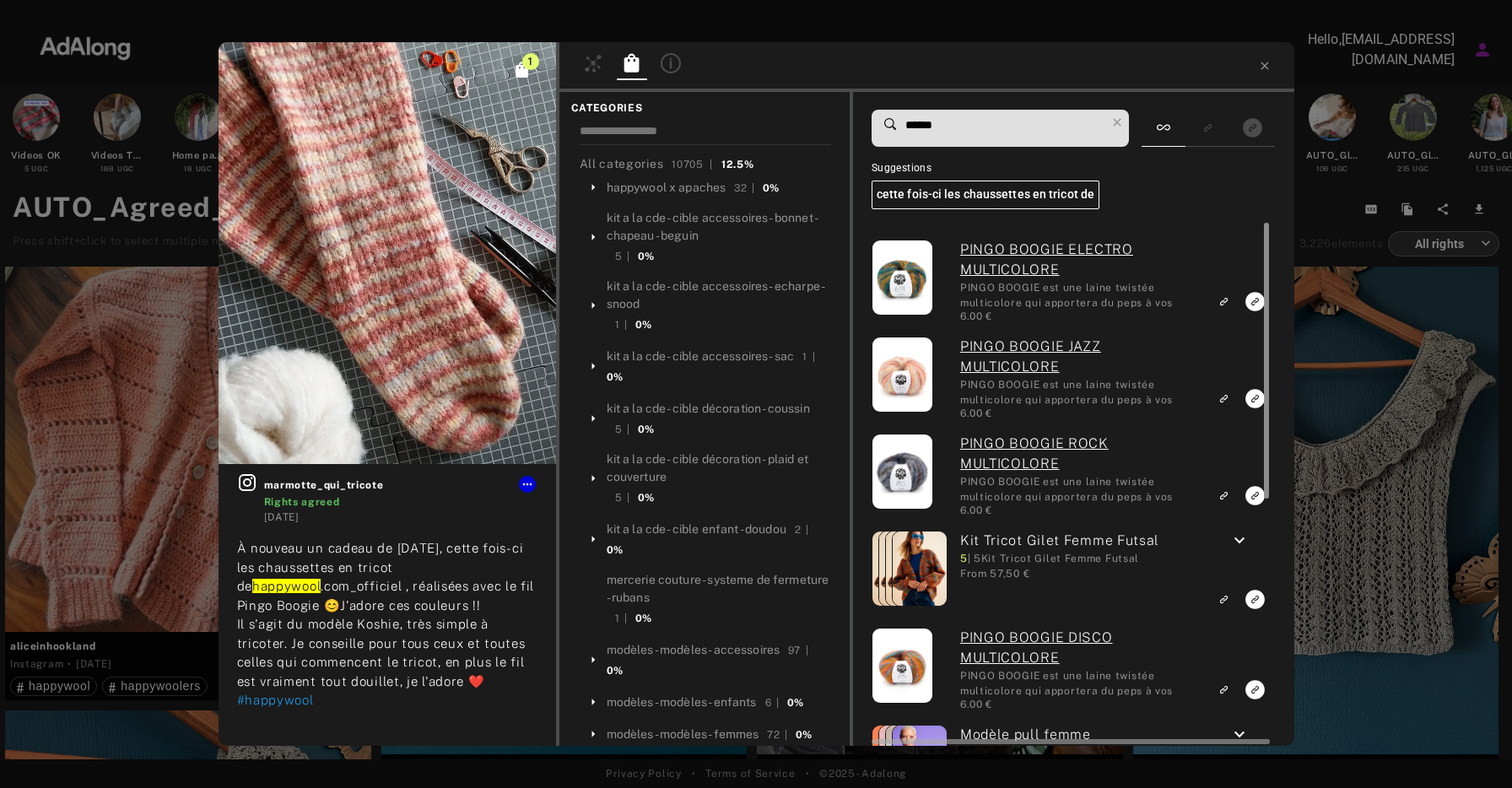
type input "******"
click at [1258, 405] on div at bounding box center [1264, 484] width 13 height 523
click at [1256, 312] on icon "Link to exact product" at bounding box center [1256, 302] width 19 height 19
click at [1262, 63] on icon at bounding box center [1264, 65] width 8 height 8
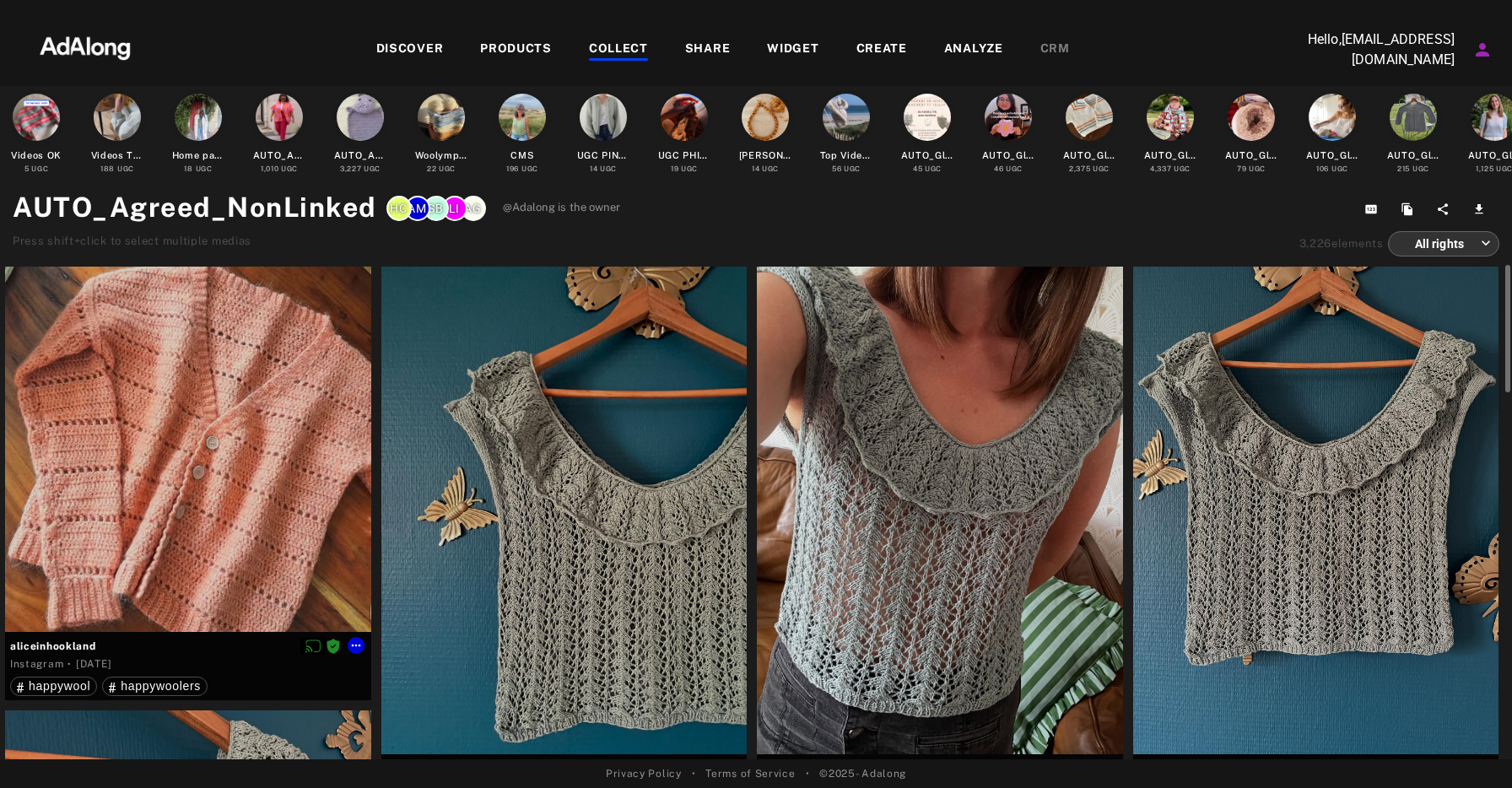
click at [236, 475] on div at bounding box center [188, 450] width 366 height 366
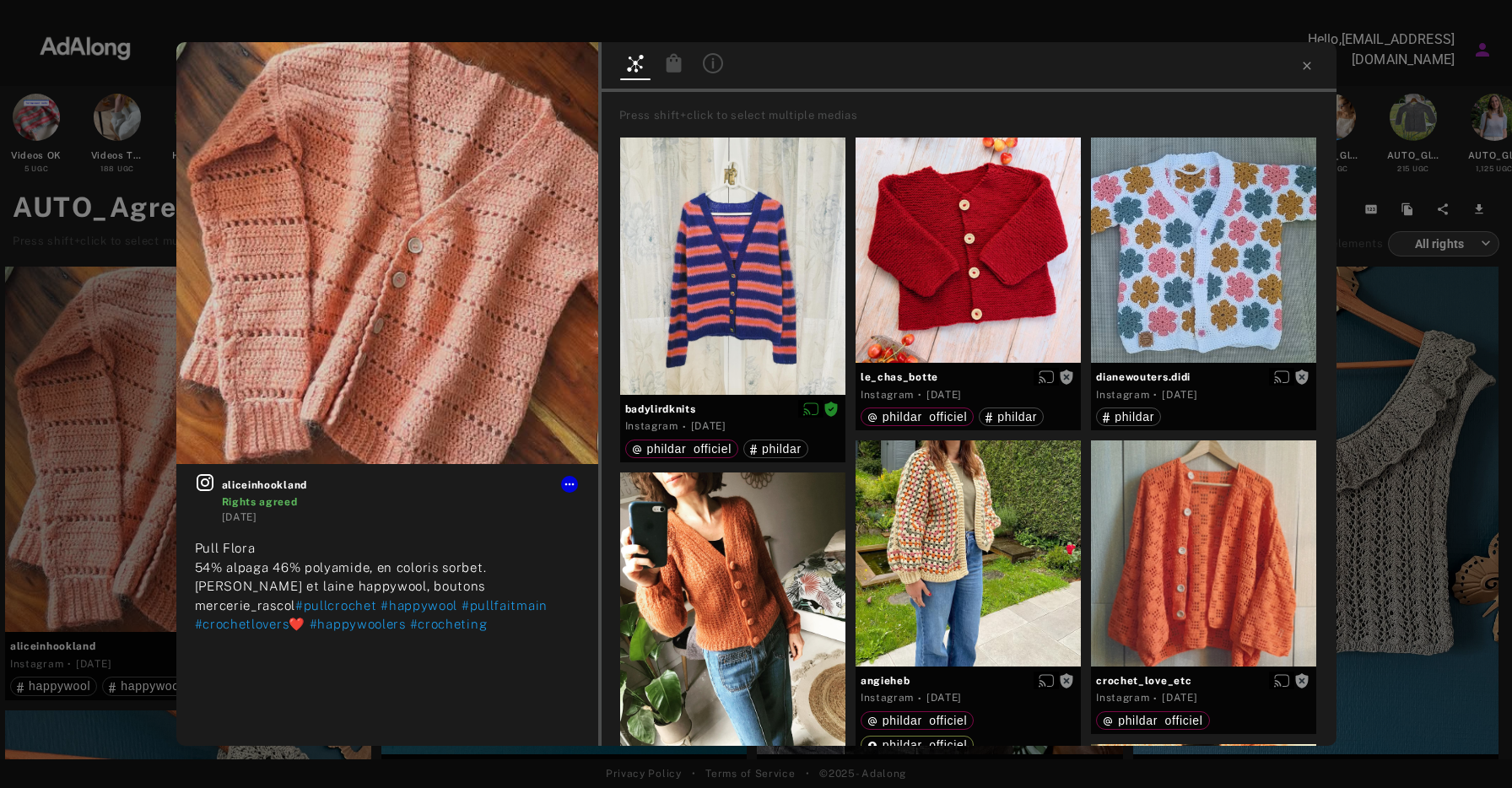
click at [671, 69] on icon at bounding box center [674, 62] width 16 height 18
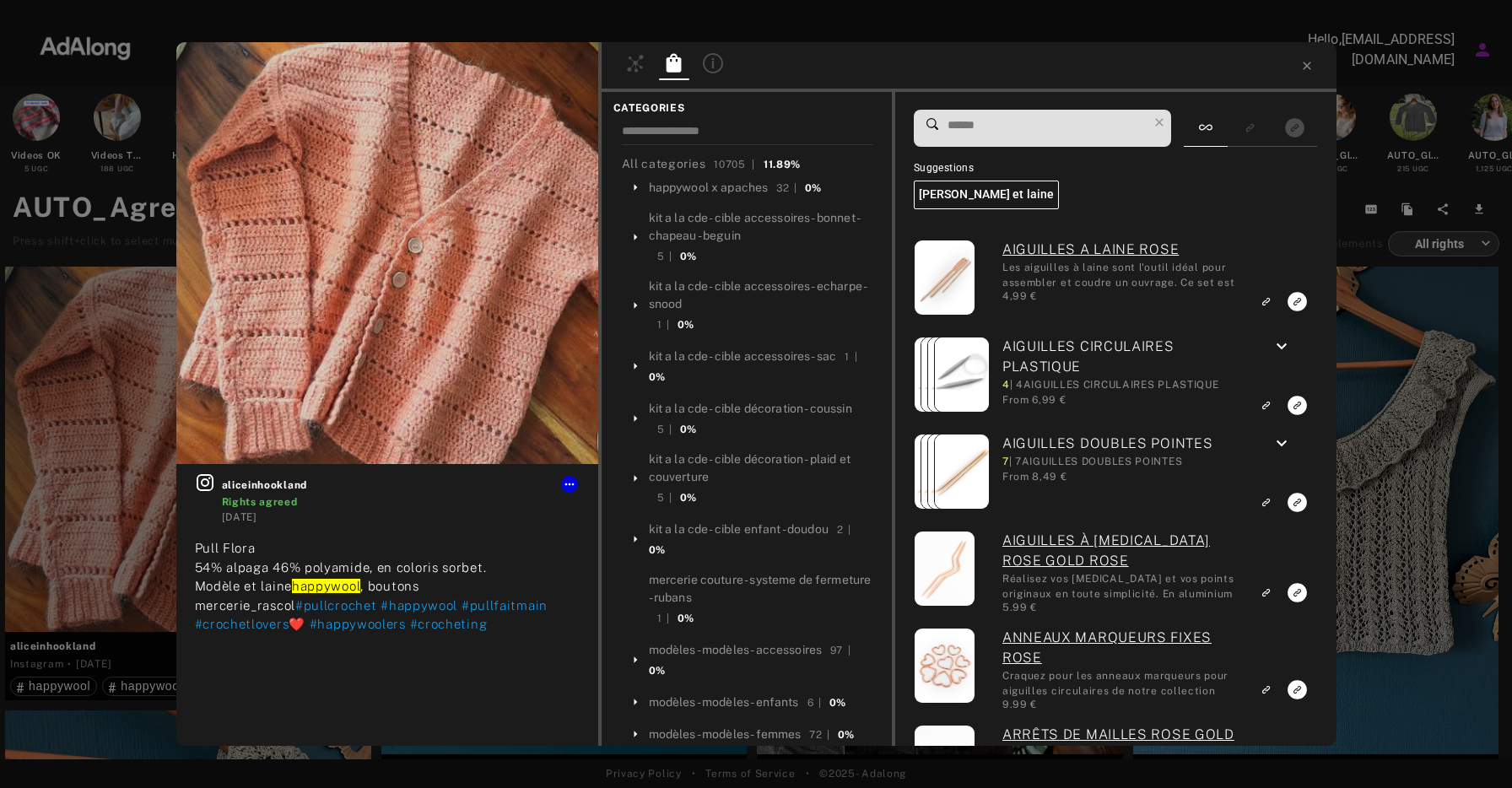
click at [1001, 131] on input at bounding box center [1047, 125] width 202 height 22
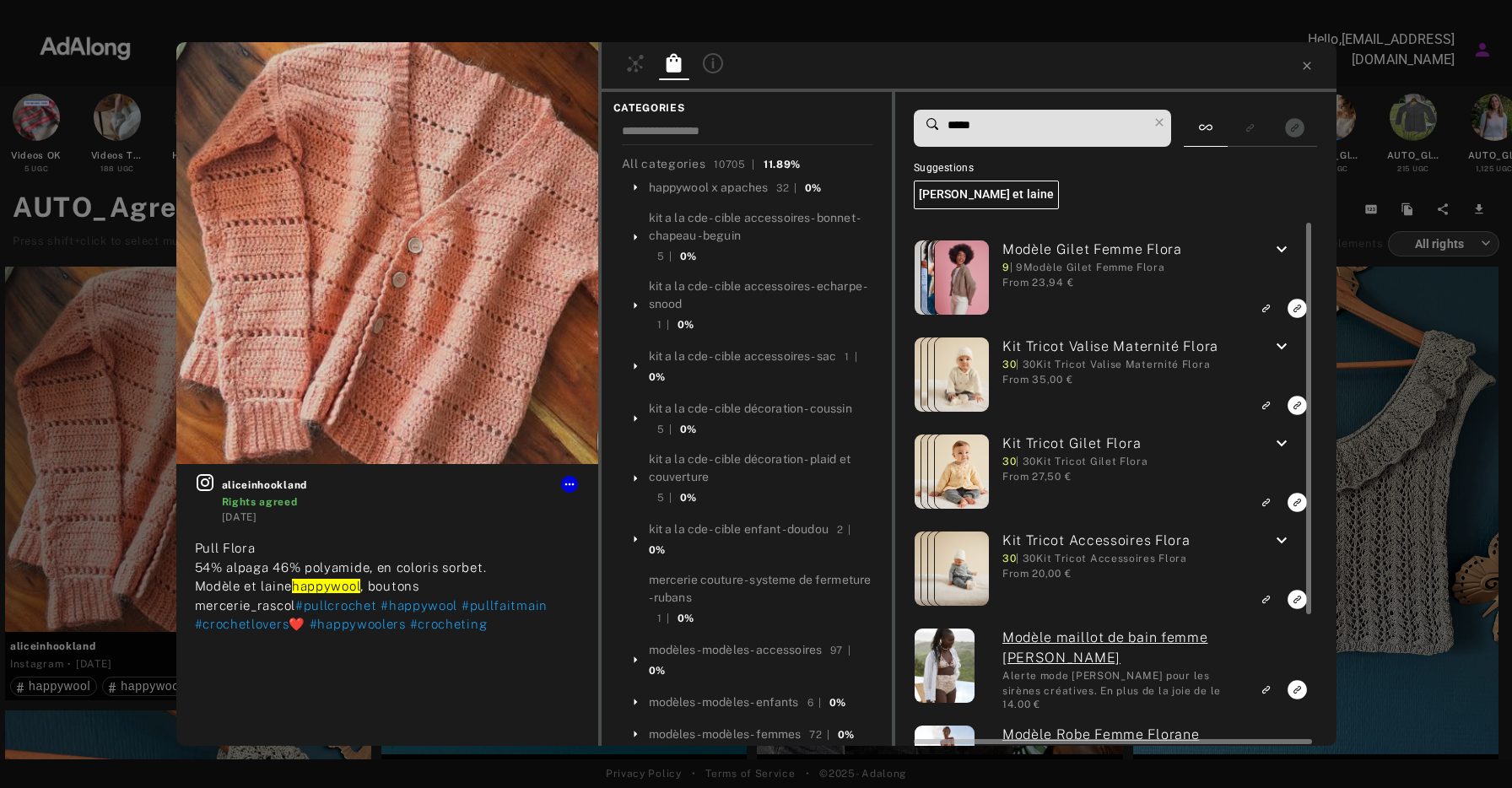
type input "*****"
click at [1294, 303] on icon "Link to exact product" at bounding box center [1298, 308] width 19 height 19
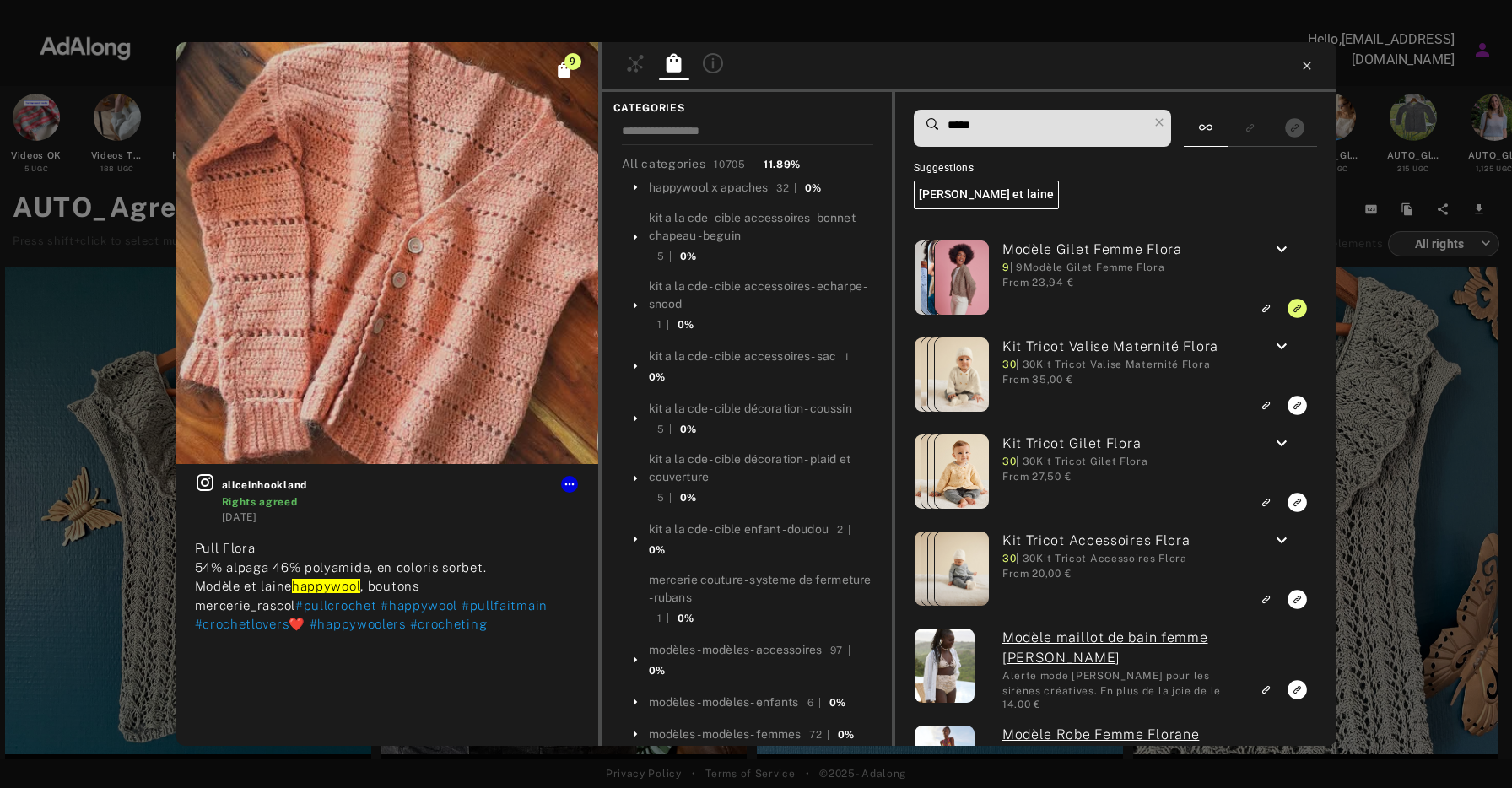
click at [1306, 68] on icon at bounding box center [1307, 66] width 14 height 14
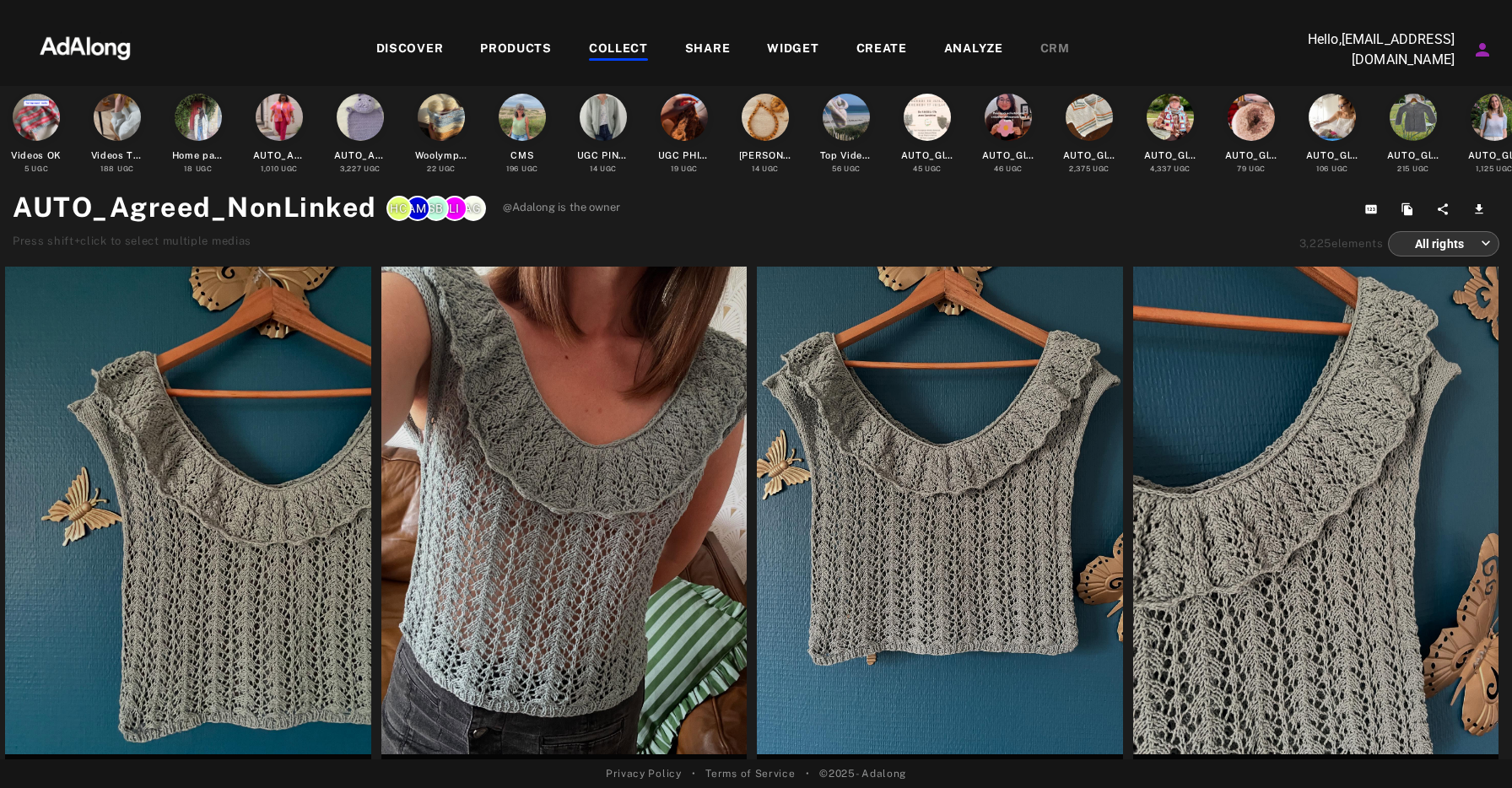
click at [649, 38] on div "DISCOVER PRODUCTS COLLECT SHARE WIDGET CREATE ANALYZE CRM" at bounding box center [723, 48] width 1126 height 56
click at [633, 48] on div "COLLECT" at bounding box center [618, 49] width 59 height 20
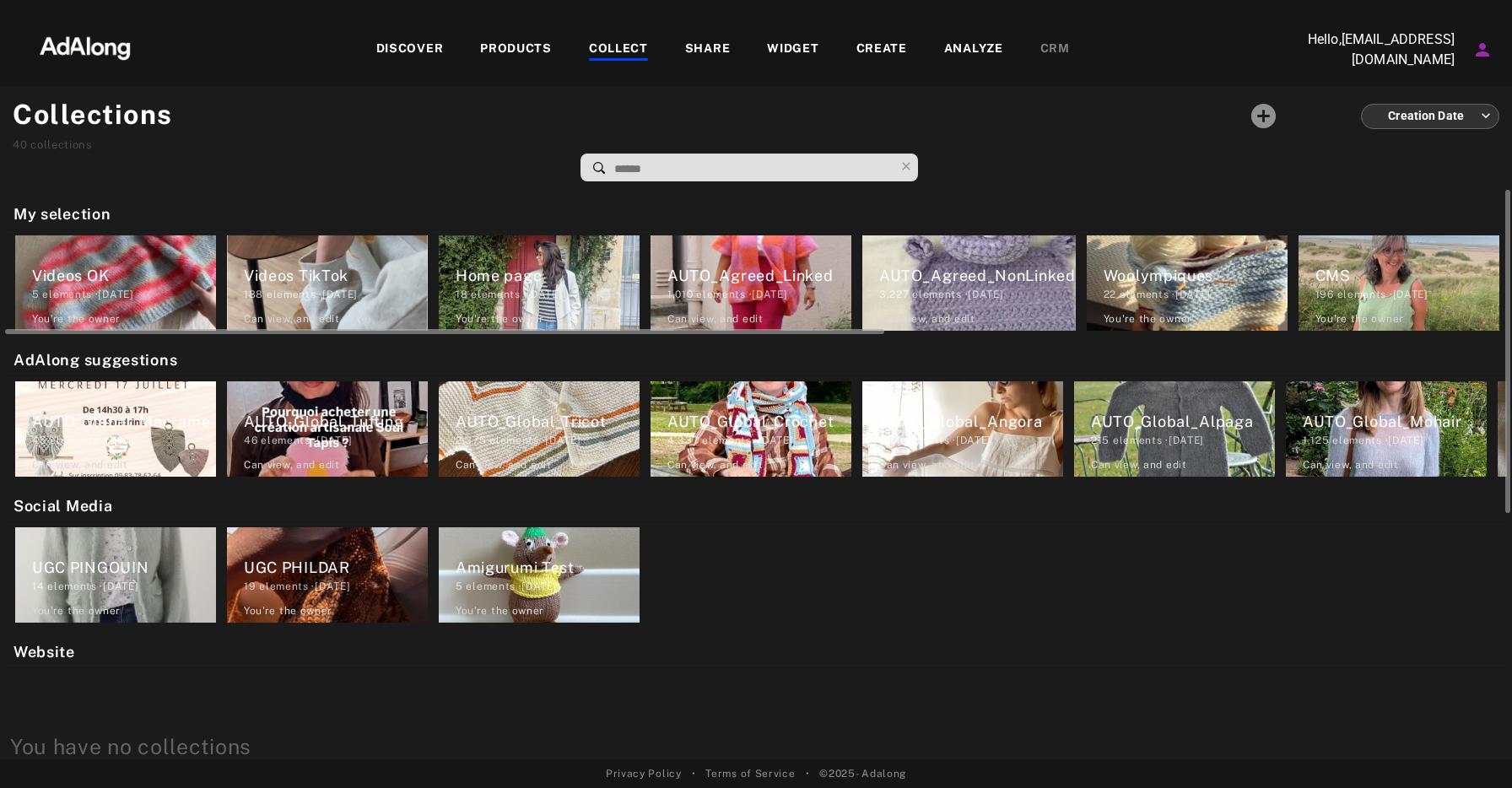
click at [724, 276] on div "AUTO_Agreed_Linked" at bounding box center [759, 276] width 184 height 22
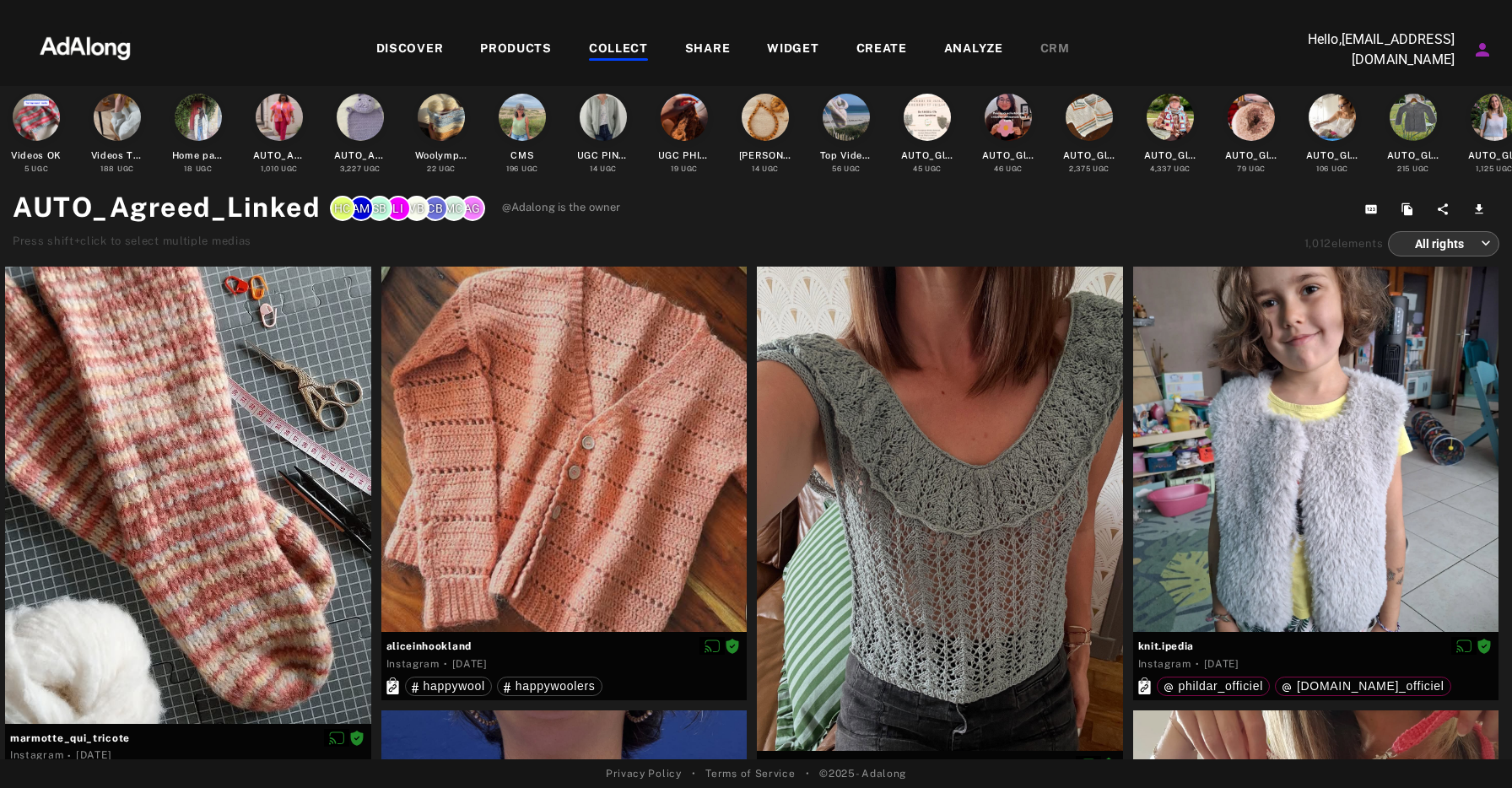
click at [621, 48] on div "COLLECT" at bounding box center [618, 49] width 59 height 20
